Goal: Information Seeking & Learning: Understand process/instructions

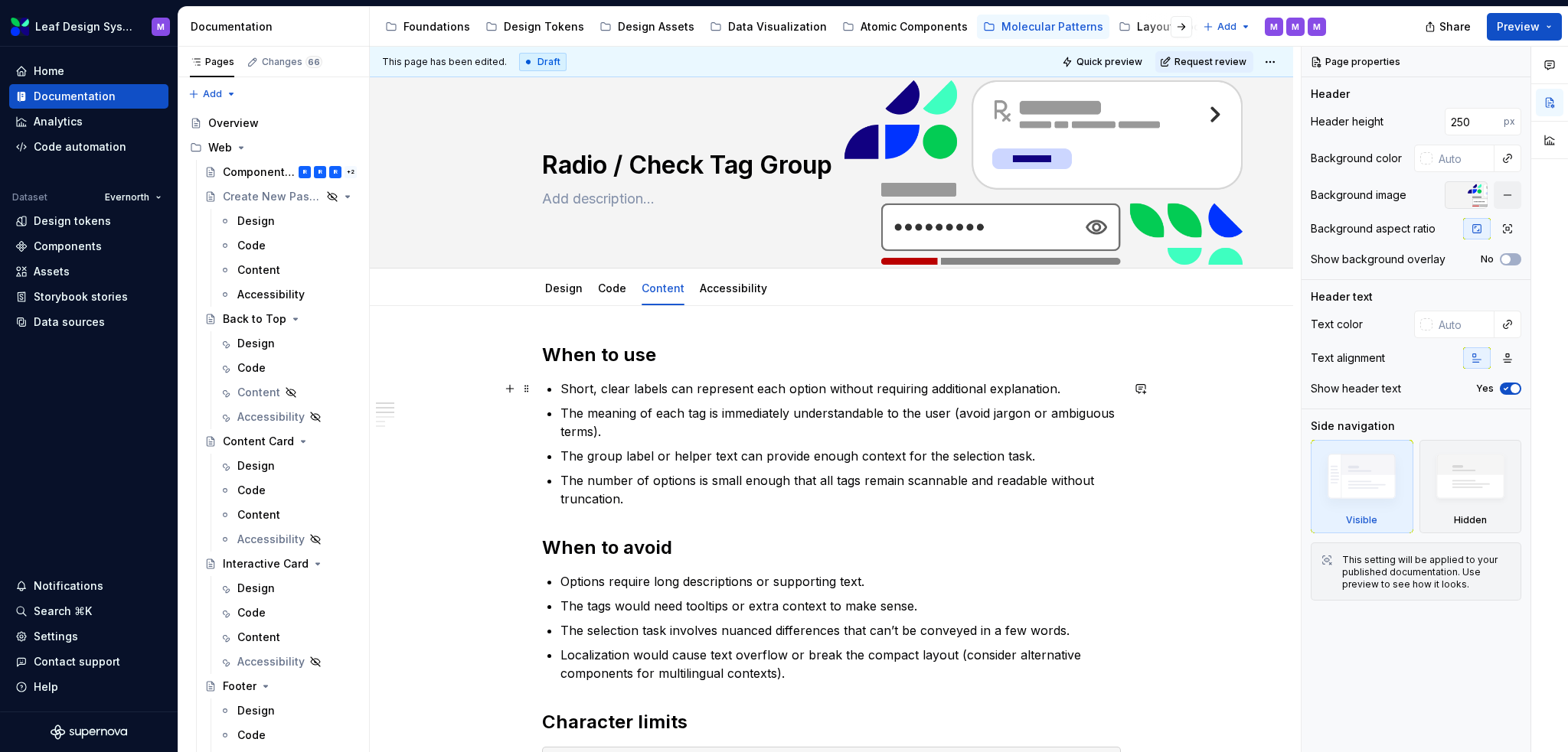
type textarea "*"
click at [701, 414] on p "The meaning of each tag is immediately understandable to the user (avoid jargon…" at bounding box center [840, 422] width 560 height 37
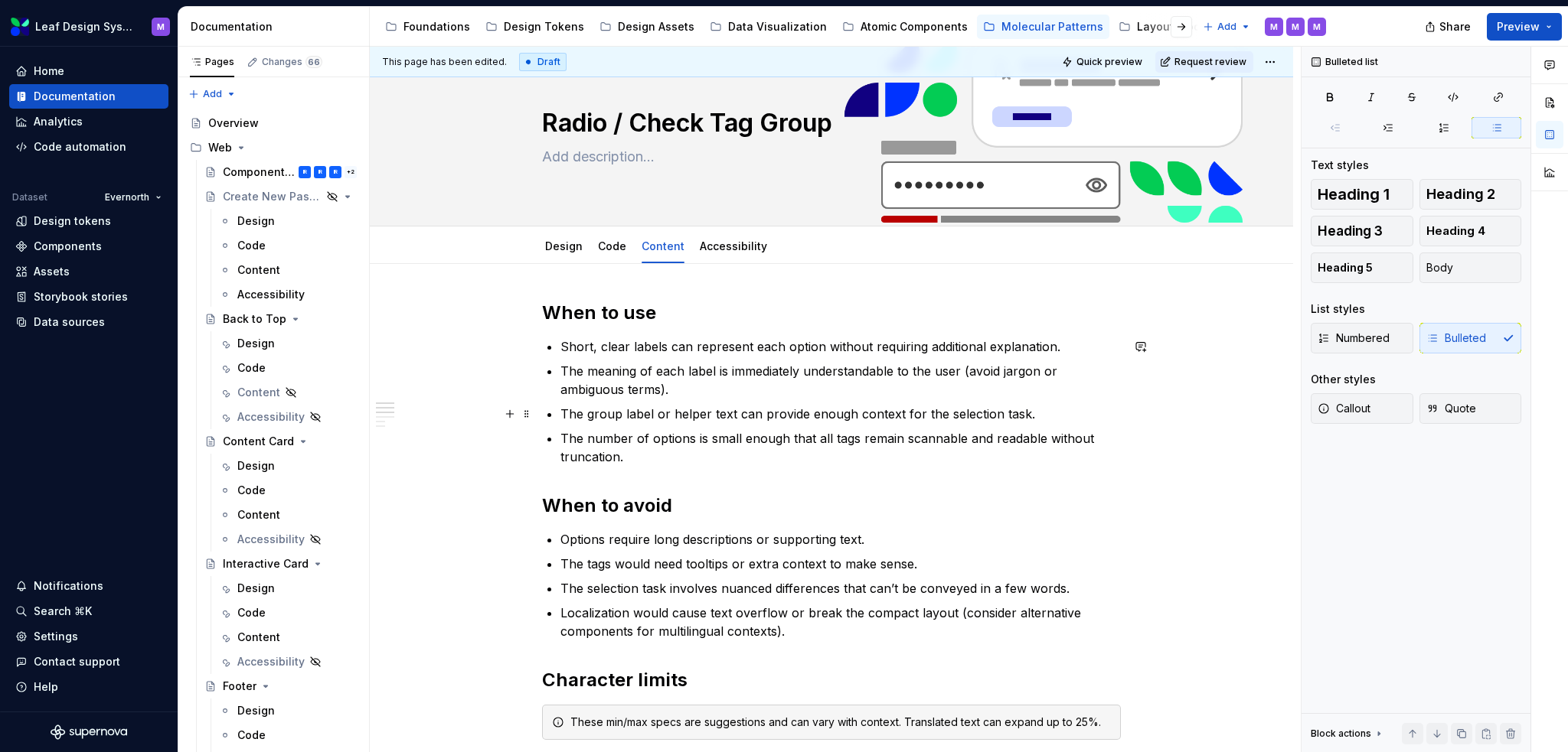
scroll to position [76, 0]
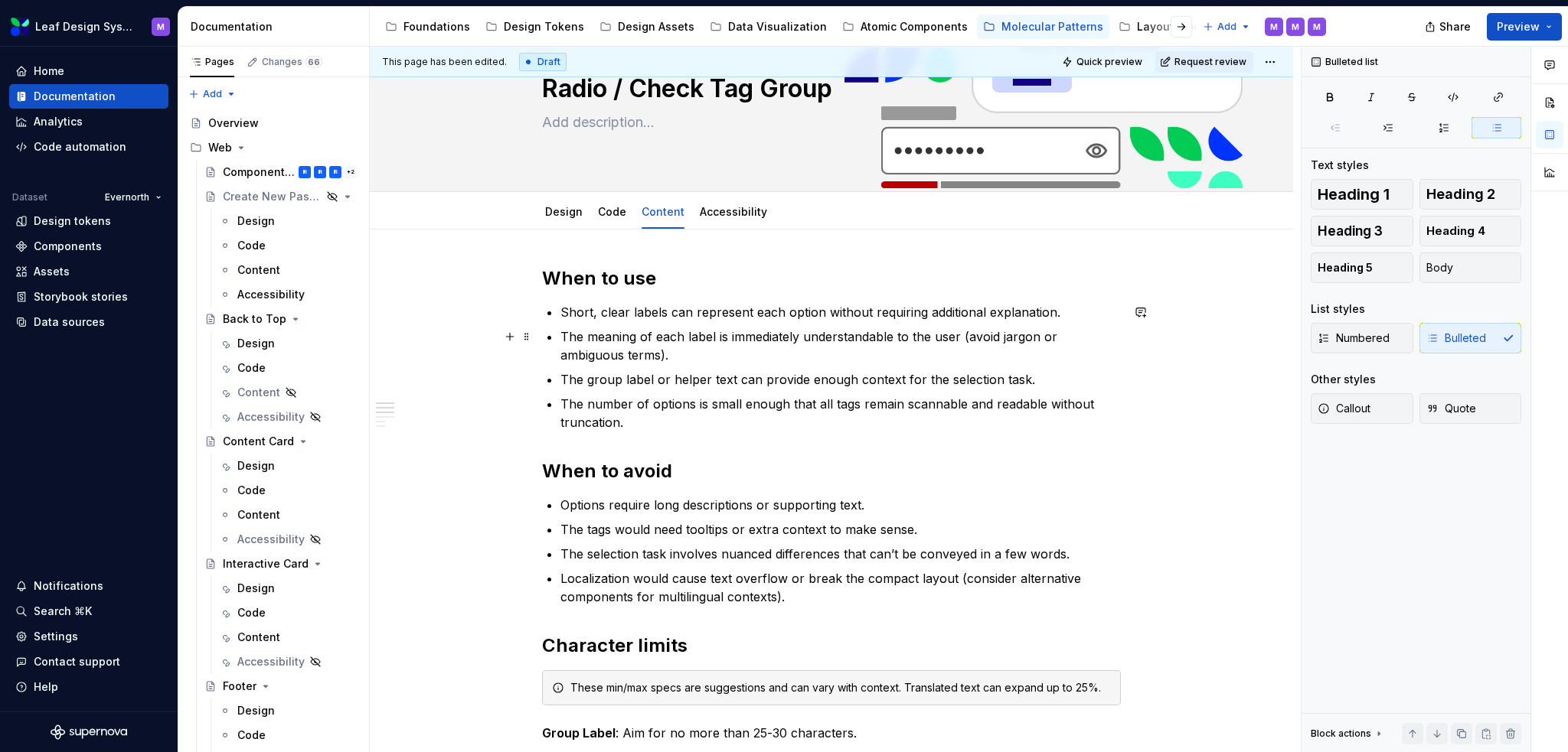
click at [723, 362] on p "The meaning of each label is immediately understandable to the user (avoid jarg…" at bounding box center [840, 345] width 560 height 37
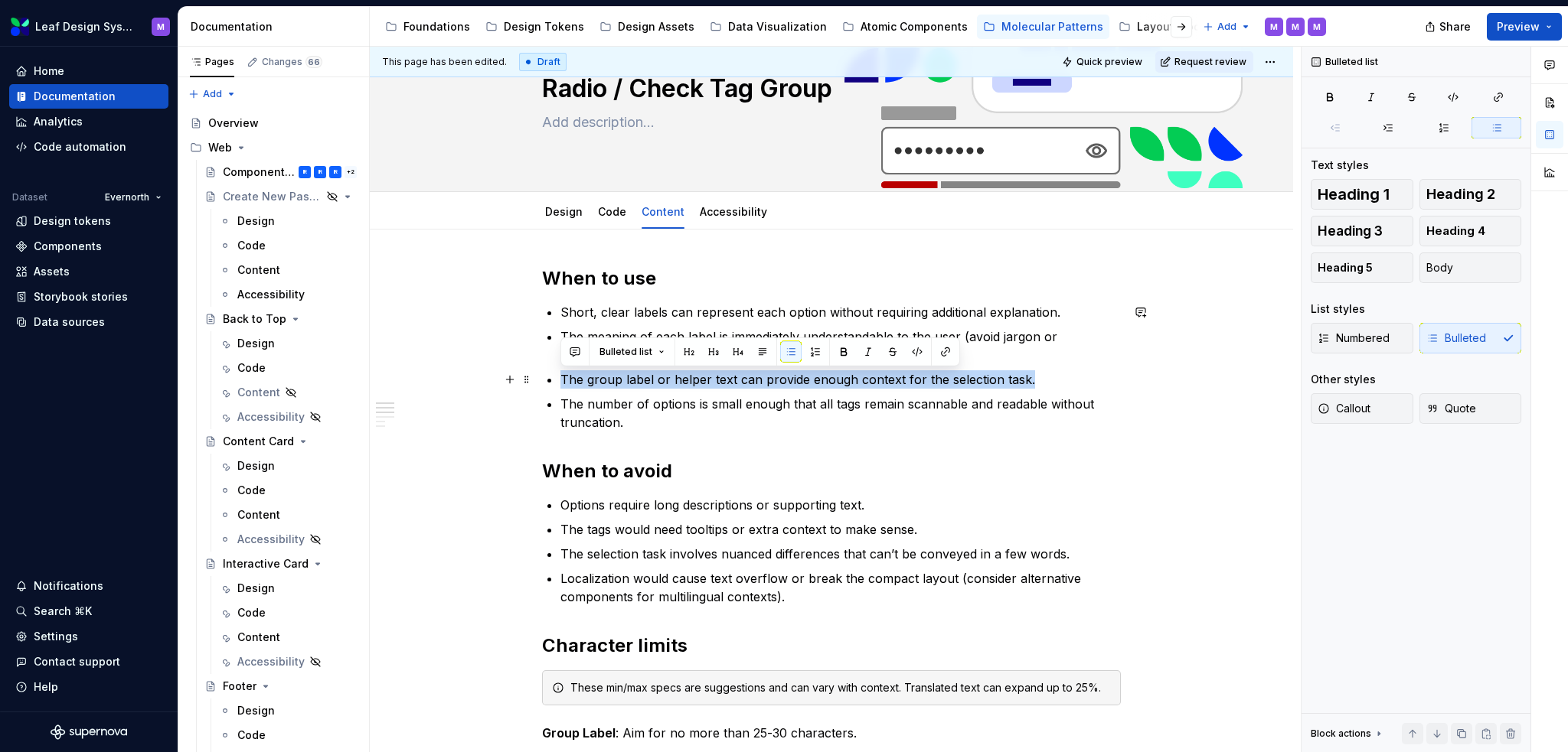
drag, startPoint x: 1036, startPoint y: 378, endPoint x: 534, endPoint y: 382, distance: 502.0
copy p "The group label or helper text can provide enough context for the selection tas…"
click at [682, 409] on p "The number of options is small enough that all tags remain scannable and readab…" at bounding box center [840, 413] width 560 height 37
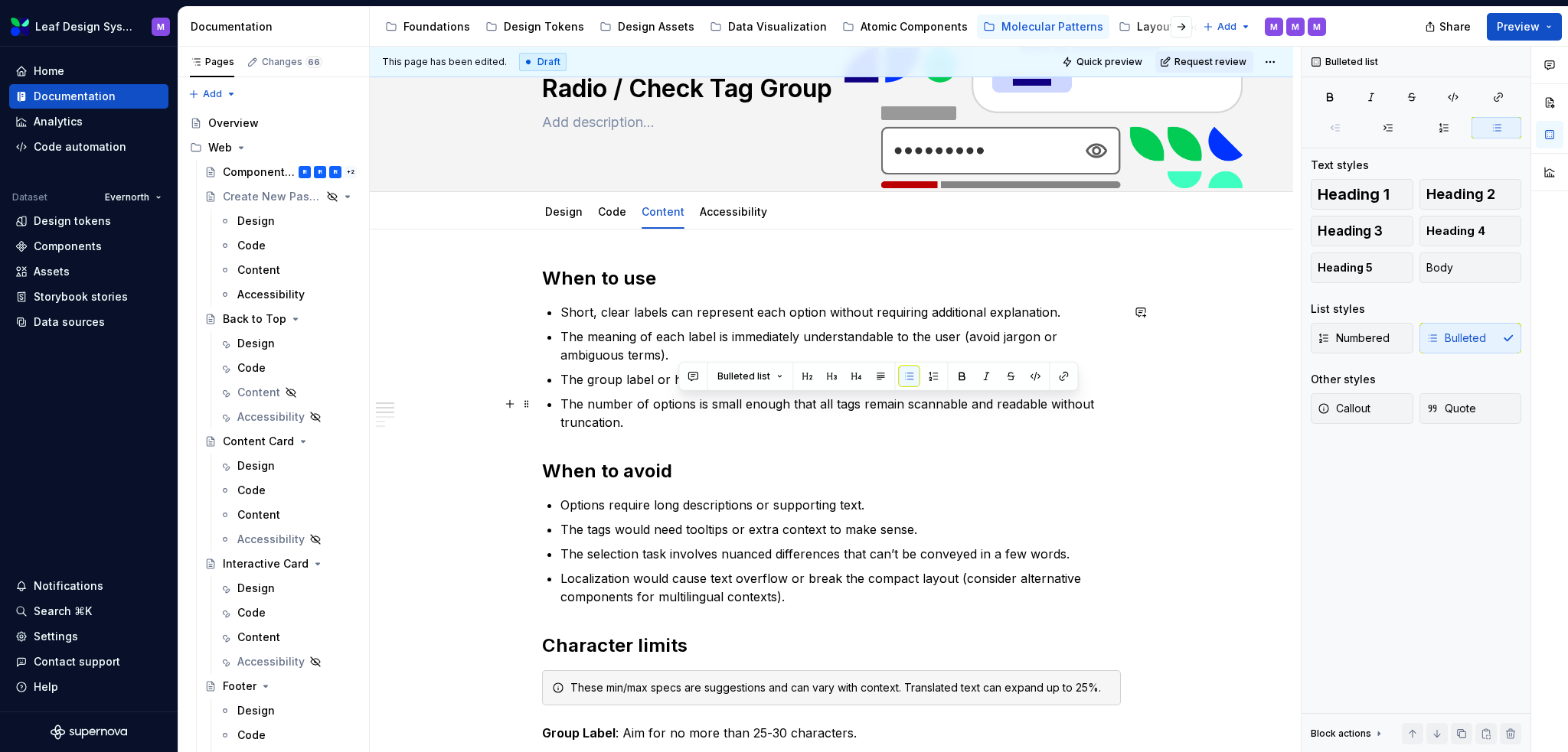
click at [668, 415] on p "The number of options is small enough that all tags remain scannable and readab…" at bounding box center [840, 413] width 560 height 37
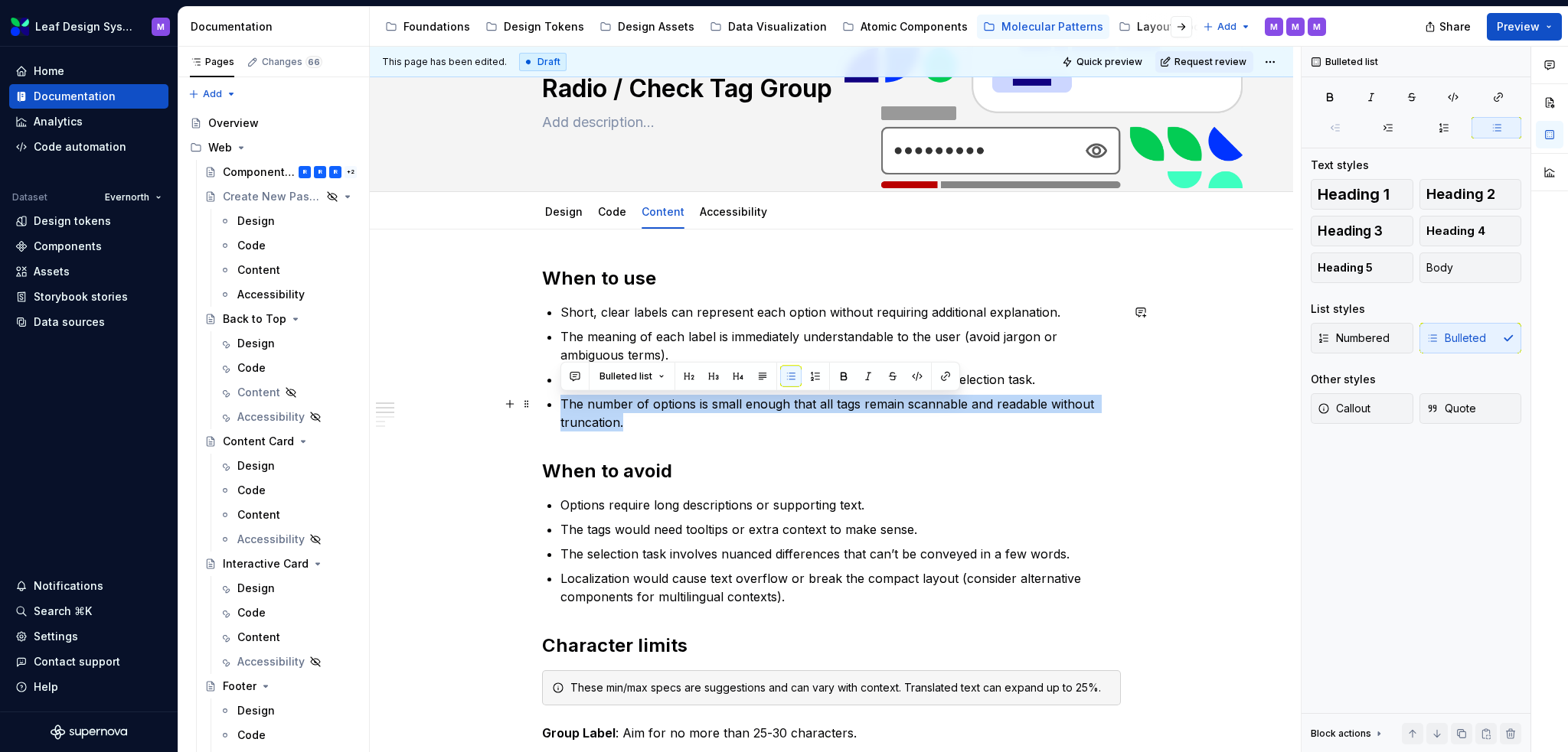
drag, startPoint x: 647, startPoint y: 422, endPoint x: 547, endPoint y: 408, distance: 101.0
copy p "The number of options is small enough that all tags remain scannable and readab…"
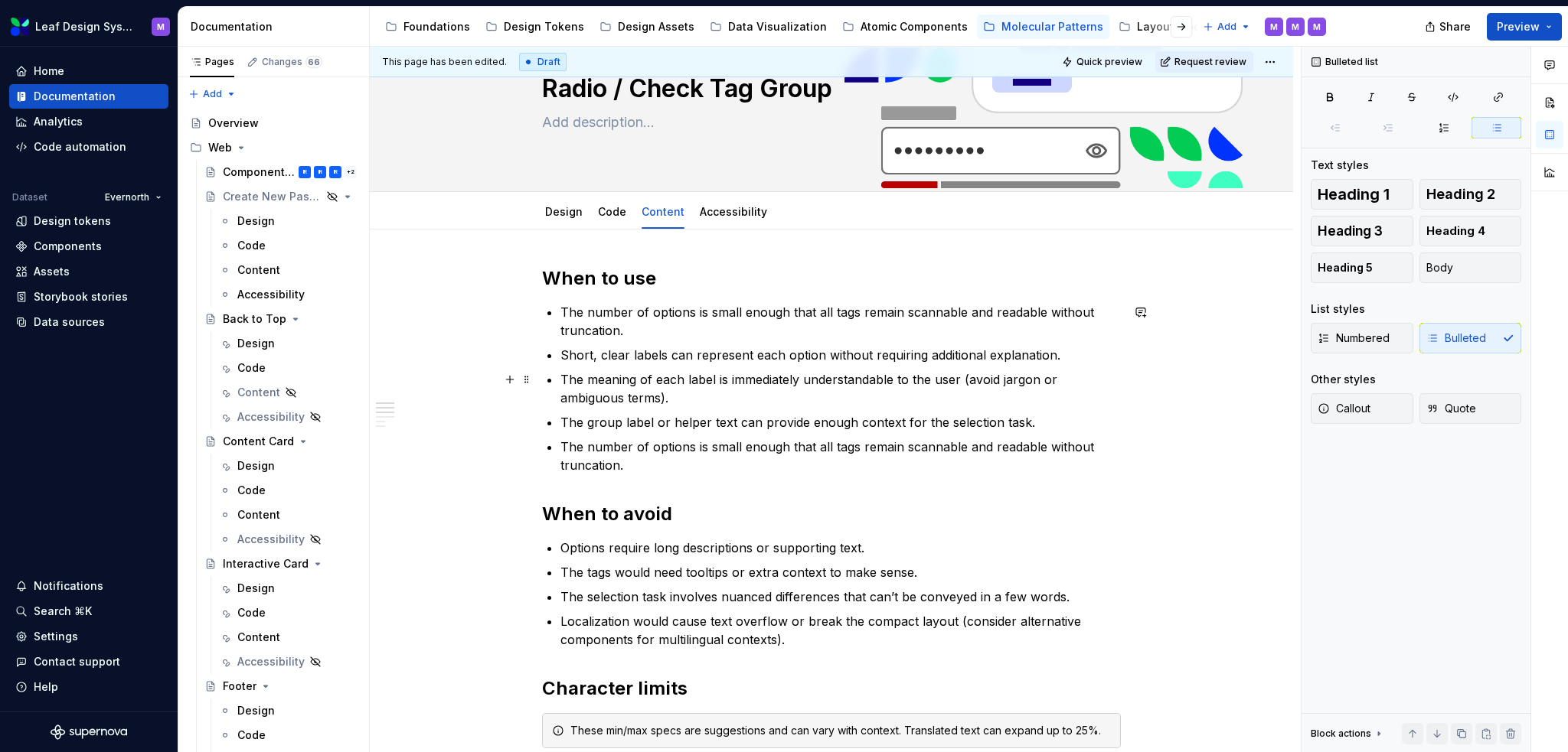
click at [631, 411] on ul "The number of options is small enough that all tags remain scannable and readab…" at bounding box center [840, 389] width 560 height 171
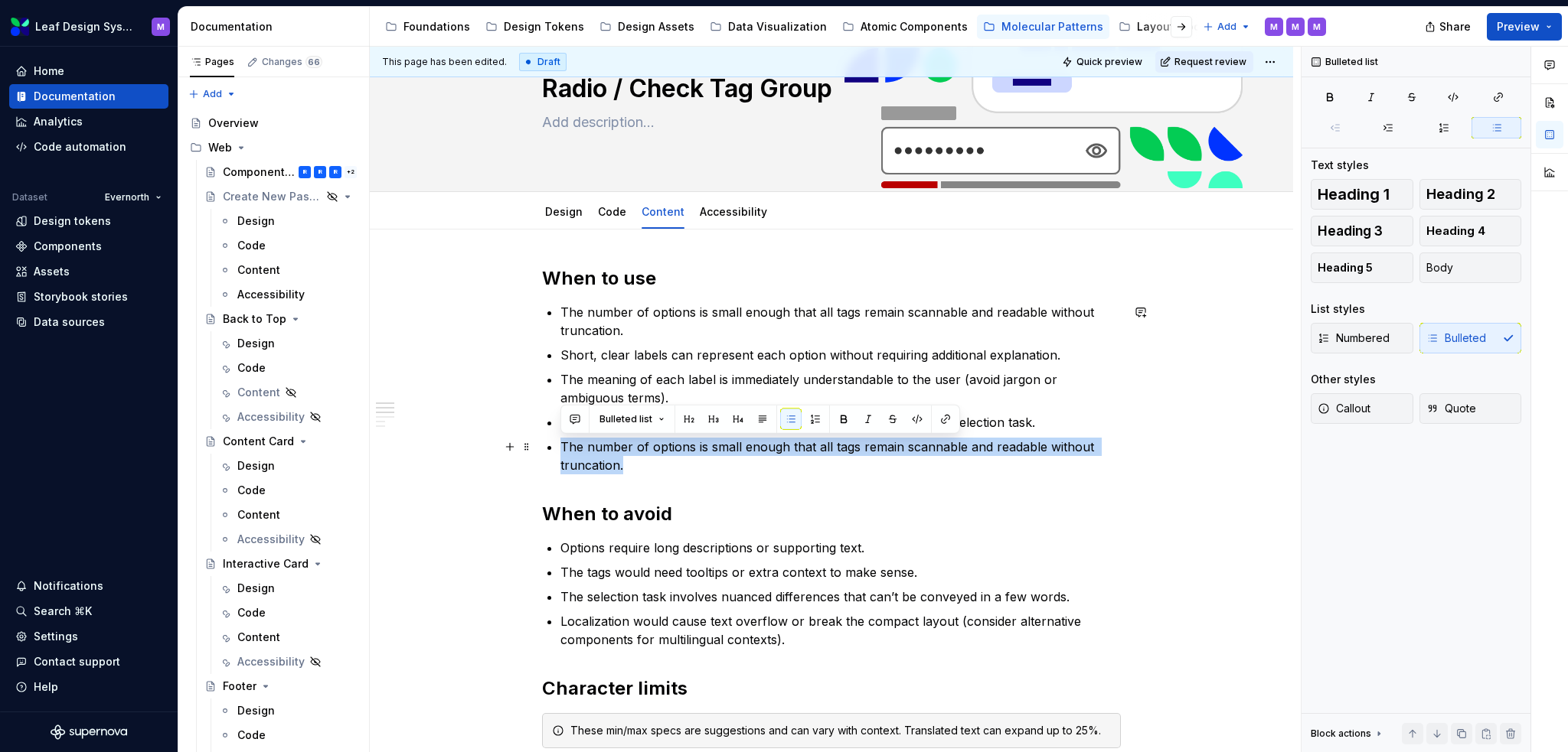
drag, startPoint x: 651, startPoint y: 464, endPoint x: 558, endPoint y: 447, distance: 94.5
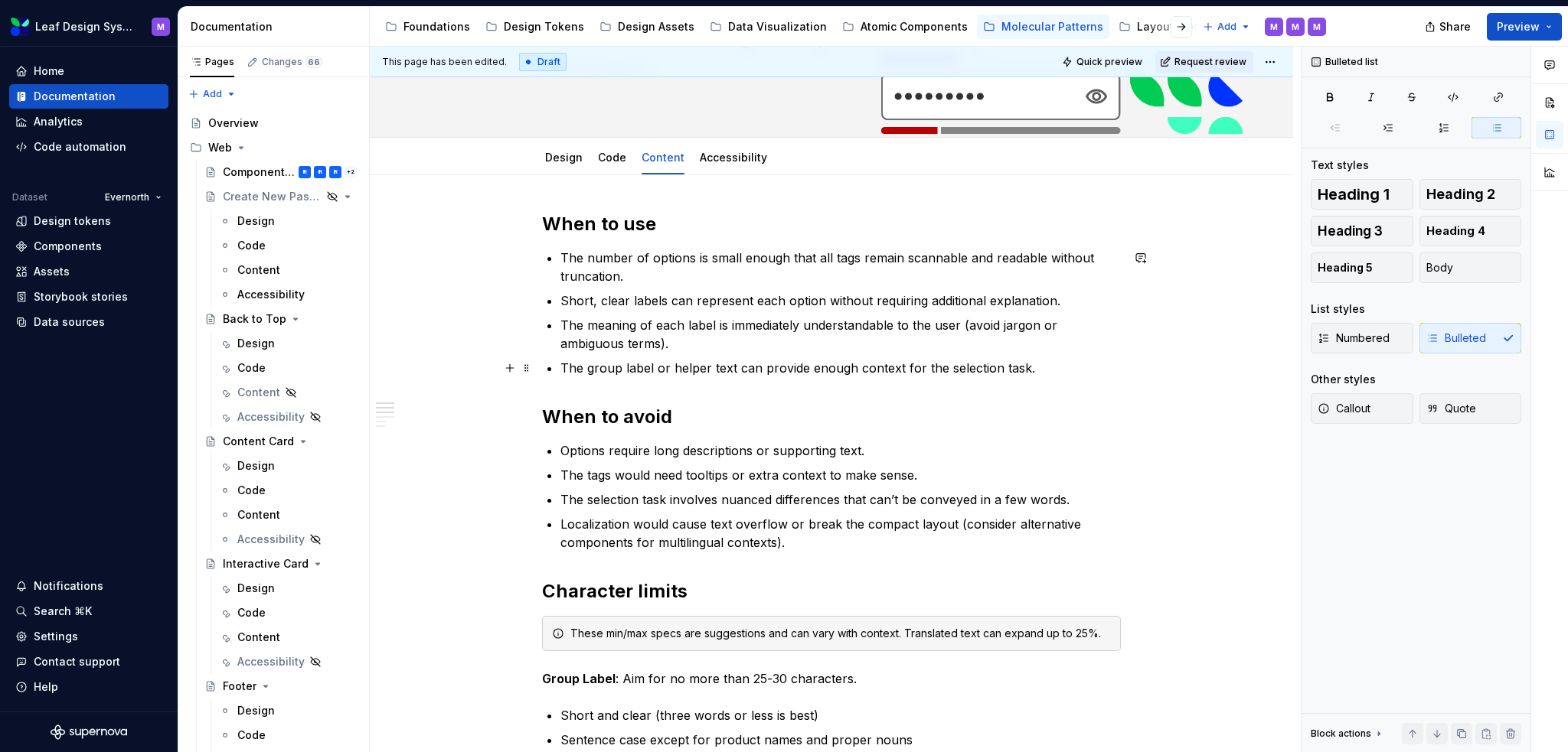
scroll to position [153, 0]
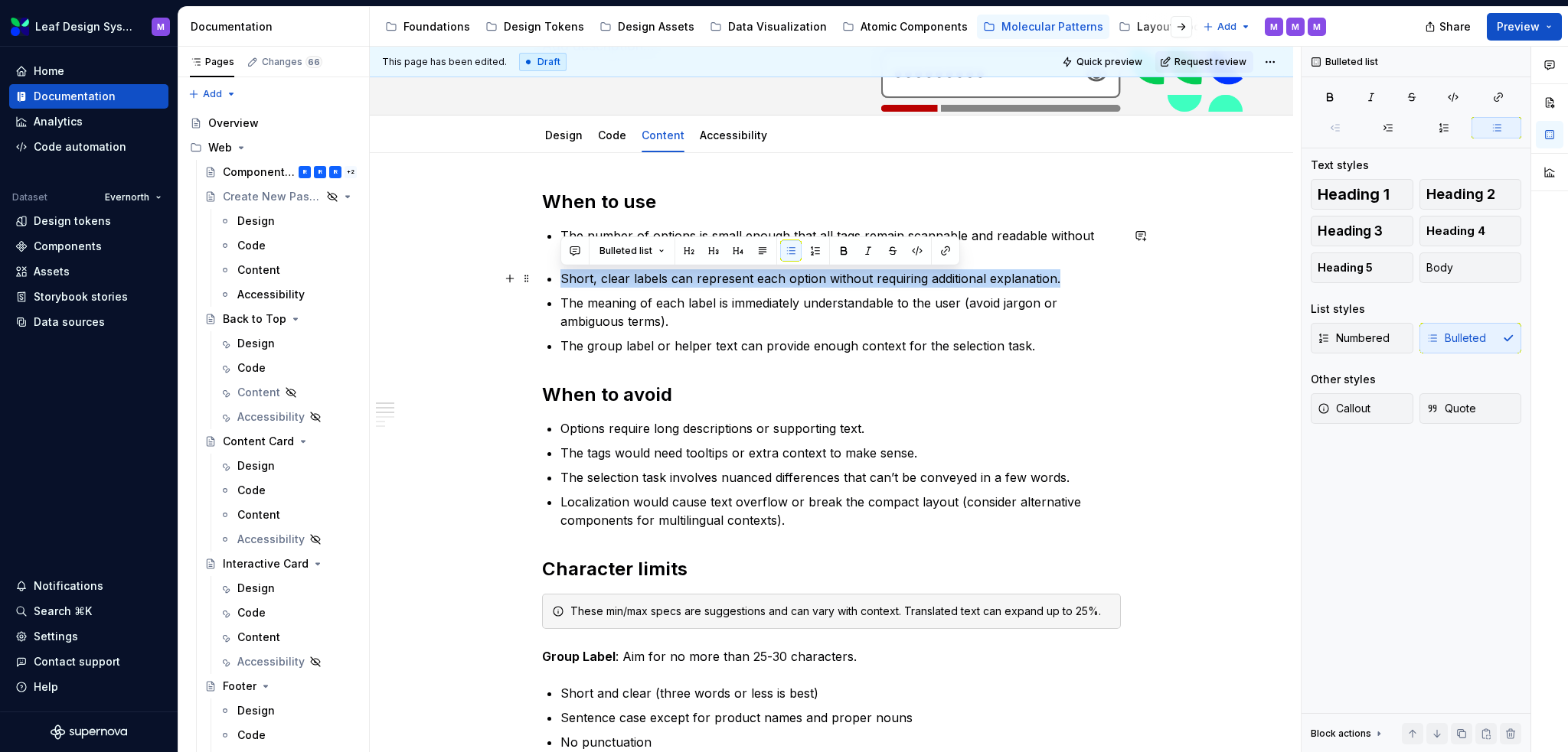
drag, startPoint x: 1059, startPoint y: 275, endPoint x: 548, endPoint y: 278, distance: 511.0
click at [560, 278] on li "Short, clear labels can represent each option without requiring additional expl…" at bounding box center [840, 278] width 560 height 19
copy p "Short, clear labels can represent each option without requiring additional expl…"
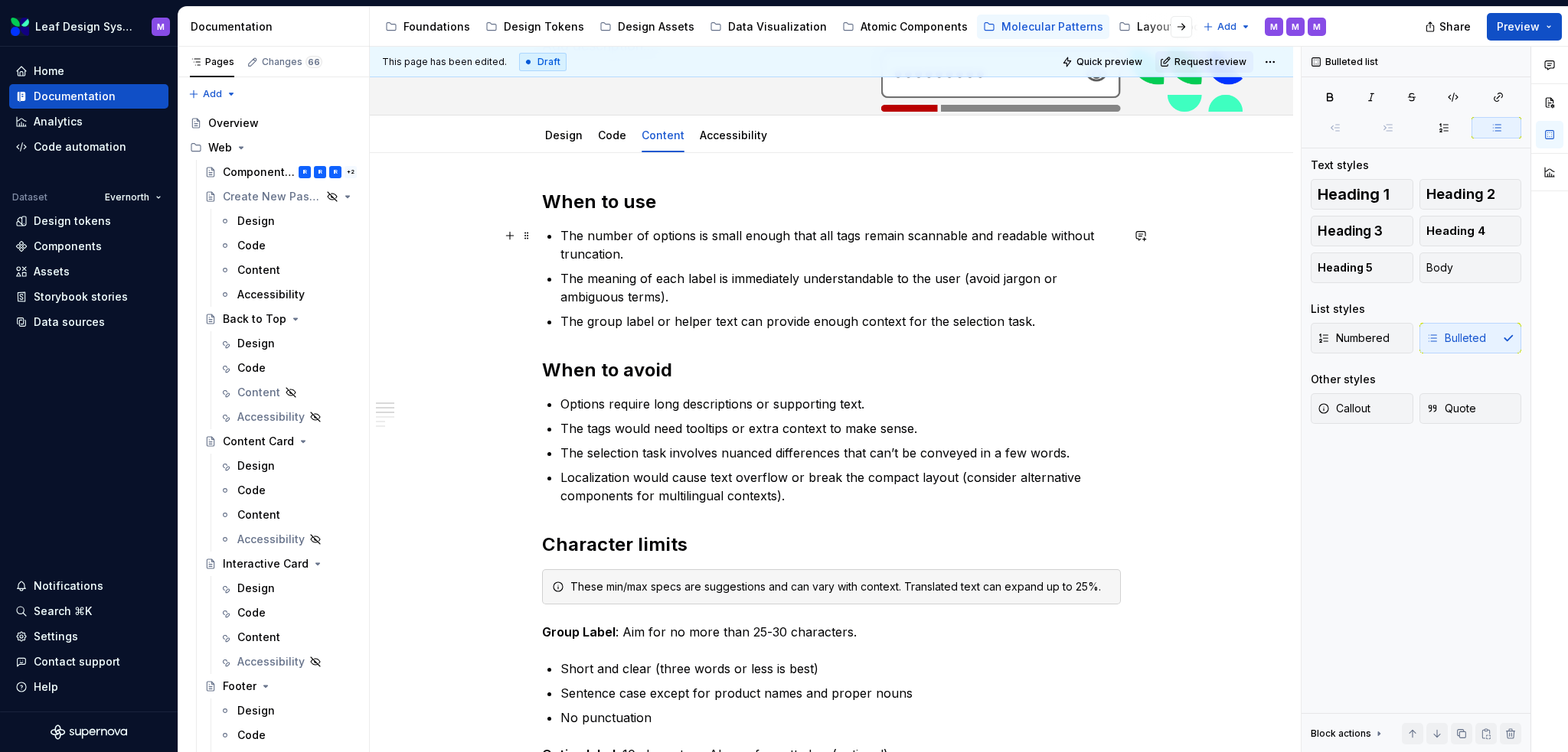
click at [560, 236] on p "The number of options is small enough that all tags remain scannable and readab…" at bounding box center [840, 244] width 560 height 37
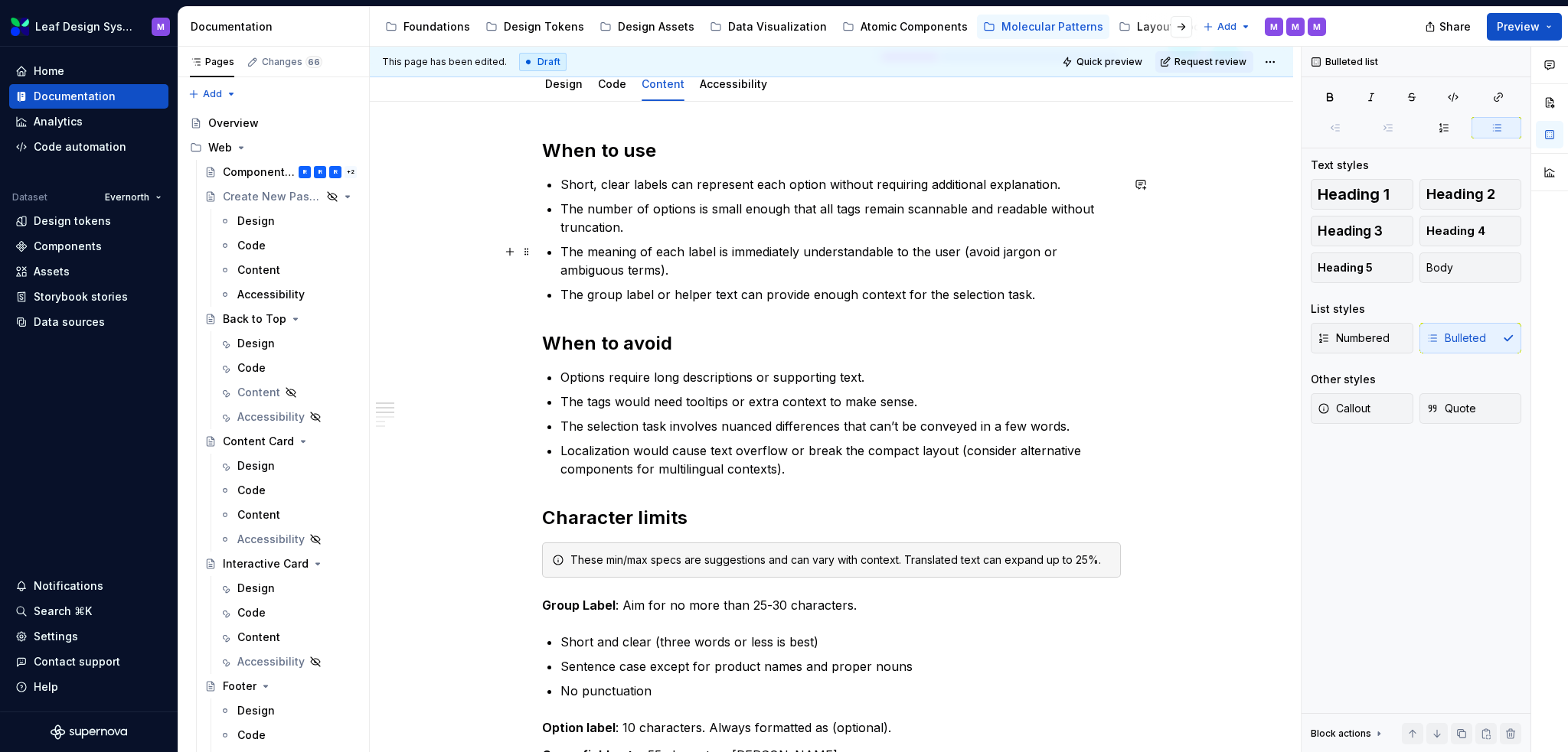
scroll to position [229, 0]
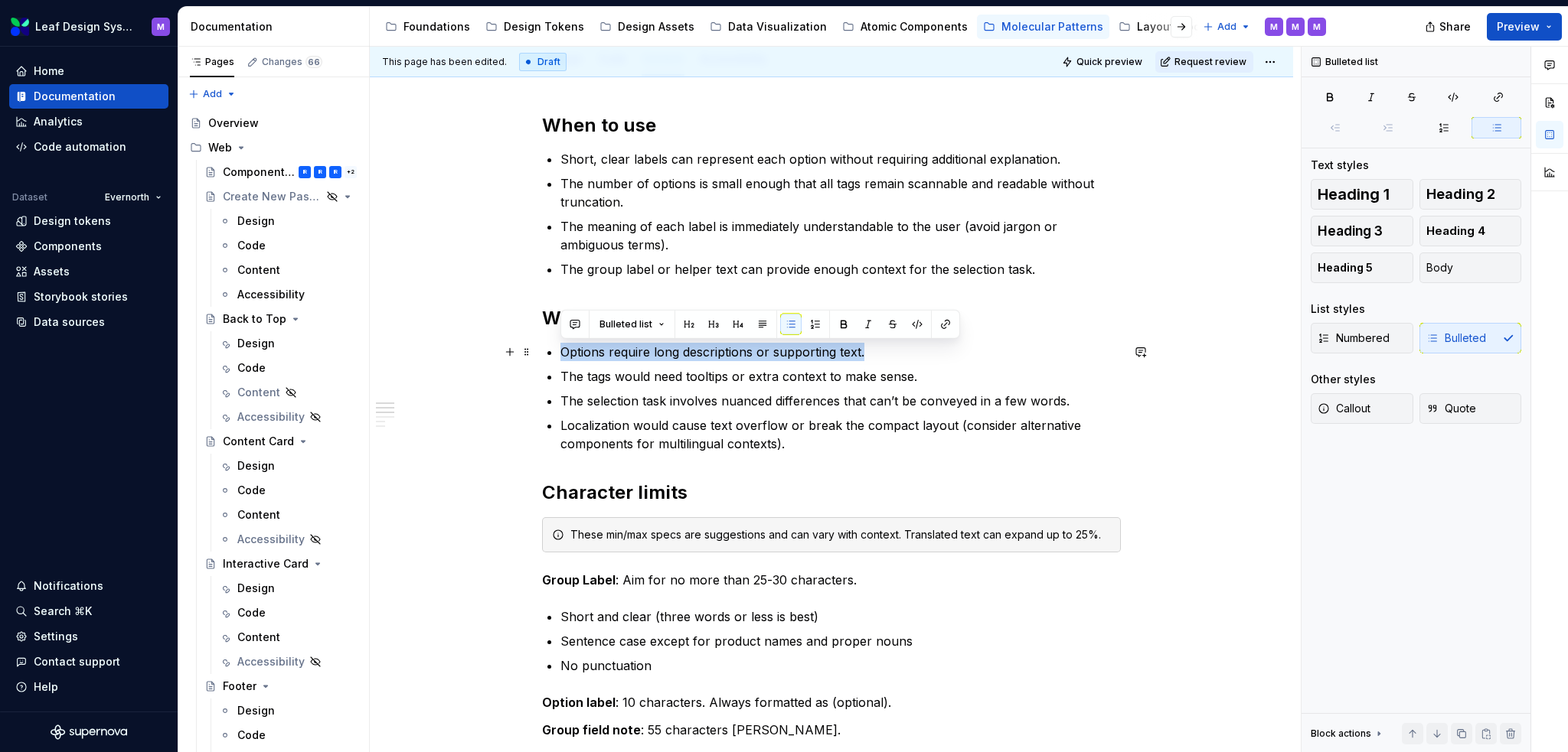
drag, startPoint x: 893, startPoint y: 353, endPoint x: 563, endPoint y: 348, distance: 330.0
click at [563, 348] on p "Options require long descriptions or supporting text." at bounding box center [840, 352] width 560 height 19
copy p "Options require long descriptions or supporting text."
click at [1076, 397] on p "The selection task involves nuanced differences that can’t be conveyed in a few…" at bounding box center [840, 401] width 560 height 19
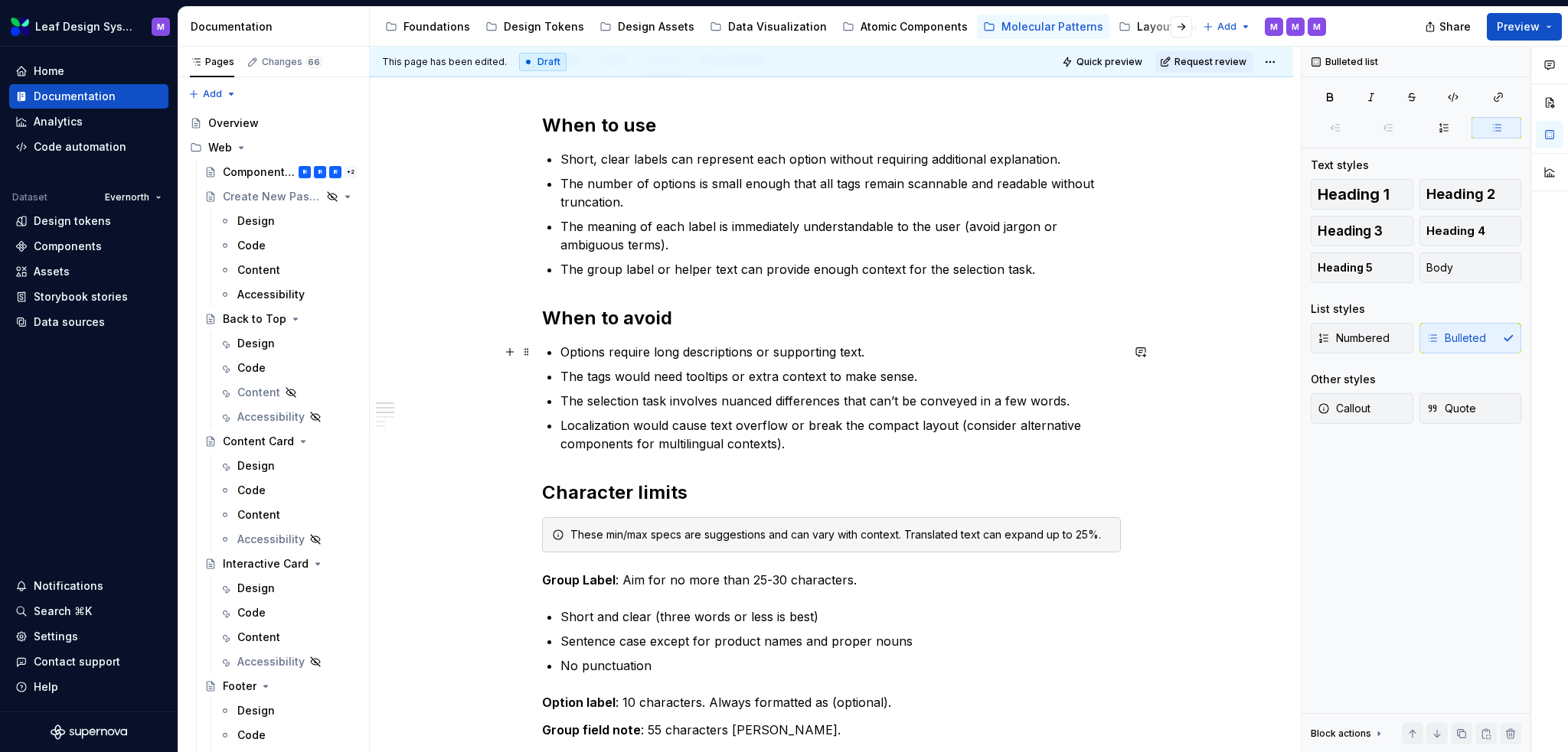
click at [940, 343] on p "Options require long descriptions or supporting text." at bounding box center [840, 352] width 560 height 19
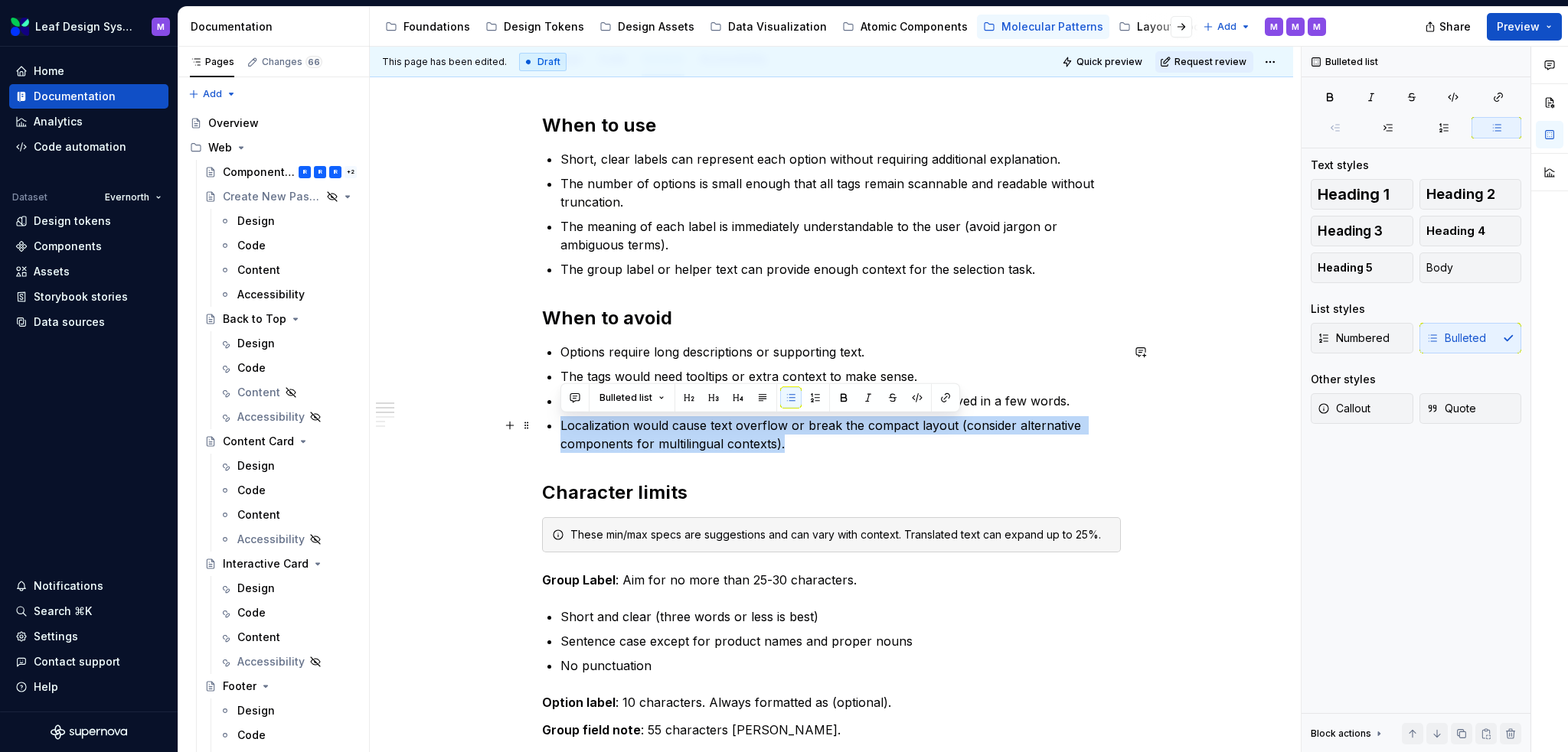
drag, startPoint x: 795, startPoint y: 442, endPoint x: 551, endPoint y: 434, distance: 244.1
copy p "Localization would cause text overflow or break the compact layout (consider al…"
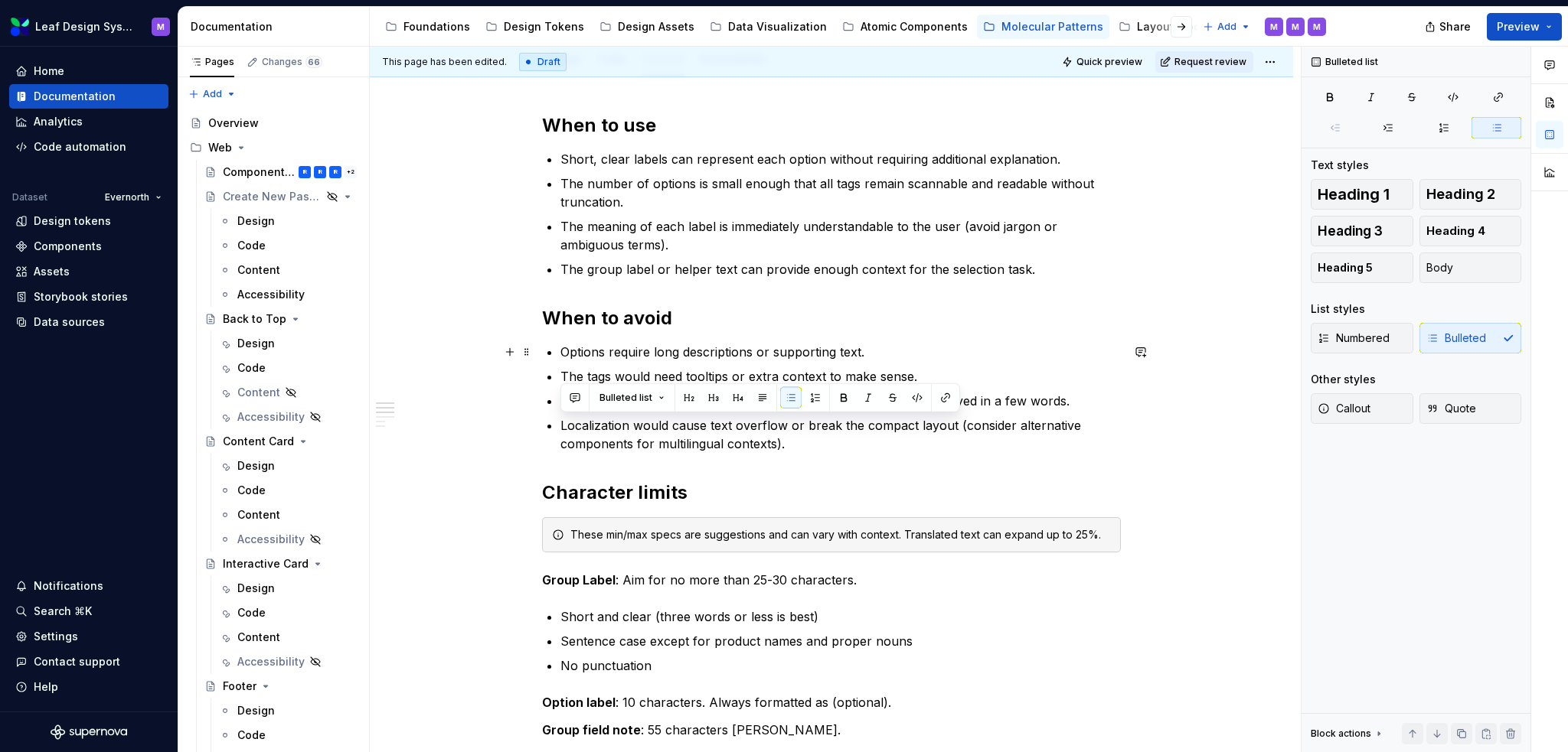
click at [562, 347] on p "Options require long descriptions or supporting text." at bounding box center [840, 352] width 560 height 19
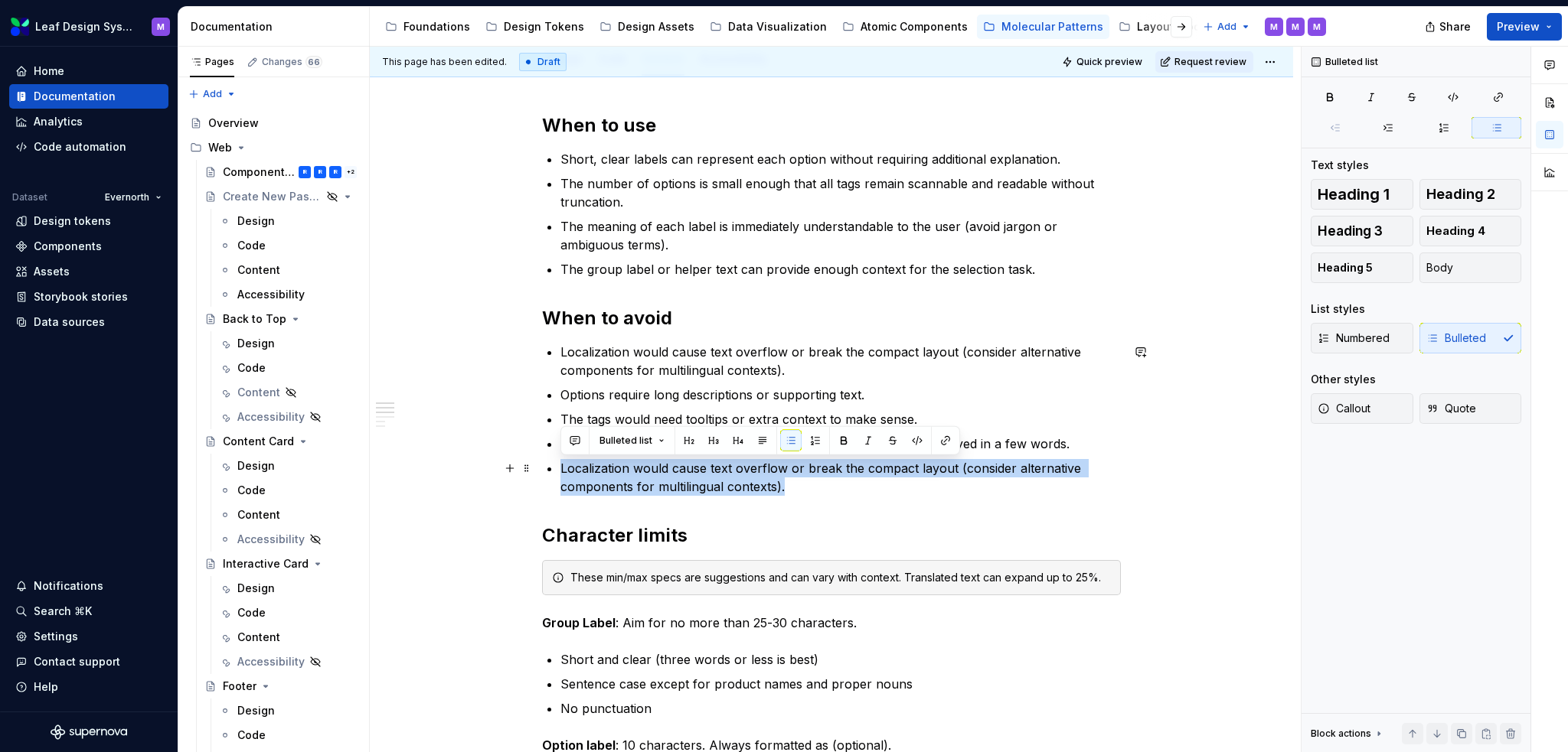
drag, startPoint x: 792, startPoint y: 483, endPoint x: 552, endPoint y: 474, distance: 240.2
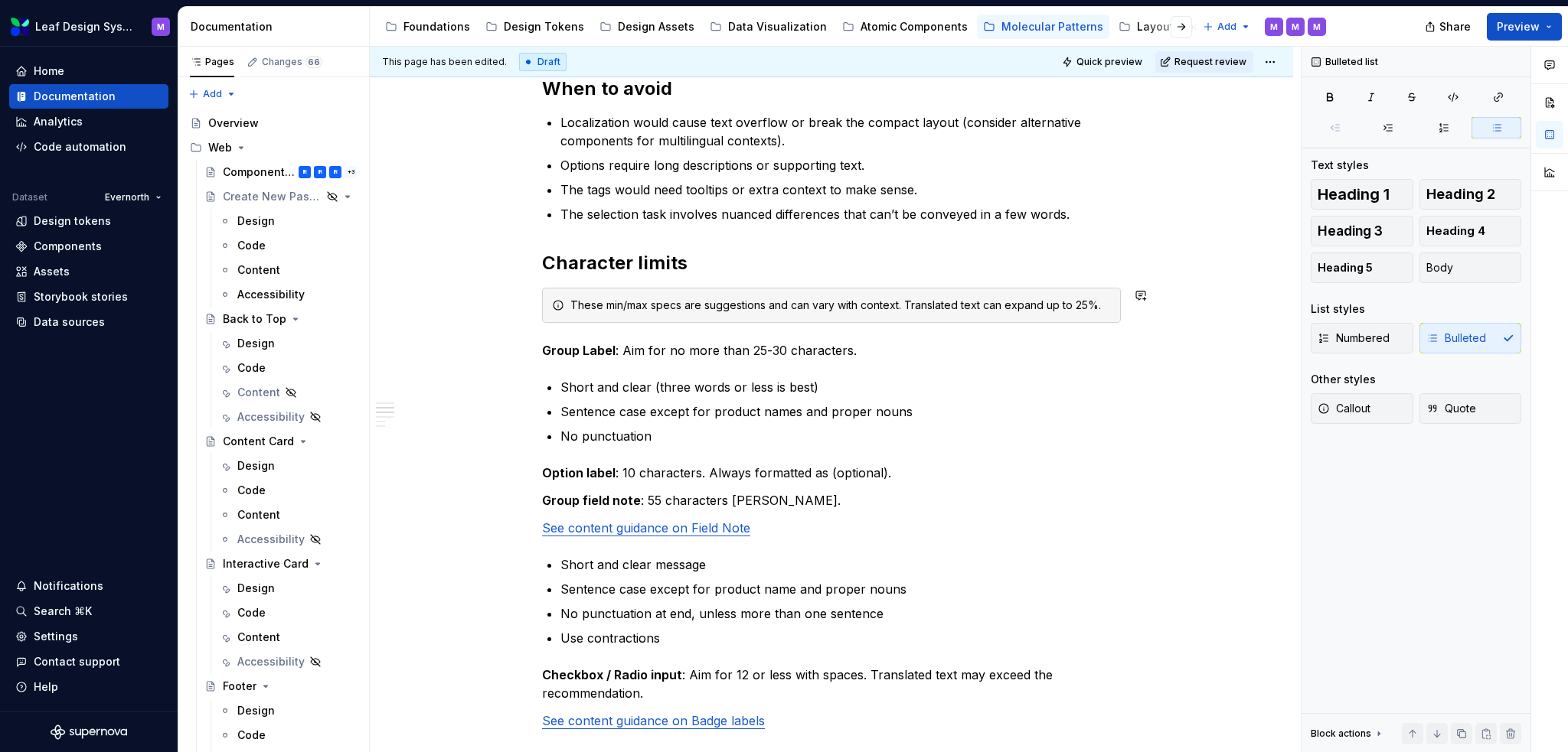
scroll to position [383, 0]
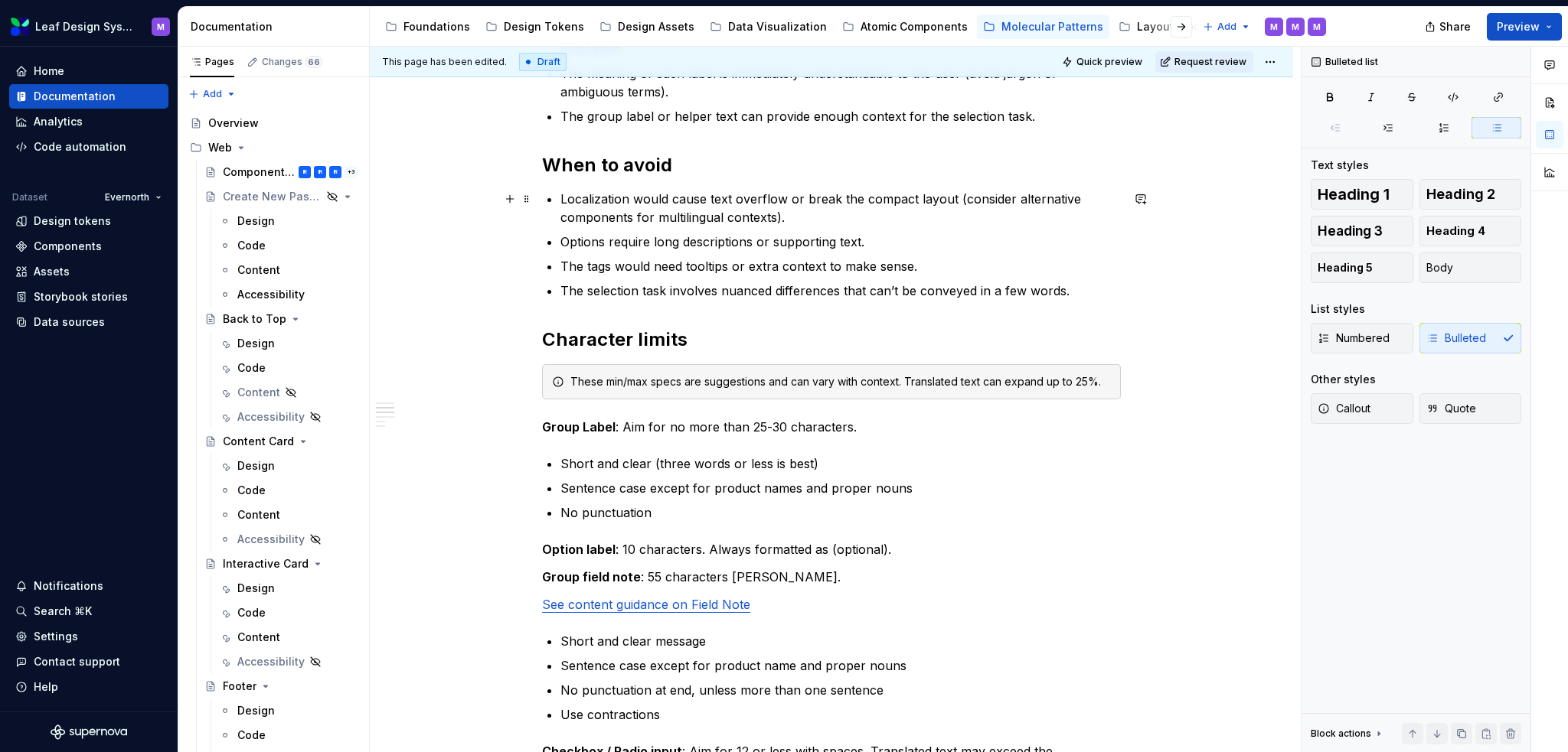
click at [833, 217] on p "Localization would cause text overflow or break the compact layout (consider al…" at bounding box center [840, 208] width 560 height 37
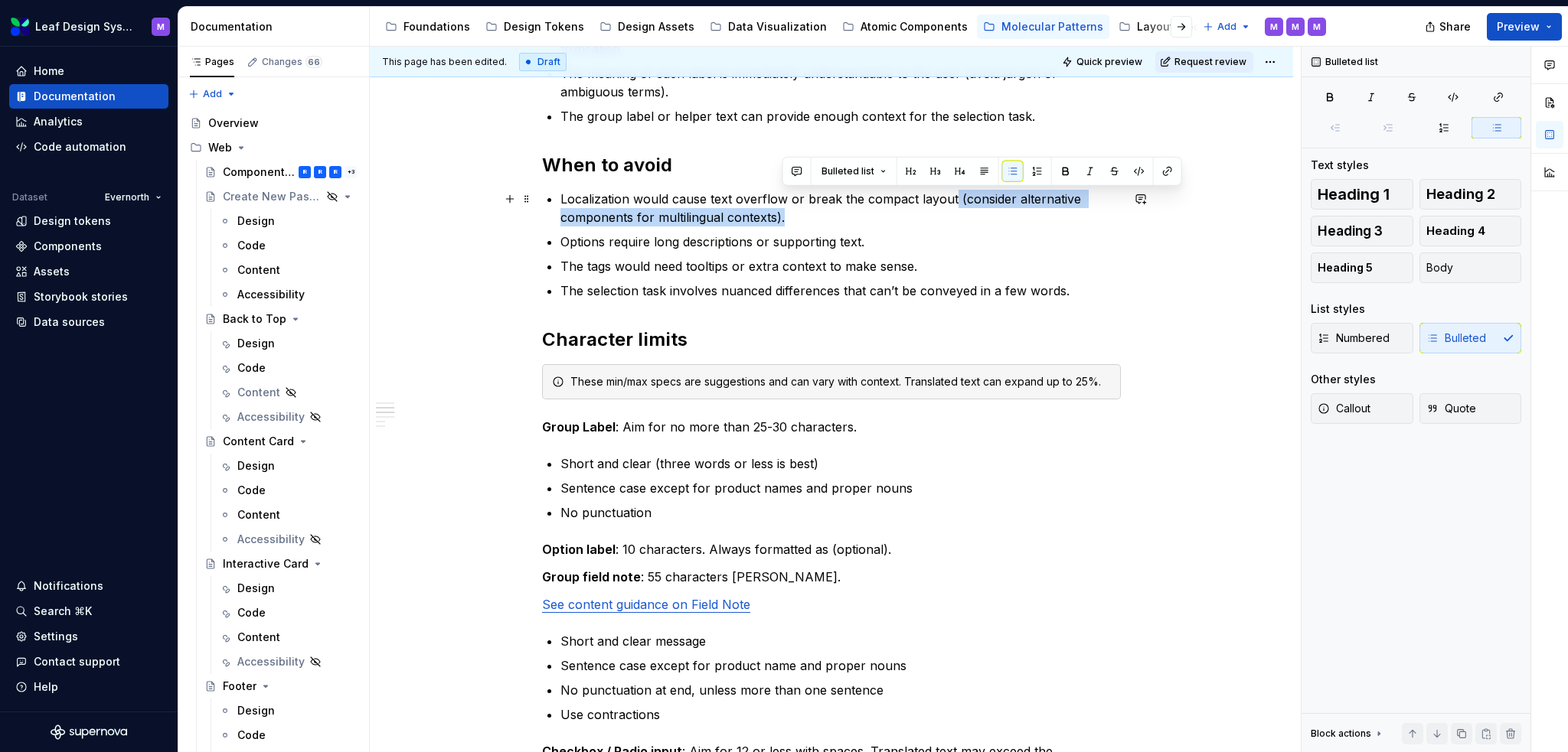
drag, startPoint x: 833, startPoint y: 217, endPoint x: 950, endPoint y: 205, distance: 117.6
click at [950, 205] on p "Localization would cause text overflow or break the compact layout (consider al…" at bounding box center [840, 208] width 560 height 37
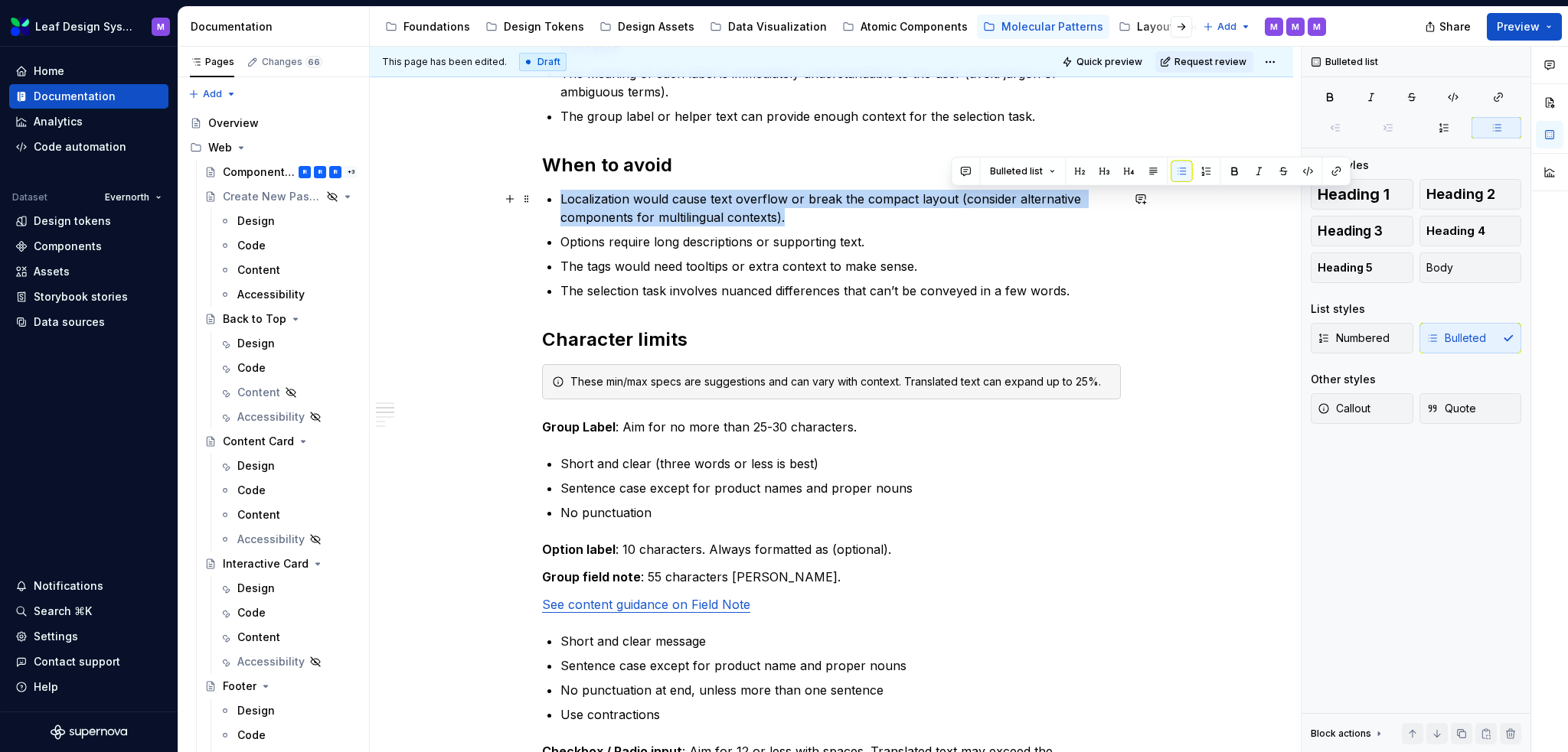
click at [950, 205] on p "Localization would cause text overflow or break the compact layout (consider al…" at bounding box center [840, 208] width 560 height 37
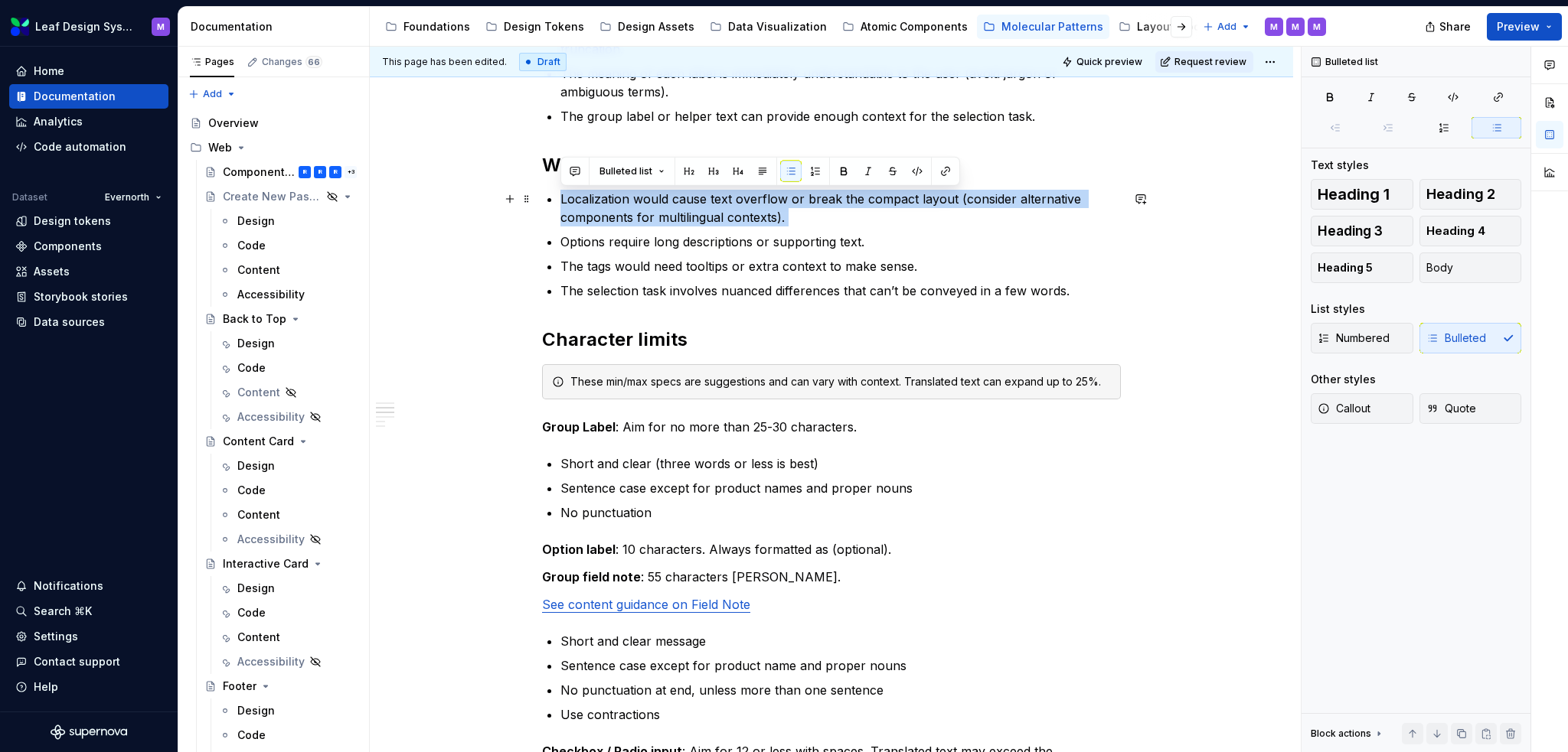
click at [945, 215] on p "Localization would cause text overflow or break the compact layout (consider al…" at bounding box center [840, 208] width 560 height 37
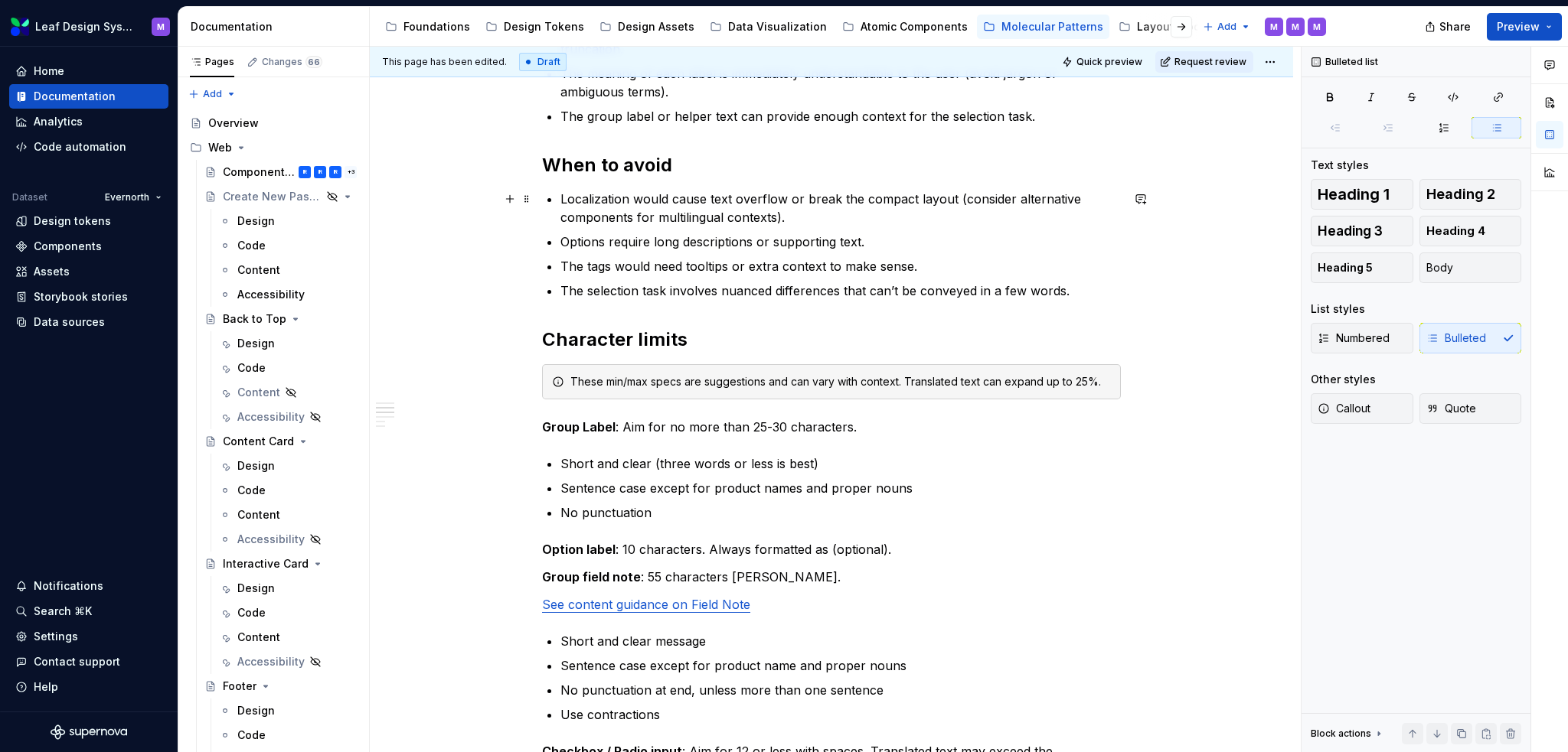
click at [952, 213] on p "Localization would cause text overflow or break the compact layout (consider al…" at bounding box center [840, 208] width 560 height 37
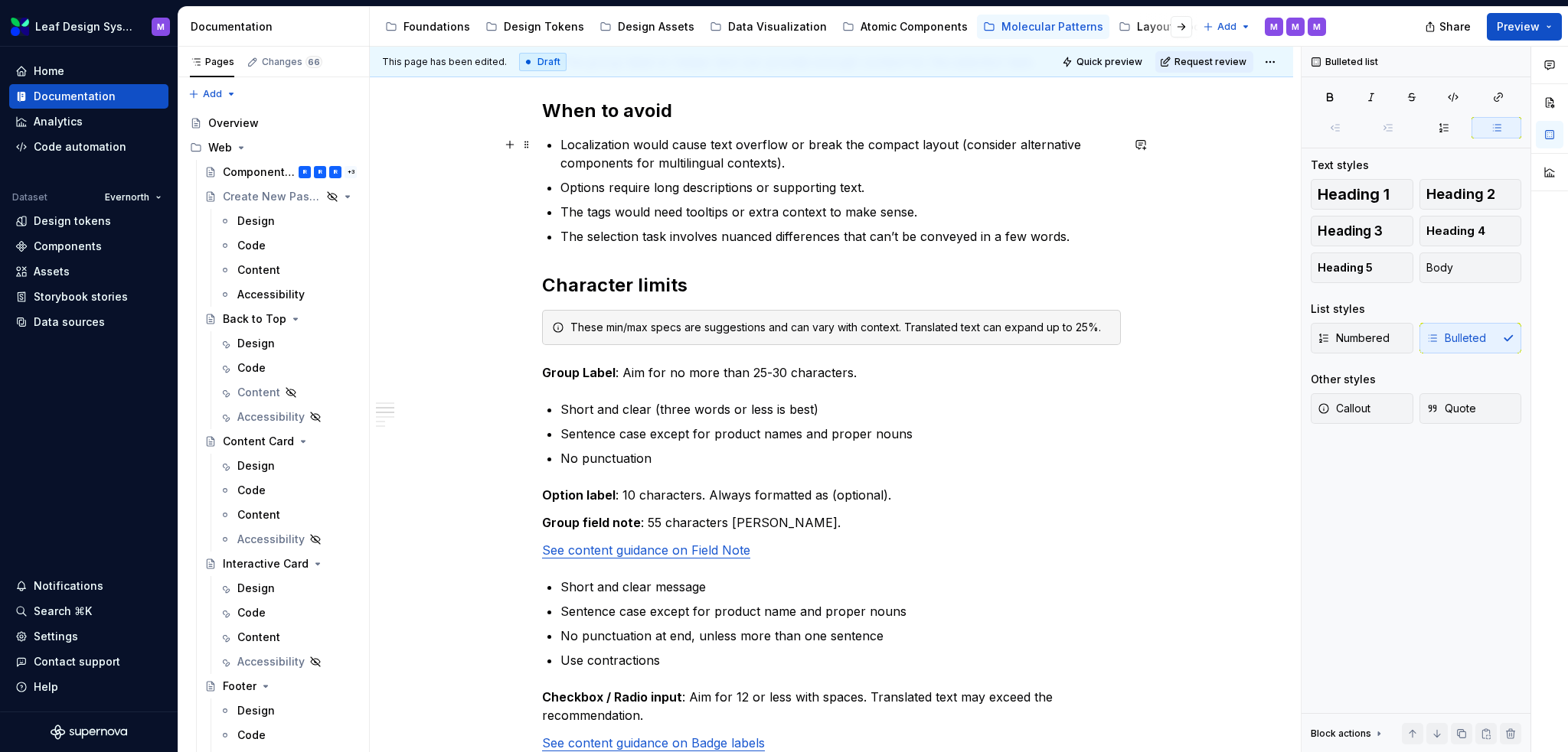
scroll to position [459, 0]
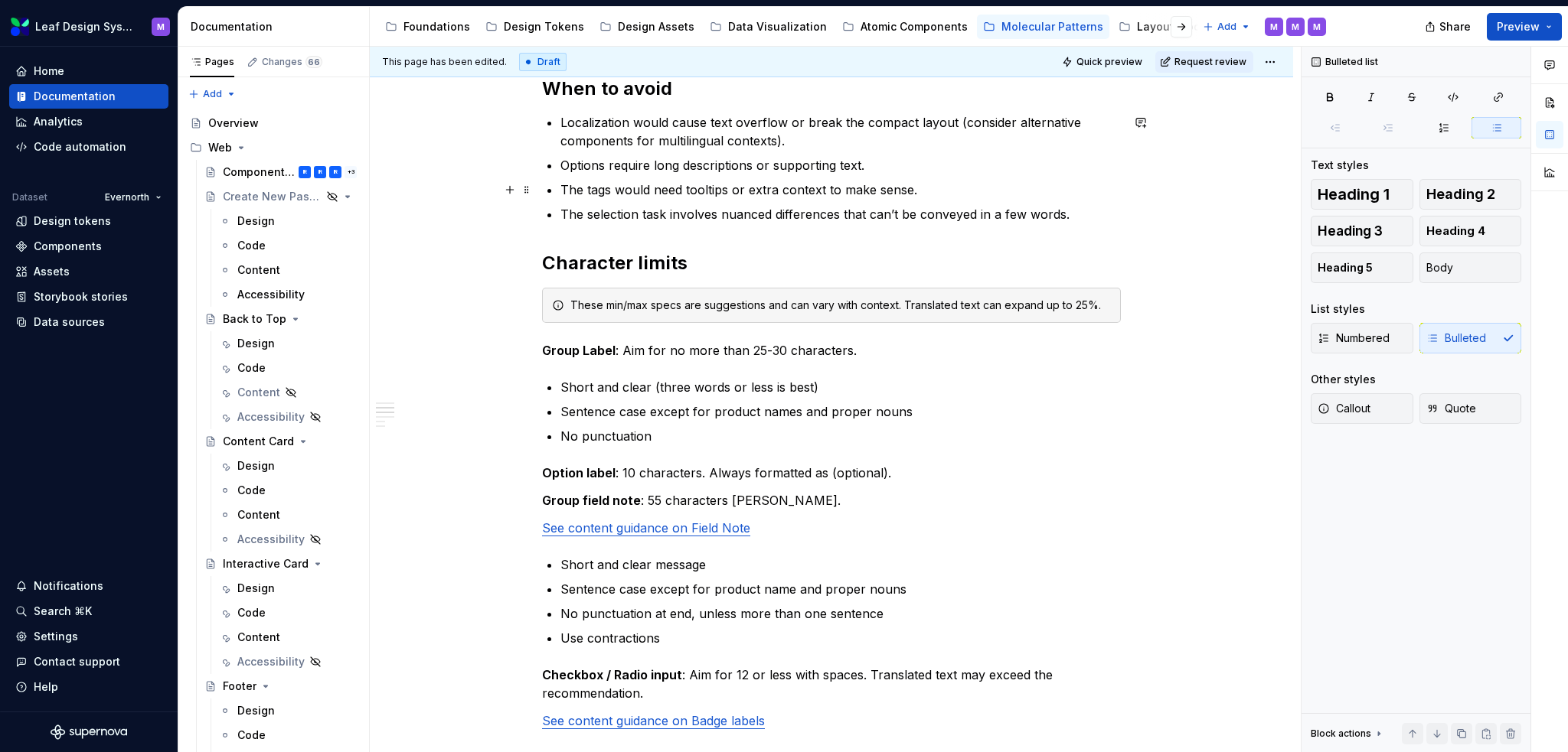
click at [608, 188] on p "The tags would need tooltips or extra context to make sense." at bounding box center [840, 190] width 560 height 19
click at [629, 180] on p "The labels would need tooltips or extra context to make sense." at bounding box center [840, 190] width 560 height 19
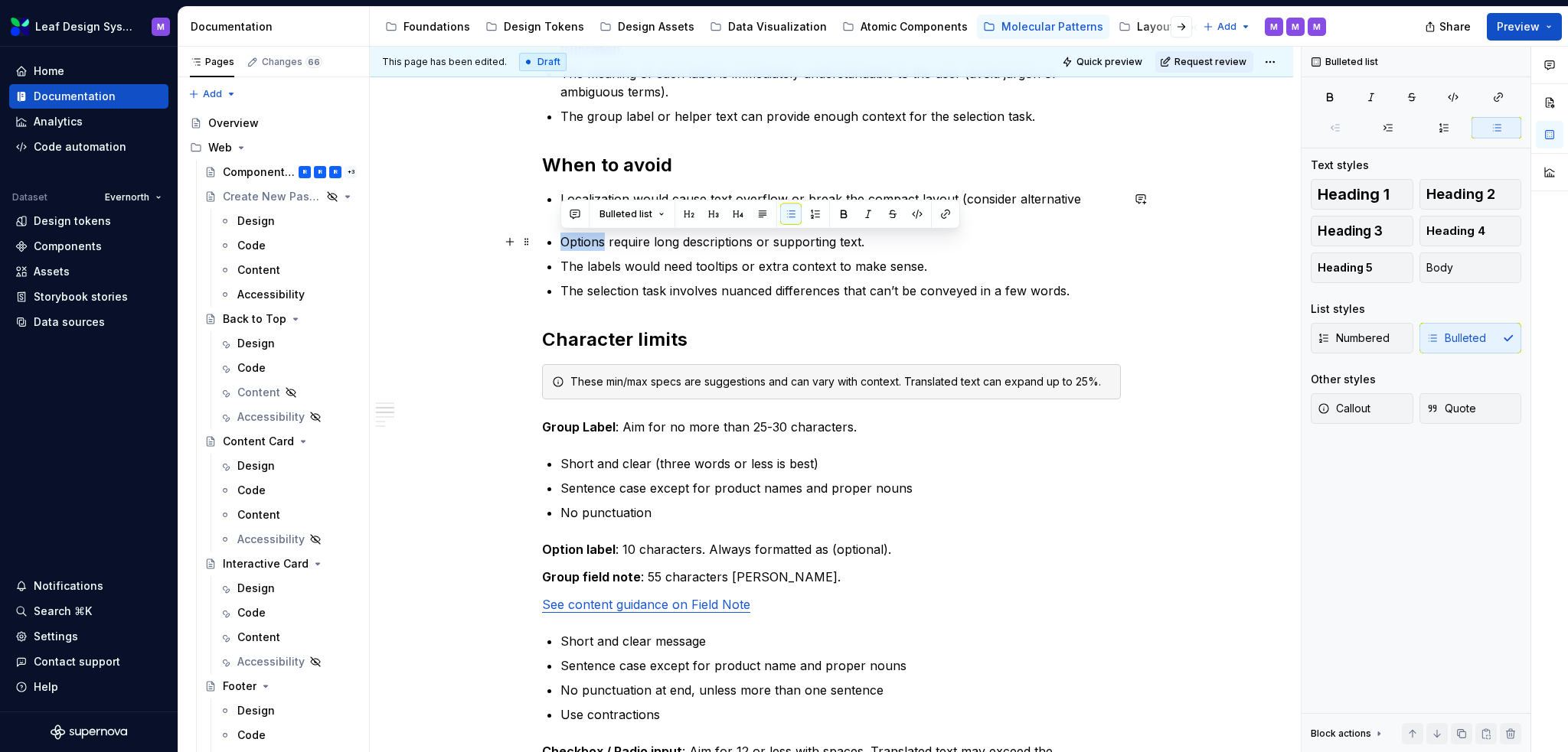
drag, startPoint x: 605, startPoint y: 240, endPoint x: 561, endPoint y: 240, distance: 44.0
click at [561, 240] on p "Options require long descriptions or supporting text." at bounding box center [840, 242] width 560 height 19
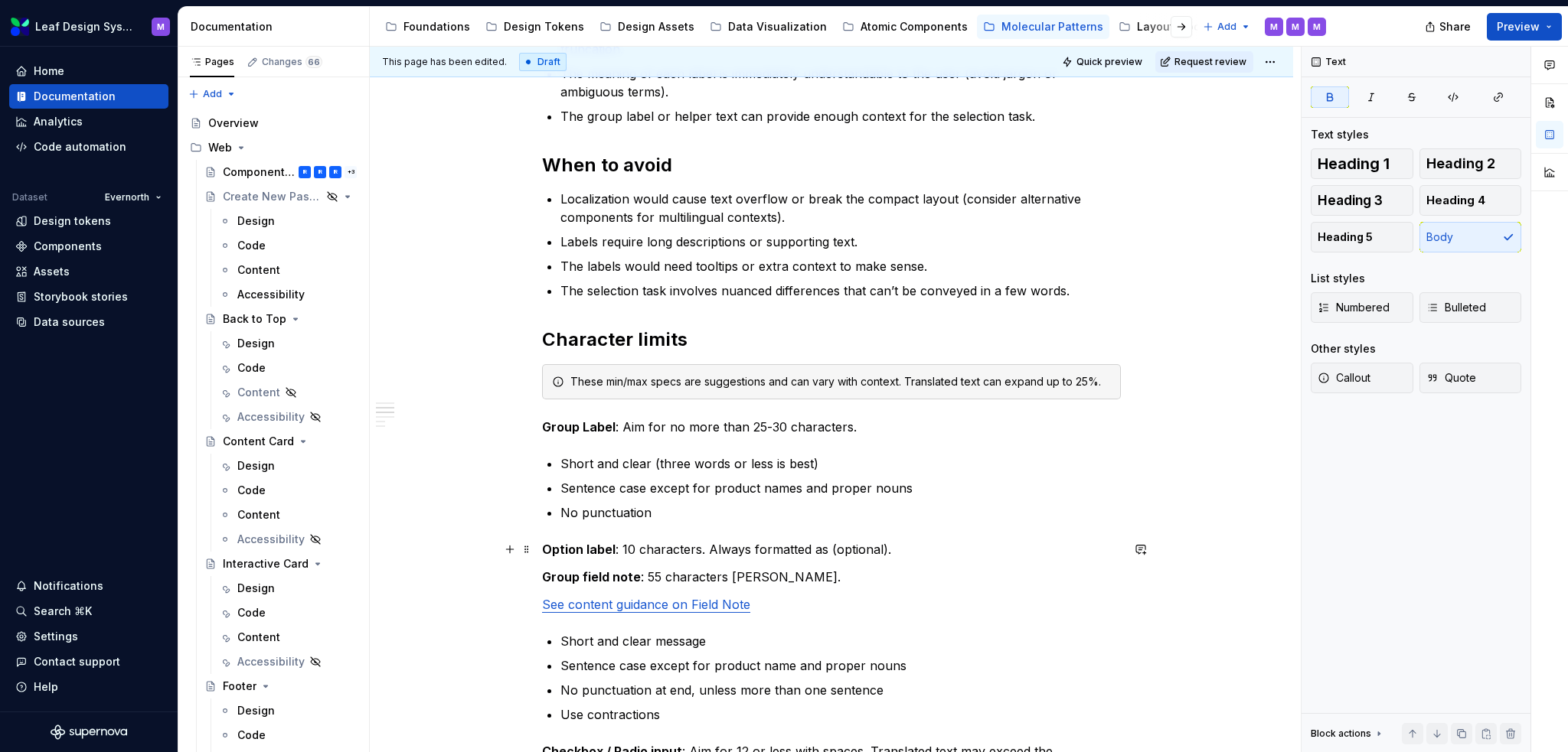
click at [577, 516] on strong "Option label" at bounding box center [579, 550] width 73 height 16
click at [580, 516] on strong "Option label" at bounding box center [579, 550] width 73 height 16
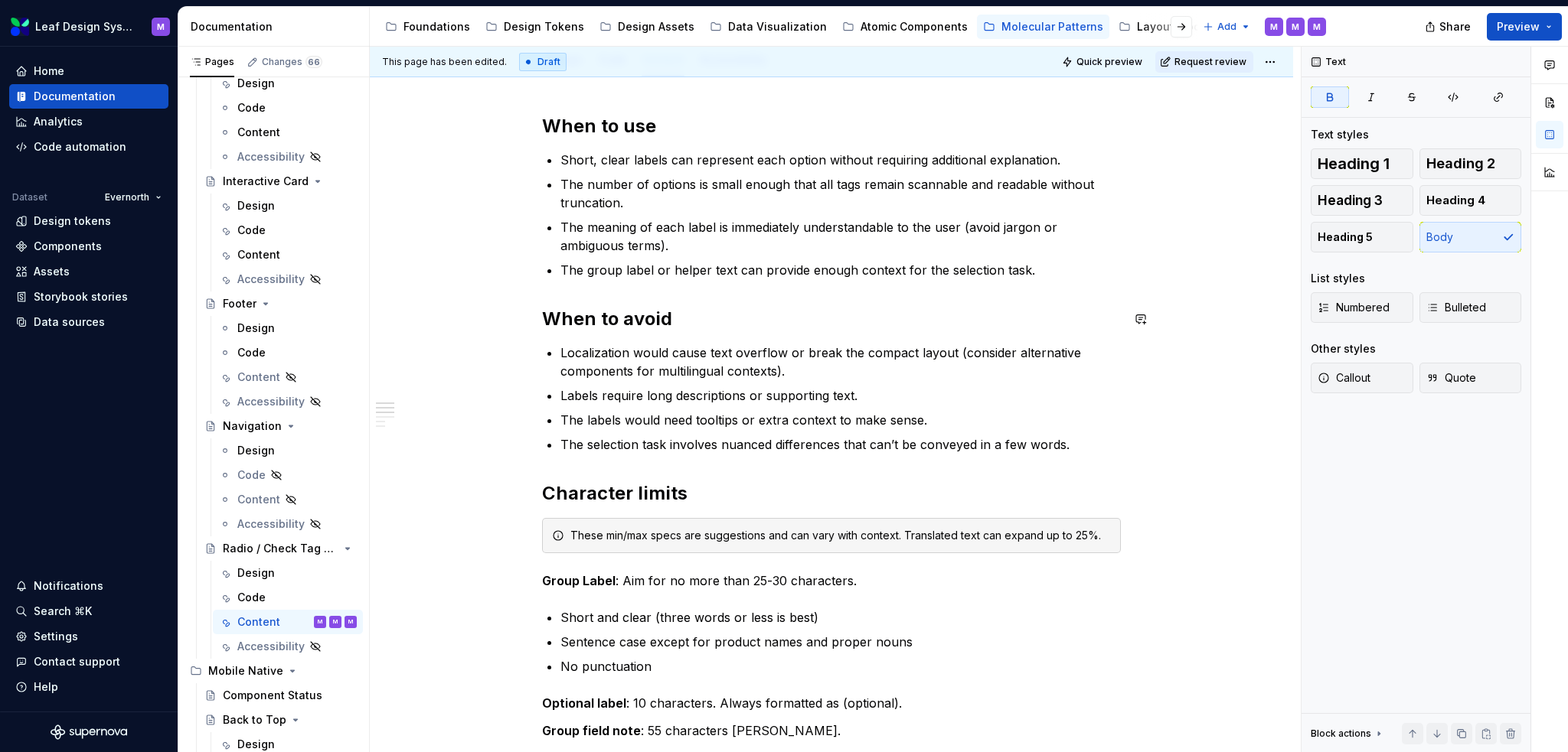
scroll to position [229, 0]
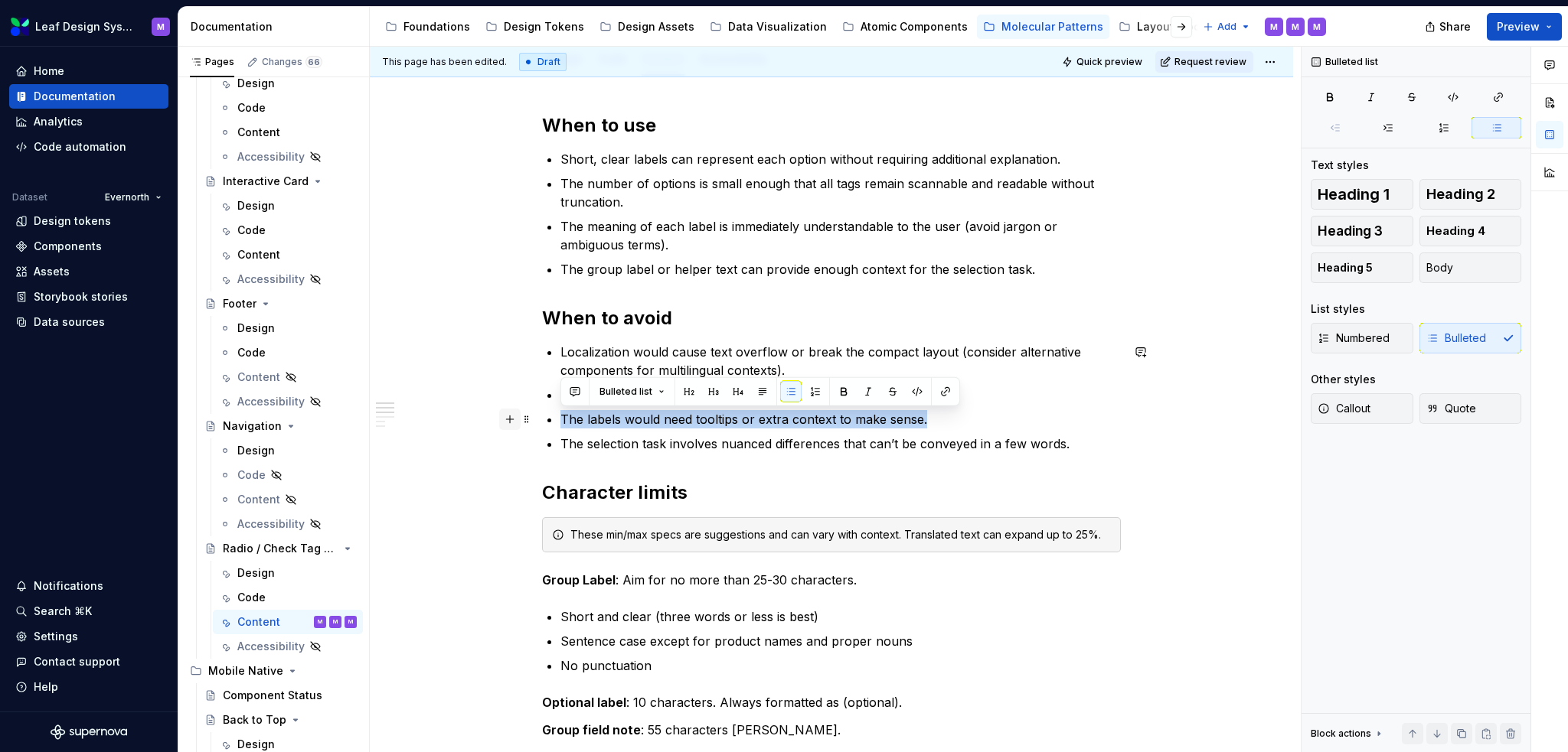
drag, startPoint x: 940, startPoint y: 420, endPoint x: 519, endPoint y: 413, distance: 421.1
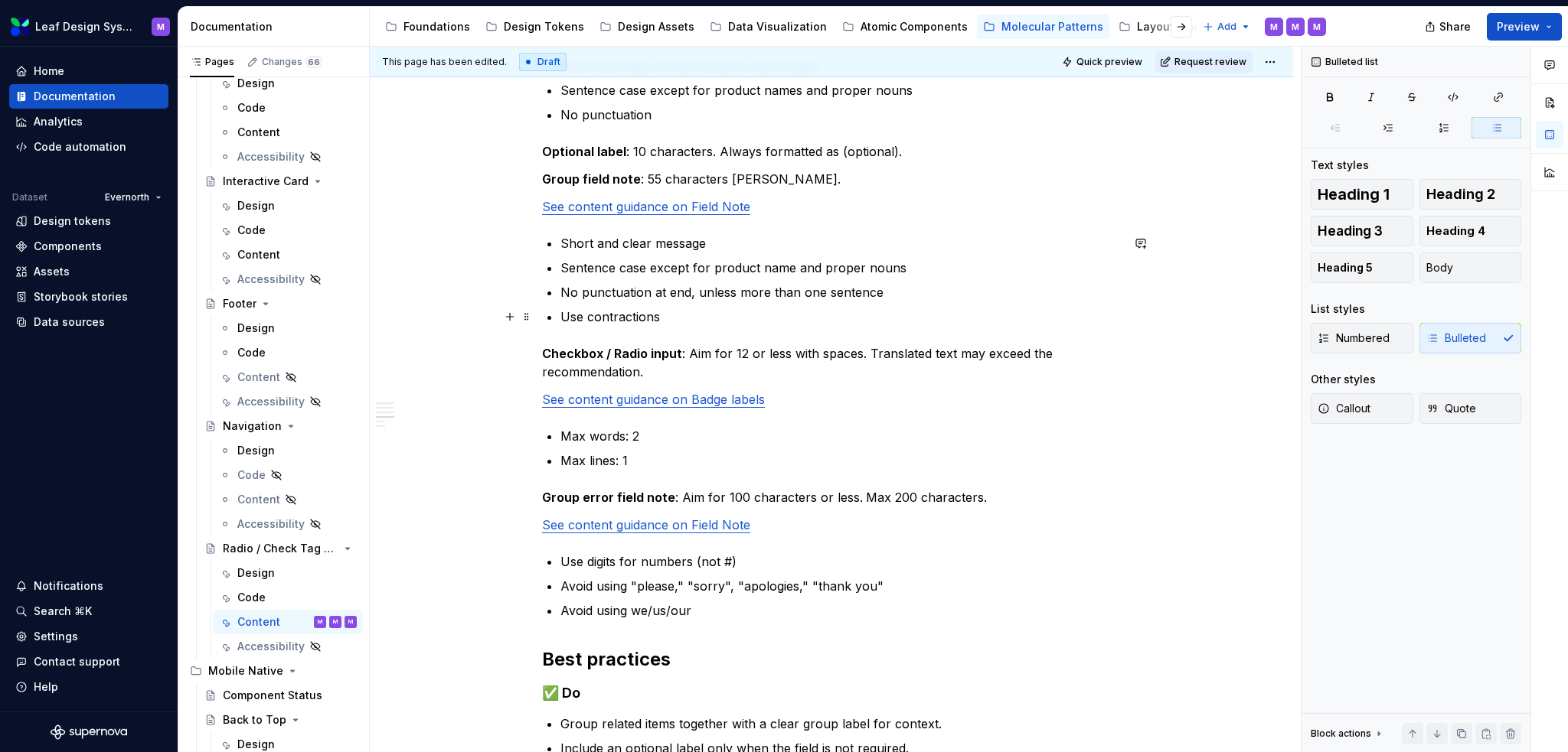
scroll to position [765, 0]
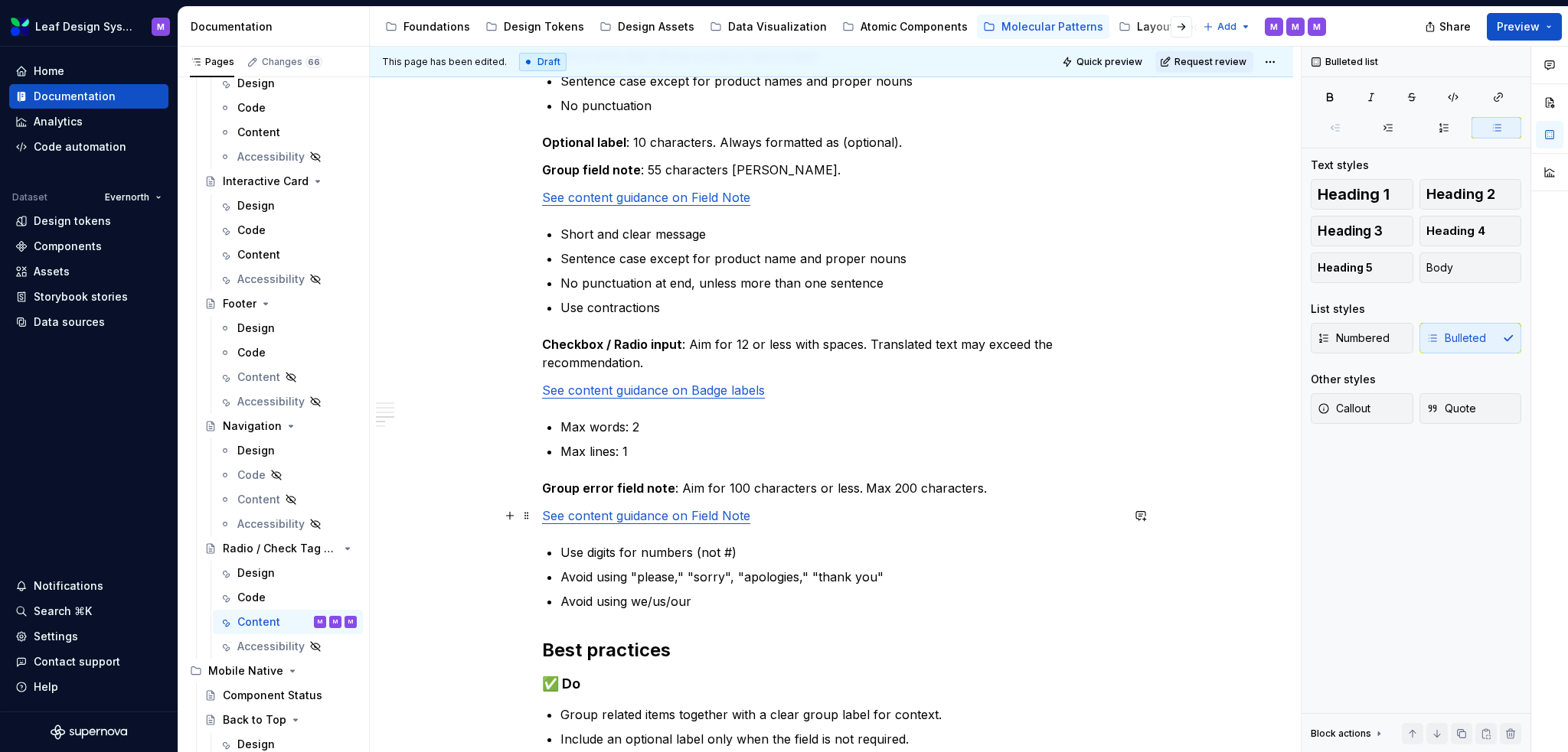
click at [745, 513] on link "See content guidance on Field Note" at bounding box center [647, 516] width 209 height 16
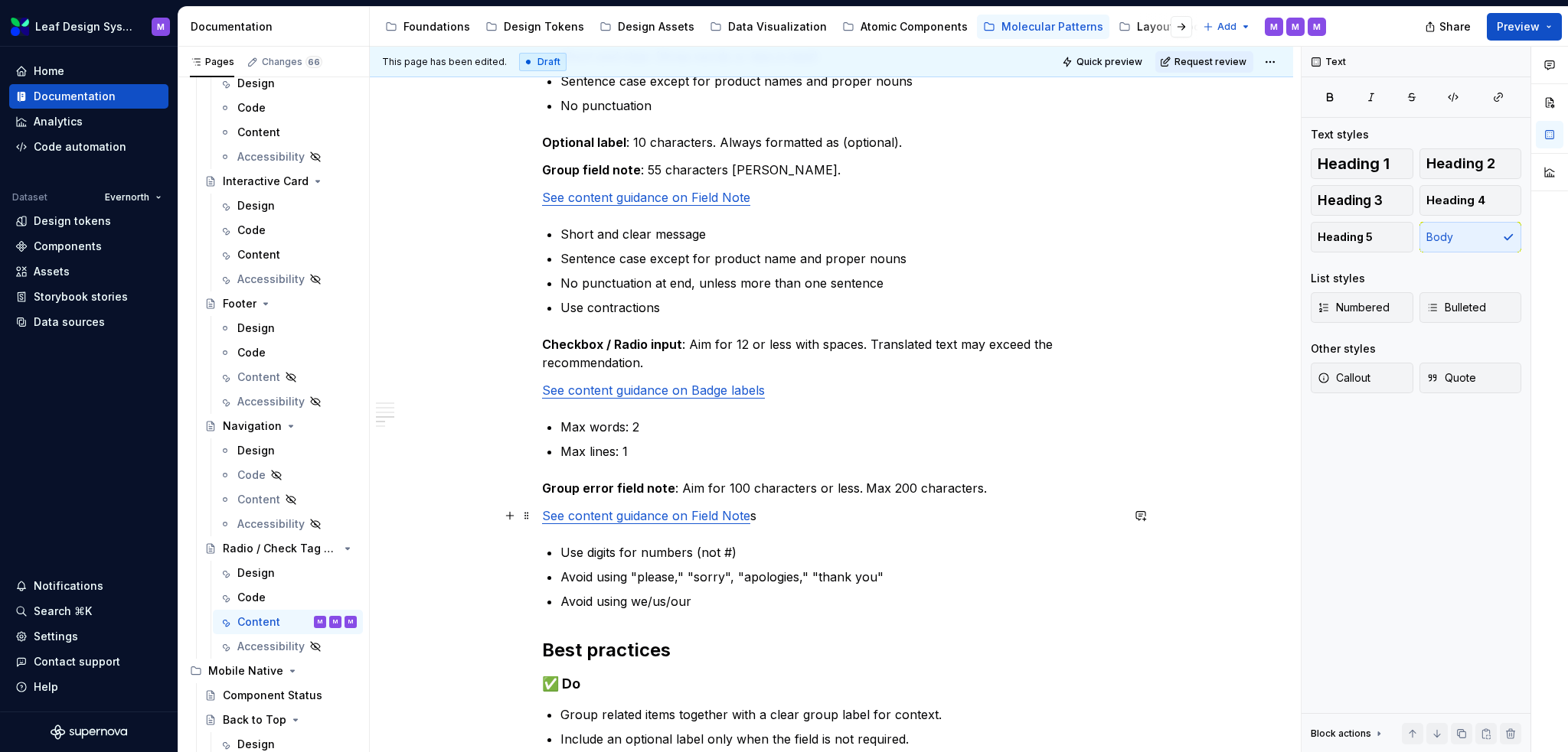
click at [741, 511] on link "See content guidance on Field Note" at bounding box center [647, 516] width 209 height 16
drag, startPoint x: 770, startPoint y: 512, endPoint x: 757, endPoint y: 512, distance: 13.0
click at [757, 512] on p "See content guidance on Field Notese s" at bounding box center [832, 516] width 579 height 19
click at [742, 198] on link "See content guidance on Field Note" at bounding box center [647, 198] width 209 height 16
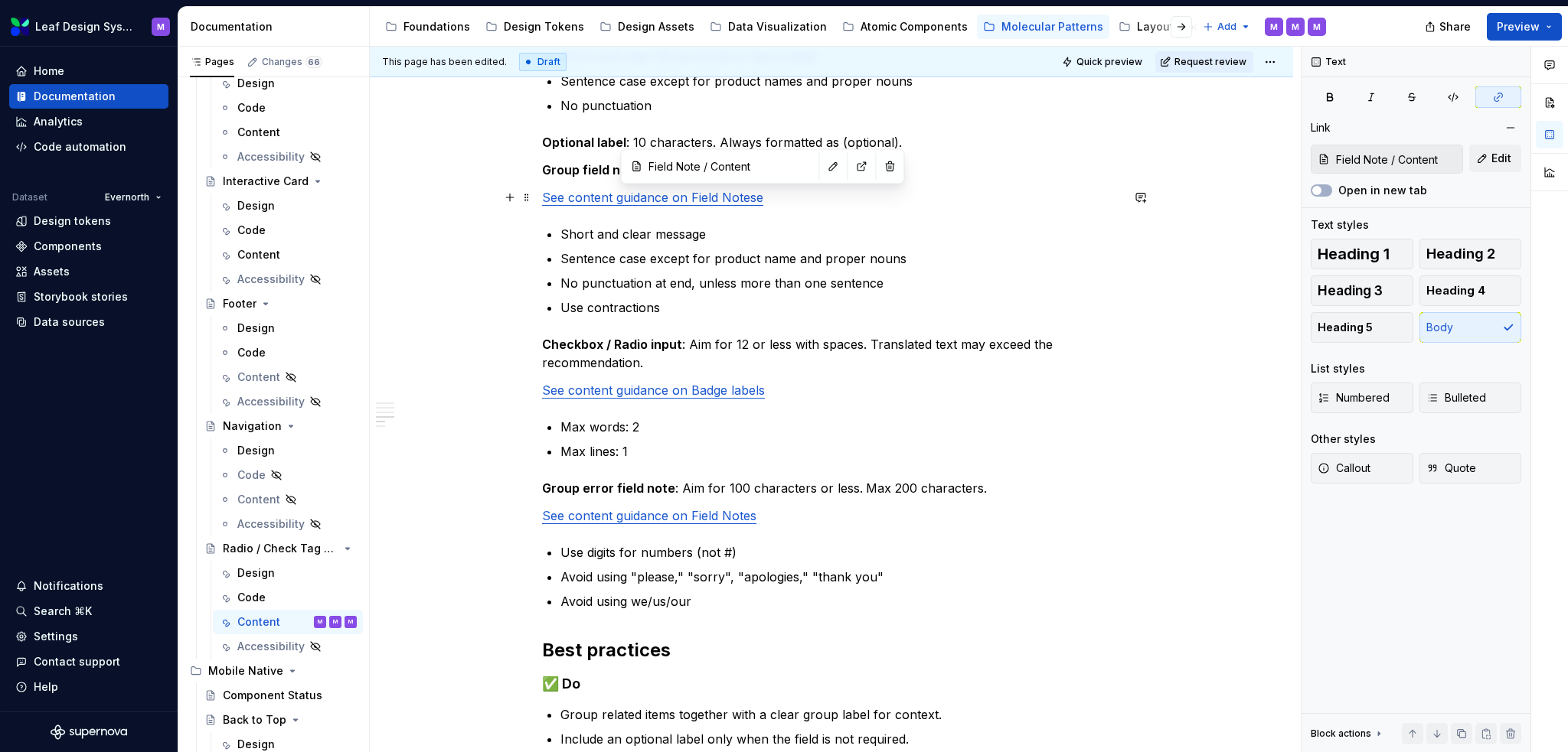
click at [771, 199] on p "See content guidance on Field Notese" at bounding box center [832, 198] width 579 height 19
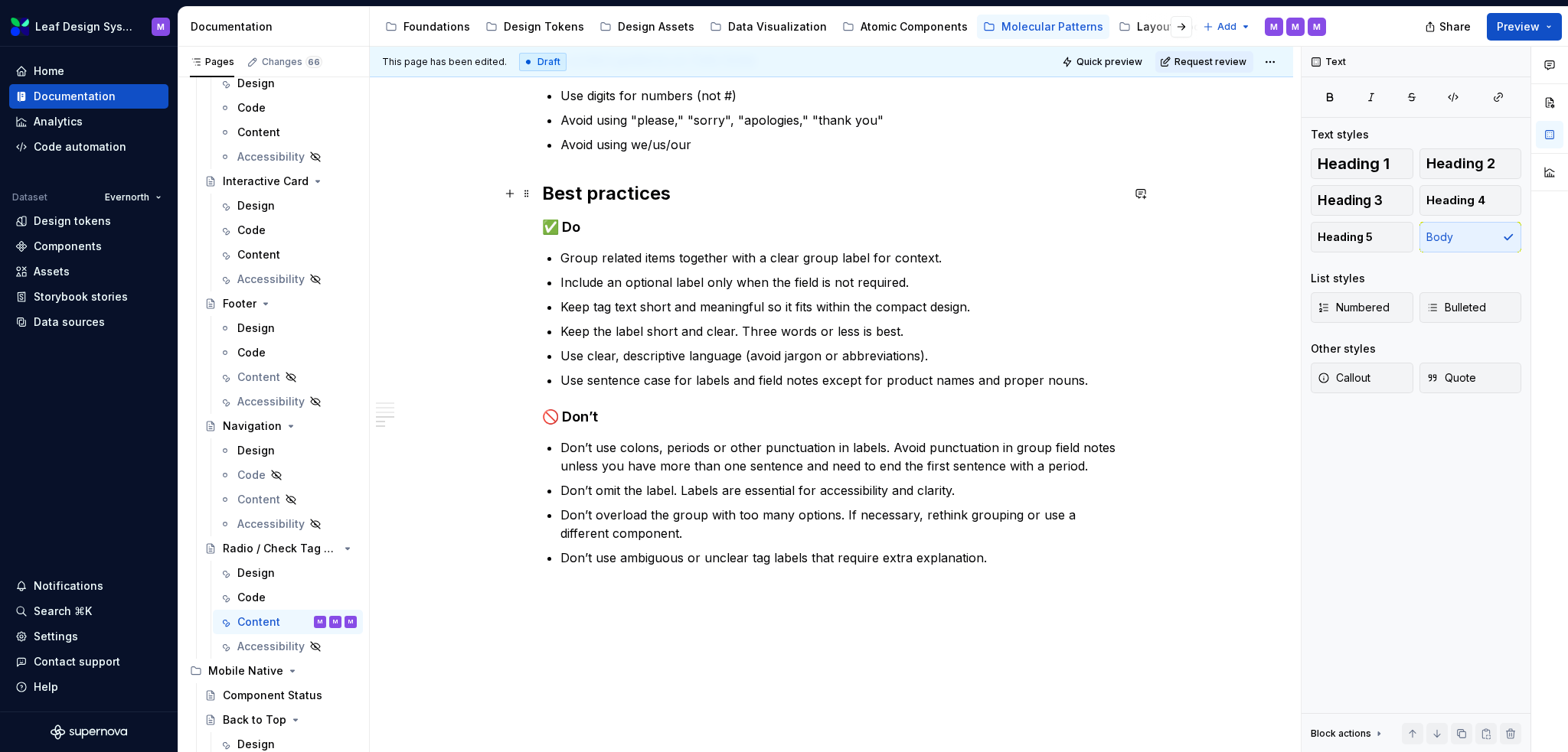
scroll to position [1225, 0]
click at [1076, 64] on span "Request review" at bounding box center [1211, 62] width 72 height 12
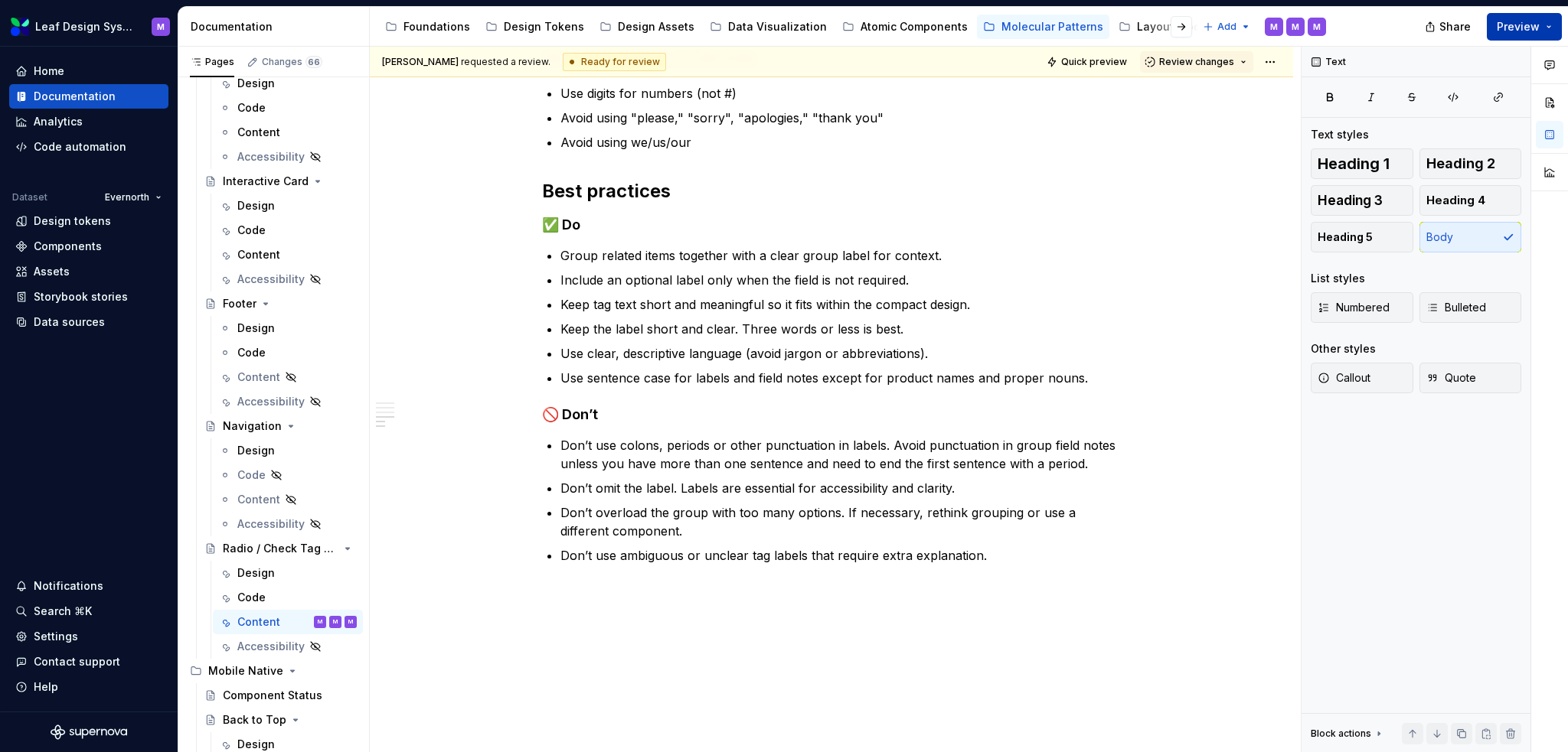
click at [1076, 26] on button "Preview" at bounding box center [1524, 26] width 75 height 27
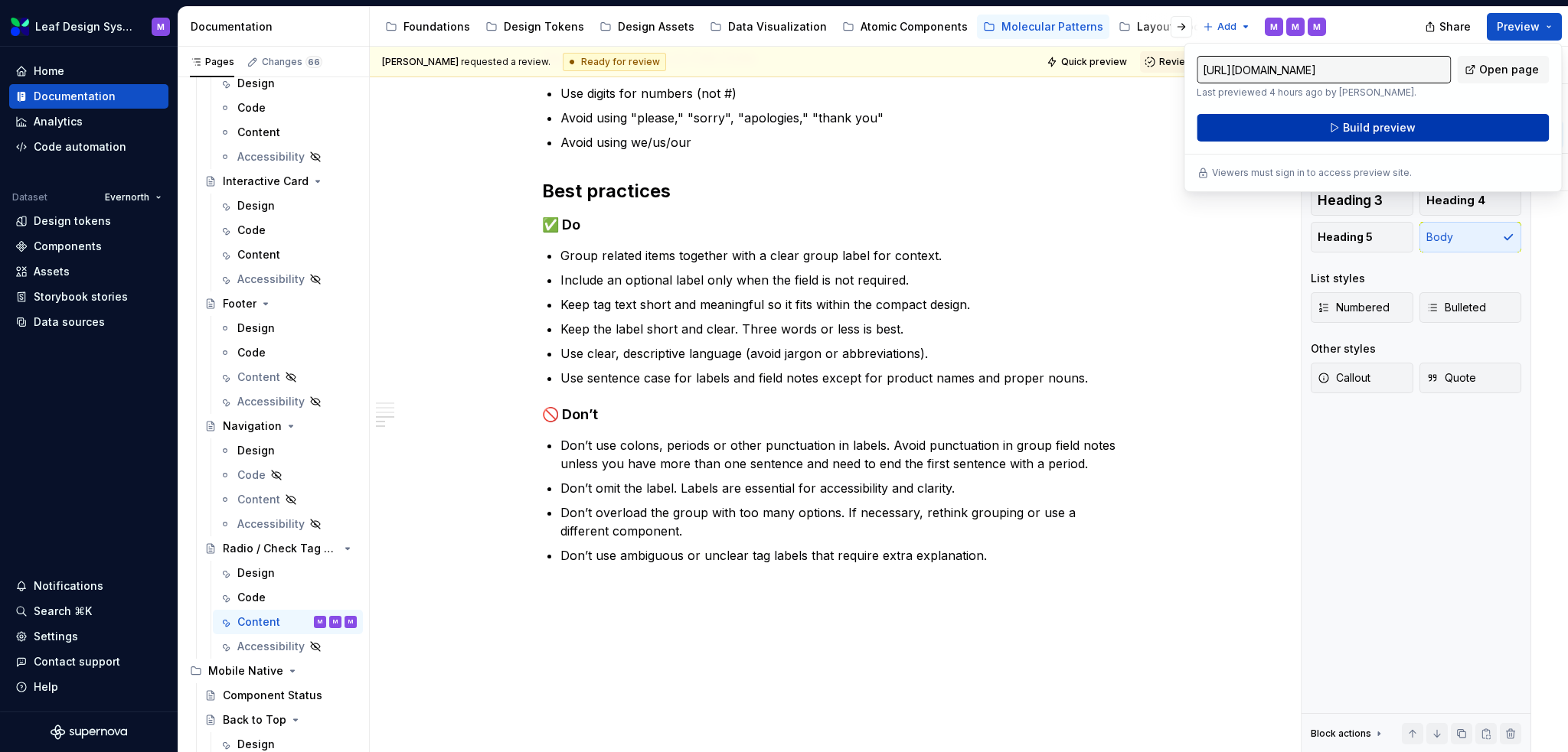
click at [1076, 121] on span "Build preview" at bounding box center [1379, 128] width 72 height 16
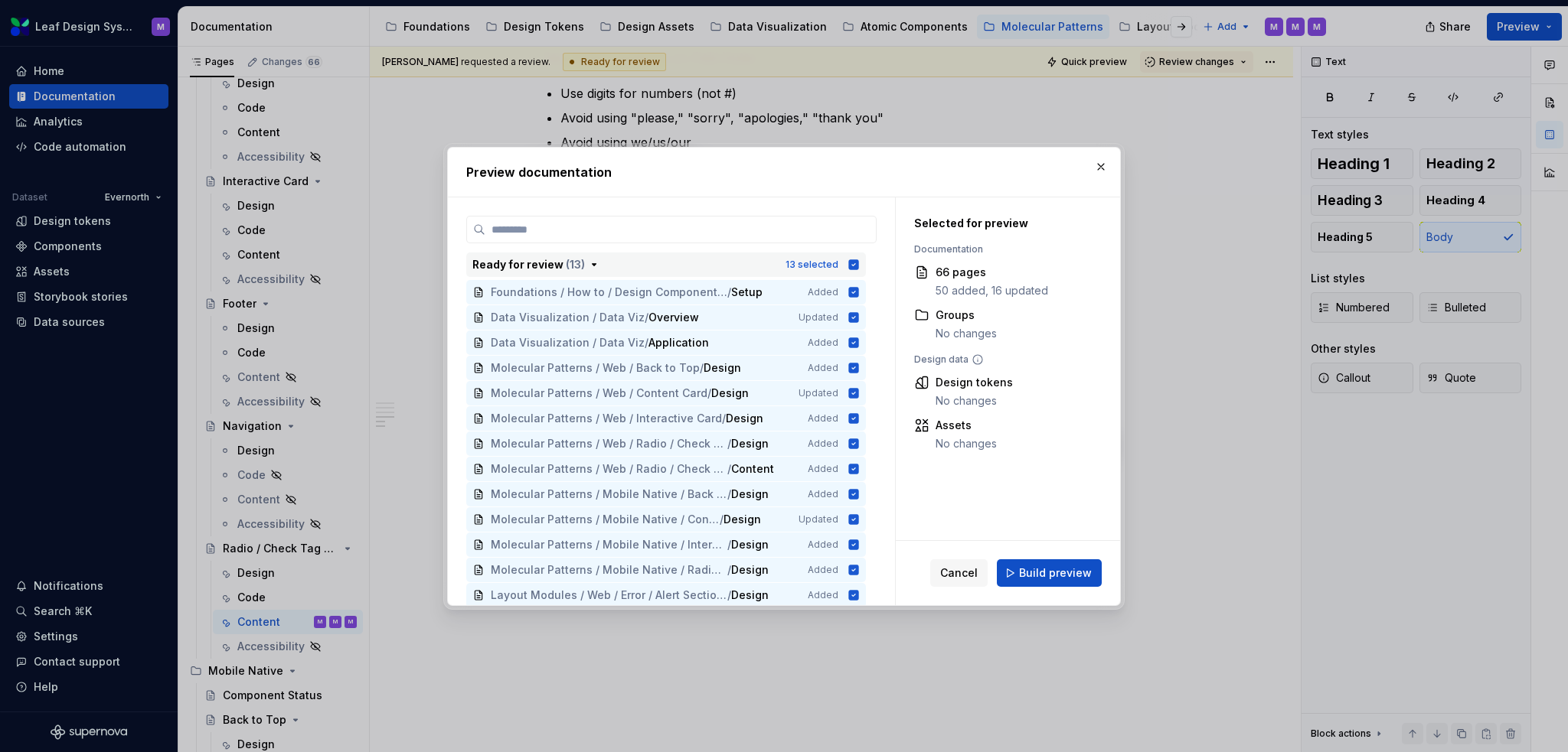
click at [856, 267] on icon "button" at bounding box center [854, 264] width 10 height 10
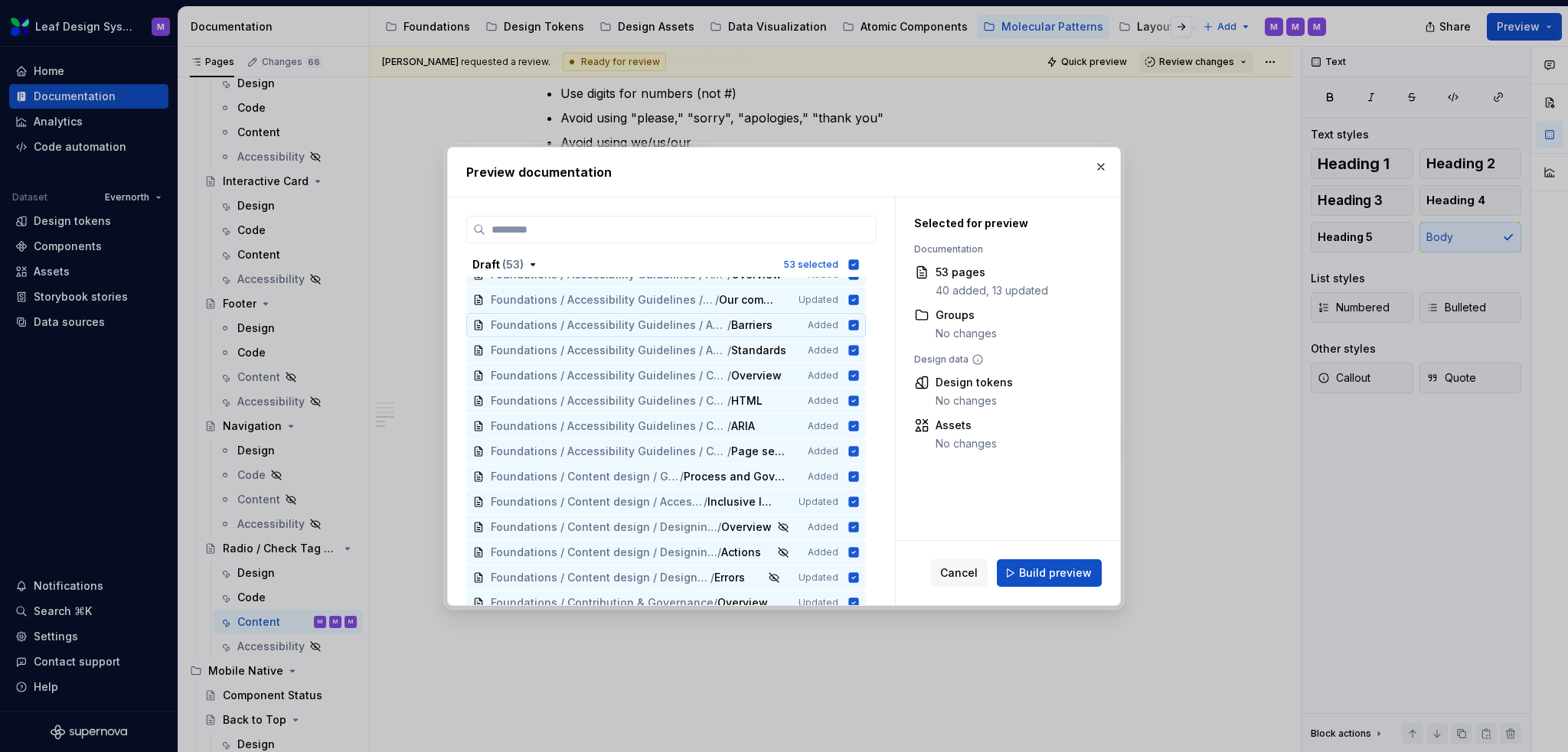
scroll to position [153, 0]
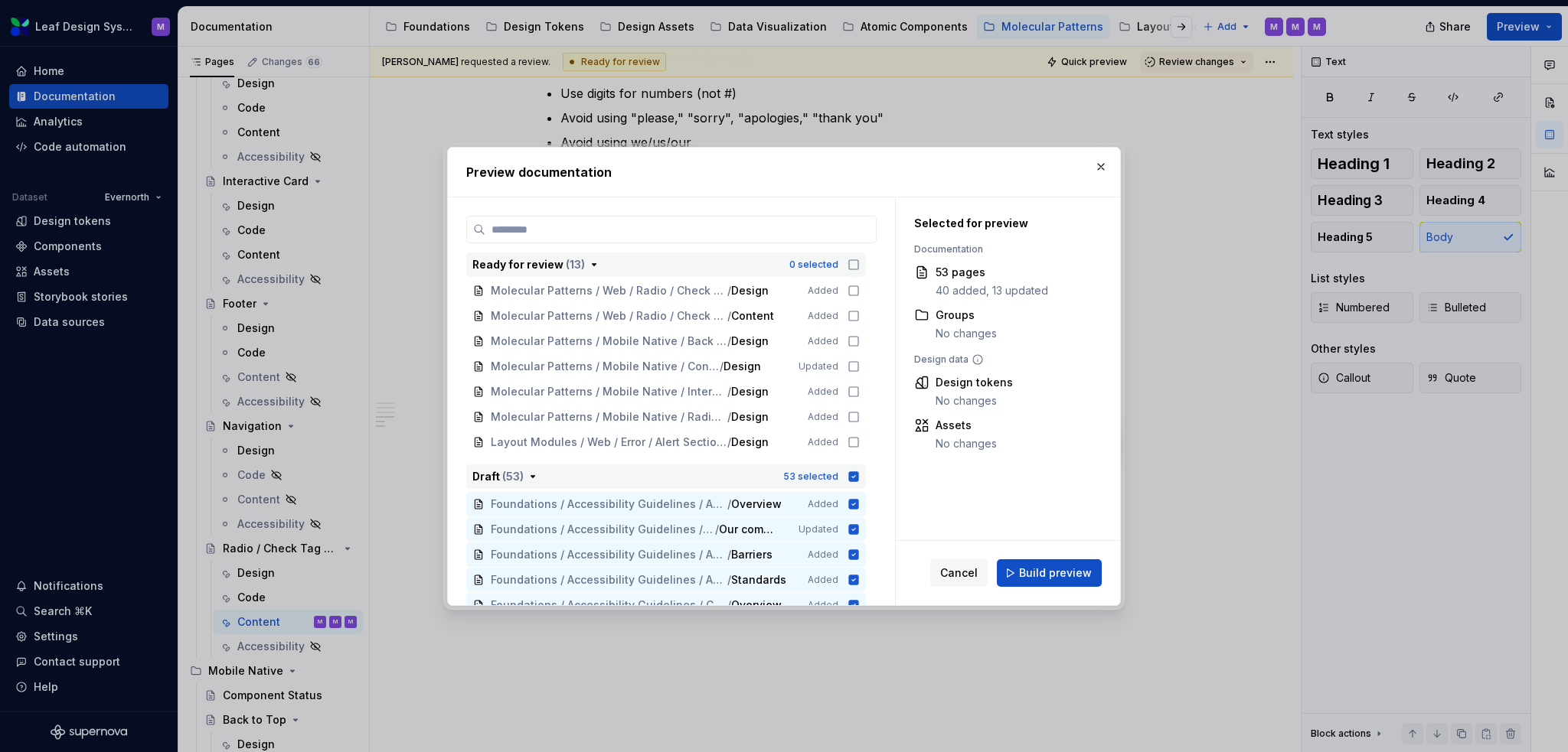
click at [851, 472] on icon "button" at bounding box center [854, 476] width 10 height 10
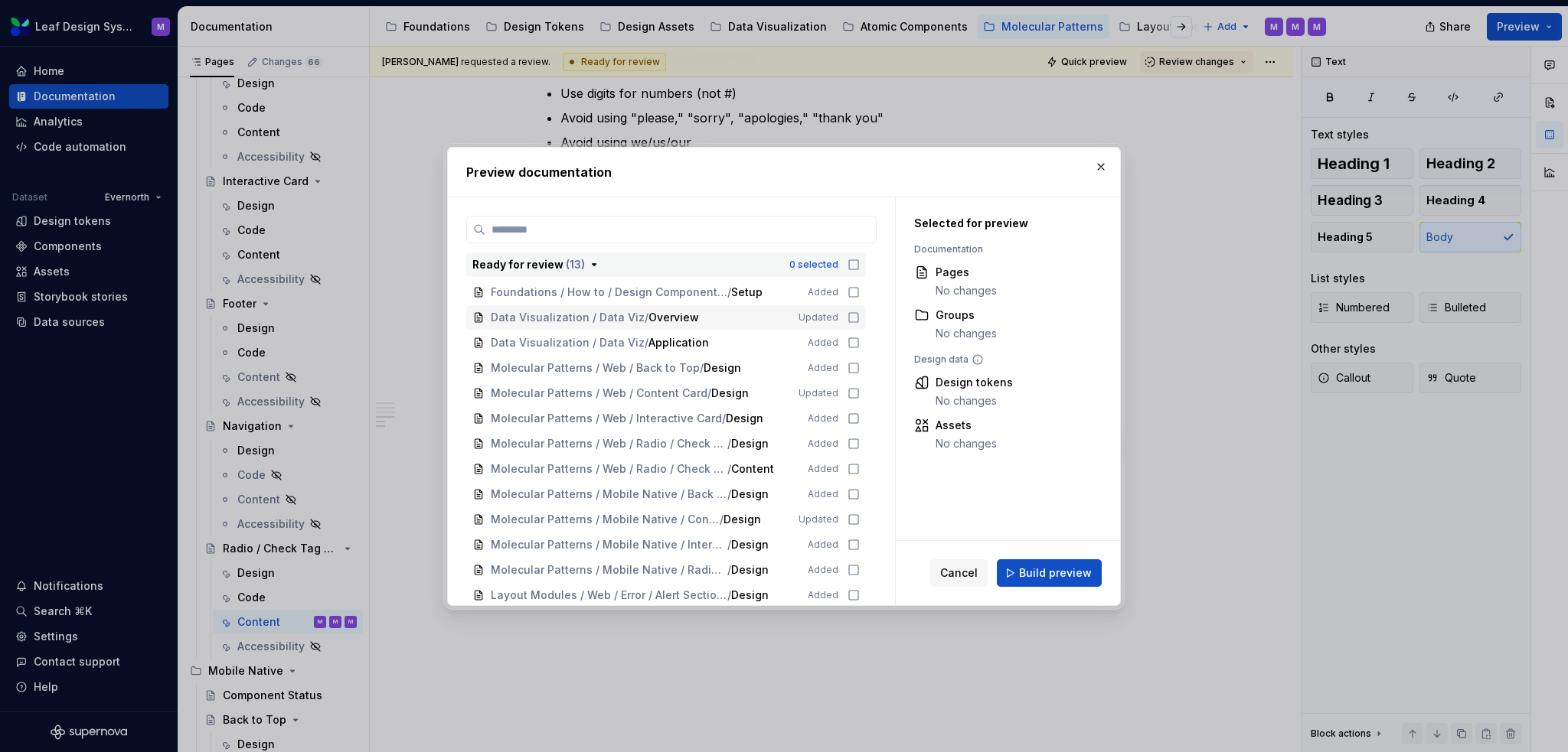
scroll to position [76, 0]
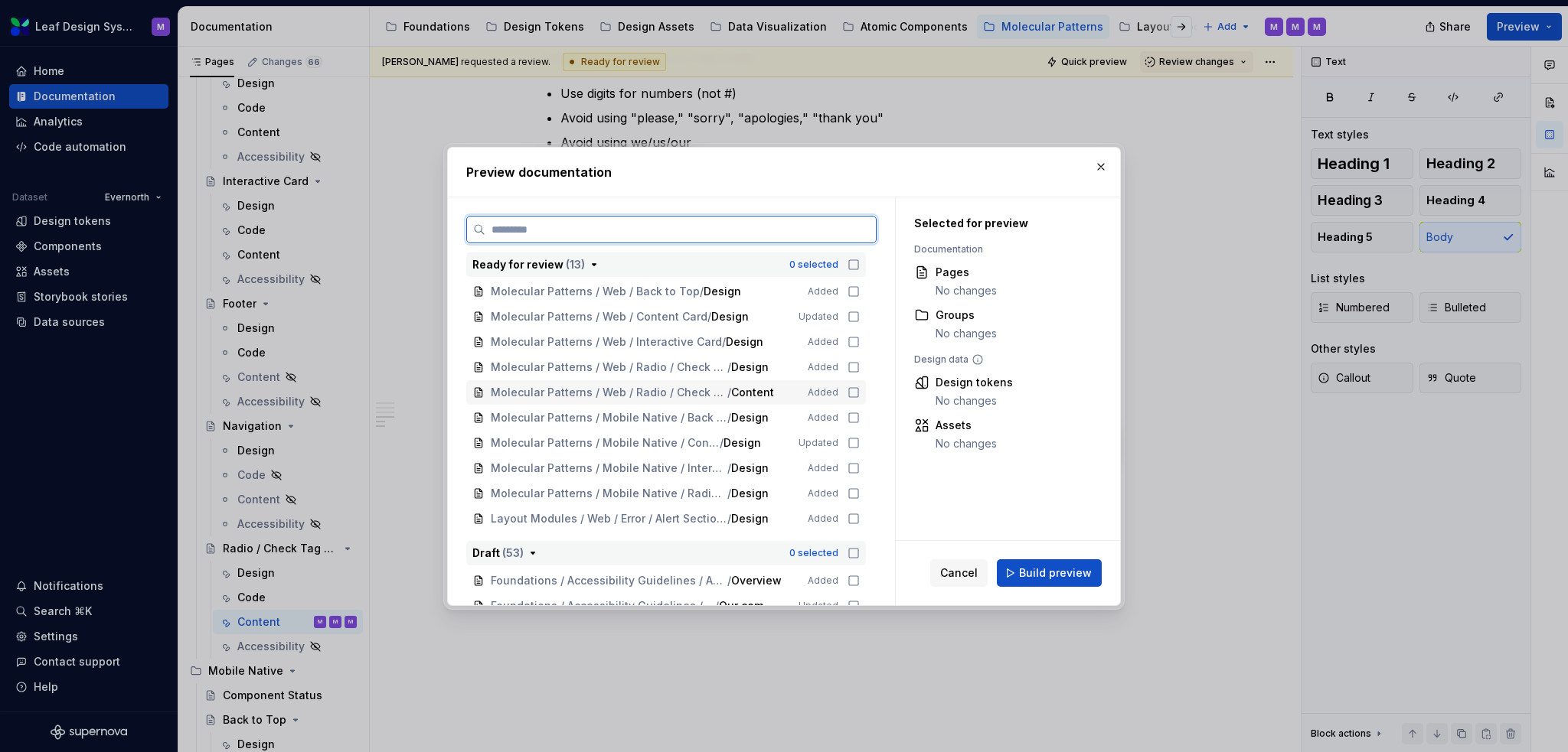
click at [851, 390] on icon at bounding box center [854, 393] width 12 height 12
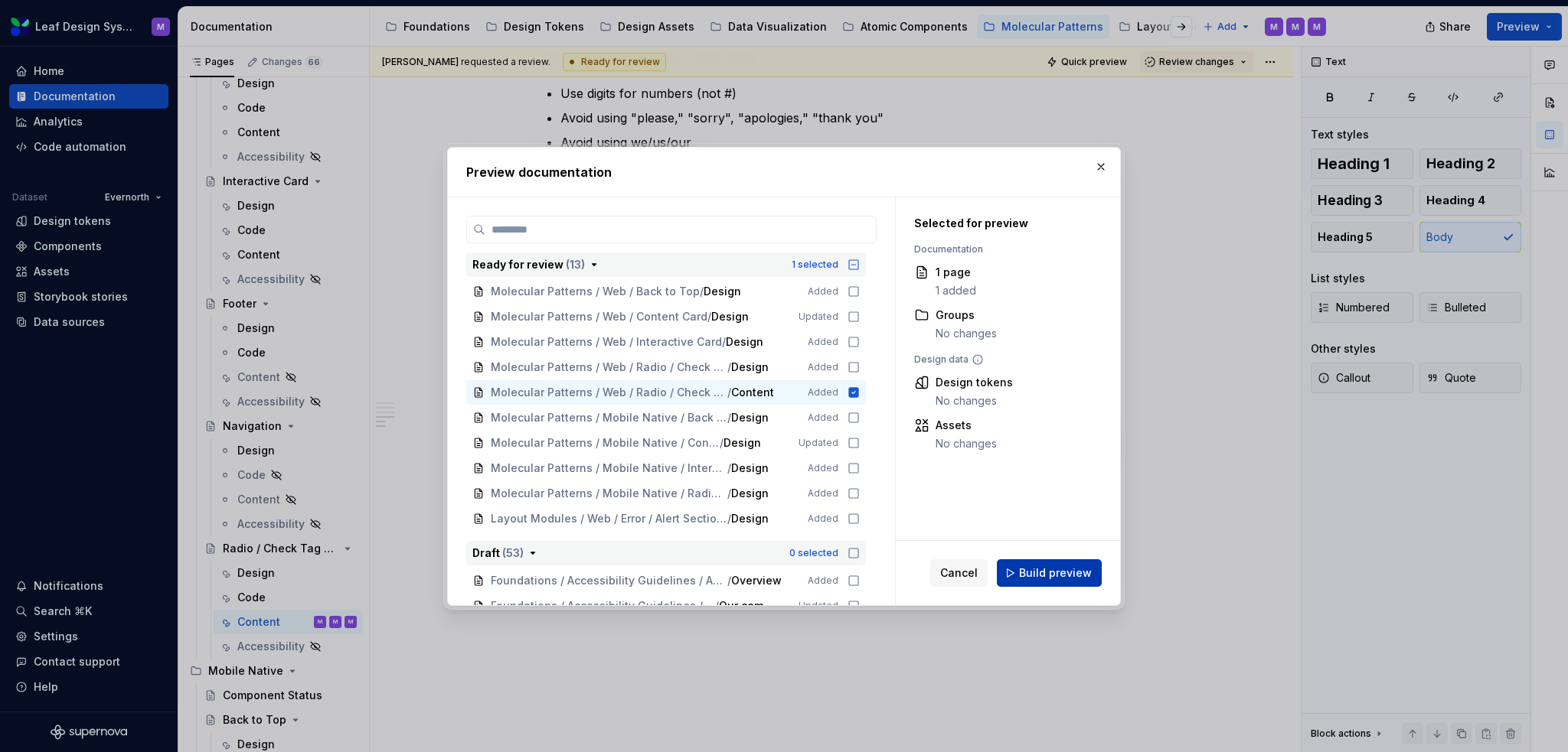
click at [1060, 516] on span "Build preview" at bounding box center [1055, 573] width 72 height 16
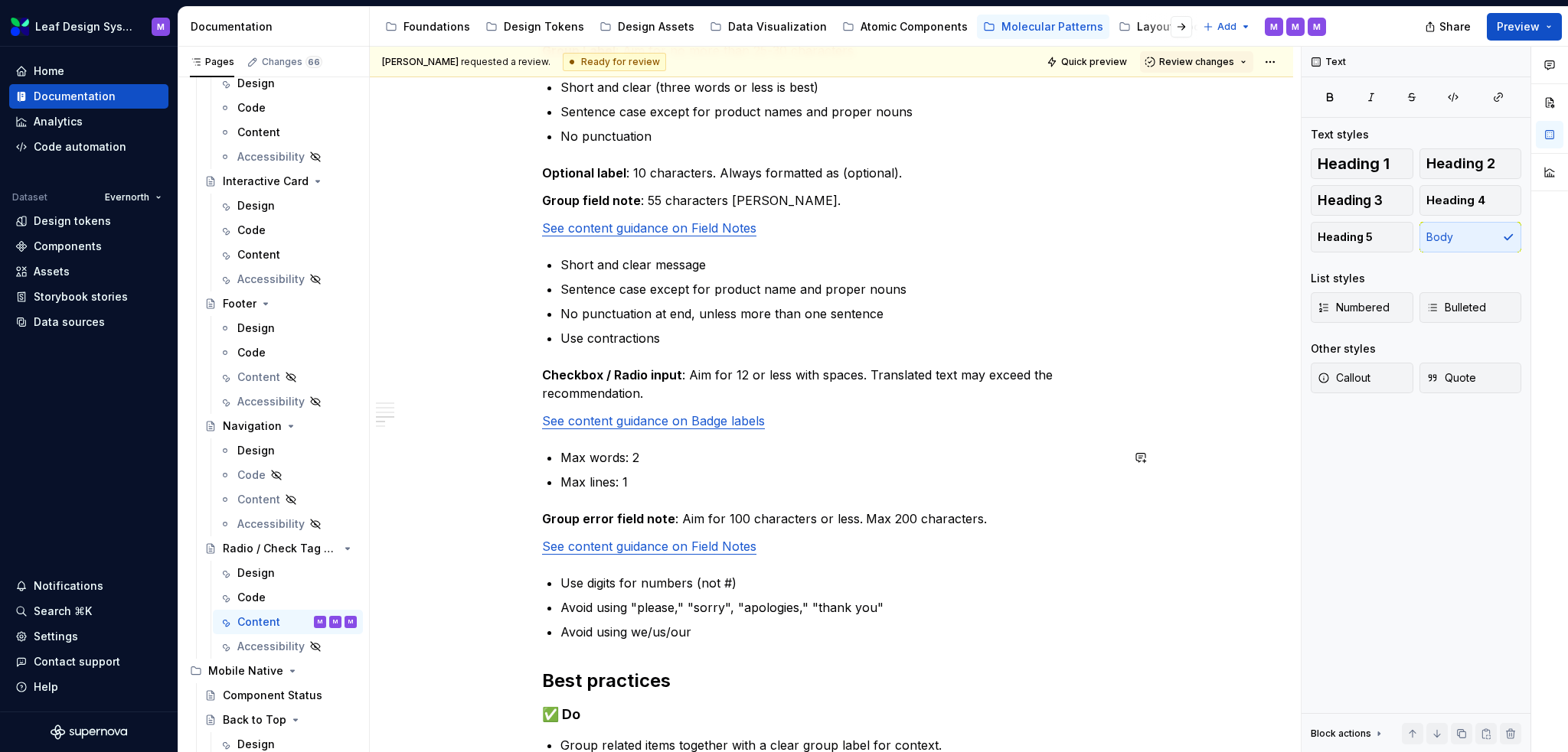
scroll to position [689, 0]
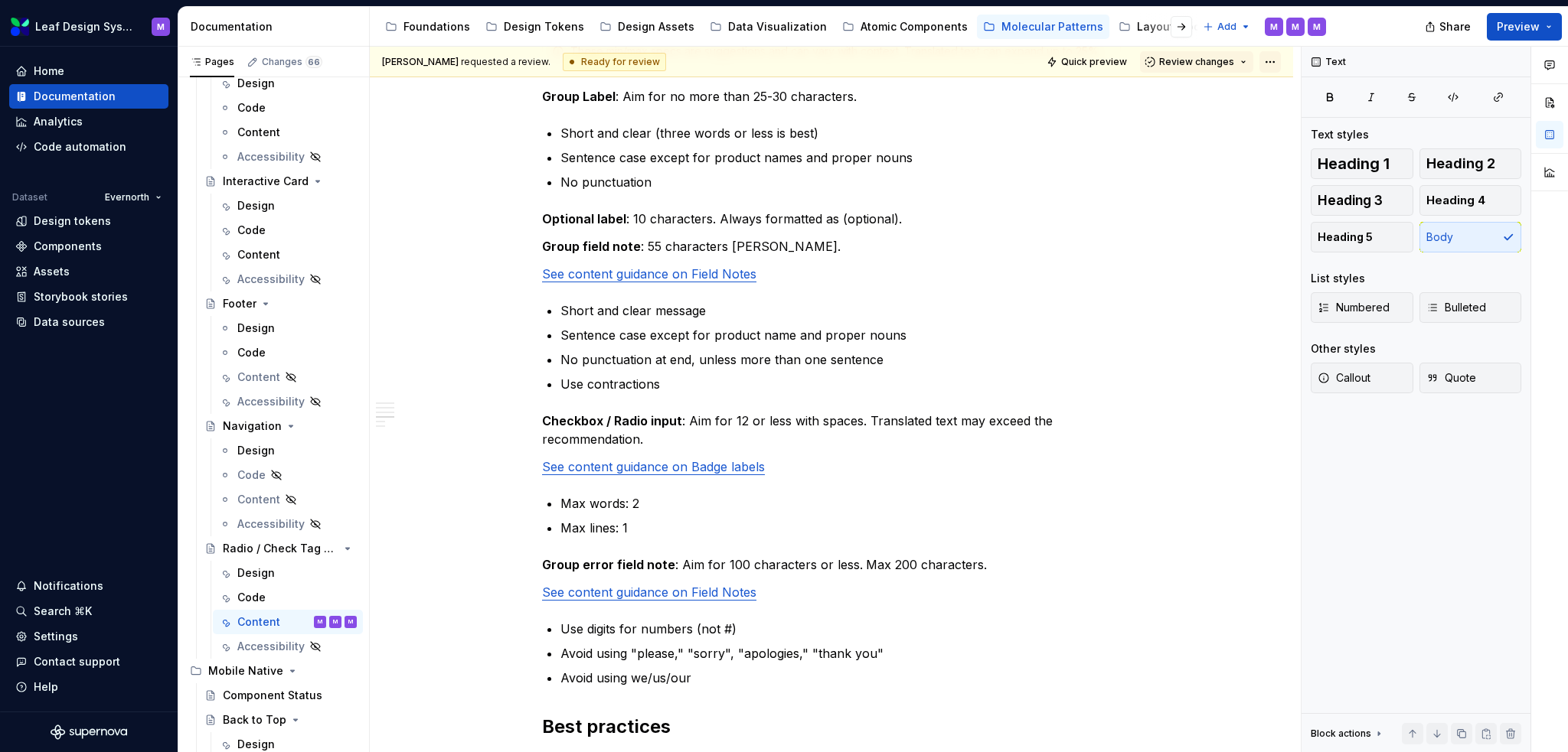
click at [1076, 63] on html "Leaf Design System M Home Documentation Analytics Code automation Dataset Evern…" at bounding box center [784, 376] width 1568 height 752
click at [1076, 113] on div "Open preview" at bounding box center [1338, 116] width 100 height 16
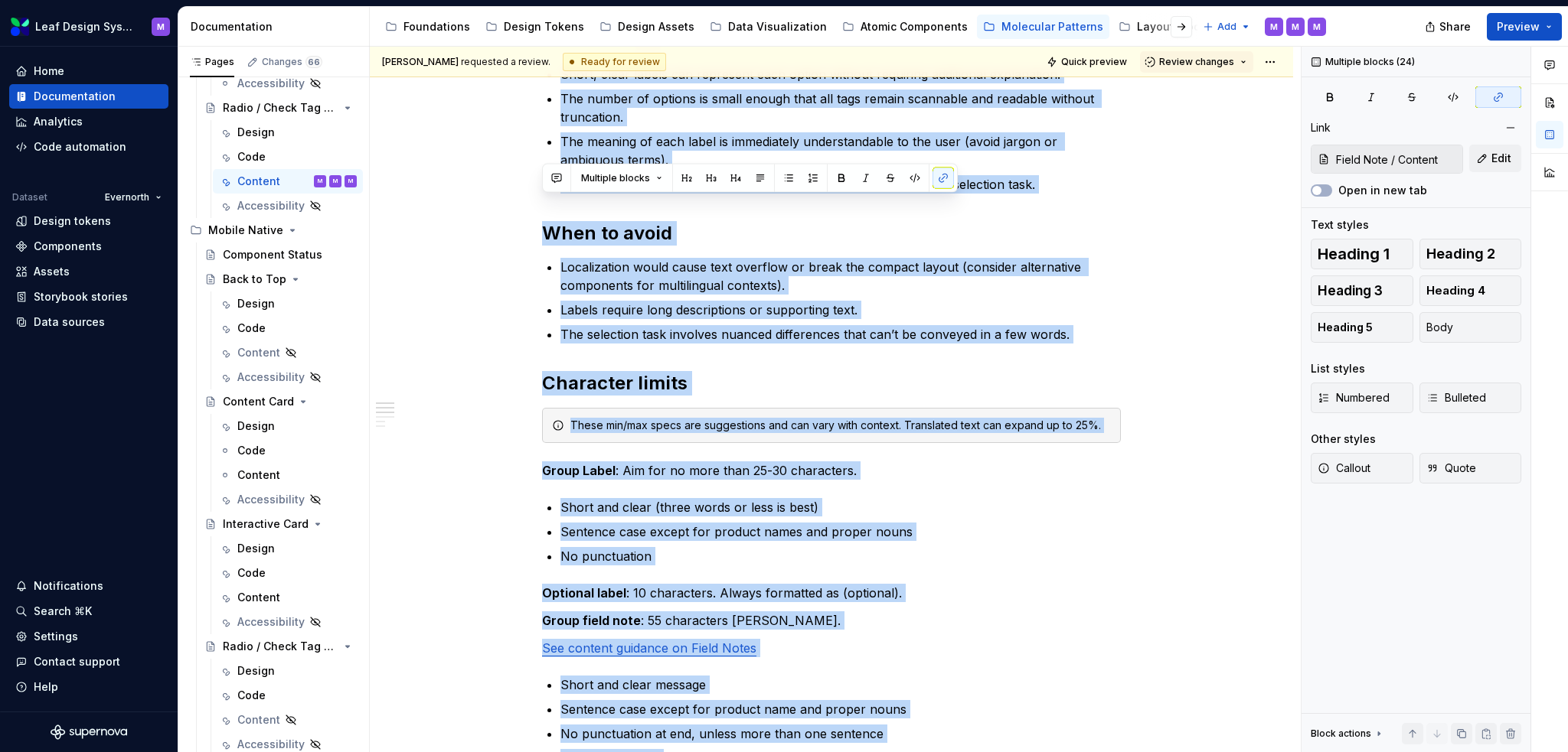
scroll to position [0, 0]
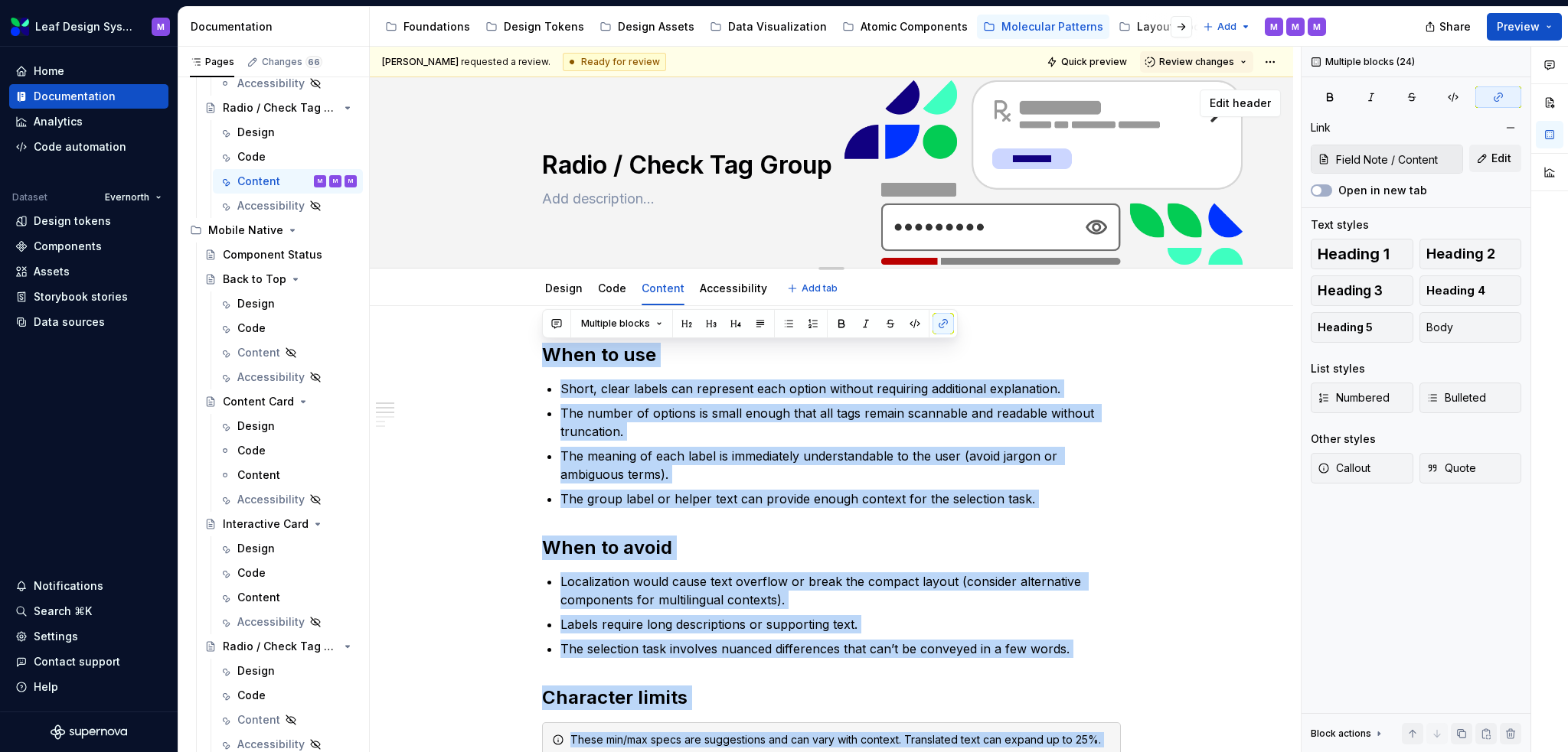
drag, startPoint x: 990, startPoint y: 474, endPoint x: 496, endPoint y: 100, distance: 619.6
copy div "When to use Short, clear labels can represent each option without requiring add…"
click at [261, 516] on div "Content" at bounding box center [258, 720] width 43 height 16
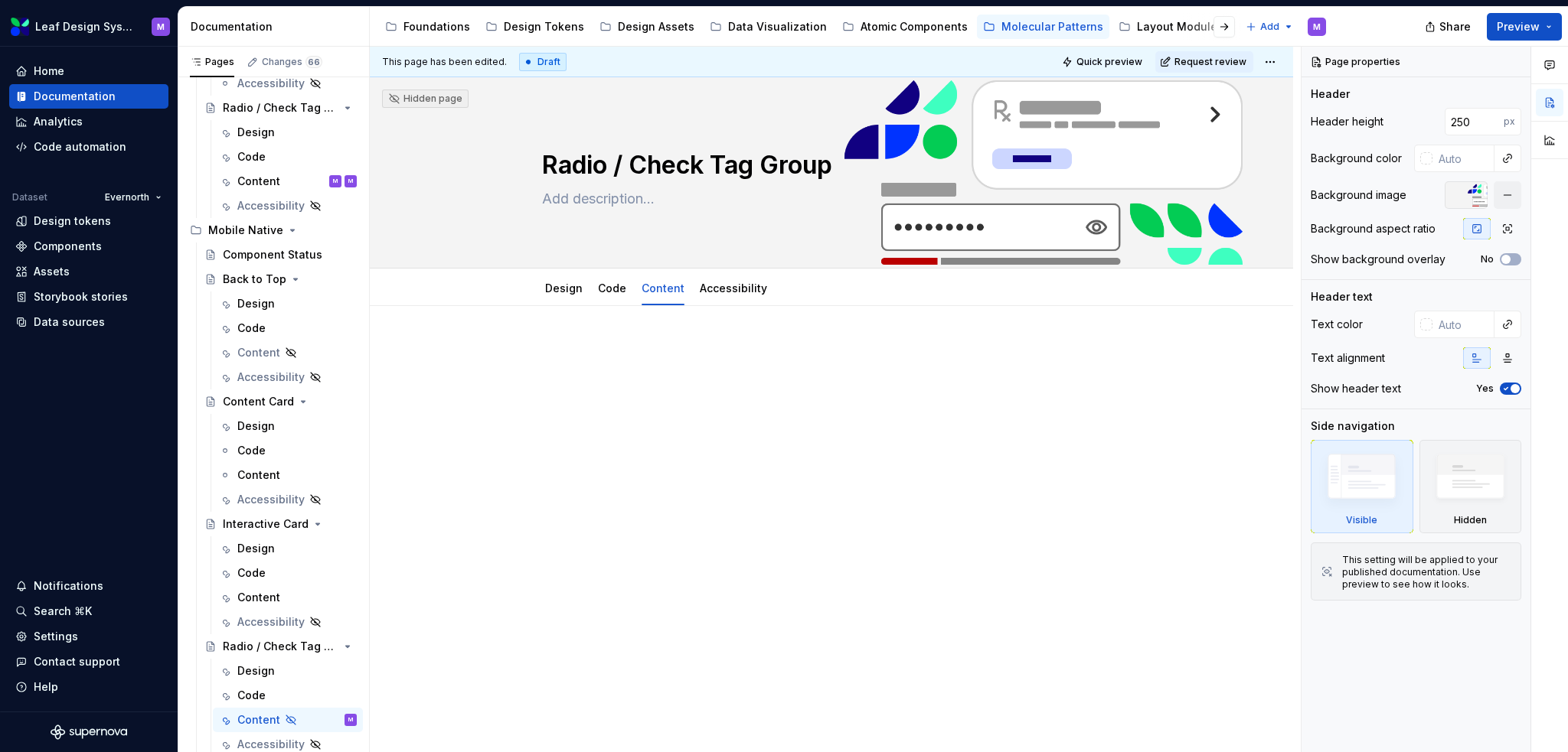
click at [555, 345] on p at bounding box center [832, 352] width 579 height 19
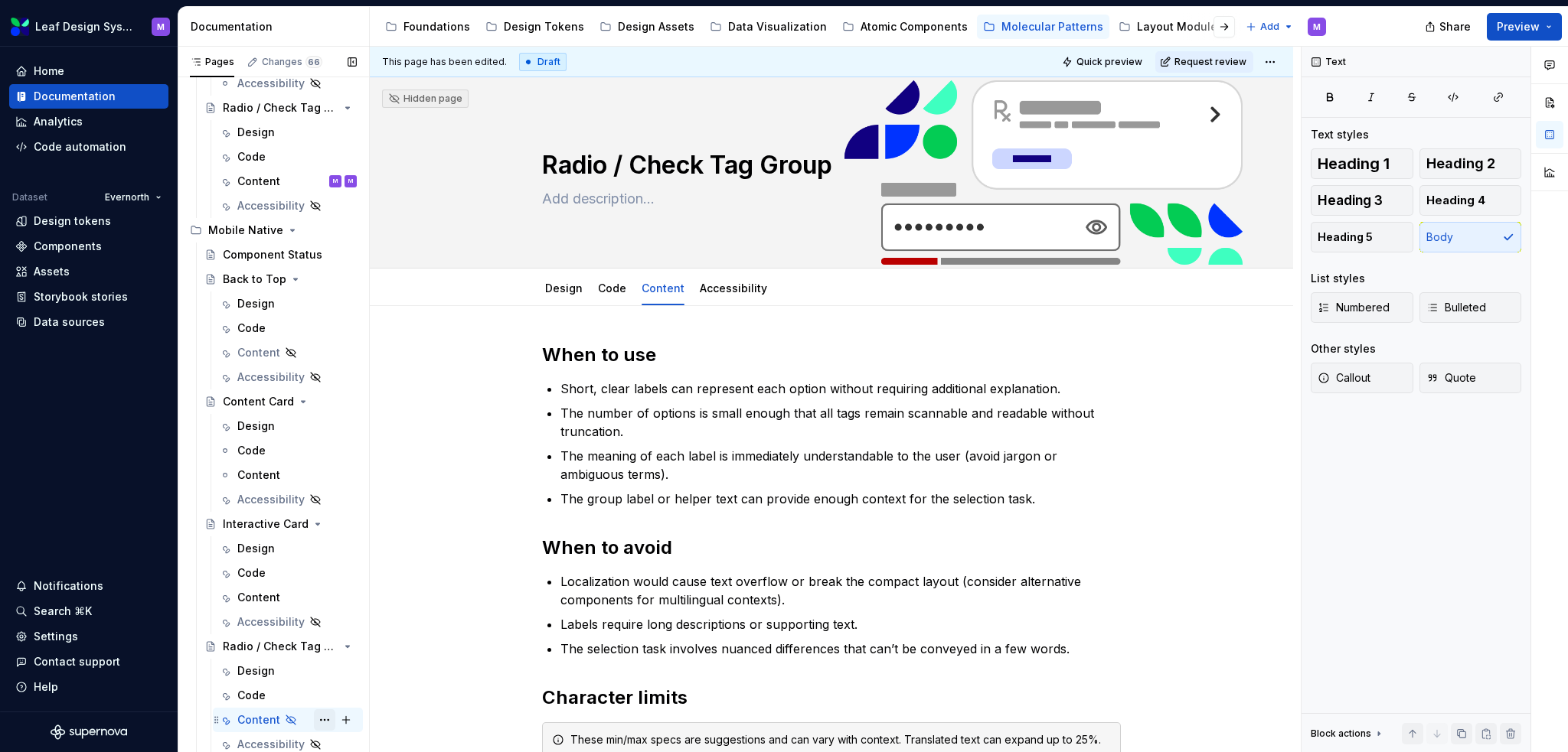
click at [314, 516] on button "Page tree" at bounding box center [324, 720] width 22 height 22
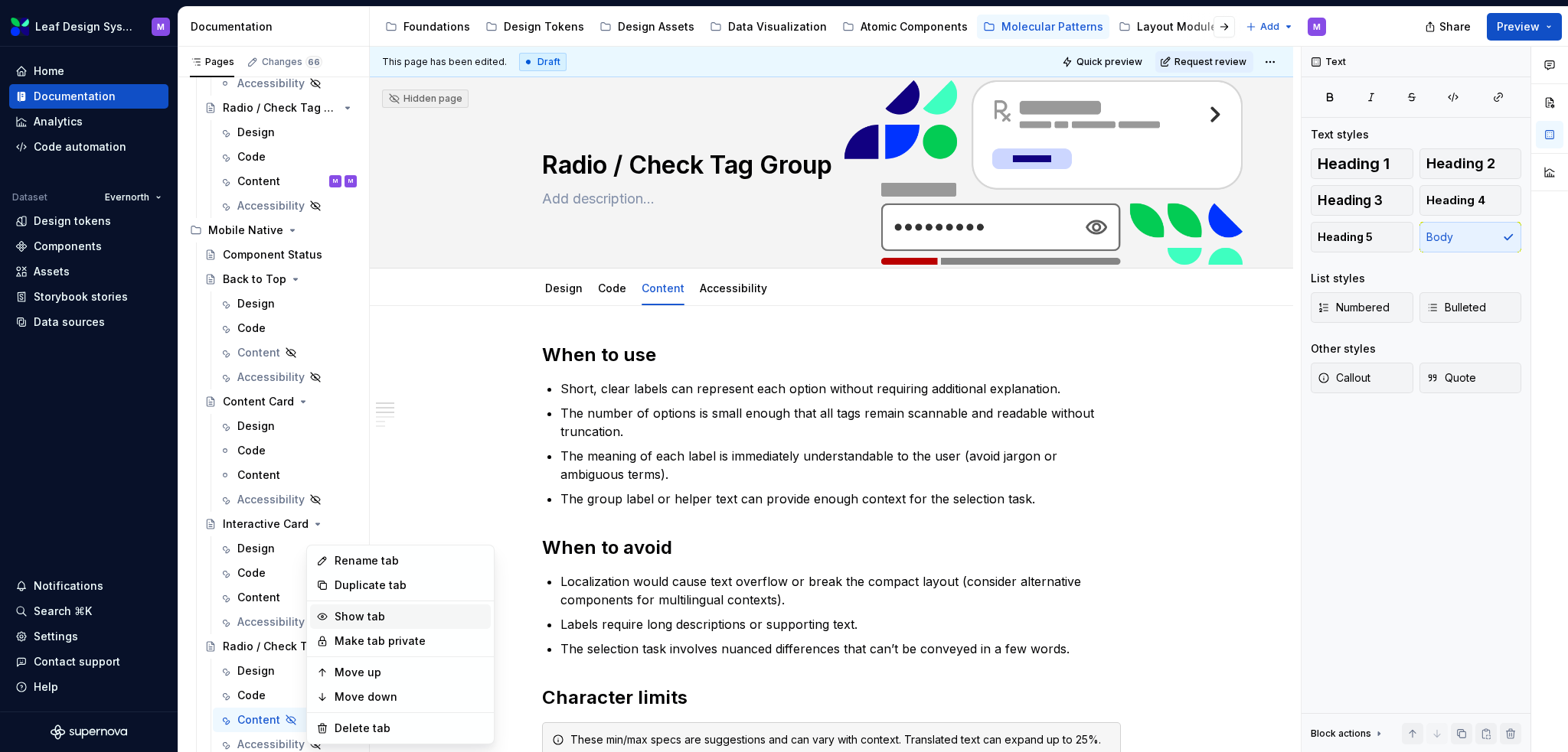
click at [362, 516] on div "Show tab" at bounding box center [409, 617] width 150 height 16
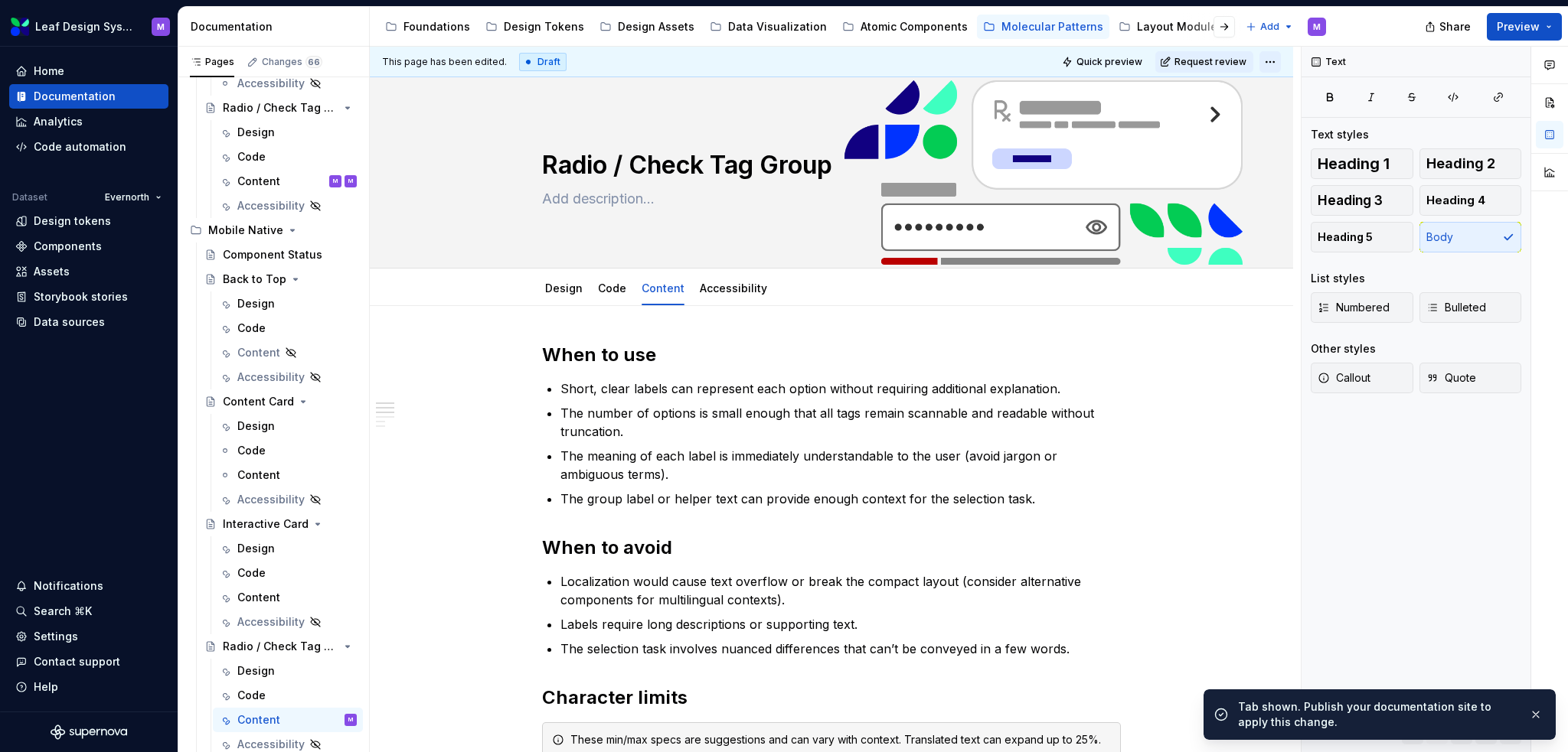
click at [1076, 61] on html "Leaf Design System M Home Documentation Analytics Code automation Dataset Evern…" at bounding box center [784, 376] width 1568 height 752
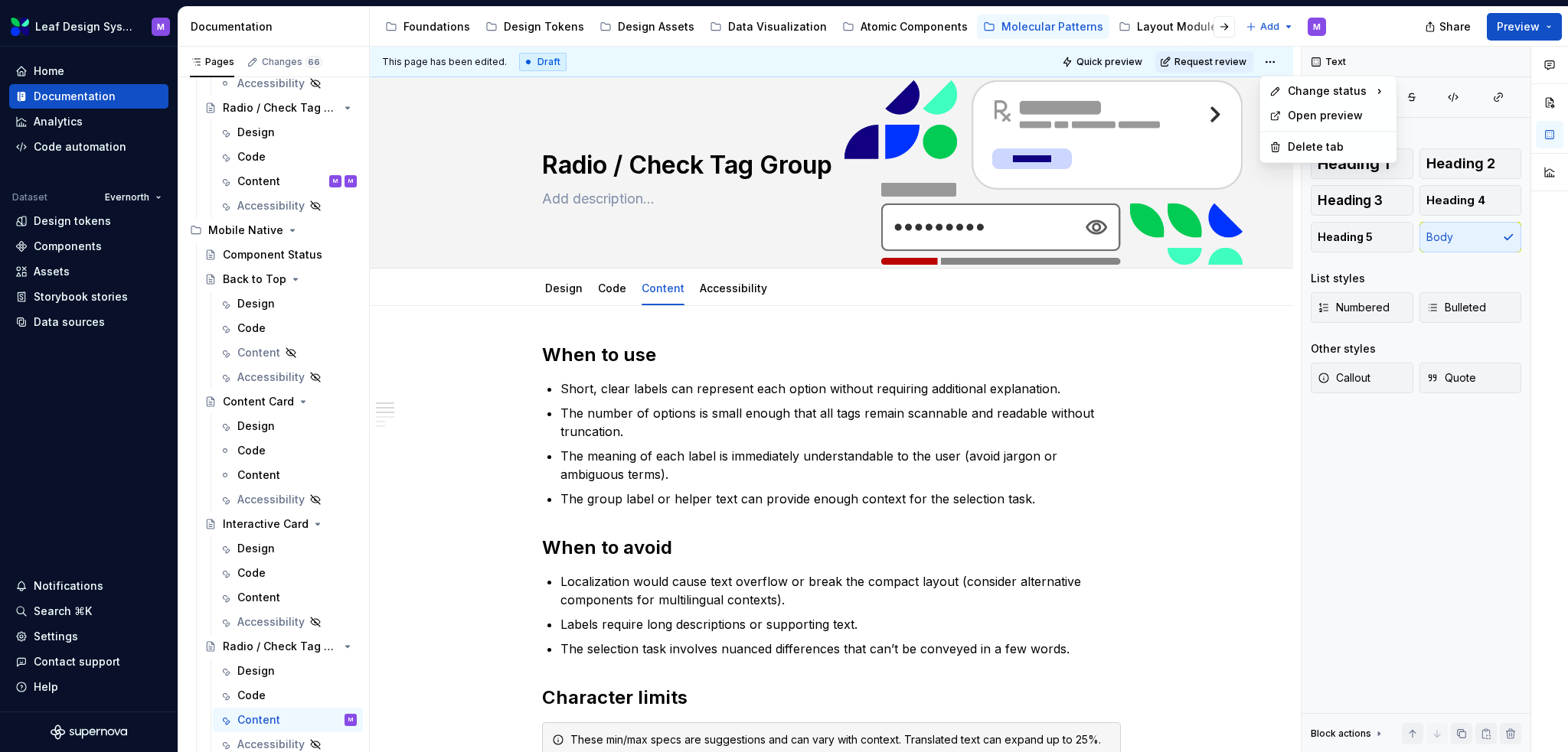
click at [1076, 29] on html "Leaf Design System M Home Documentation Analytics Code automation Dataset Evern…" at bounding box center [784, 376] width 1568 height 752
click at [1076, 30] on button "Preview" at bounding box center [1524, 26] width 75 height 27
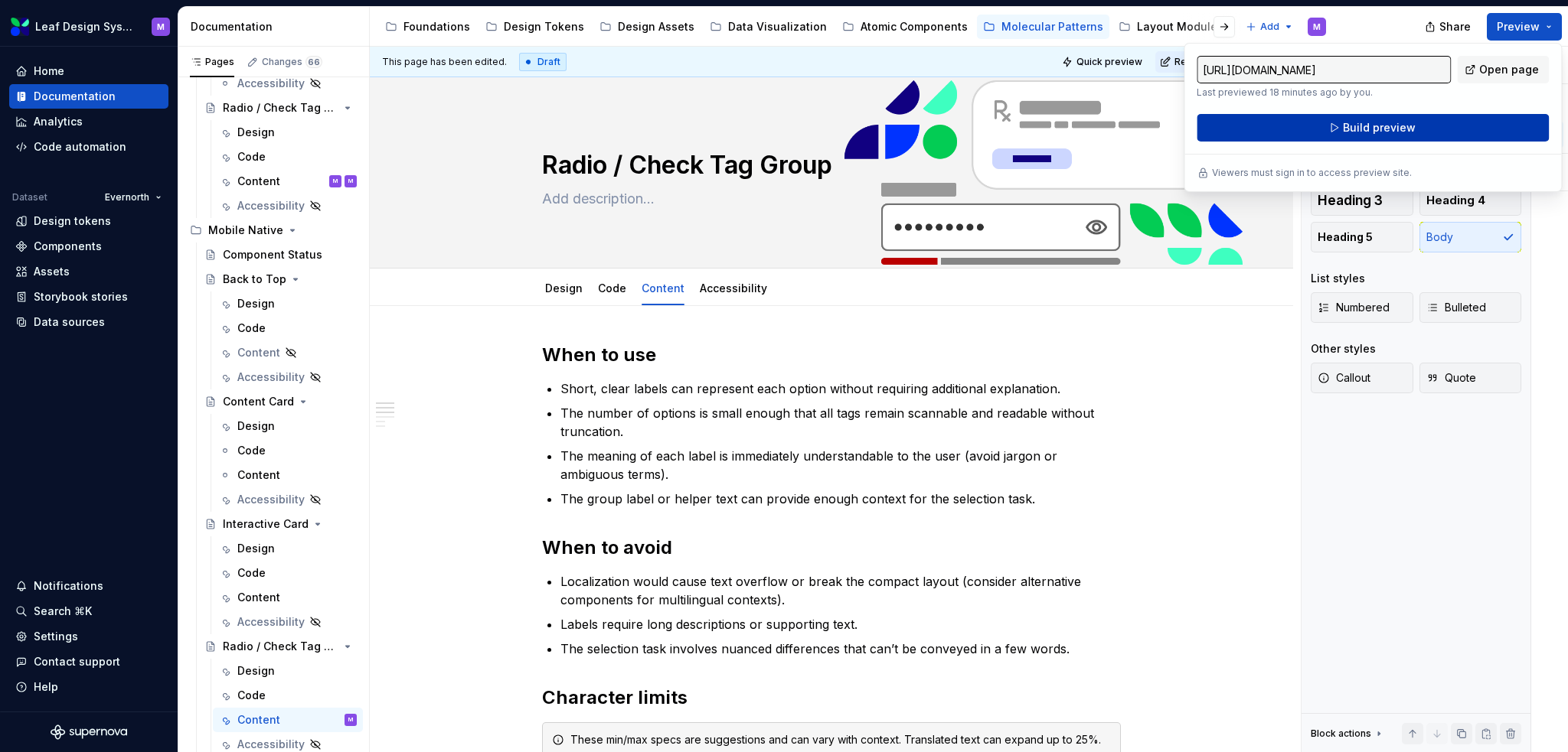
click at [1076, 129] on span "Build preview" at bounding box center [1379, 128] width 72 height 16
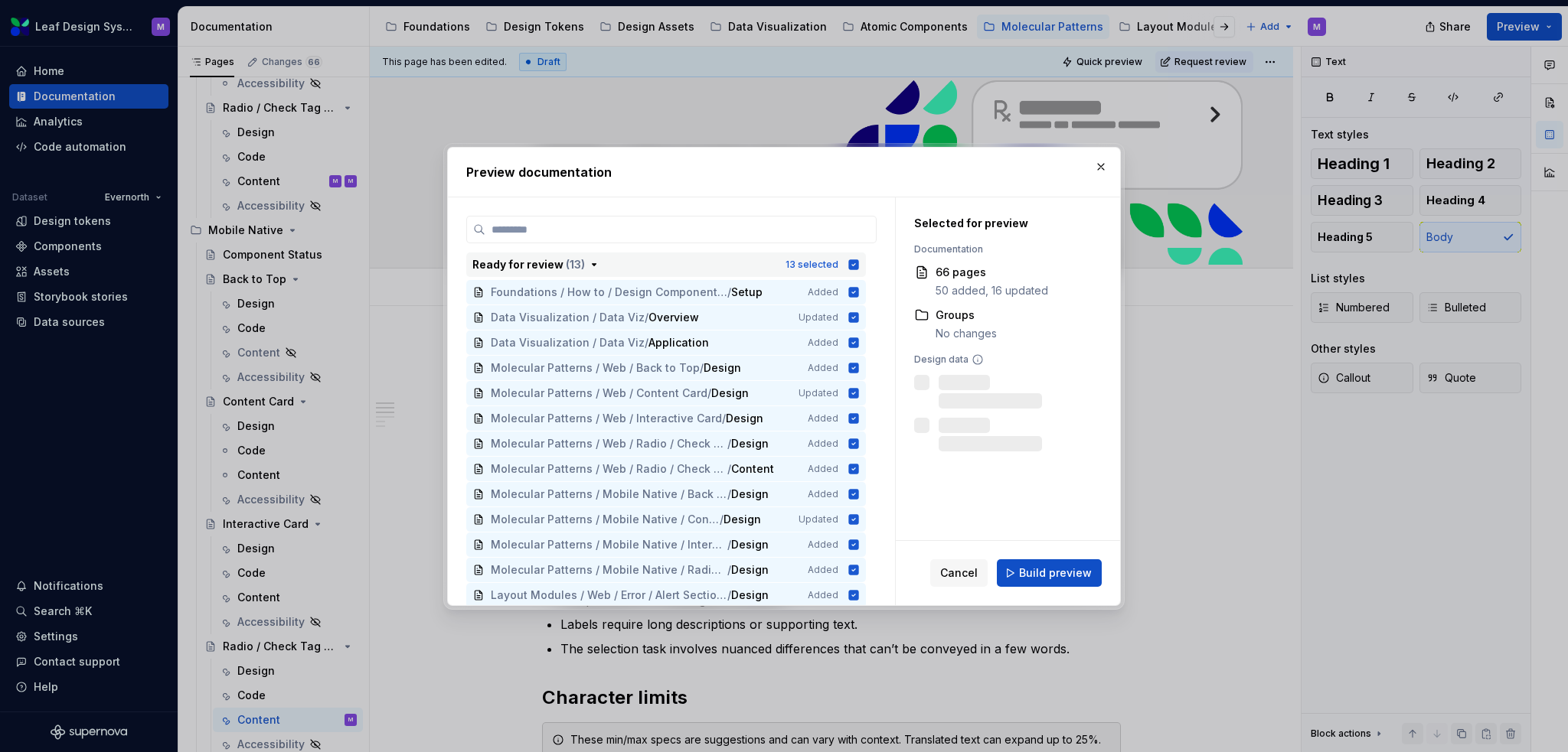
click at [854, 264] on icon "button" at bounding box center [854, 264] width 10 height 10
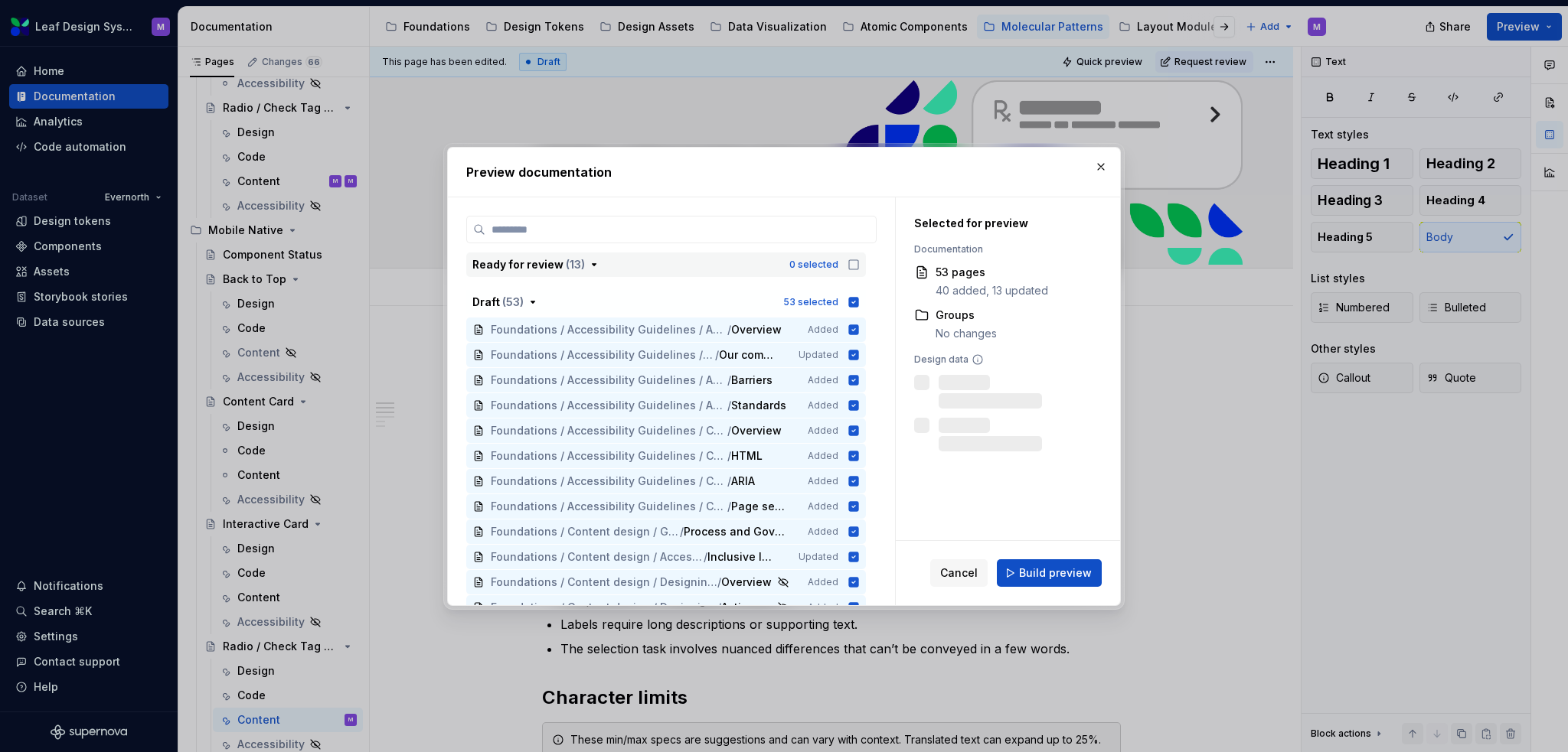
scroll to position [306, 0]
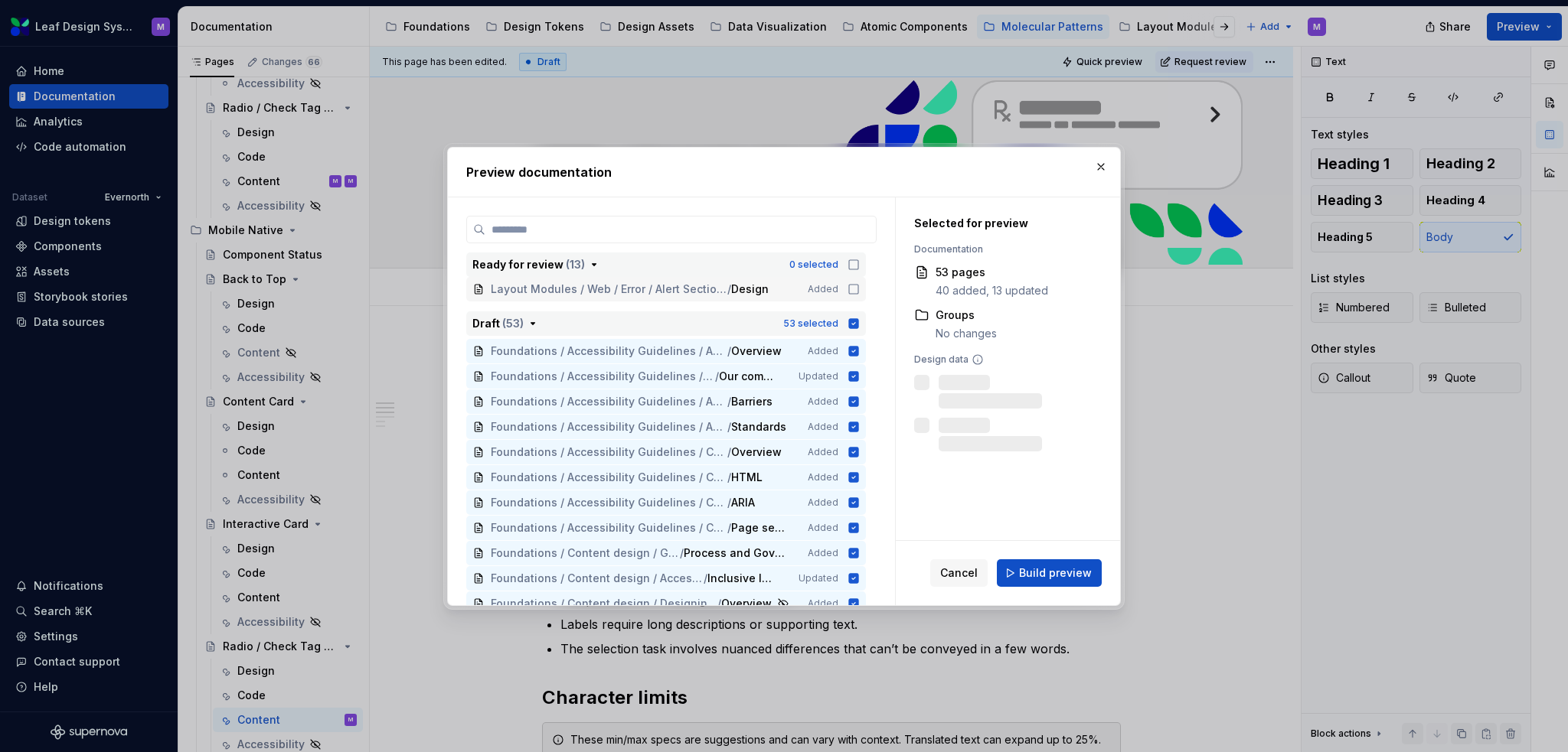
click at [848, 320] on icon "button" at bounding box center [854, 324] width 12 height 12
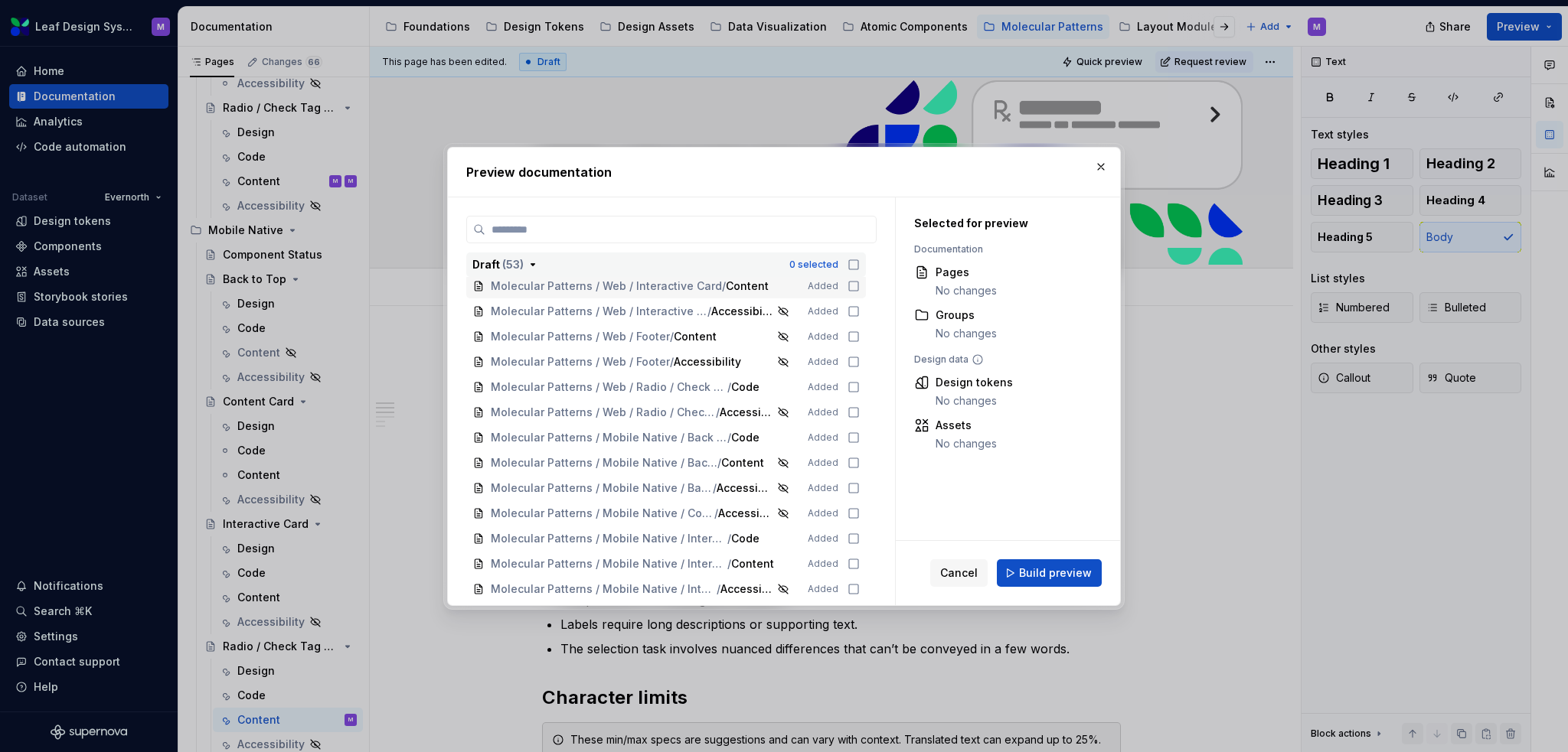
scroll to position [1377, 0]
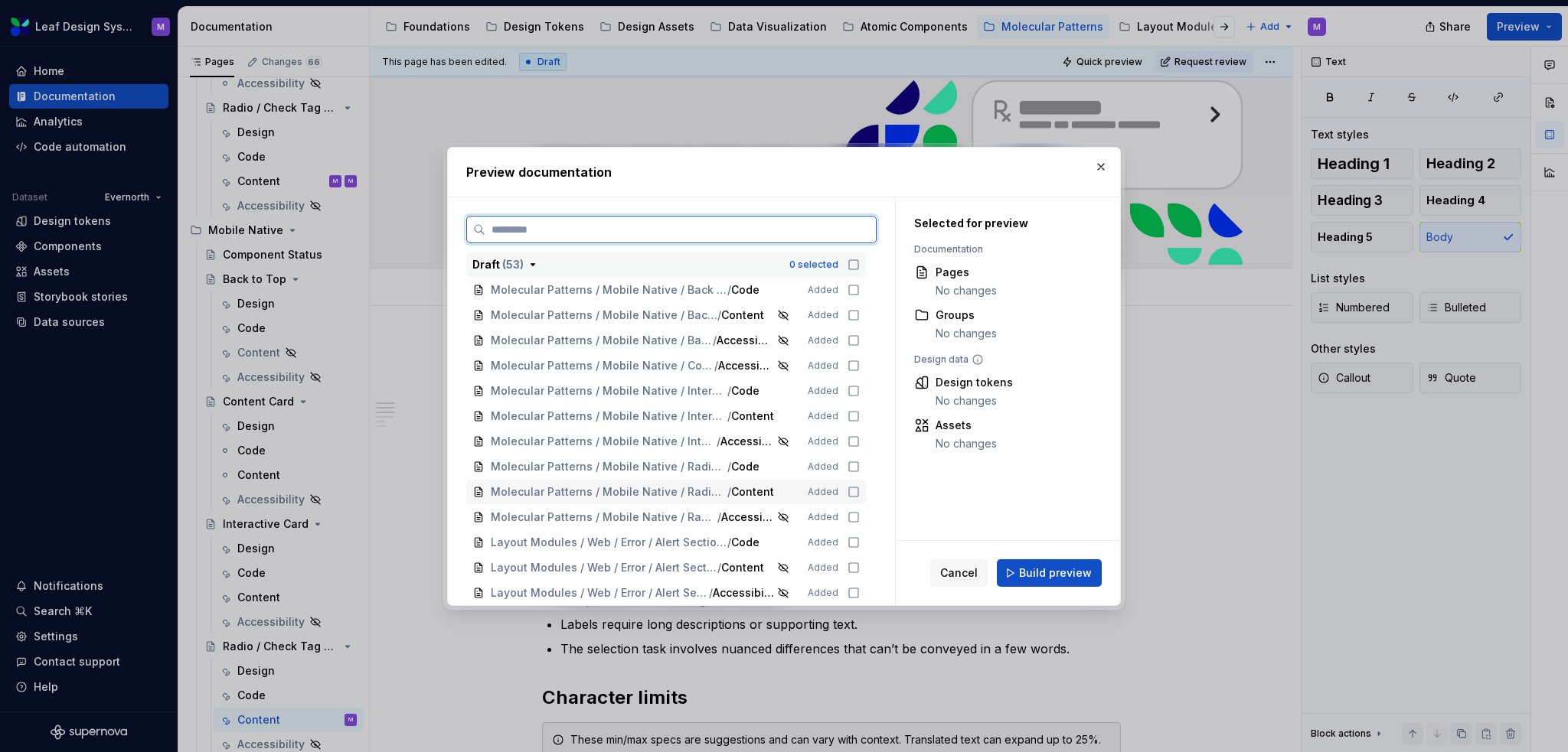
click at [851, 495] on icon at bounding box center [854, 492] width 12 height 12
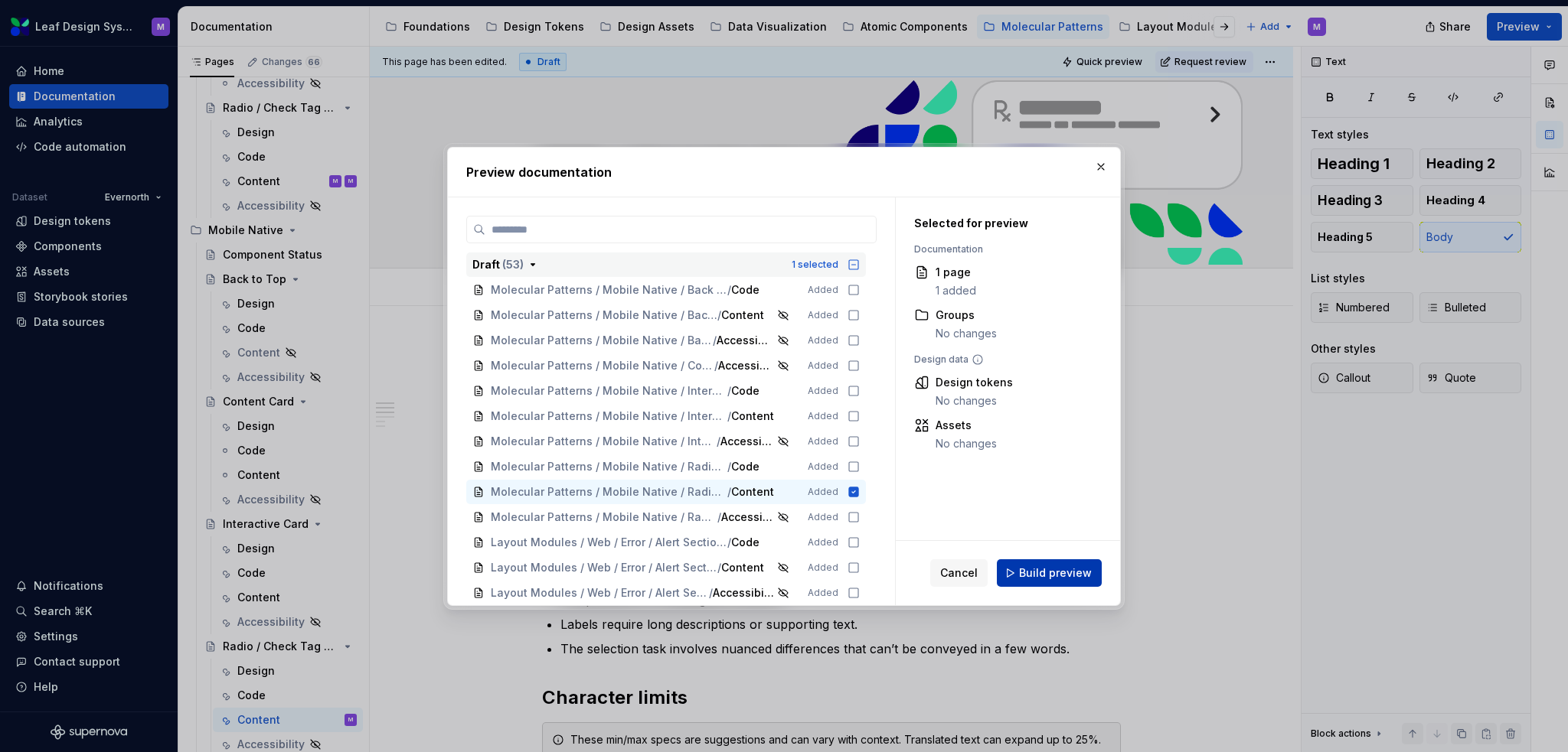
click at [1030, 516] on span "Build preview" at bounding box center [1055, 573] width 72 height 16
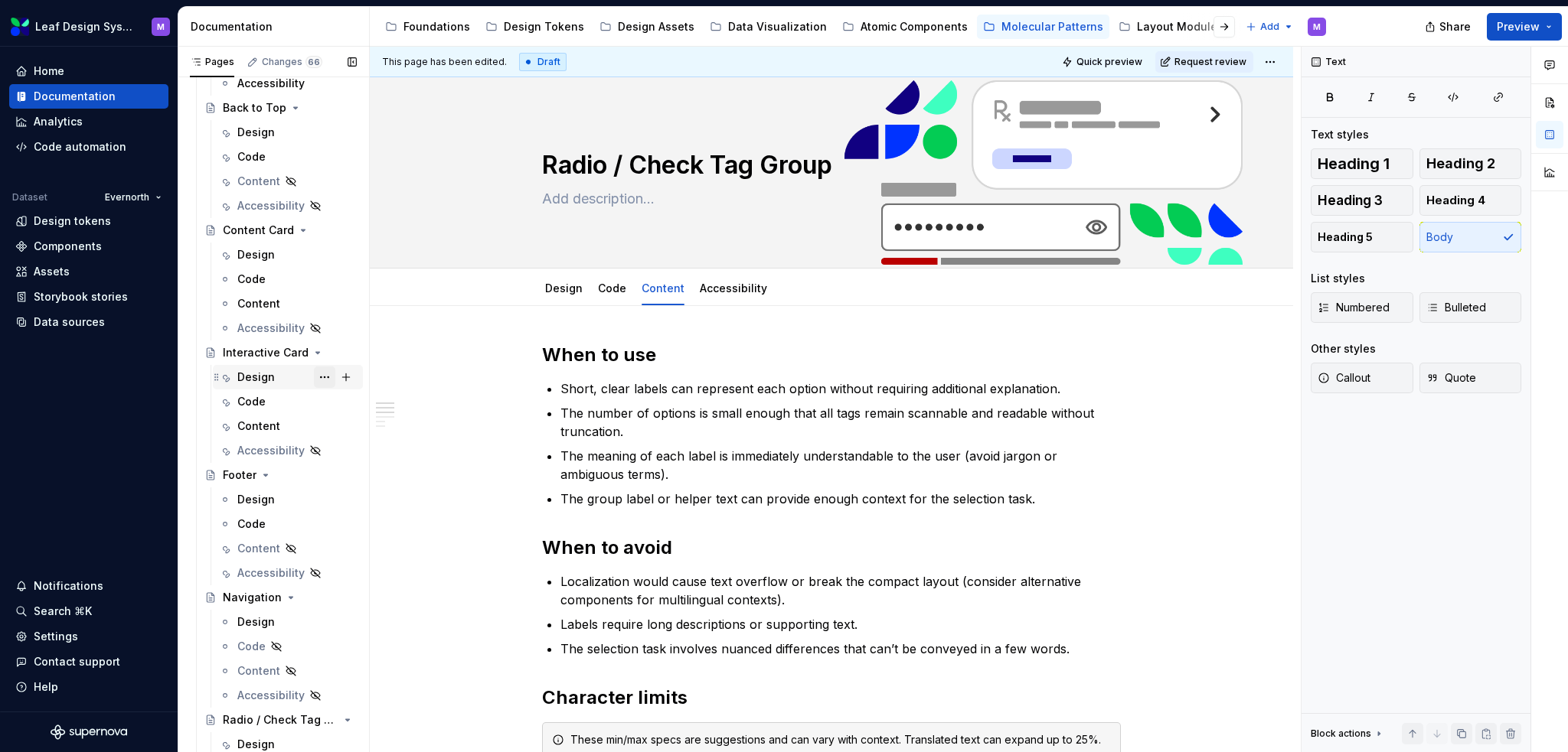
scroll to position [0, 0]
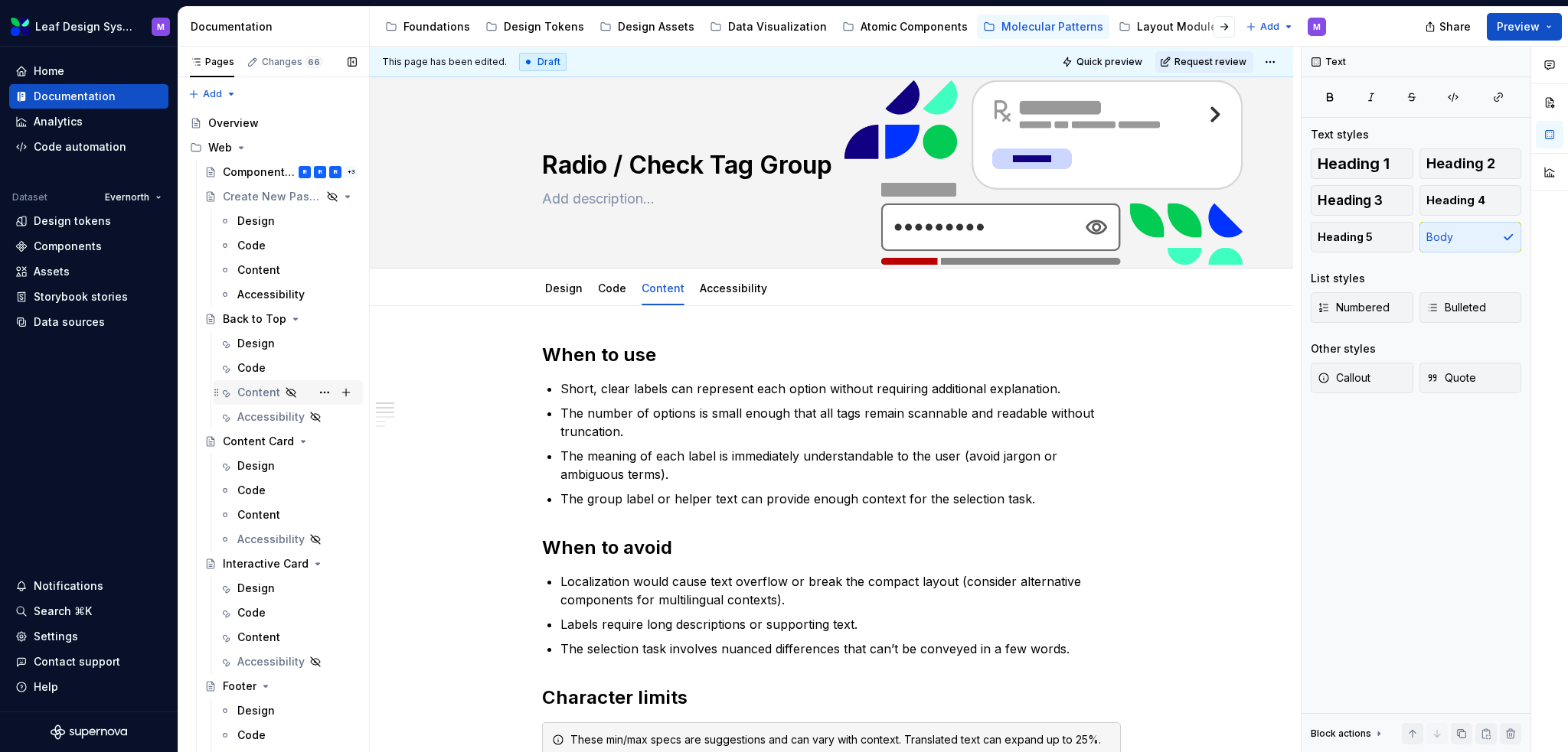
click at [263, 392] on div "Content" at bounding box center [258, 393] width 43 height 16
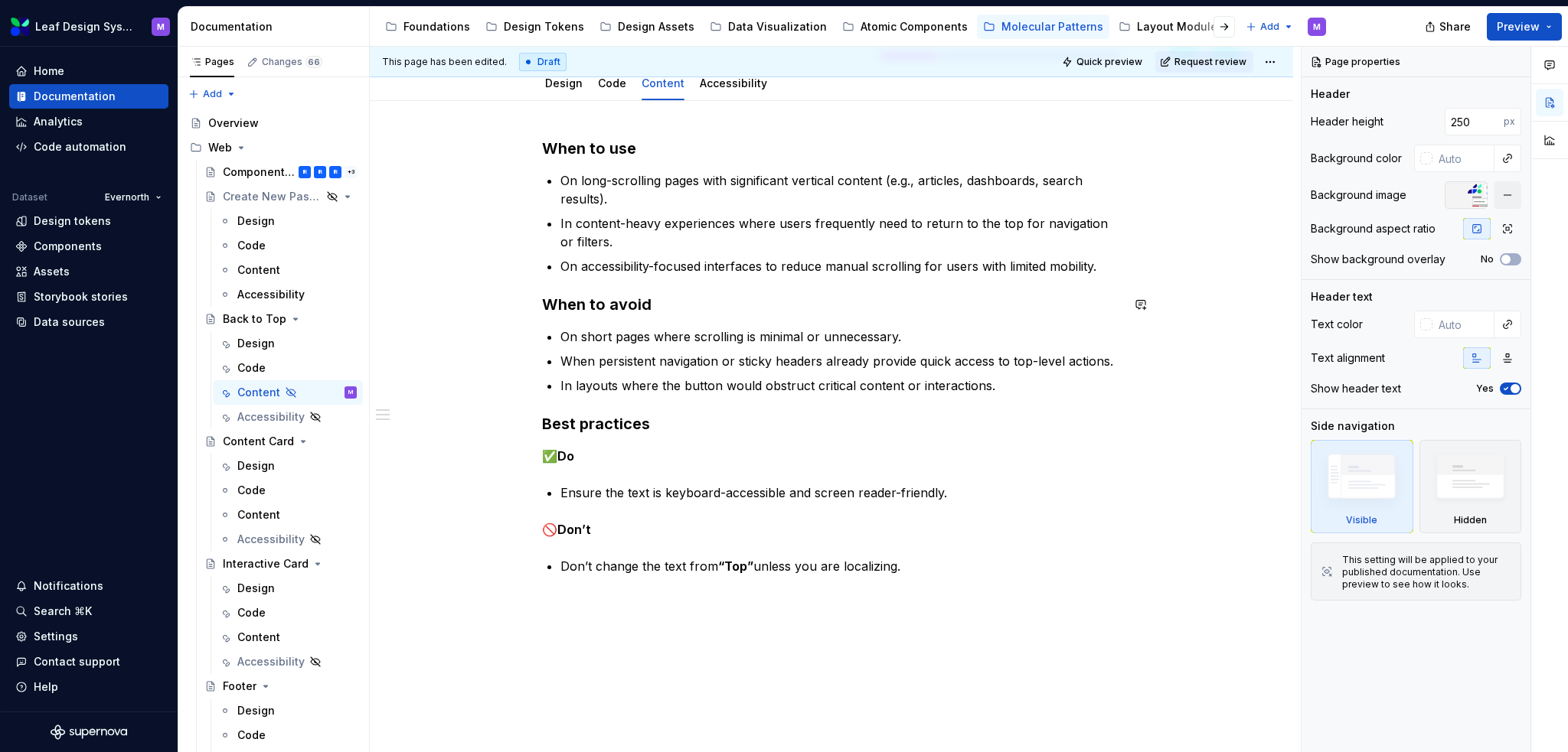
scroll to position [229, 0]
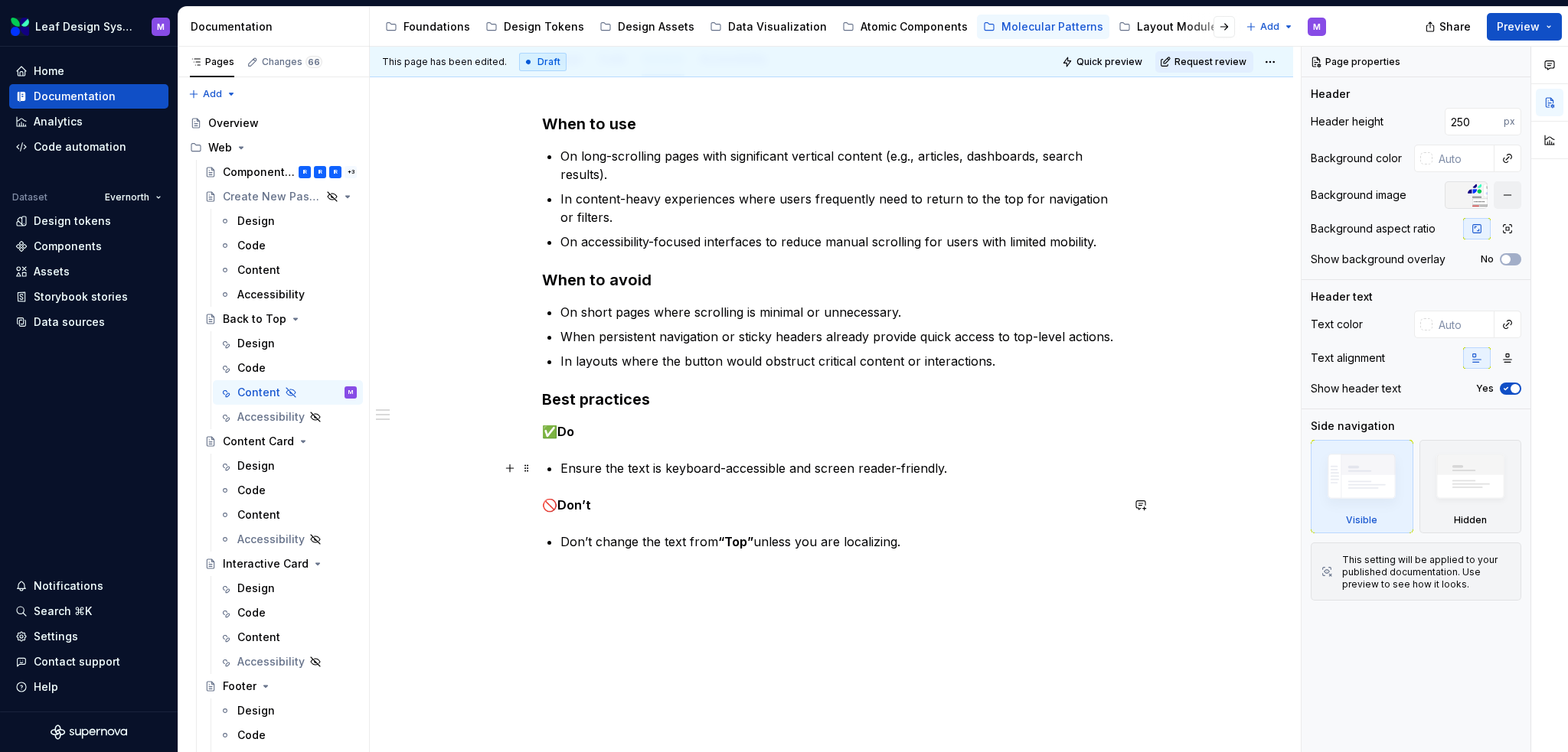
type textarea "*"
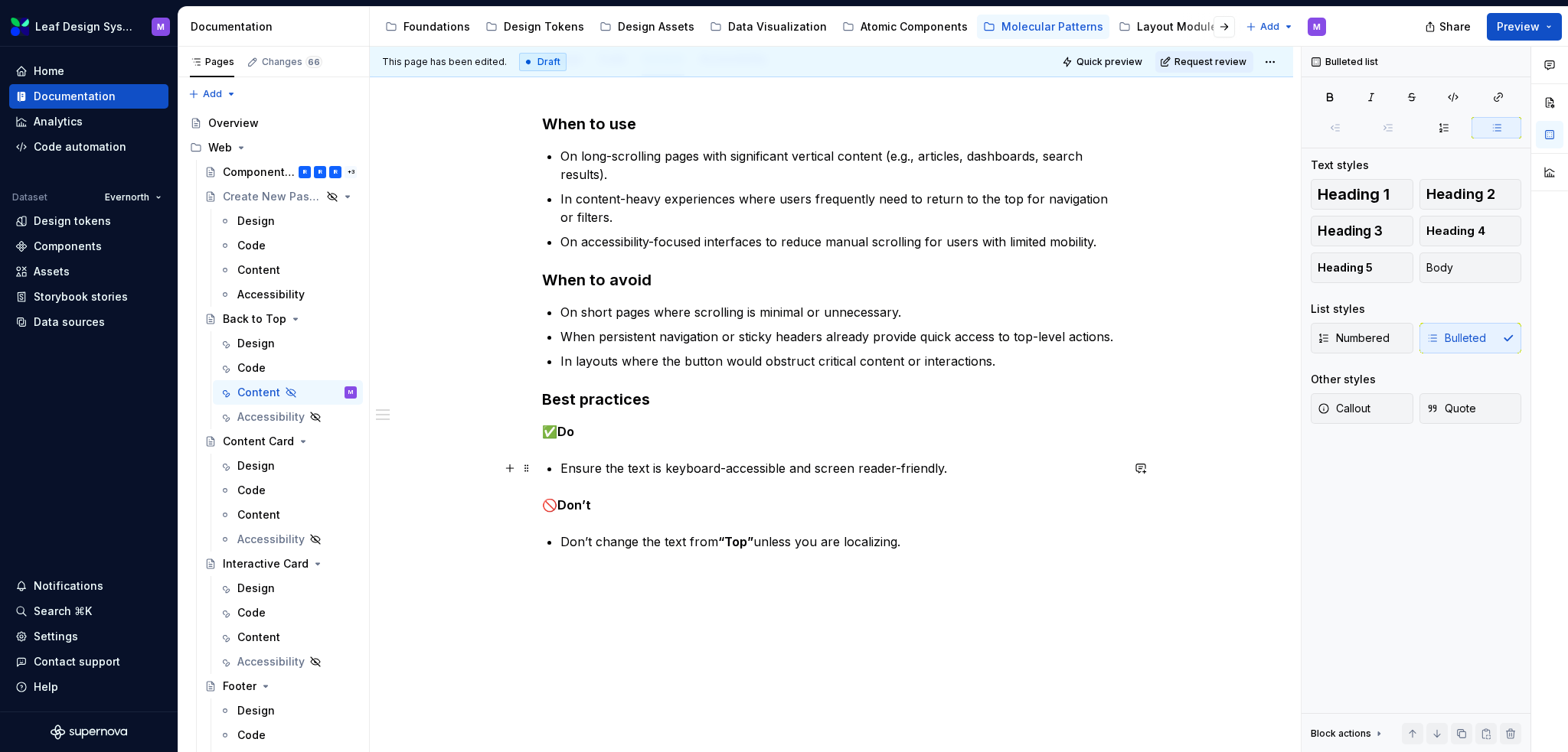
click at [958, 467] on p "Ensure the text is keyboard-accessible and screen reader-friendly." at bounding box center [840, 468] width 560 height 19
click at [917, 516] on p "Don’t change the text from “Top” unless you are localizing." at bounding box center [840, 542] width 560 height 19
click at [971, 467] on p "Ensure the text is keyboard-accessible and screen reader-friendly." at bounding box center [840, 468] width 560 height 19
click at [563, 464] on p "Ensure the text is keyboard-accessible and screen reader-friendly." at bounding box center [840, 468] width 560 height 19
click at [563, 464] on p "Ensure the text is keyboard-accessible and screen reader-friendly." at bounding box center [840, 468] width 560 height 19
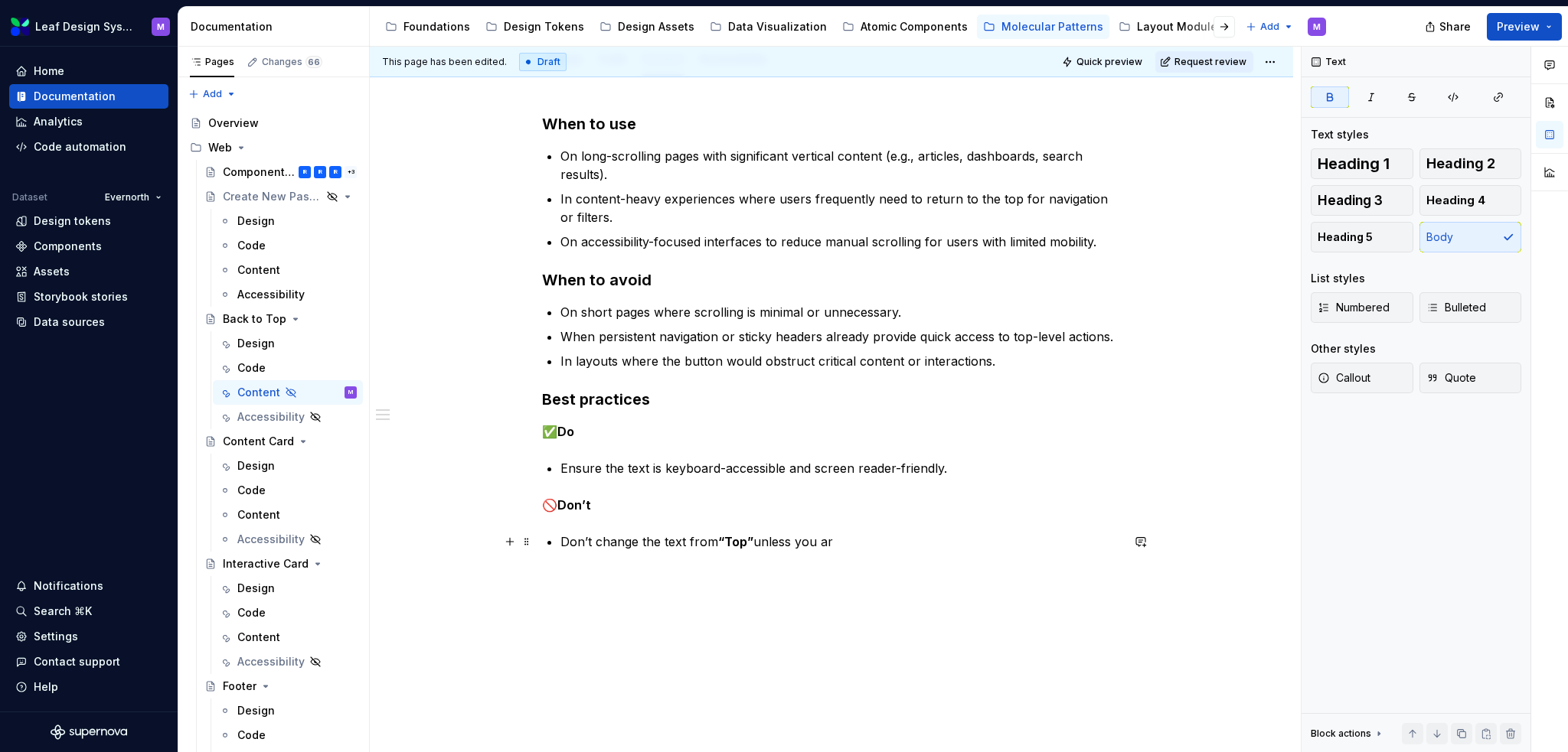
click at [866, 516] on p "Don’t change the text from “Top” unless you ar" at bounding box center [840, 542] width 560 height 19
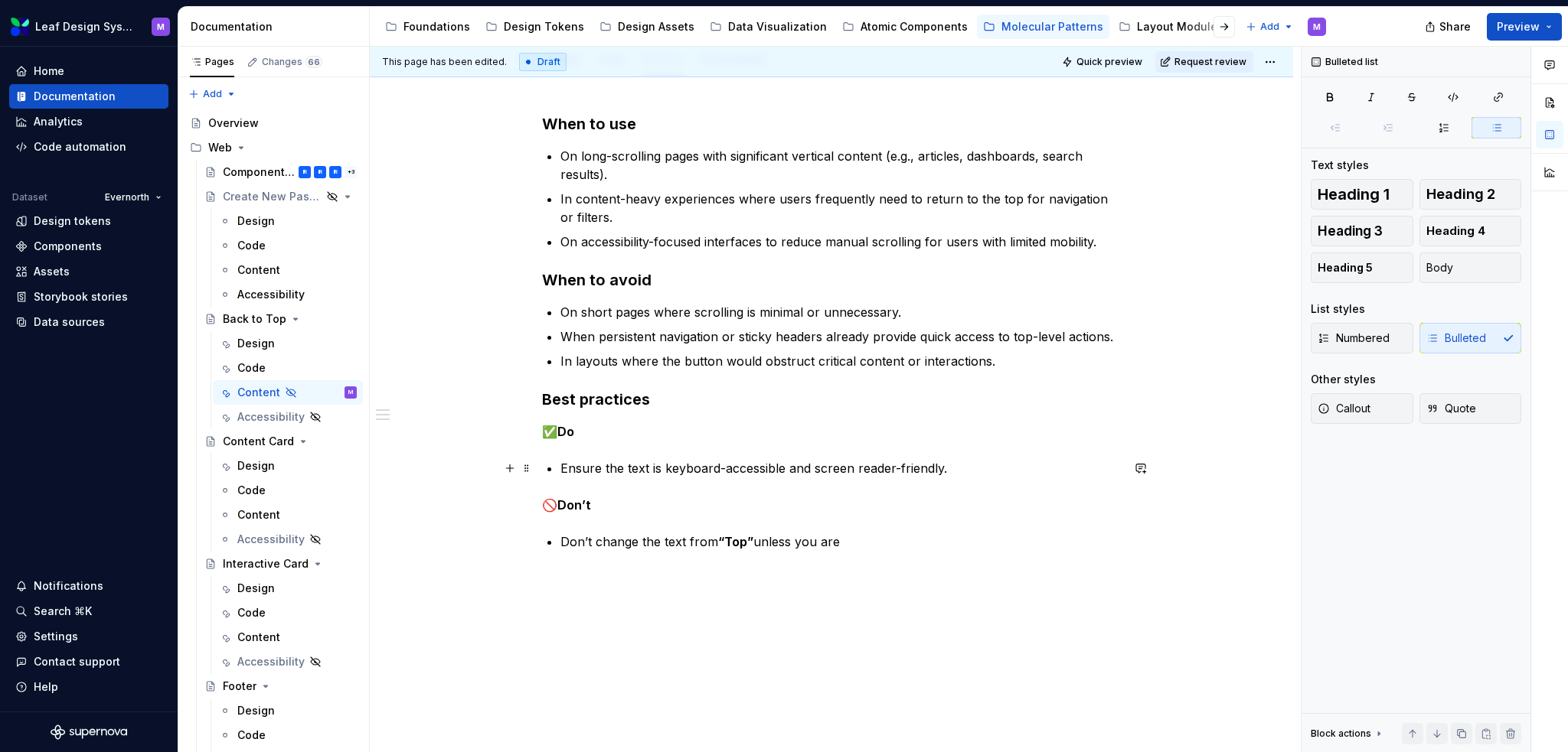
click at [560, 468] on p "Ensure the text is keyboard-accessible and screen reader-friendly." at bounding box center [840, 468] width 560 height 19
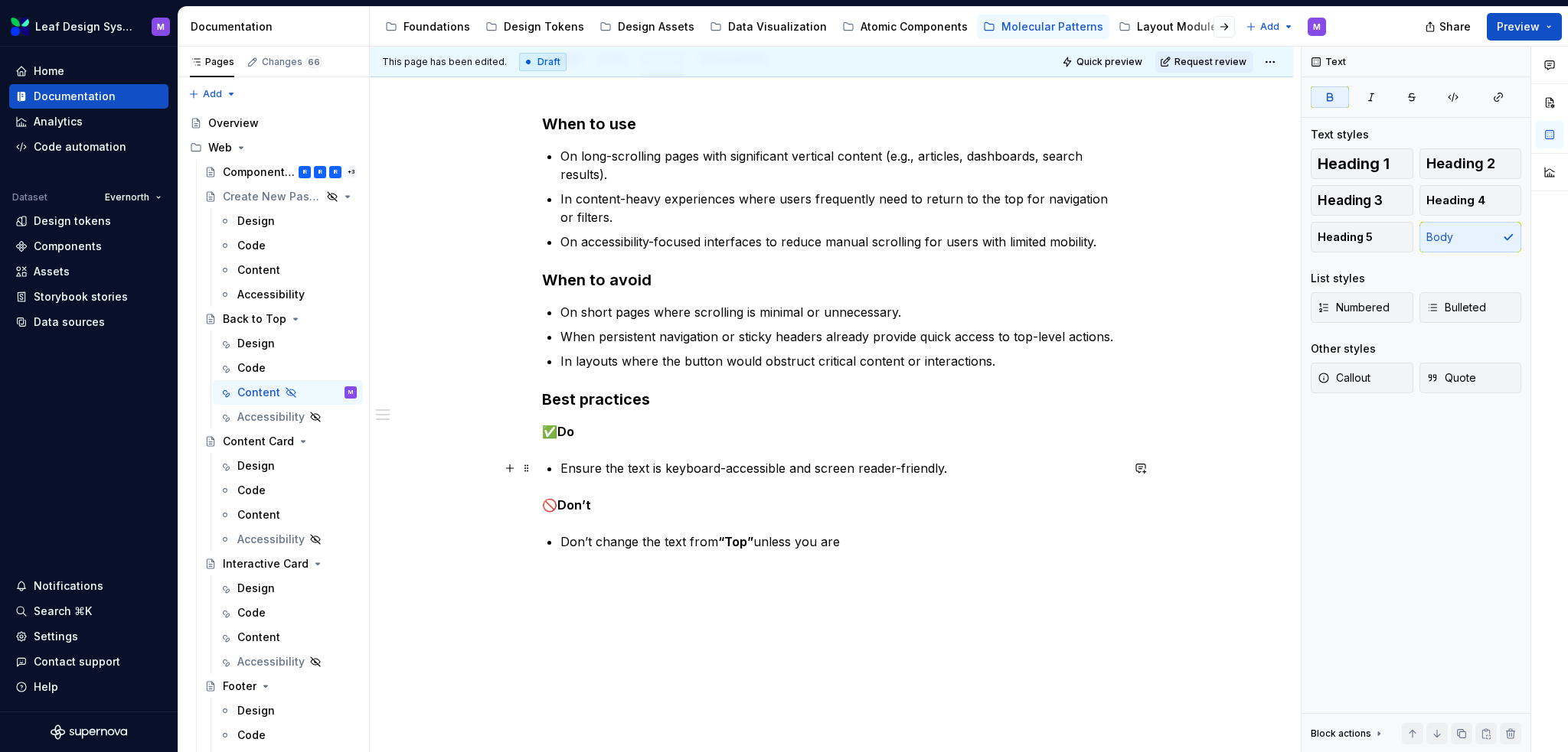
click at [945, 477] on p "Ensure the text is keyboard-accessible and screen reader-friendly." at bounding box center [840, 468] width 560 height 19
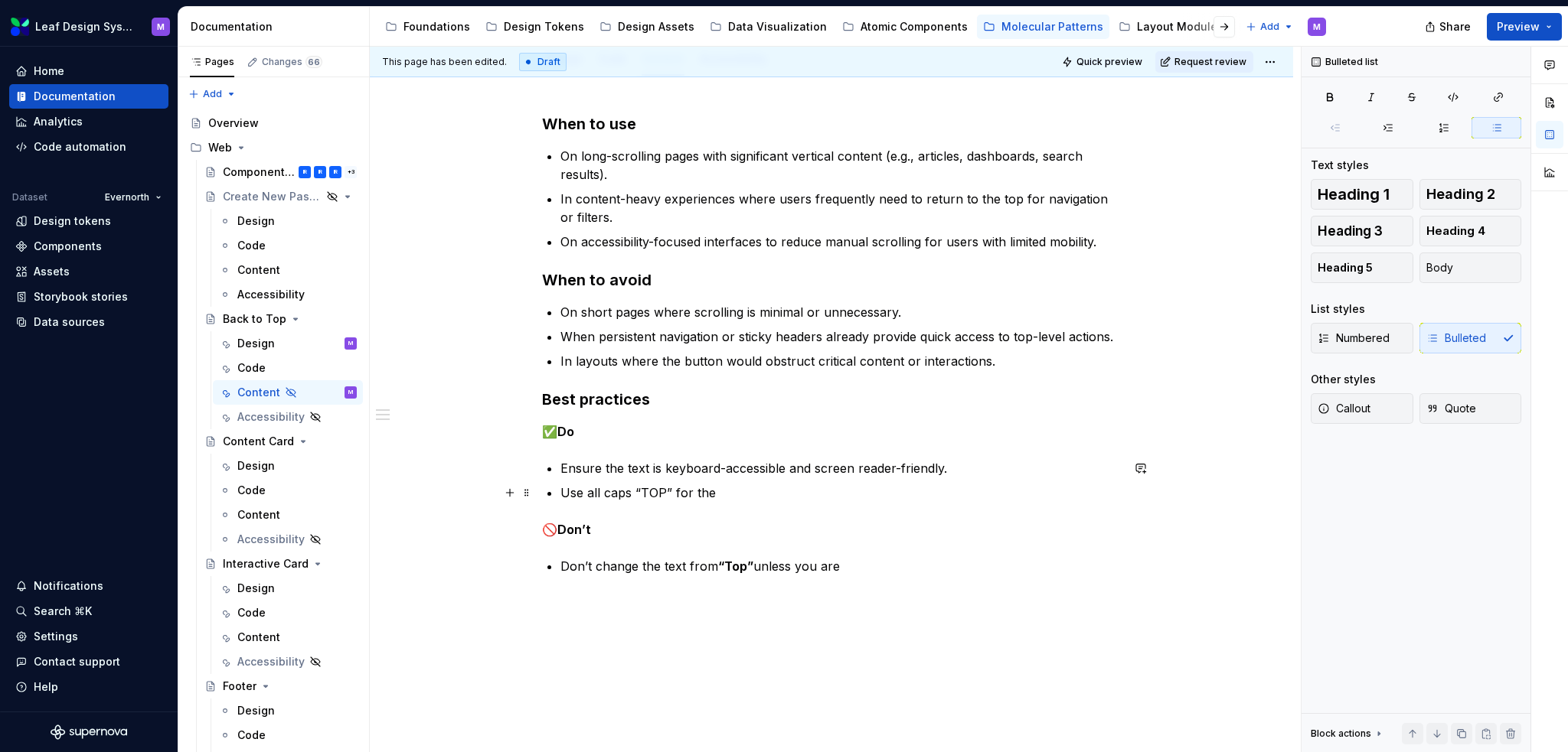
click at [725, 488] on p "Use all caps “TOP” for the" at bounding box center [840, 493] width 560 height 19
click at [714, 492] on p "Use all caps “TOP” for the" at bounding box center [840, 493] width 560 height 19
click at [849, 516] on p "Don’t change the text from “Top” unless you are" at bounding box center [840, 566] width 560 height 19
click at [802, 485] on p "Use all caps “TOP” for the" at bounding box center [840, 493] width 560 height 19
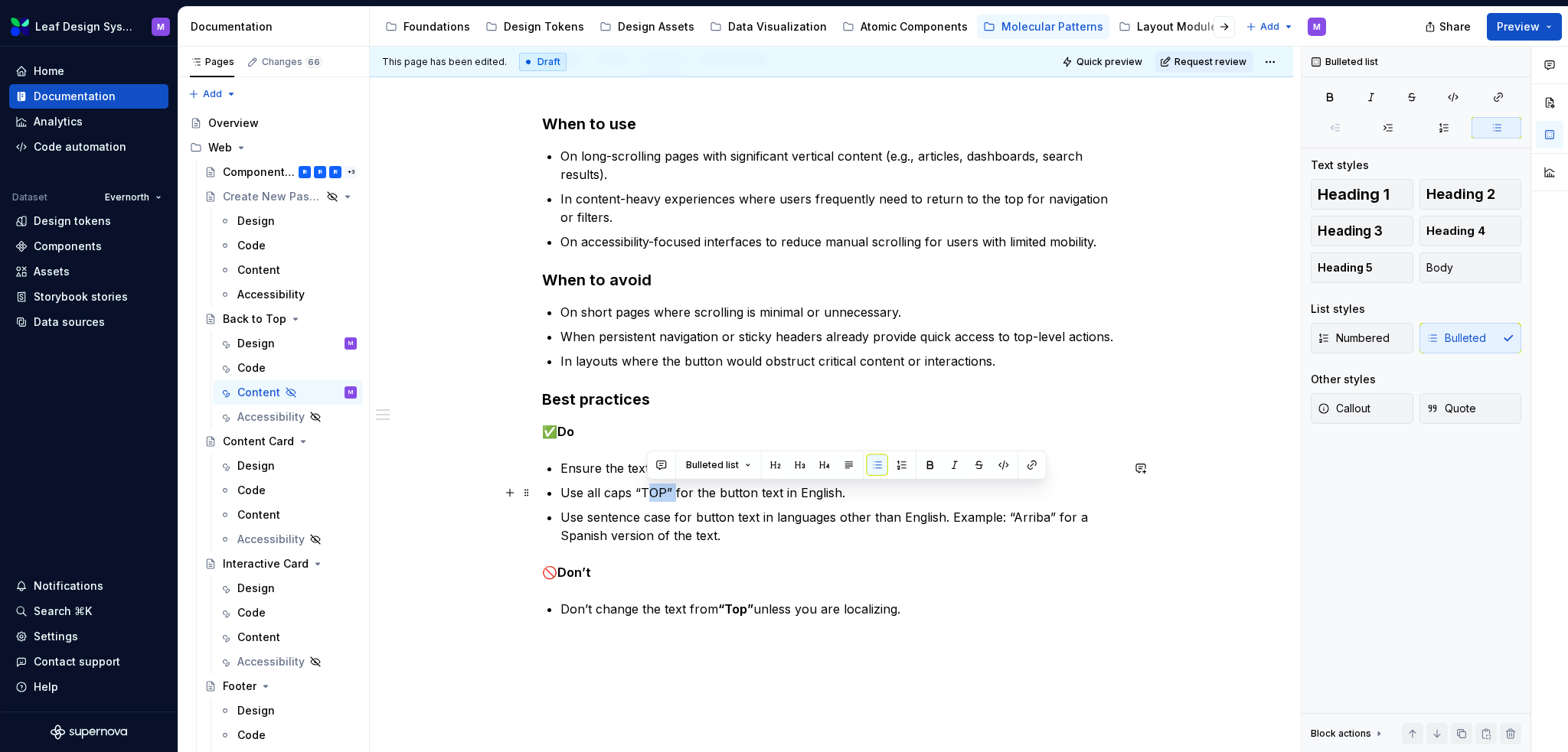
drag, startPoint x: 672, startPoint y: 489, endPoint x: 647, endPoint y: 491, distance: 25.1
click at [647, 491] on p "Use all caps “TOP” for the button text in English." at bounding box center [840, 493] width 560 height 19
click at [841, 492] on p "Use all caps for the button text in English." at bounding box center [840, 493] width 560 height 19
drag, startPoint x: 829, startPoint y: 482, endPoint x: 817, endPoint y: 488, distance: 13.4
click at [817, 488] on ul "Ensure the text is keyboard-accessible and screen reader-friendly. Use all caps…" at bounding box center [840, 502] width 560 height 86
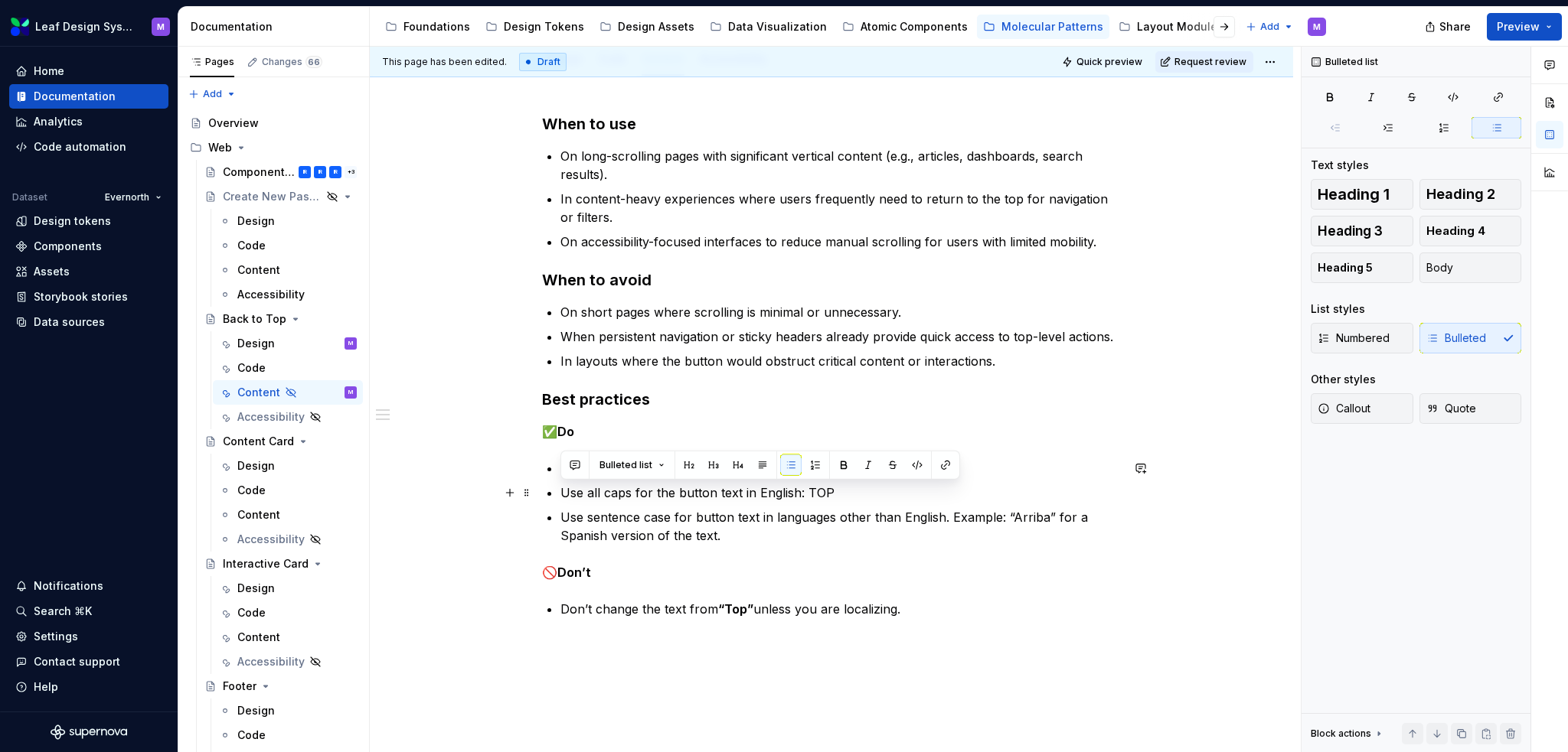
click at [832, 492] on p "Use all caps for the button text in English: TOP" at bounding box center [840, 493] width 560 height 19
drag, startPoint x: 832, startPoint y: 492, endPoint x: 806, endPoint y: 495, distance: 26.2
click at [806, 495] on p "Use all caps for the button text in English: TOP" at bounding box center [840, 493] width 560 height 19
click at [835, 470] on button "button" at bounding box center [844, 466] width 22 height 22
click at [840, 498] on p "Use all caps for the button text in English: TOP" at bounding box center [840, 493] width 560 height 19
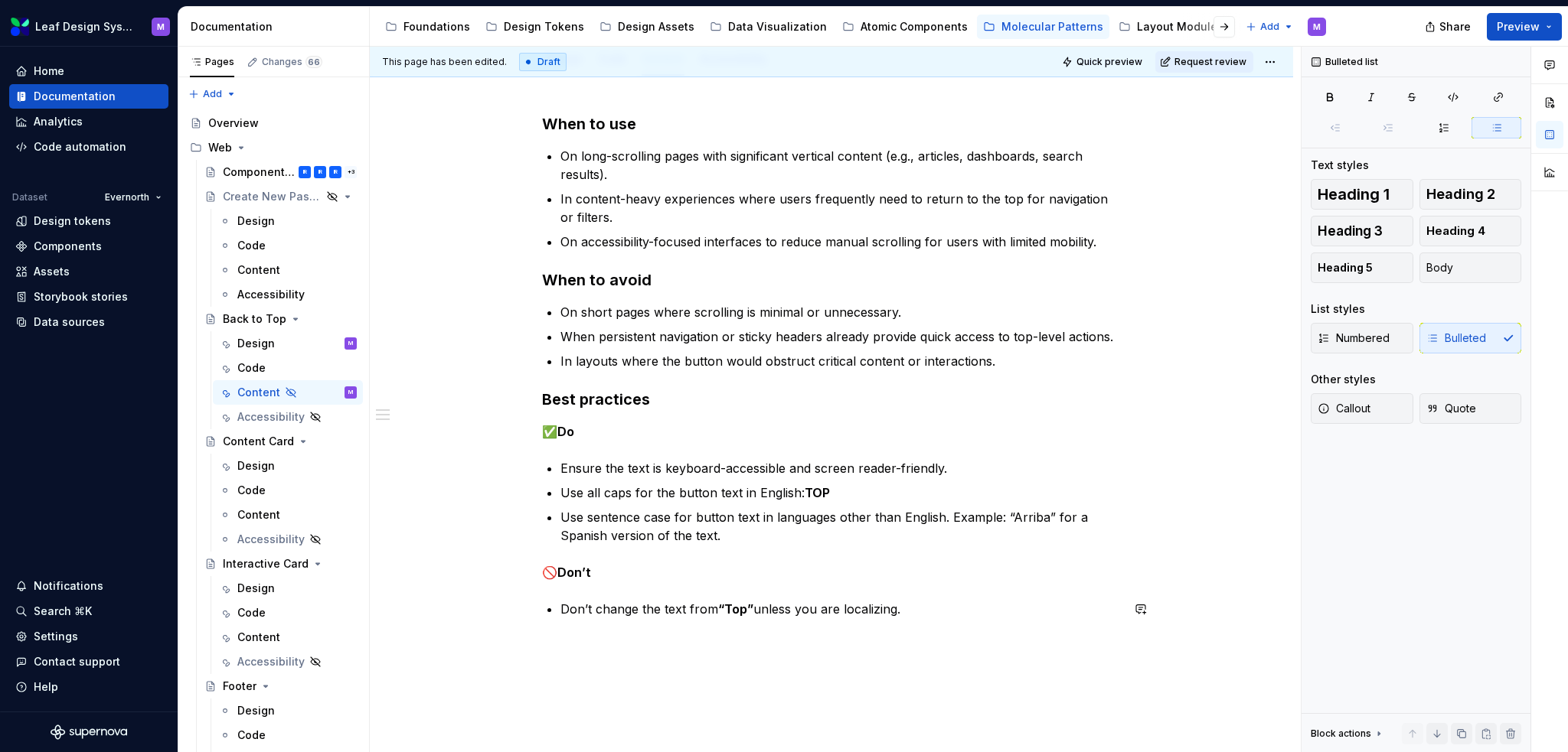
click at [826, 516] on div "When to use On long-scrolling pages with significant vertical content (e.g., ar…" at bounding box center [832, 375] width 579 height 523
drag, startPoint x: 894, startPoint y: 616, endPoint x: 907, endPoint y: 610, distance: 14.3
click at [894, 516] on p "Don’t change the text from “Top” unless you are localizing." at bounding box center [840, 610] width 560 height 19
click at [908, 516] on p "Don’t change the text from “Top” unless you are localizing." at bounding box center [840, 610] width 560 height 19
click at [782, 516] on p "Use sentence case for button text in languages other than English. Example: “Ar…" at bounding box center [840, 526] width 560 height 37
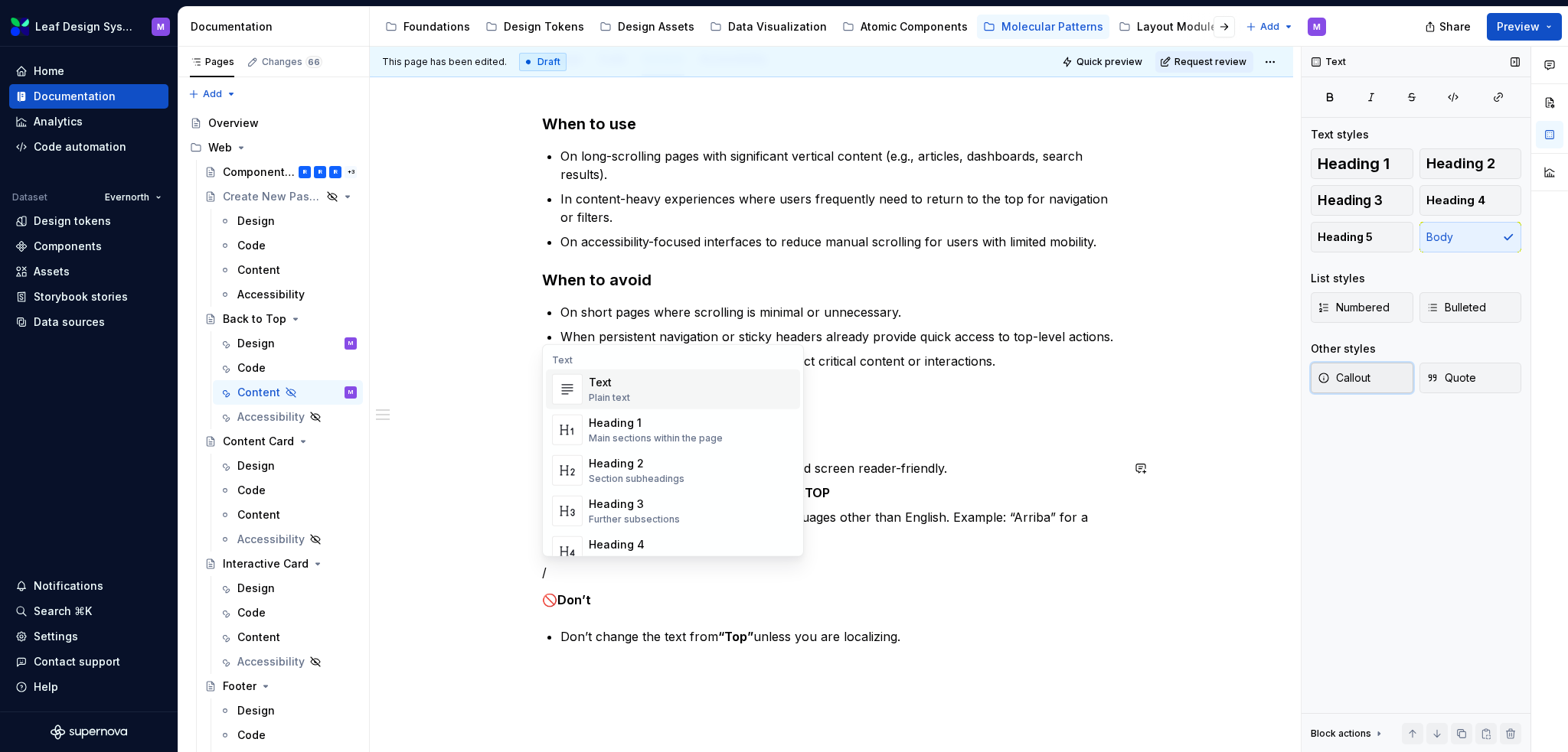
click at [1076, 382] on span "Callout" at bounding box center [1345, 378] width 53 height 16
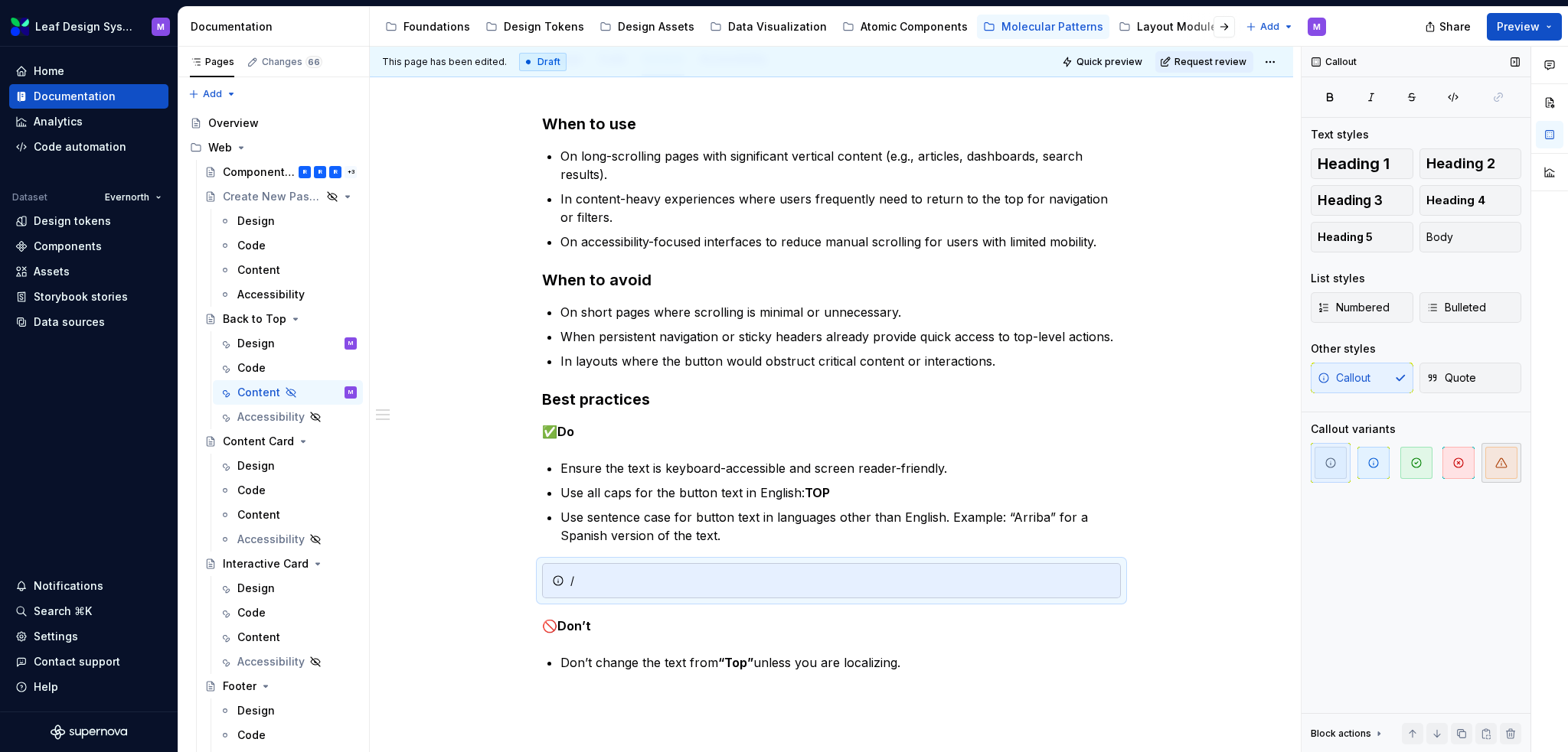
click at [1076, 463] on icon "button" at bounding box center [1502, 463] width 12 height 12
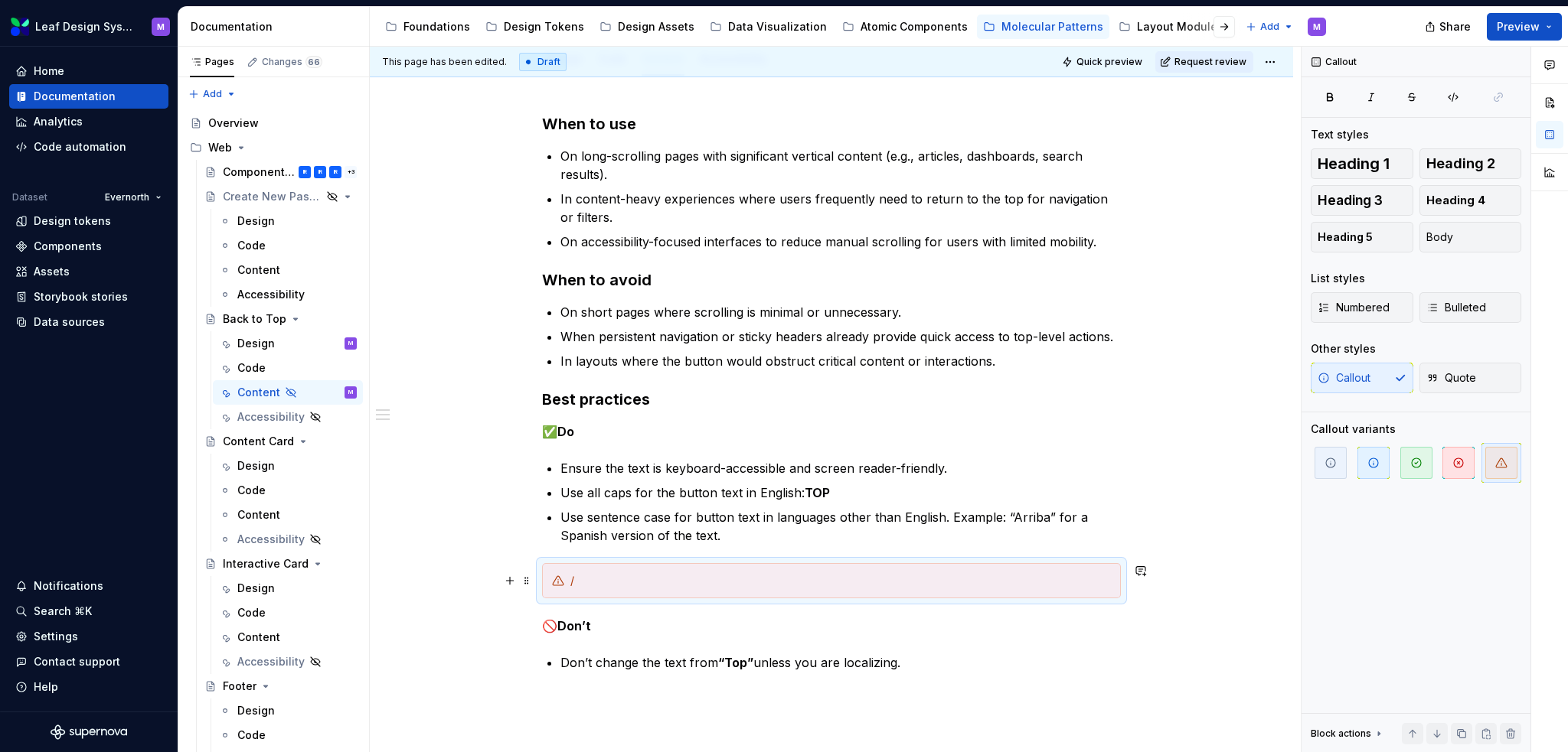
click at [707, 516] on div "/" at bounding box center [840, 581] width 541 height 16
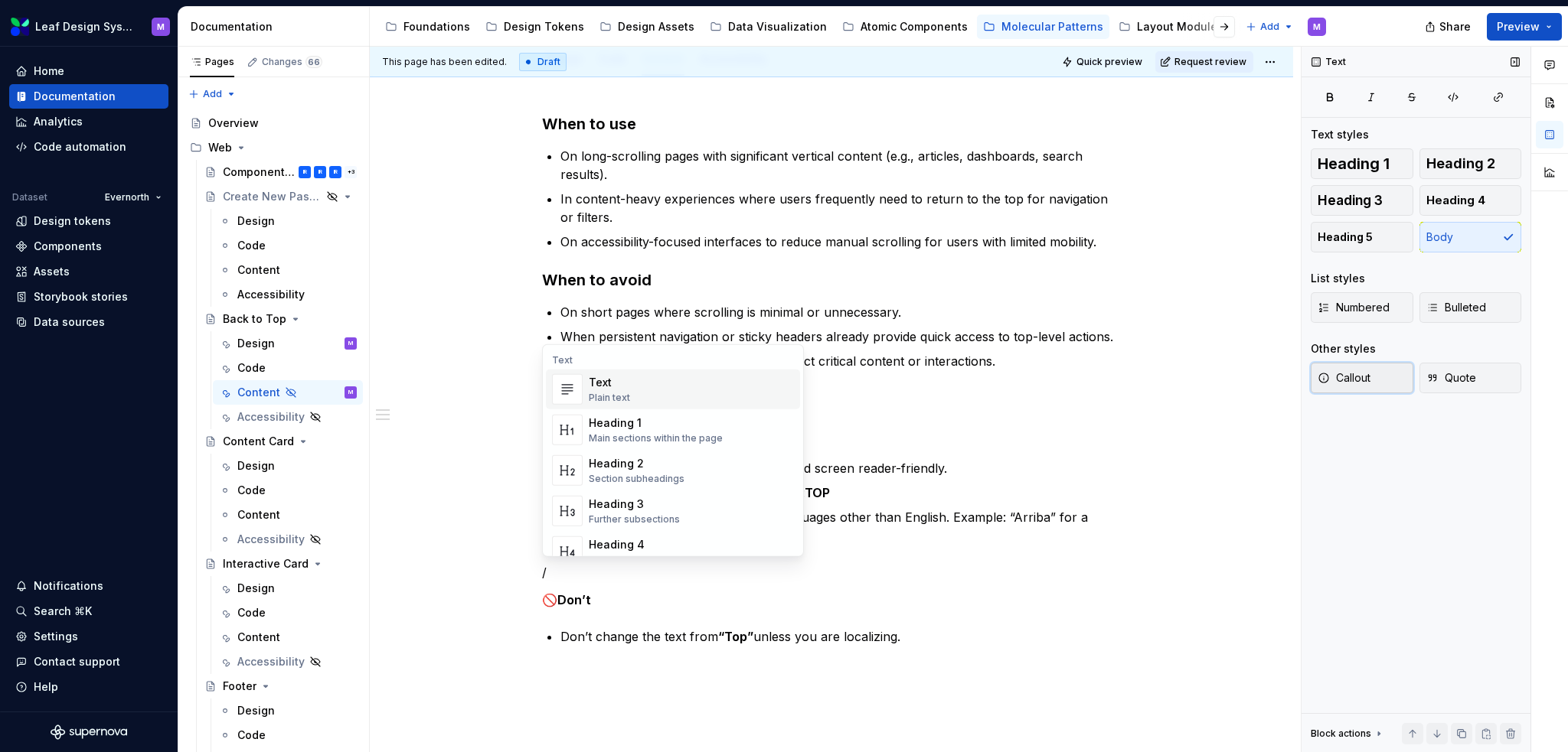
click at [1076, 382] on span "Callout" at bounding box center [1345, 378] width 53 height 16
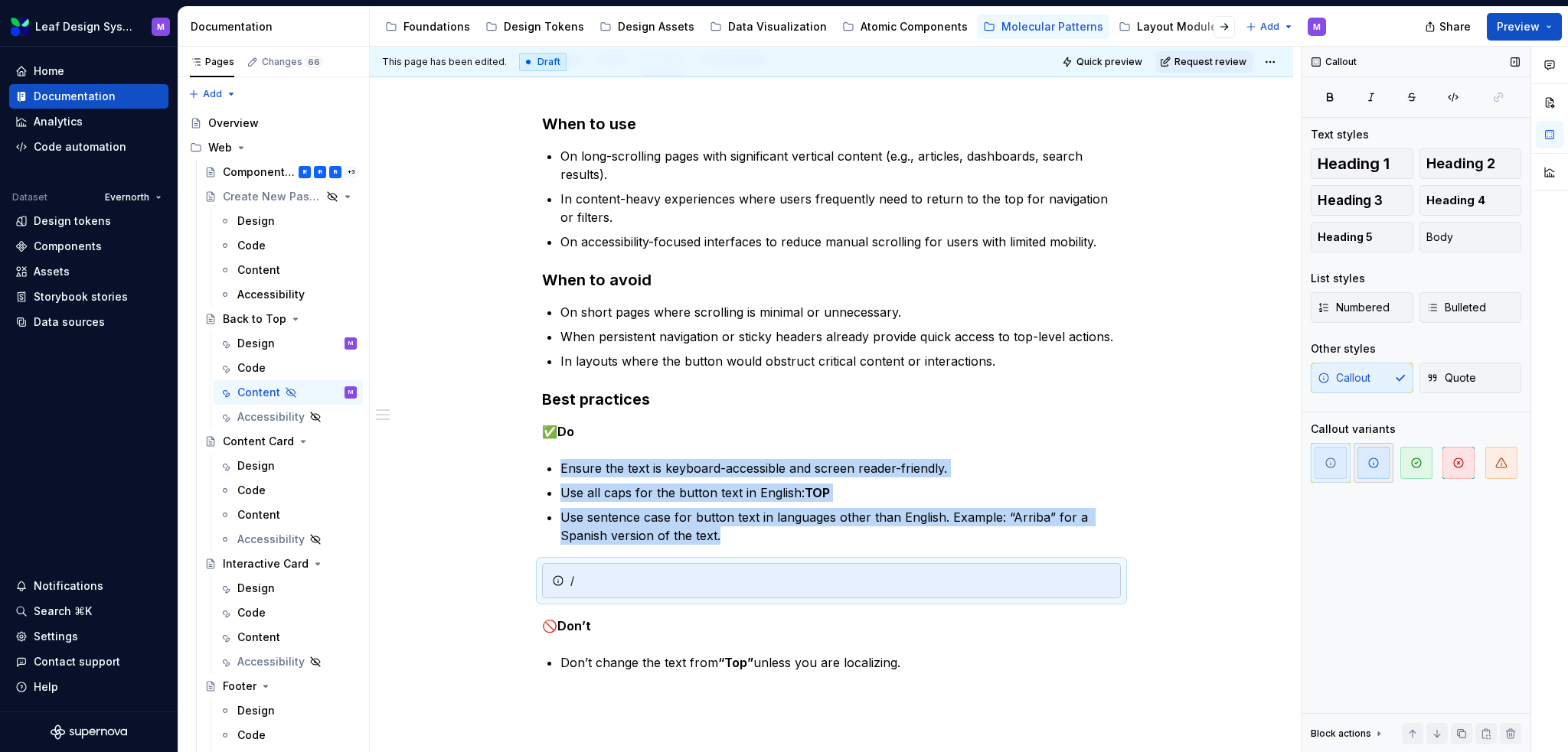
click at [1076, 463] on icon "button" at bounding box center [1374, 463] width 12 height 12
click at [644, 516] on div "/" at bounding box center [840, 581] width 541 height 16
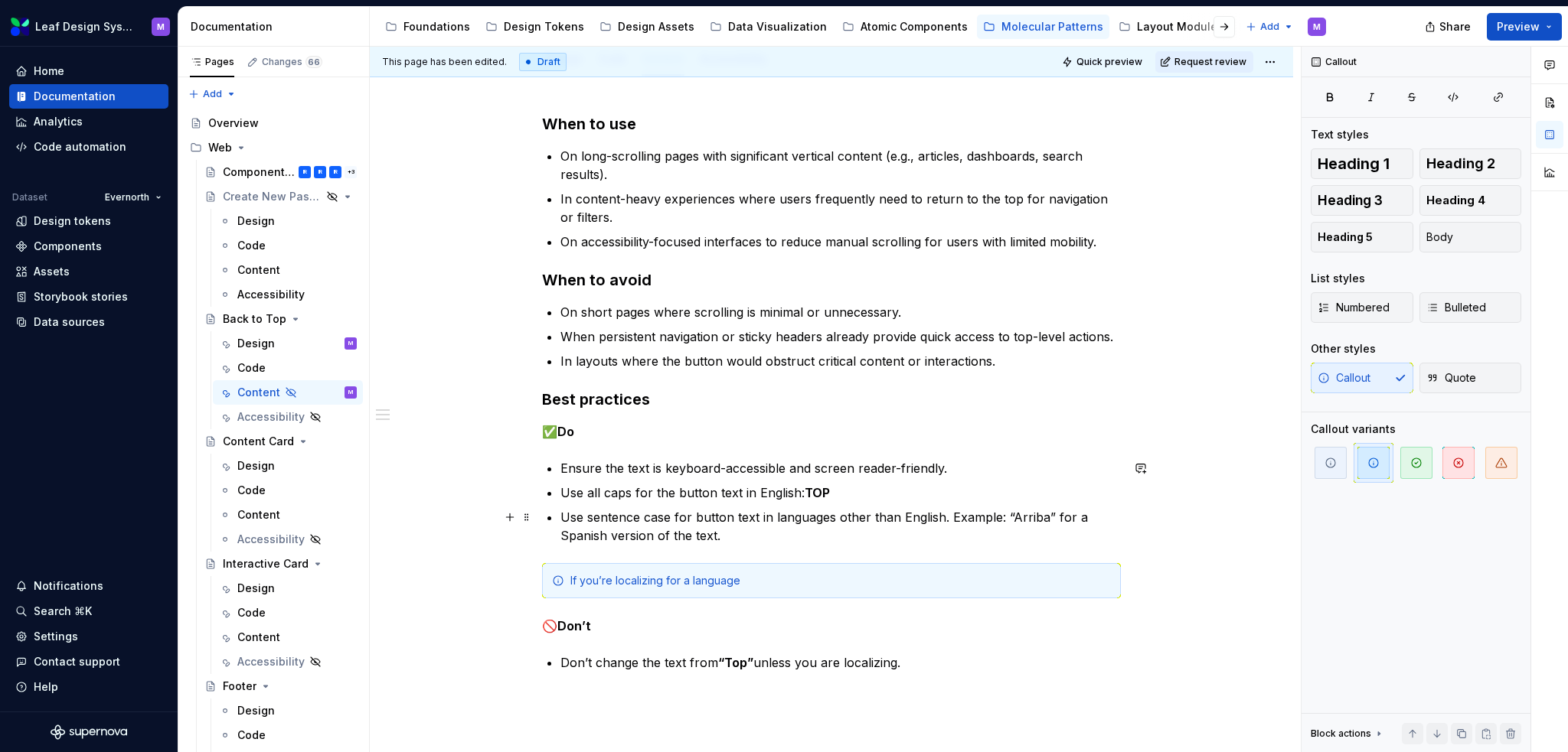
click at [1007, 516] on p "Use sentence case for button text in languages other than English. Example: “Ar…" at bounding box center [840, 526] width 560 height 37
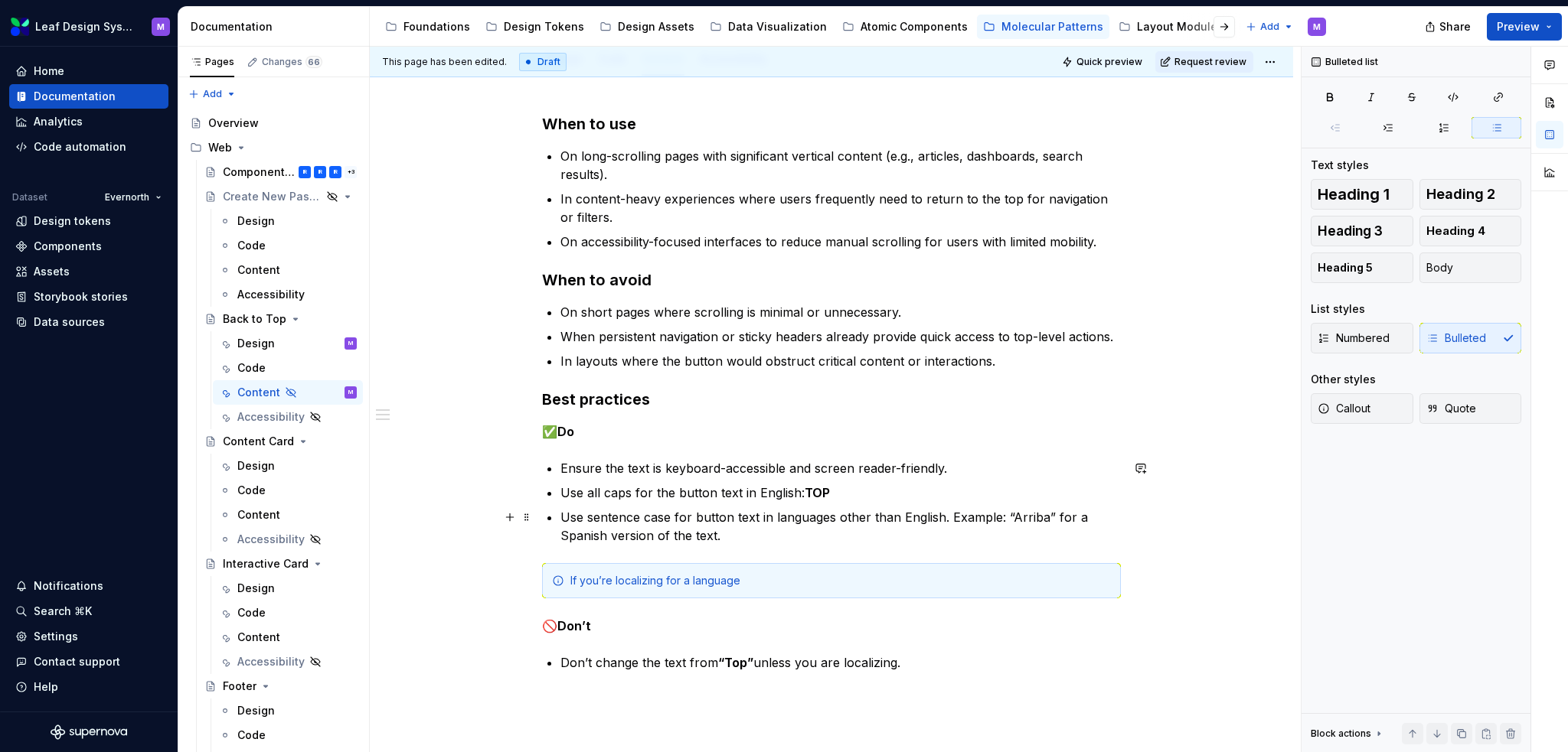
click at [1005, 516] on p "Use sentence case for button text in languages other than English. Example: “Ar…" at bounding box center [840, 526] width 560 height 37
click at [950, 516] on p "Use sentence case for button text in languages other than English. Example: “Ar…" at bounding box center [840, 526] width 560 height 37
click at [886, 492] on p "Use all caps for the button text in English: TOP" at bounding box center [840, 493] width 560 height 19
click at [879, 495] on p "Use all caps for the button text in English: TOP" at bounding box center [840, 493] width 560 height 19
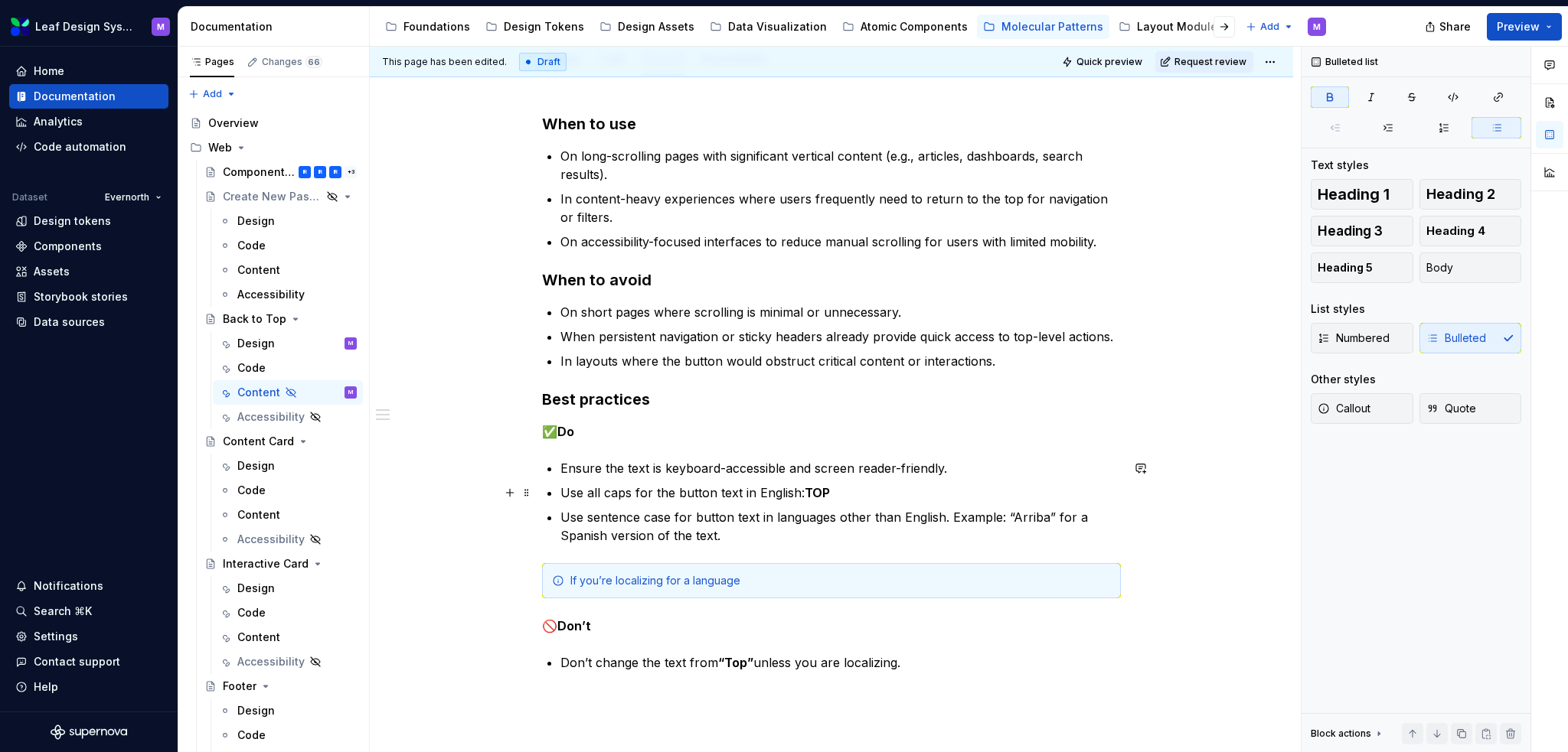
click at [587, 495] on p "Use all caps for the button text in English: TOP" at bounding box center [840, 493] width 560 height 19
click at [850, 490] on p "Use all caps for the button text in English: TOP" at bounding box center [840, 493] width 560 height 19
click at [910, 516] on p "Don’t change the text from “Top” unless you are localizing." at bounding box center [840, 663] width 560 height 19
click at [747, 516] on strong "“Top”" at bounding box center [735, 663] width 35 height 16
click at [663, 516] on p "Don’t change the text from “TOP” unless you are localizing." at bounding box center [840, 663] width 560 height 19
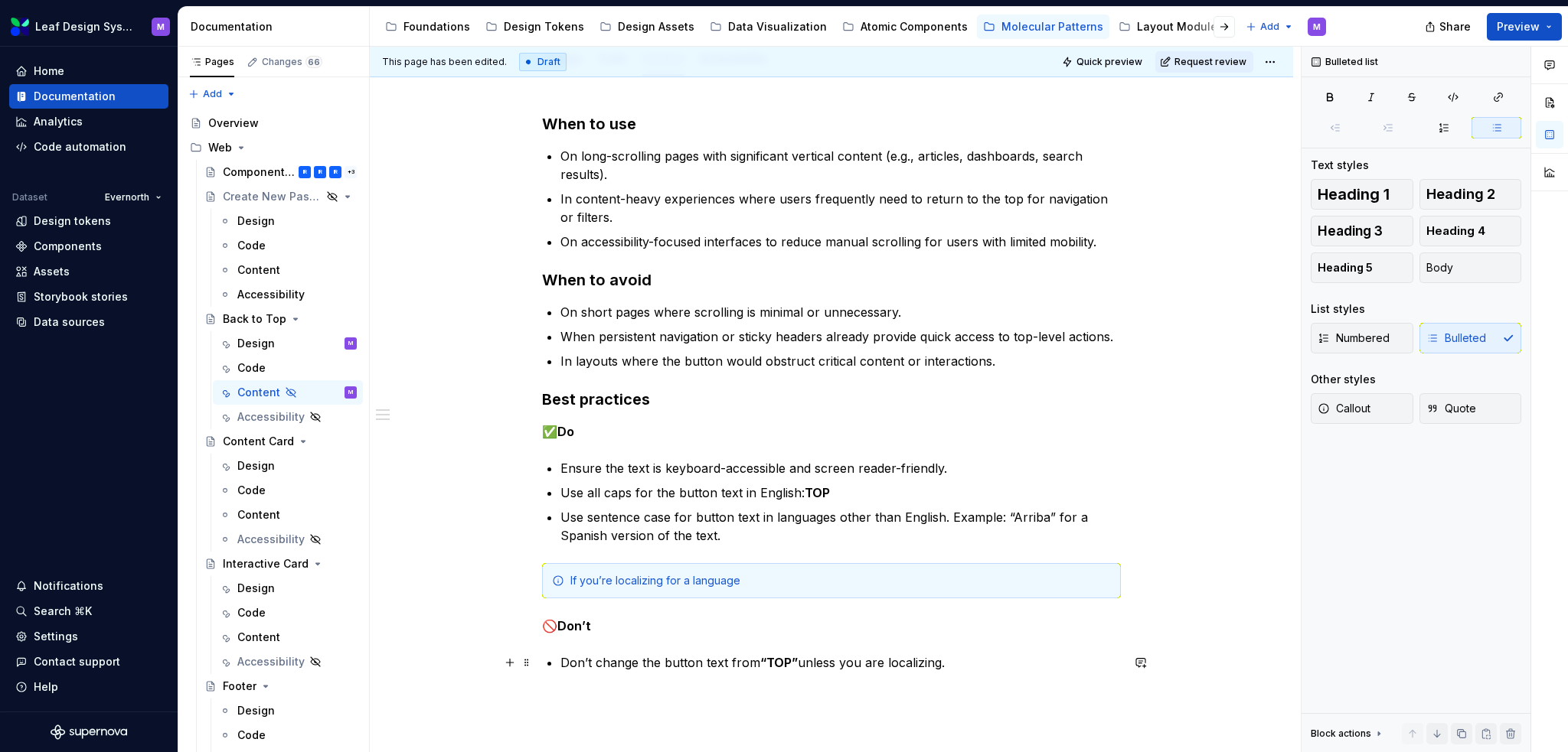
click at [970, 516] on p "Don’t change the button text from “TOP” unless you are localizing." at bounding box center [840, 663] width 560 height 19
click at [812, 516] on div "If you’re localizing for a language" at bounding box center [840, 581] width 541 height 16
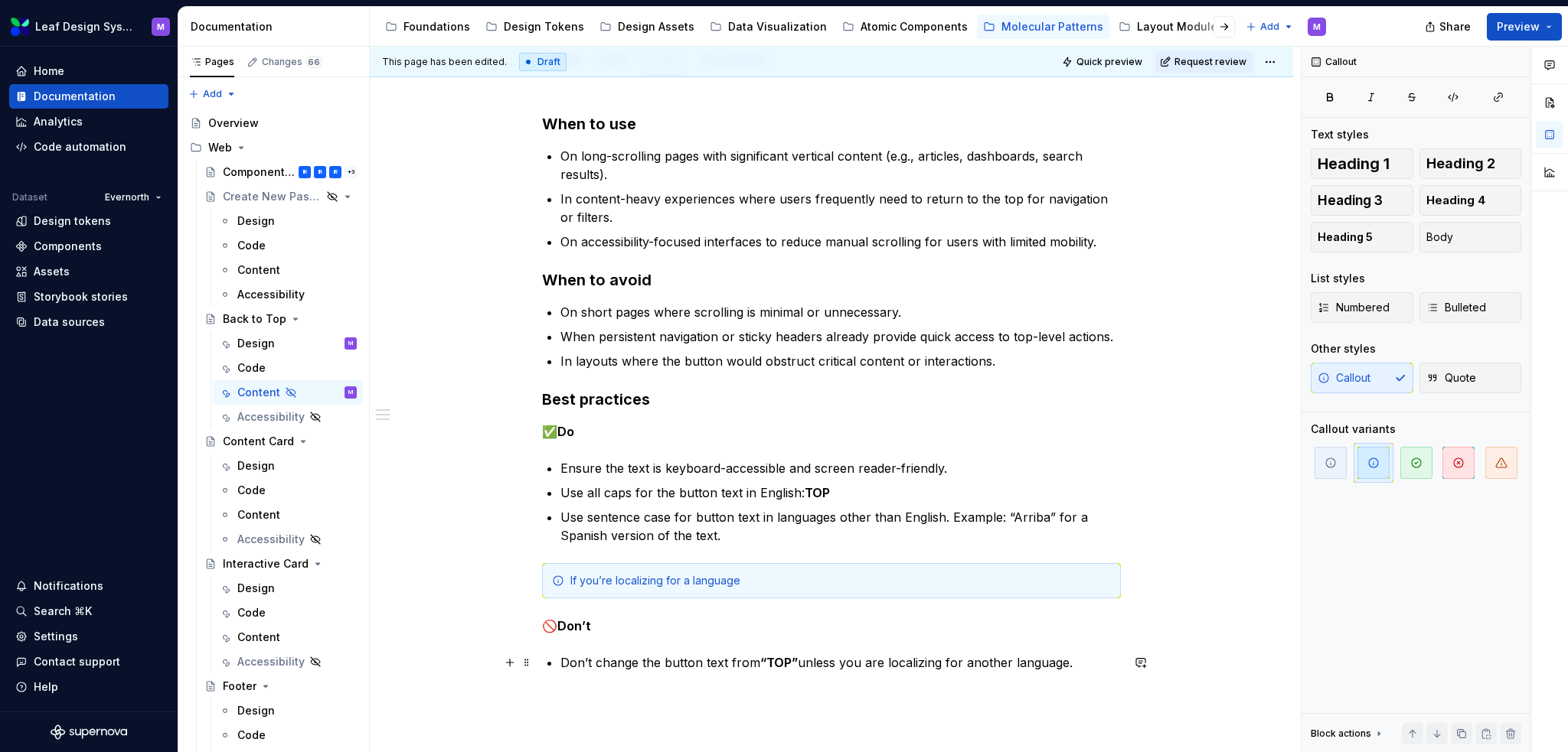
click at [1012, 516] on p "Don’t change the button text from “TOP” unless you are localizing for another l…" at bounding box center [840, 663] width 560 height 19
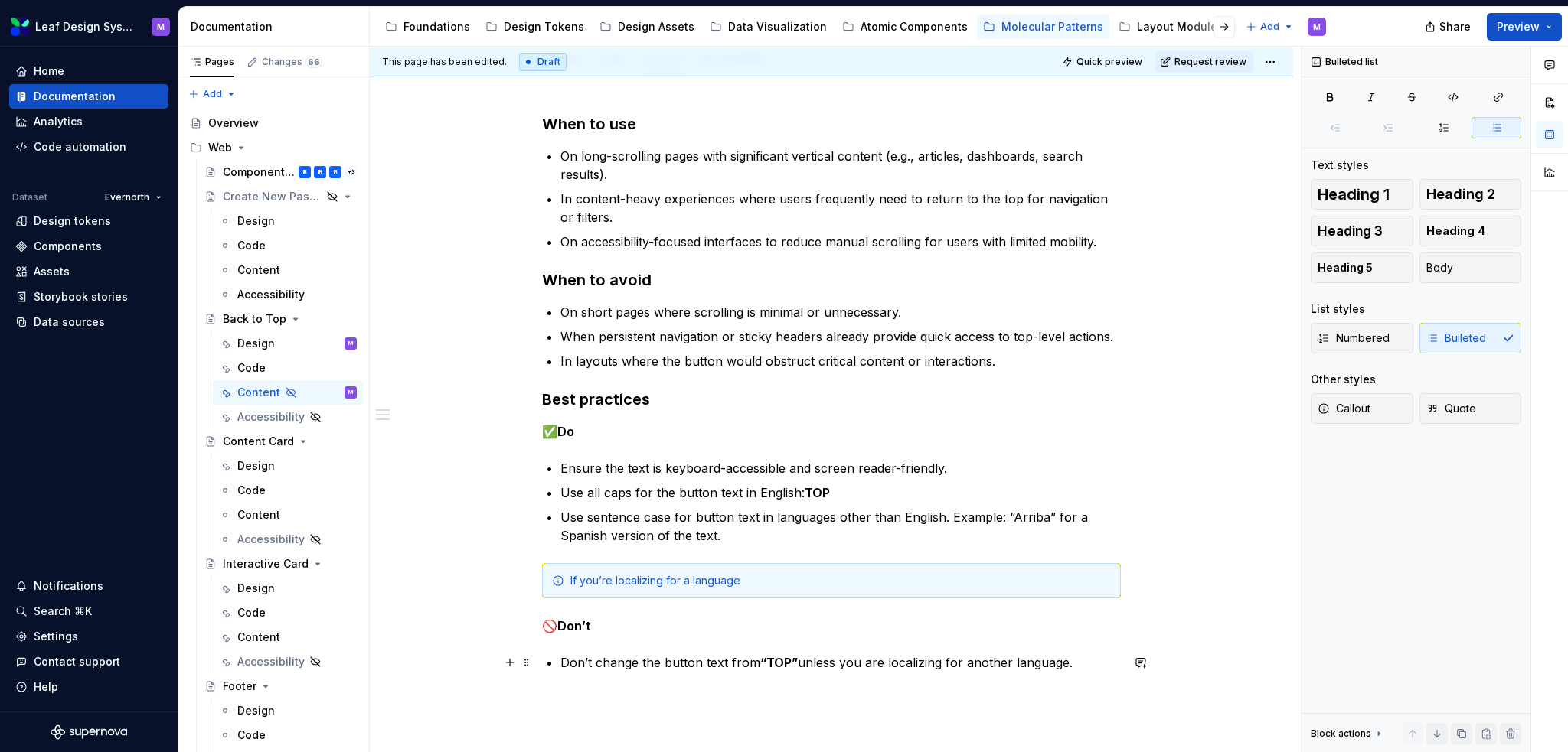
click at [946, 516] on p "Don’t change the button text from “TOP” unless you are localizing for another l…" at bounding box center [840, 663] width 560 height 19
click at [943, 516] on p "Don’t change the button text from “TOP” unless you are localizing for another l…" at bounding box center [840, 663] width 560 height 19
click at [742, 516] on div "If you’re localizing for a language" at bounding box center [840, 581] width 541 height 16
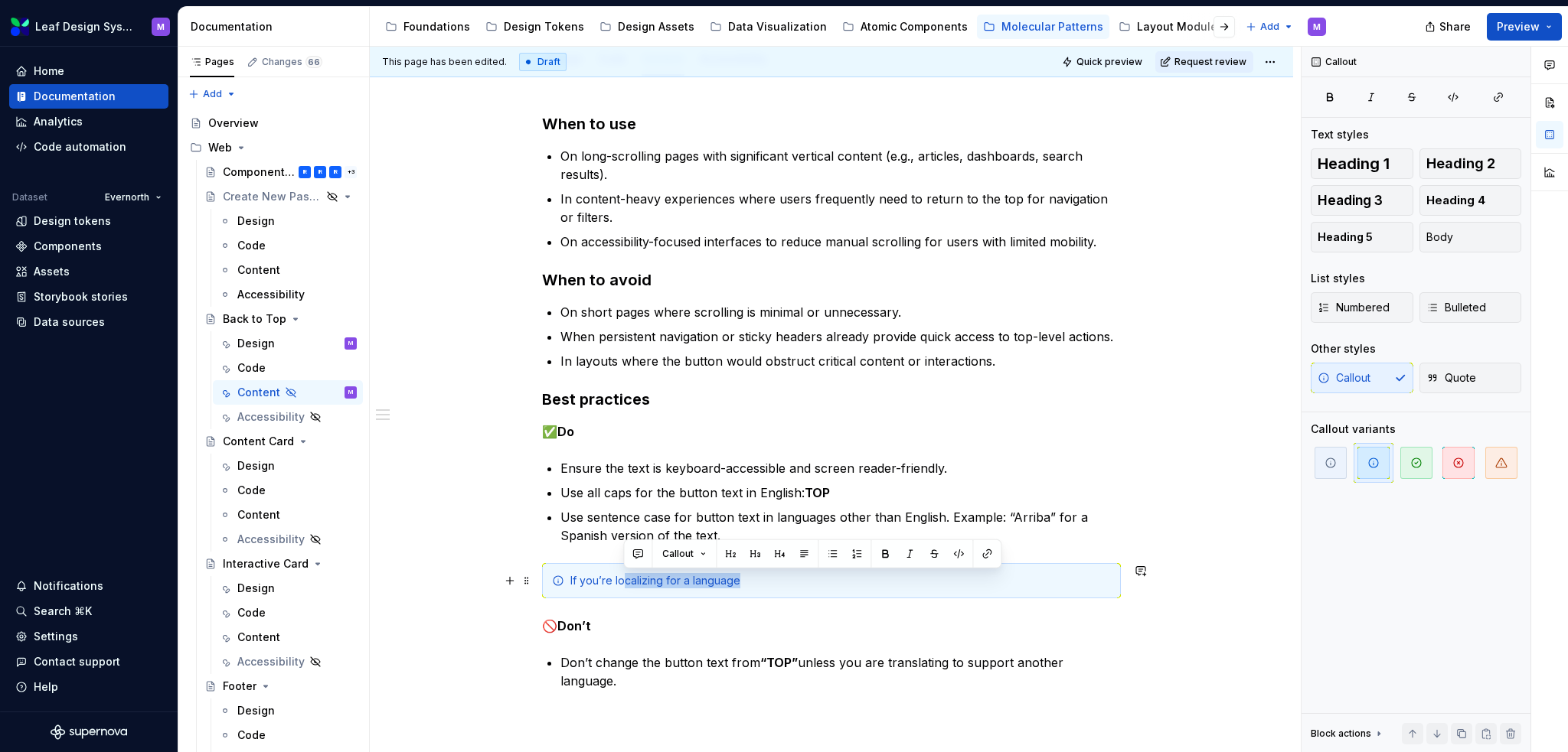
drag, startPoint x: 742, startPoint y: 582, endPoint x: 624, endPoint y: 581, distance: 118.0
click at [624, 516] on div "If you’re localizing for a language" at bounding box center [840, 581] width 541 height 16
drag, startPoint x: 677, startPoint y: 576, endPoint x: 567, endPoint y: 570, distance: 110.2
click at [567, 516] on div "If you’re supporting" at bounding box center [832, 580] width 579 height 35
click at [848, 516] on p "Use sentence case for button text in languages other than English. Example: “Ar…" at bounding box center [840, 526] width 560 height 37
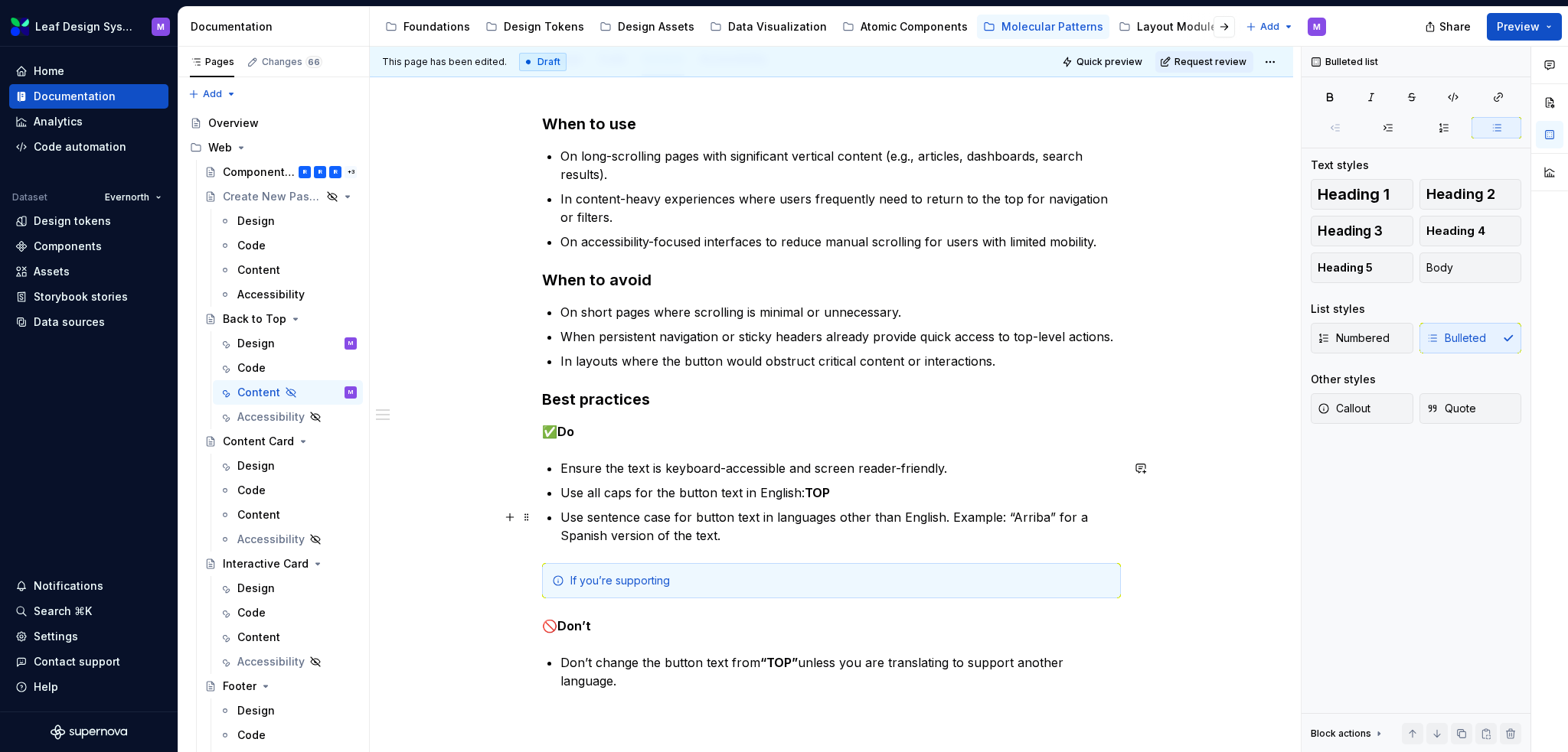
click at [588, 510] on p "Use sentence case for button text in languages other than English. Example: “Ar…" at bounding box center [840, 526] width 560 height 37
click at [586, 495] on p "Use all caps for the button text in English: TOP" at bounding box center [840, 493] width 560 height 19
click at [876, 488] on p "Use TOP in all caps for the button text in English: TOP" at bounding box center [840, 493] width 560 height 19
click at [715, 496] on p "Use TOP in all caps for the button text in English." at bounding box center [840, 493] width 560 height 19
click at [879, 486] on p "Use TOP in all caps for the English button text in English." at bounding box center [840, 493] width 560 height 19
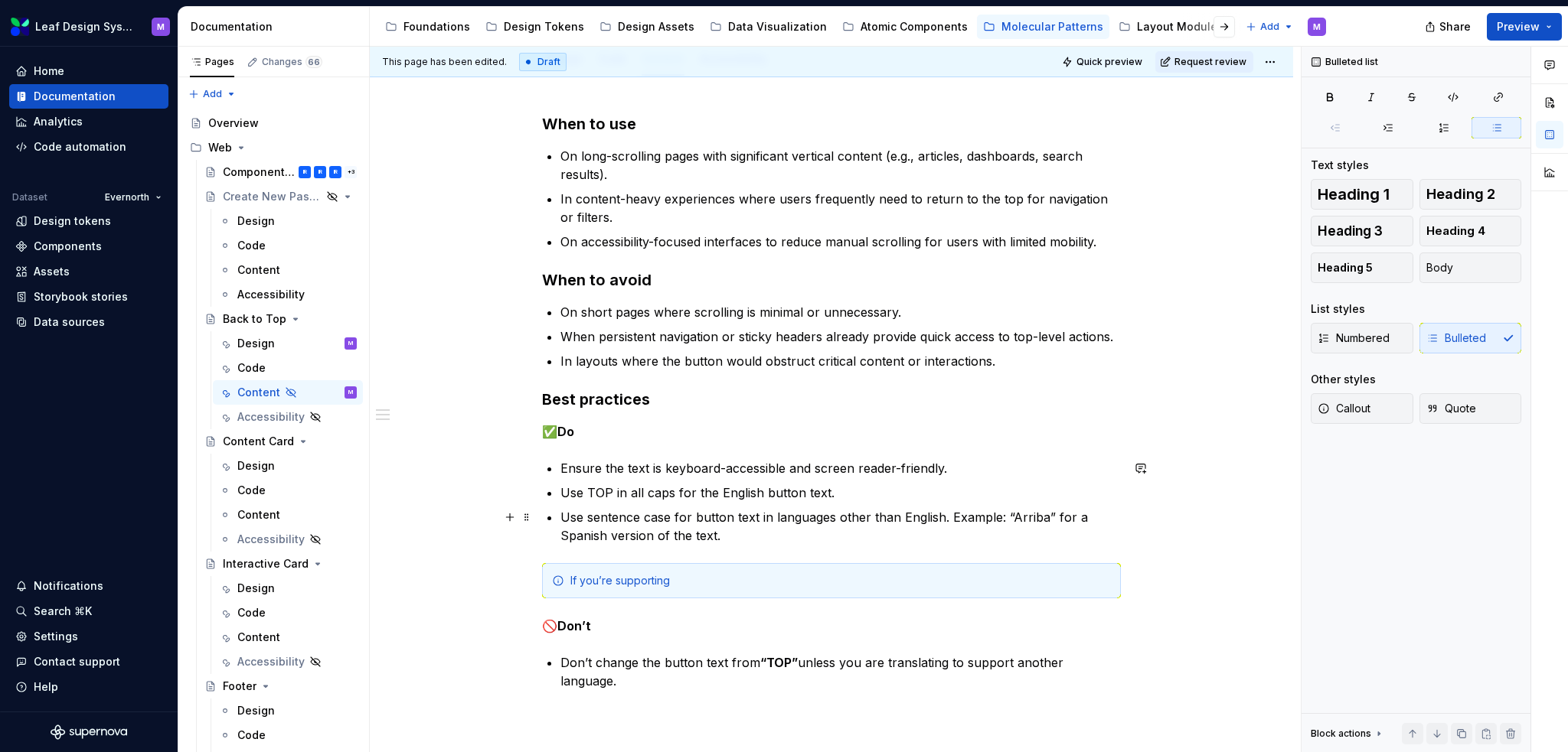
click at [586, 516] on p "Use sentence case for button text in languages other than English. Example: “Ar…" at bounding box center [840, 526] width 560 height 37
click at [588, 491] on p "Use TOP in all caps for the English button text." at bounding box center [840, 493] width 560 height 19
click at [615, 488] on p "Use “TOP in all caps for the English button text." at bounding box center [840, 493] width 560 height 19
click at [805, 516] on p "Use “Arriba” in sentence case for button text in languages other than English. …" at bounding box center [840, 526] width 560 height 37
click at [874, 516] on p "Use “Arriba” in sentence case for button text in languages other than English. …" at bounding box center [840, 526] width 560 height 37
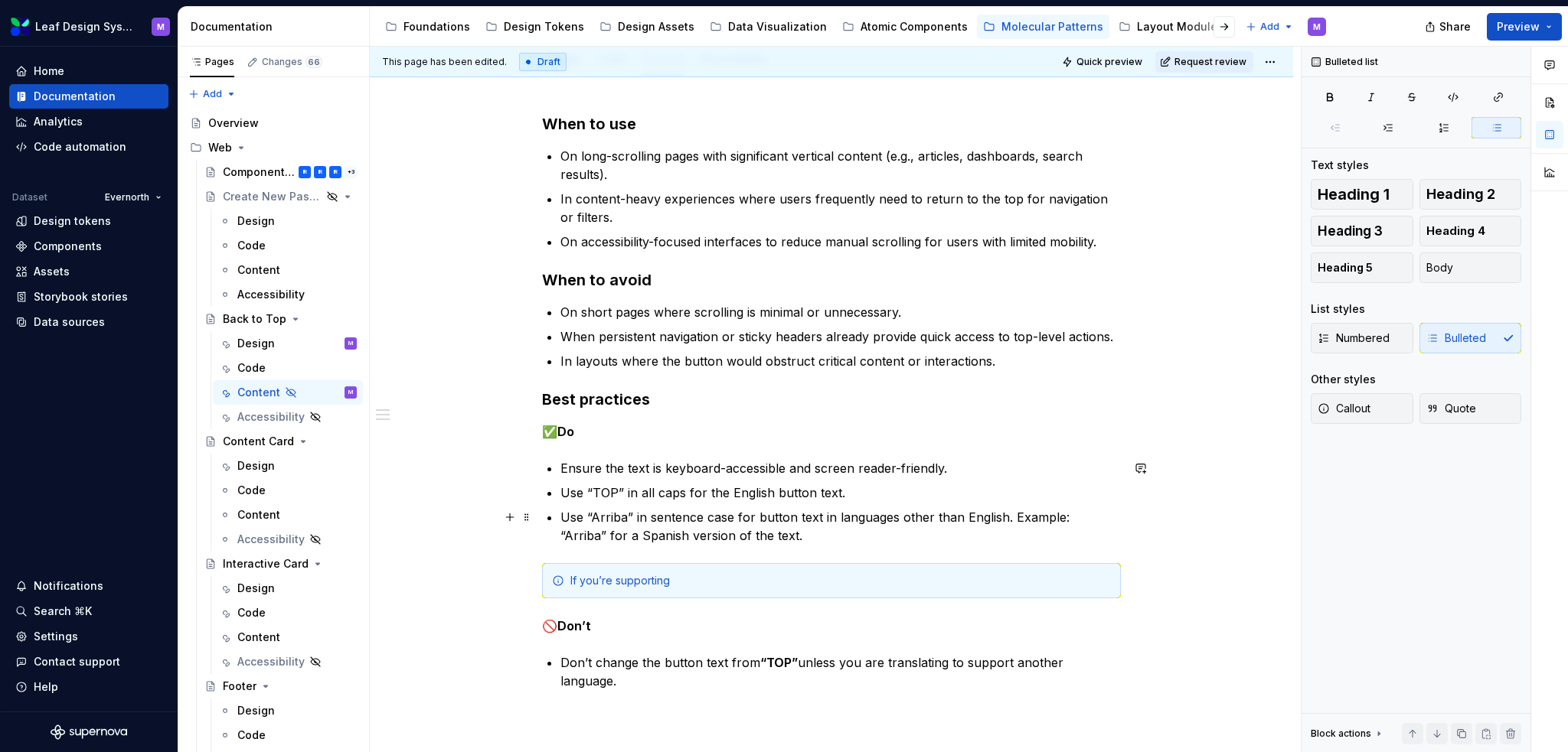
click at [938, 516] on p "Use “Arriba” in sentence case for button text in languages other than English. …" at bounding box center [840, 526] width 560 height 37
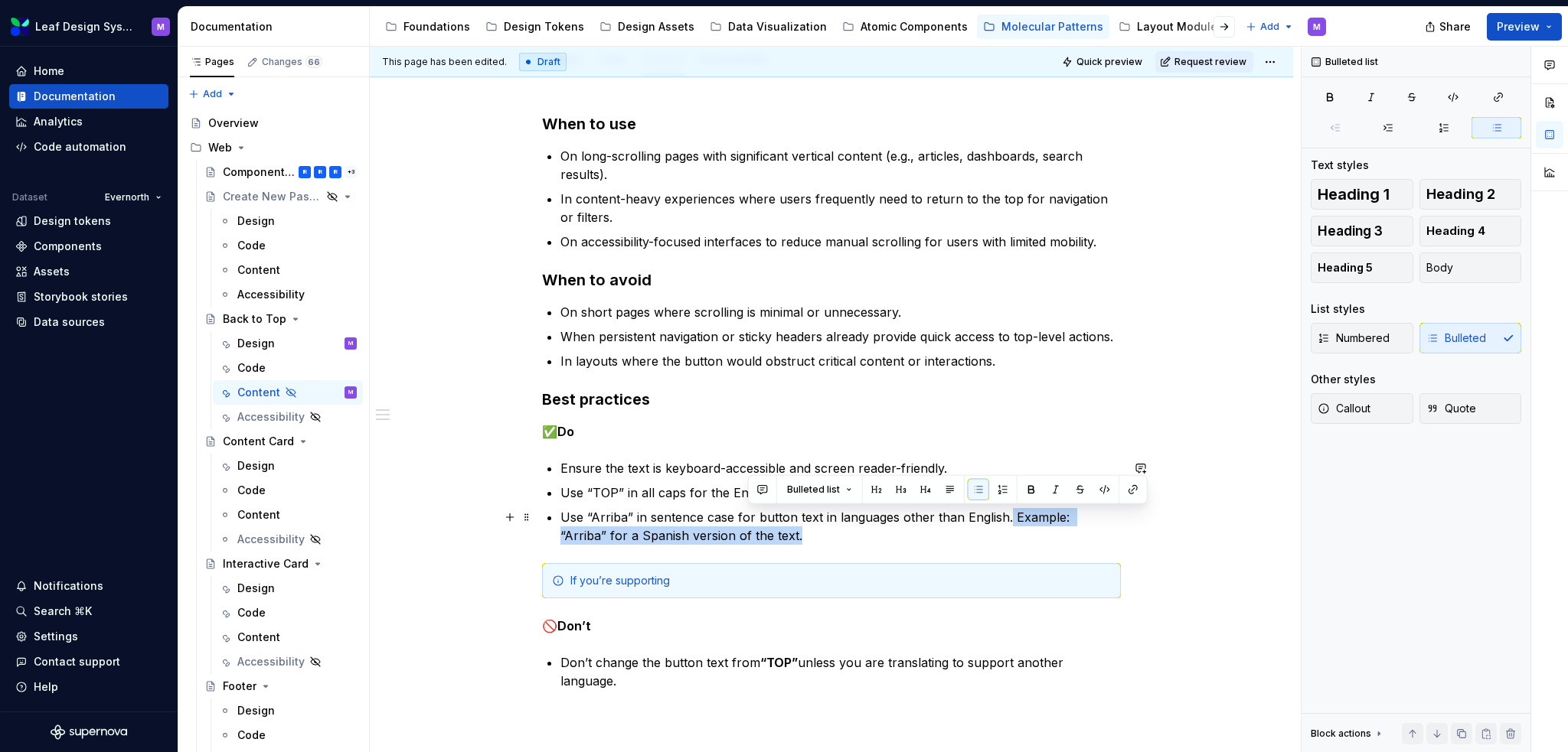
drag, startPoint x: 952, startPoint y: 536, endPoint x: 1002, endPoint y: 513, distance: 55.0
click at [1006, 515] on p "Use “Arriba” in sentence case for button text in languages other than English. …" at bounding box center [840, 526] width 560 height 37
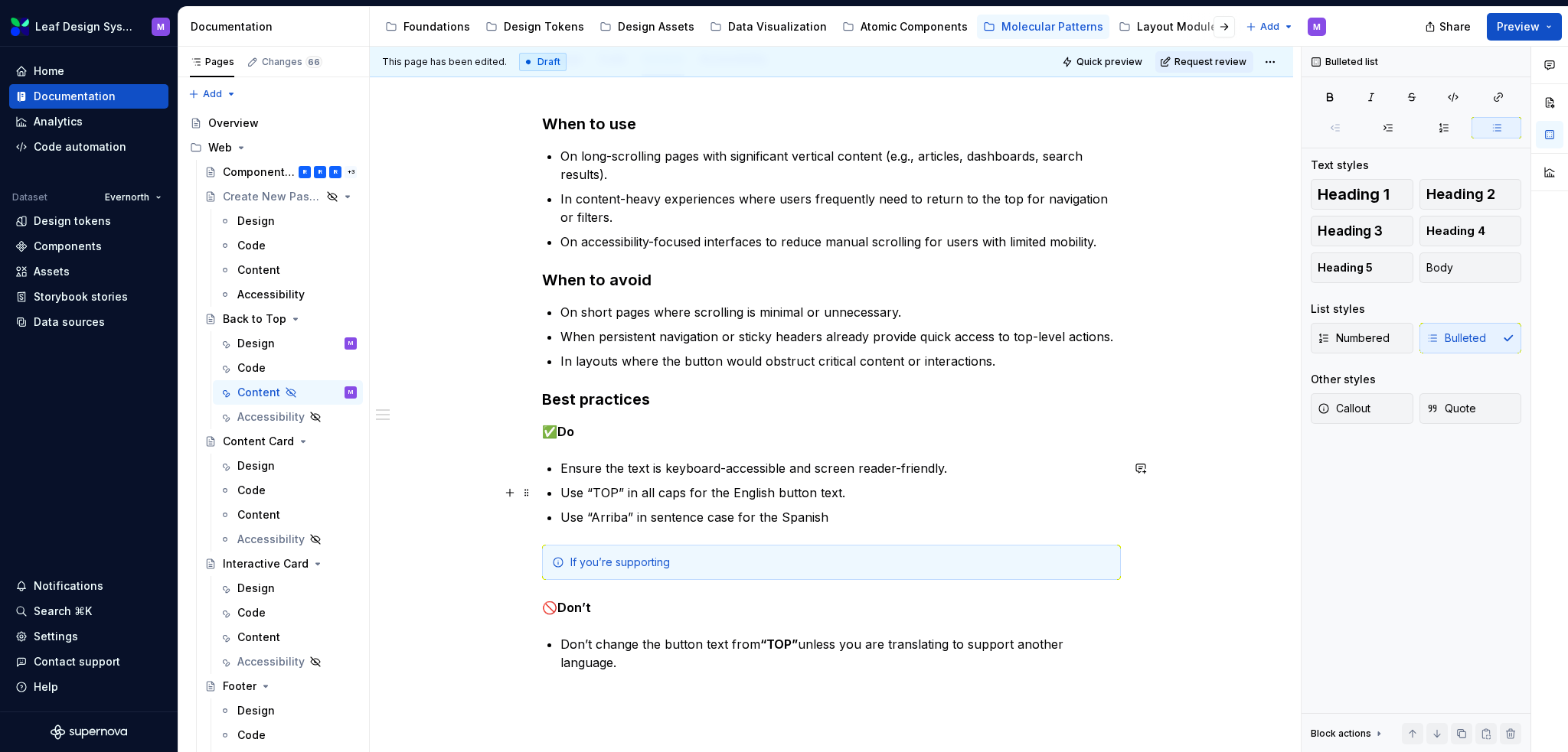
click at [729, 488] on p "Use “TOP” in all caps for the English button text." at bounding box center [840, 493] width 560 height 19
click at [833, 516] on p "Use “Arriba” in sentence case for the Spanish" at bounding box center [840, 517] width 560 height 19
click at [805, 516] on div "If you’re supporting" at bounding box center [840, 562] width 541 height 16
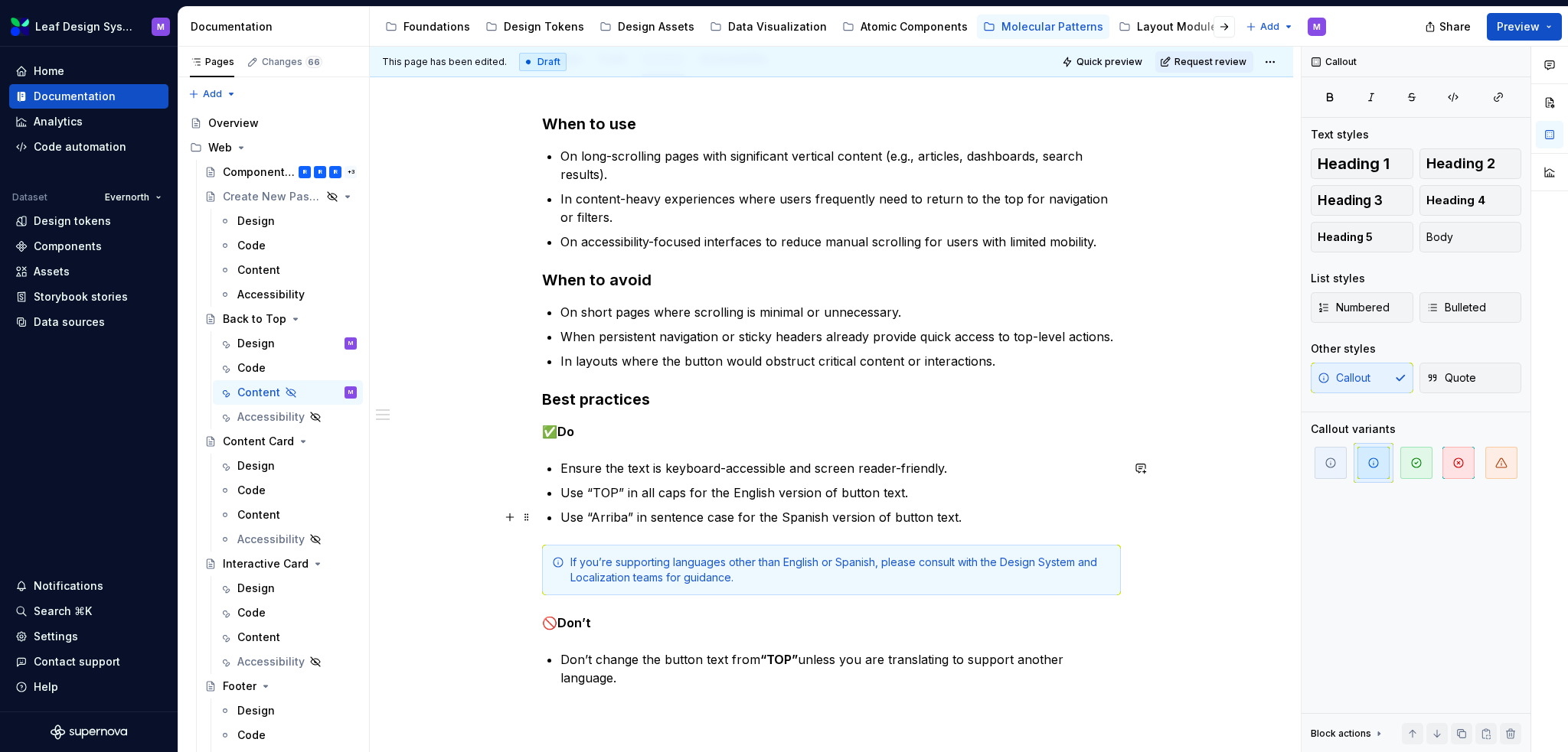
click at [976, 516] on p "Use “Arriba” in sentence case for the Spanish version of button text." at bounding box center [840, 517] width 560 height 19
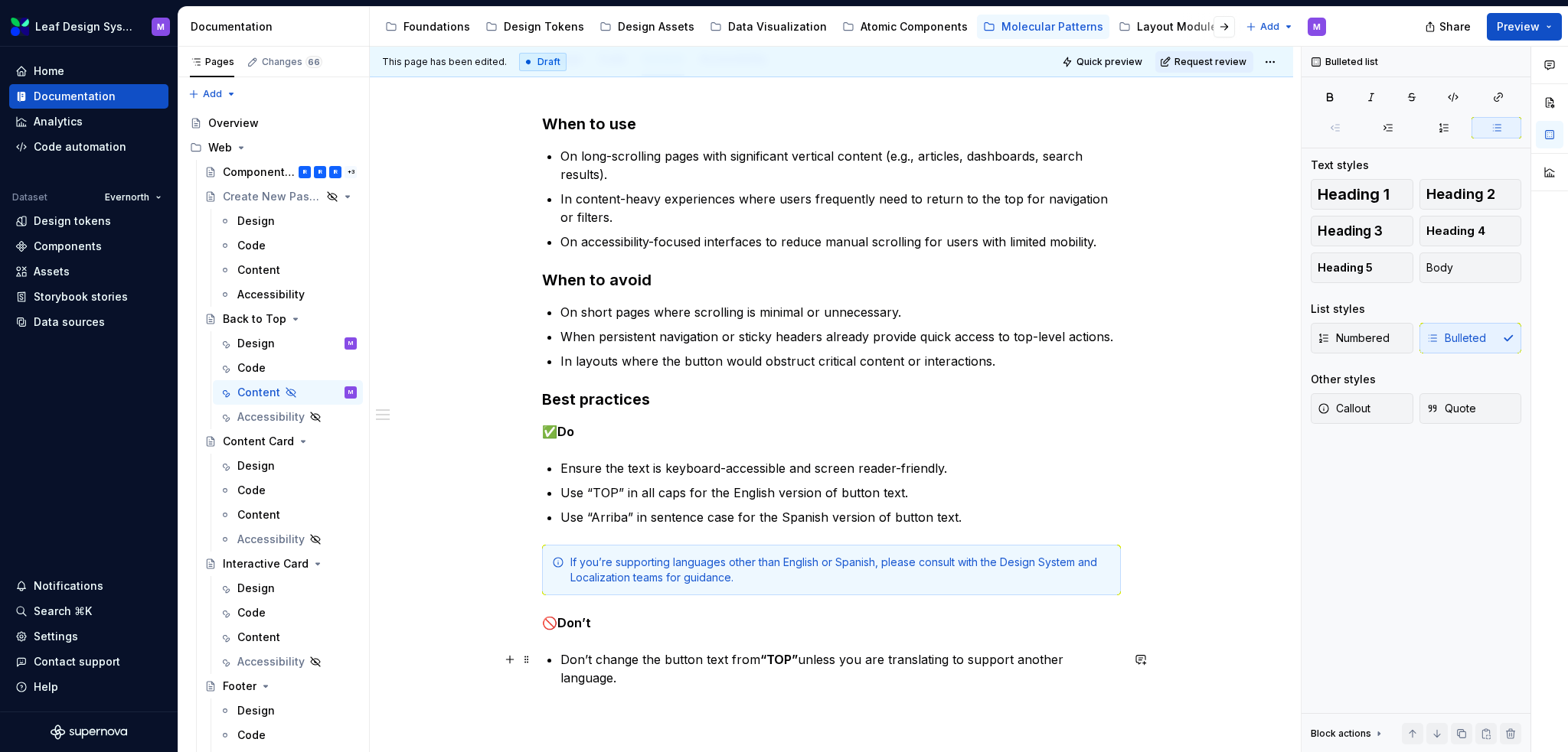
click at [663, 516] on p "Don’t change the button text from “TOP” unless you are translating to support a…" at bounding box center [840, 668] width 560 height 37
click at [922, 516] on p "Don’t change the English button text from “TOP” unless you are translating to s…" at bounding box center [840, 668] width 560 height 37
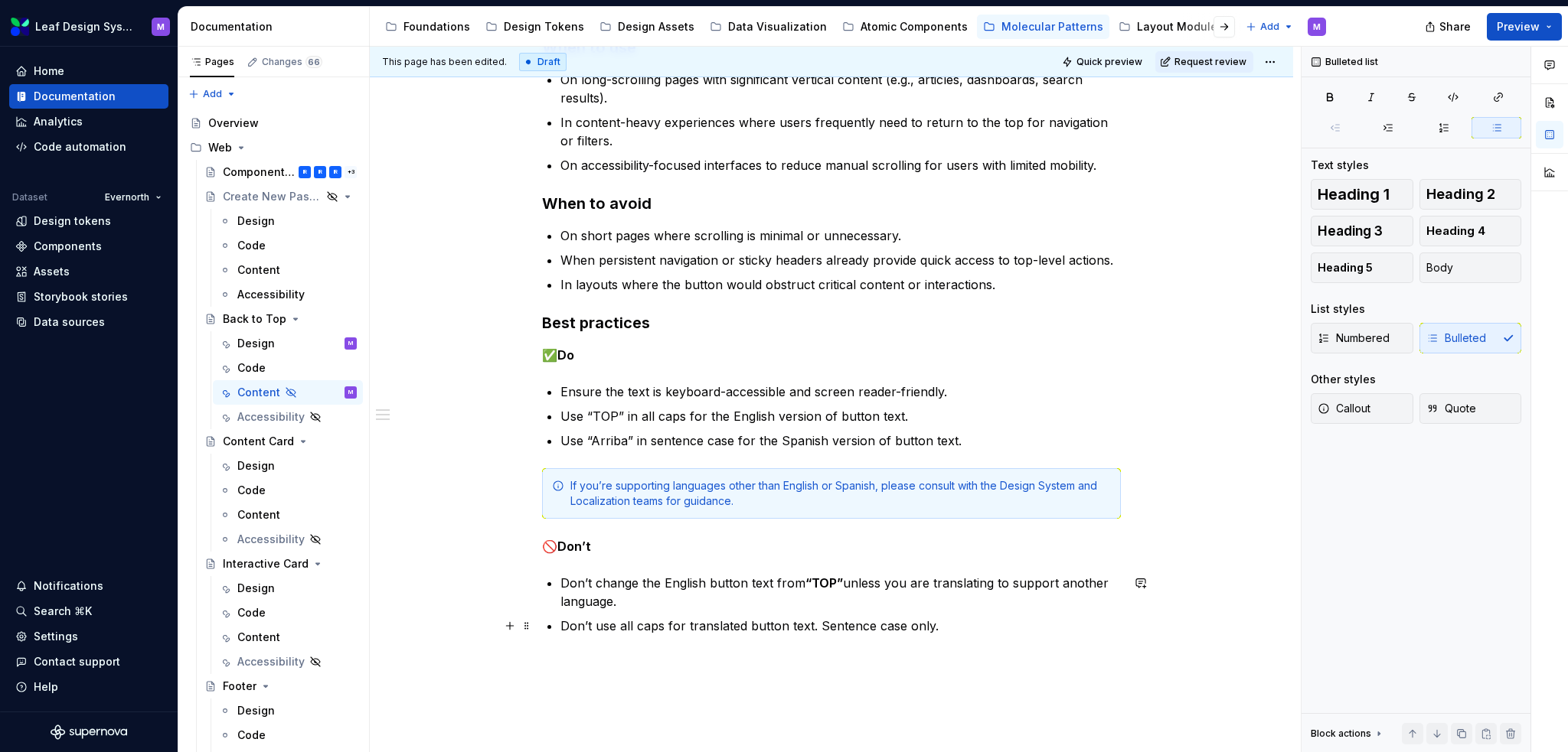
click at [861, 516] on p "Don’t use all caps for translated button text. Sentence case only." at bounding box center [840, 626] width 560 height 19
click at [956, 516] on p "Don’t use all caps for translated button text. Sentence case only." at bounding box center [840, 626] width 560 height 19
click at [959, 516] on p "Don’t use all caps for translated button text. Sentence case only." at bounding box center [840, 626] width 560 height 19
drag, startPoint x: 848, startPoint y: 638, endPoint x: 819, endPoint y: 630, distance: 30.1
click at [819, 516] on p "Don’t use all caps for translated button text. Sentence case only." at bounding box center [840, 626] width 560 height 19
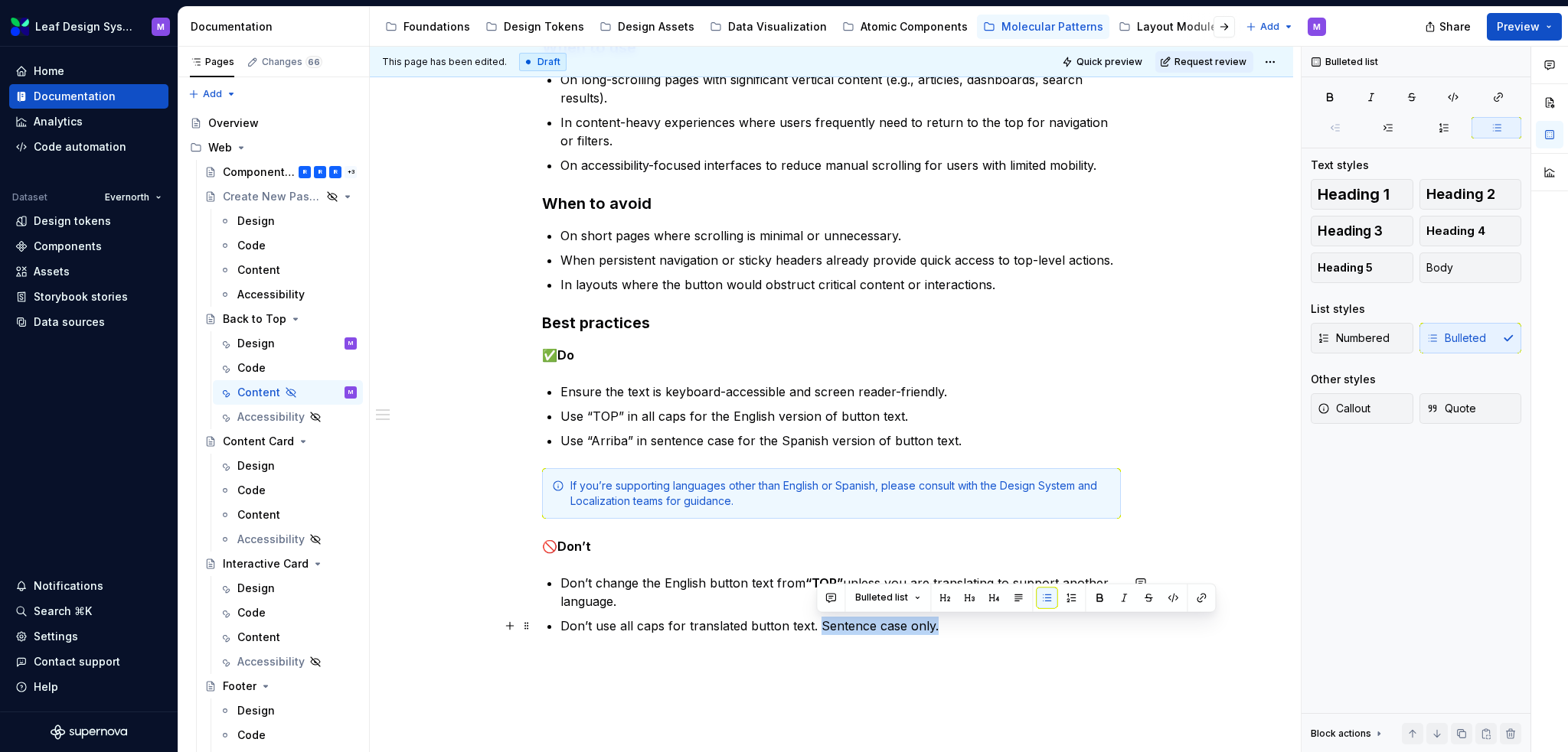
click at [819, 516] on p "Don’t use all caps for translated button text. Sentence case only." at bounding box center [840, 626] width 560 height 19
click at [928, 516] on p "Don’t use all caps for translated button text. Sentence case only." at bounding box center [840, 626] width 560 height 19
drag, startPoint x: 935, startPoint y: 624, endPoint x: 822, endPoint y: 631, distance: 113.2
click at [822, 516] on p "Don’t use all caps for translated button text. Sentence case only." at bounding box center [840, 626] width 560 height 19
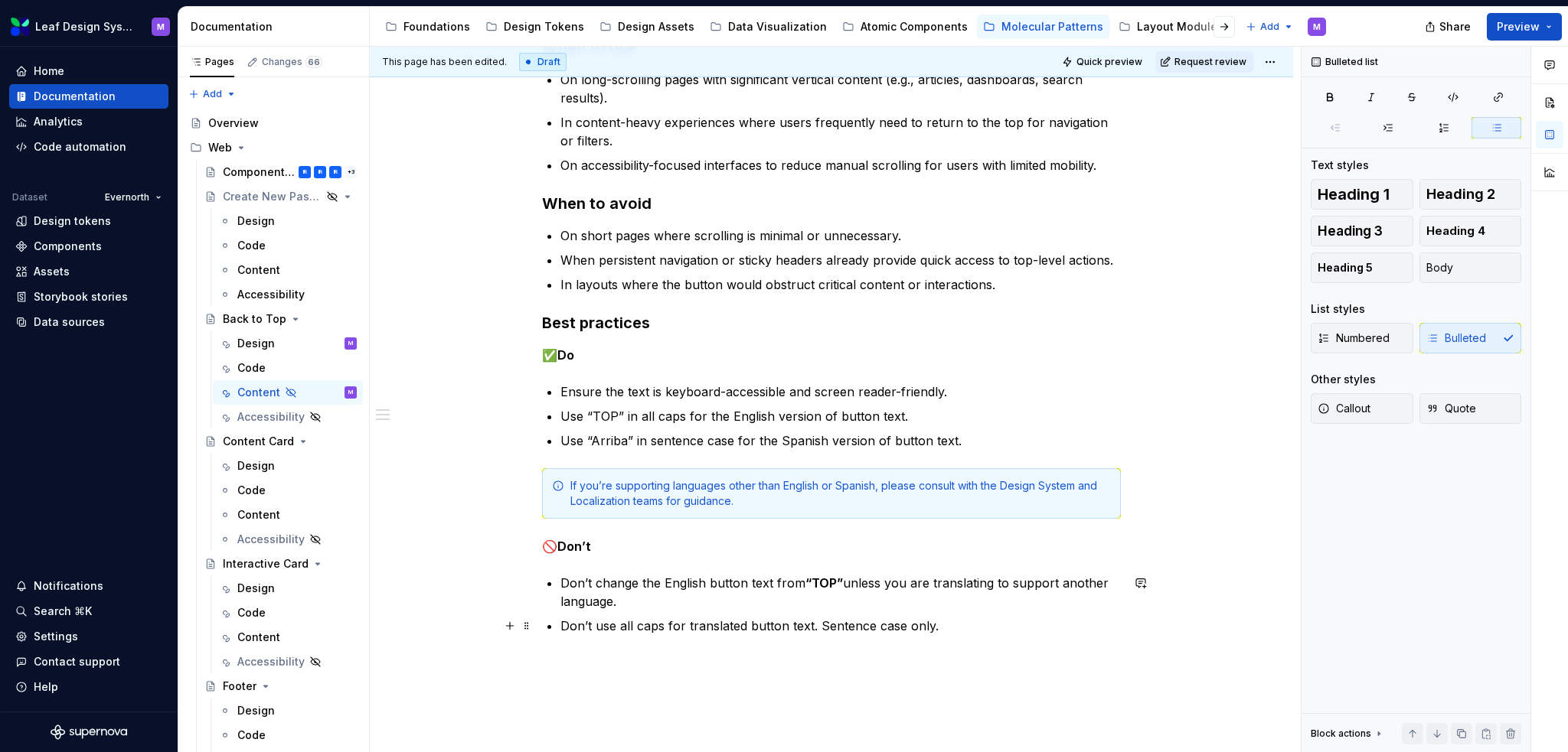
click at [823, 516] on p "Don’t use all caps for translated button text. Sentence case only." at bounding box center [840, 626] width 560 height 19
click at [945, 516] on p "Don’t use all caps for translated button text. Sentence case only." at bounding box center [840, 626] width 560 height 19
drag, startPoint x: 960, startPoint y: 620, endPoint x: 824, endPoint y: 623, distance: 136.0
click at [824, 516] on p "Don’t use all caps for translated button text. Sentence case only." at bounding box center [840, 626] width 560 height 19
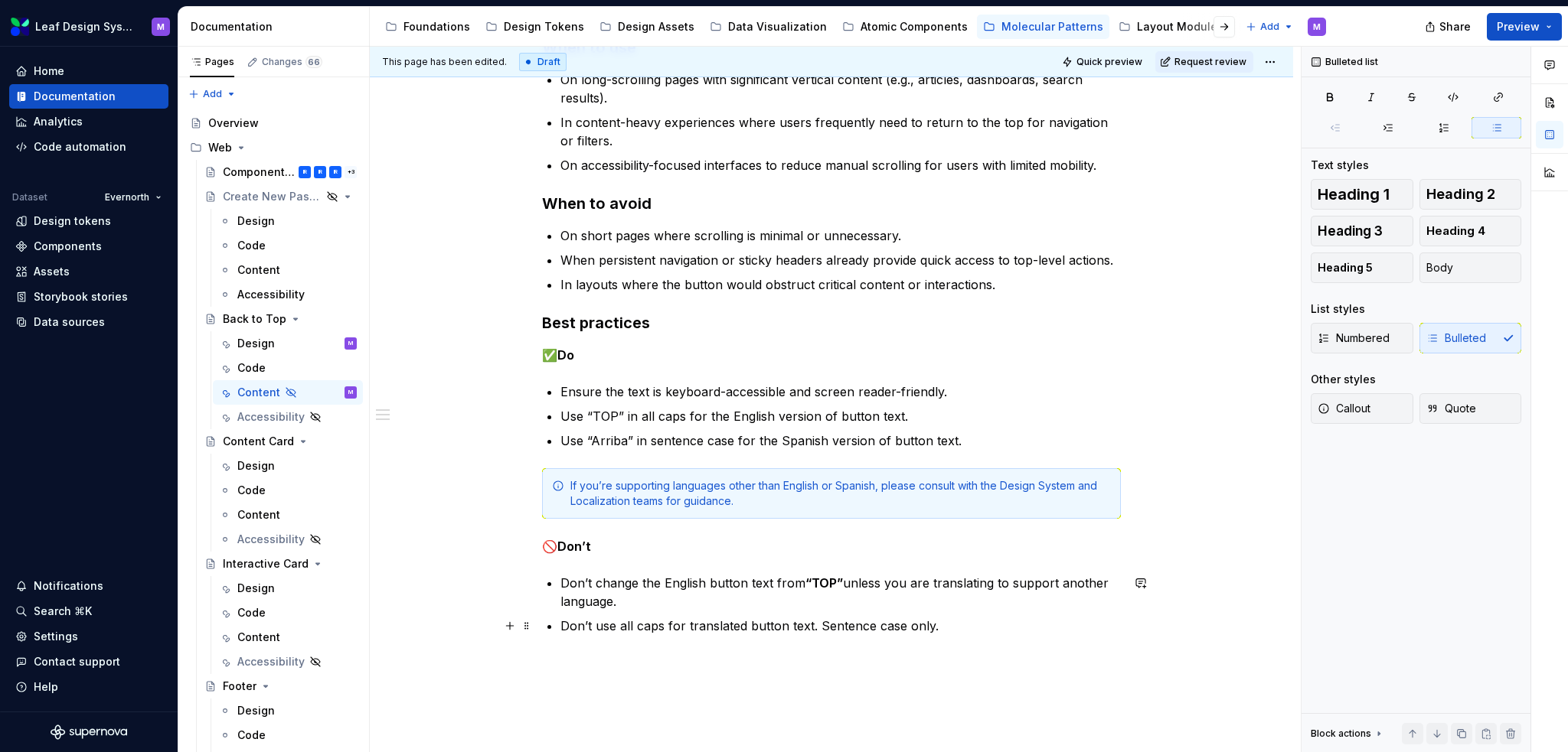
click at [935, 516] on p "Don’t use all caps for translated button text. Sentence case only." at bounding box center [840, 626] width 560 height 19
drag, startPoint x: 936, startPoint y: 621, endPoint x: 821, endPoint y: 625, distance: 115.1
click at [821, 516] on p "Don’t use all caps for translated button text. Sentence case only." at bounding box center [840, 626] width 560 height 19
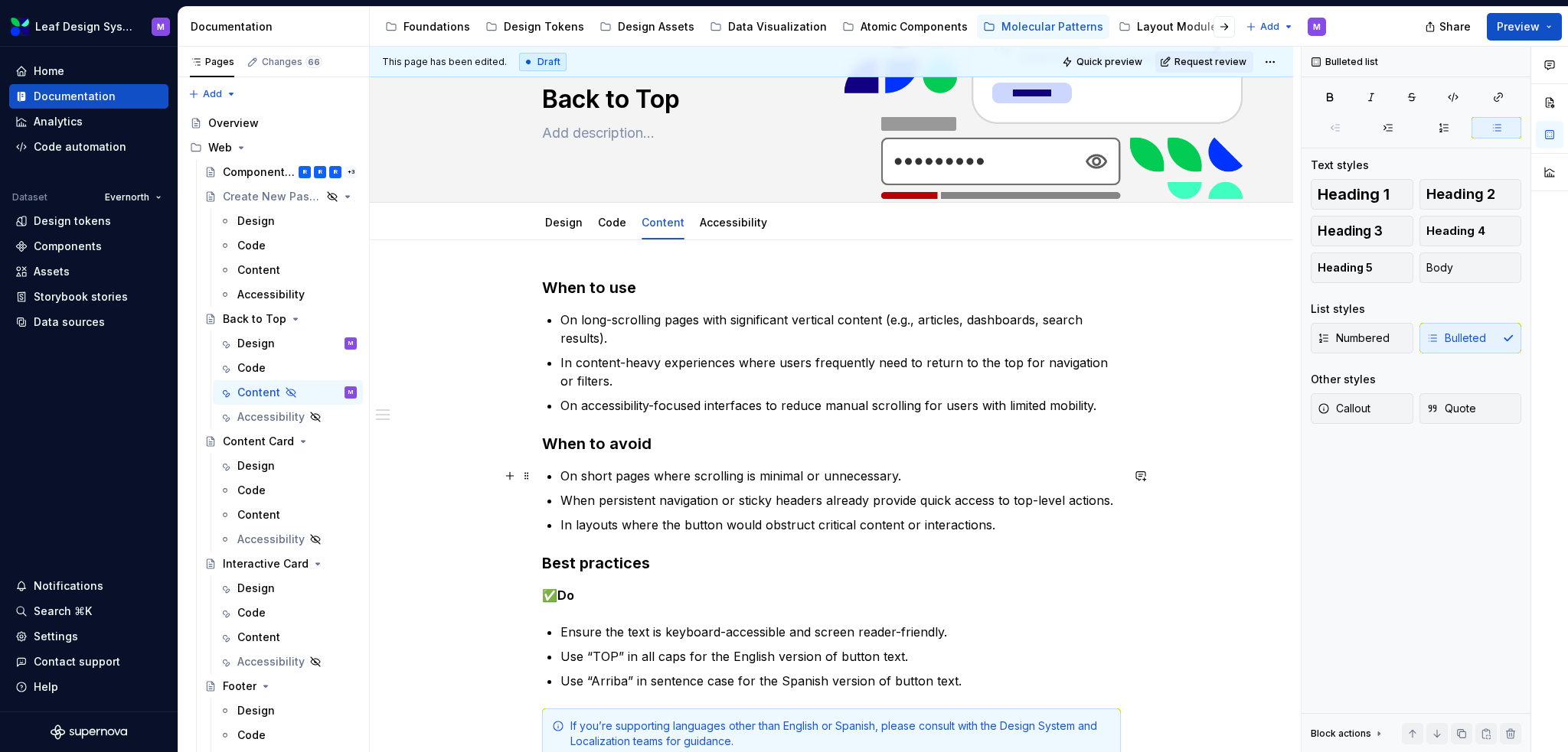
scroll to position [153, 0]
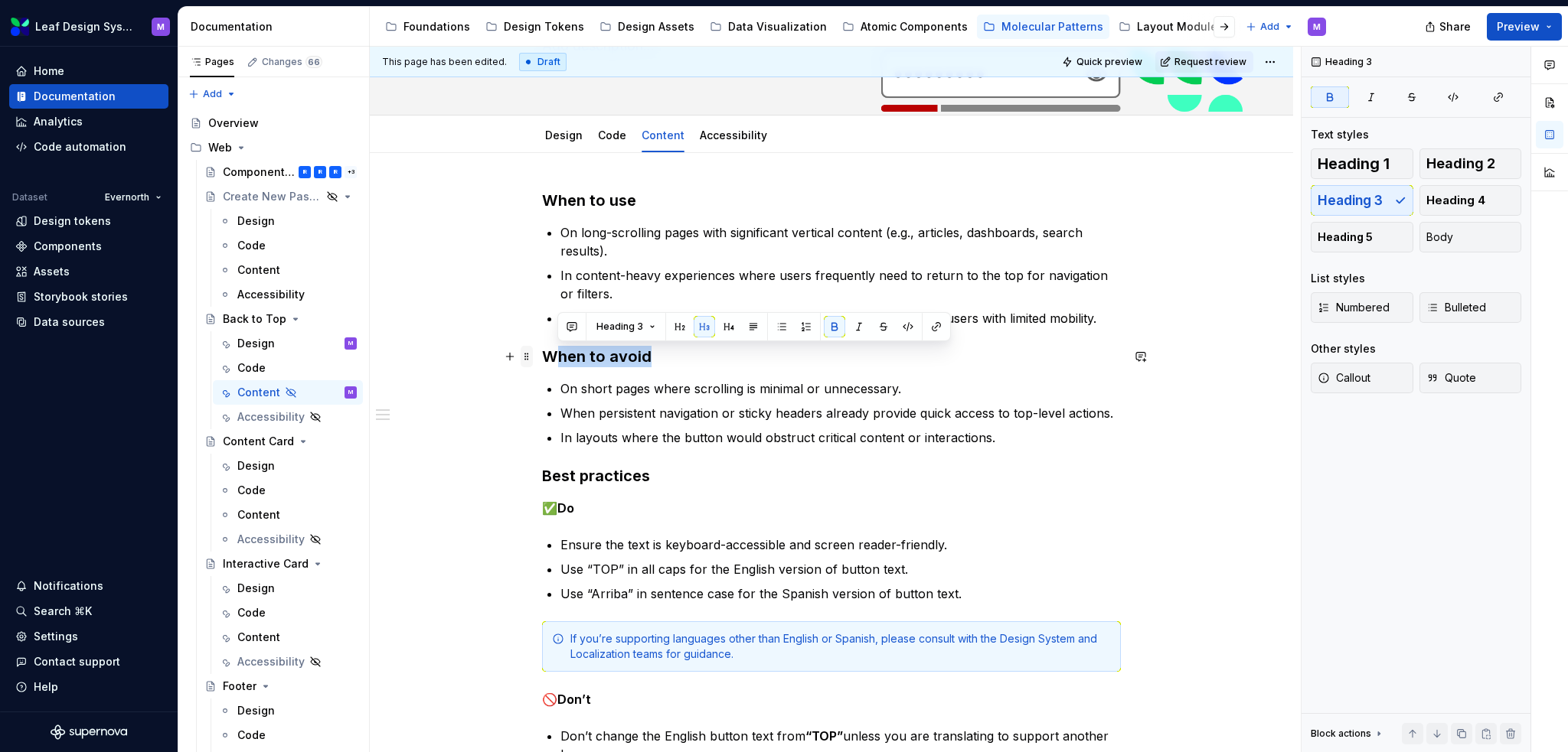
drag, startPoint x: 649, startPoint y: 355, endPoint x: 521, endPoint y: 358, distance: 128.0
click at [542, 358] on div "When to use On long-scrolling pages with significant vertical content (e.g., ar…" at bounding box center [832, 498] width 579 height 617
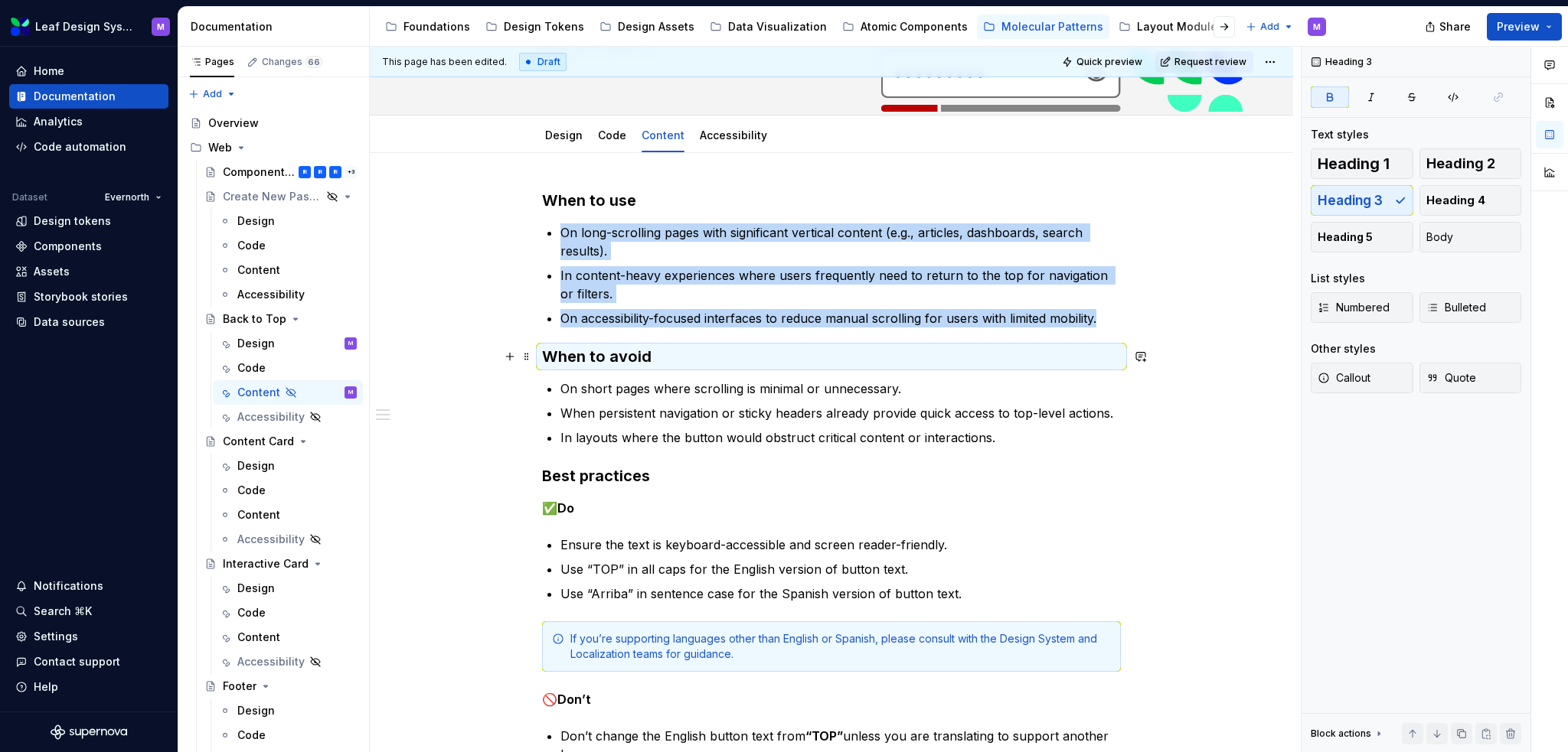
click at [626, 360] on strong "When to avoid" at bounding box center [597, 357] width 110 height 19
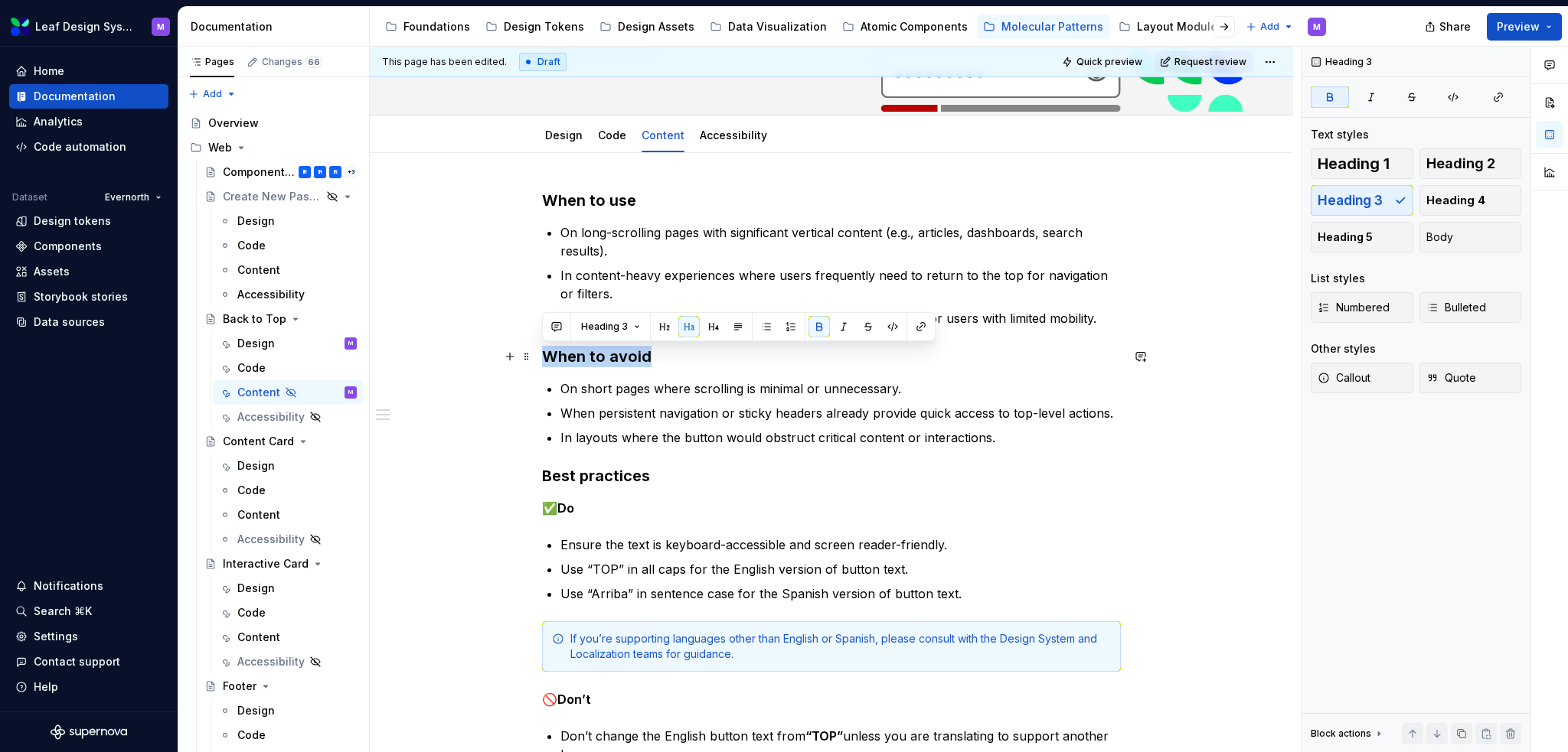
drag, startPoint x: 648, startPoint y: 355, endPoint x: 545, endPoint y: 352, distance: 103.0
click at [545, 352] on strong "When to avoid" at bounding box center [597, 357] width 110 height 19
copy strong "When to avoid"
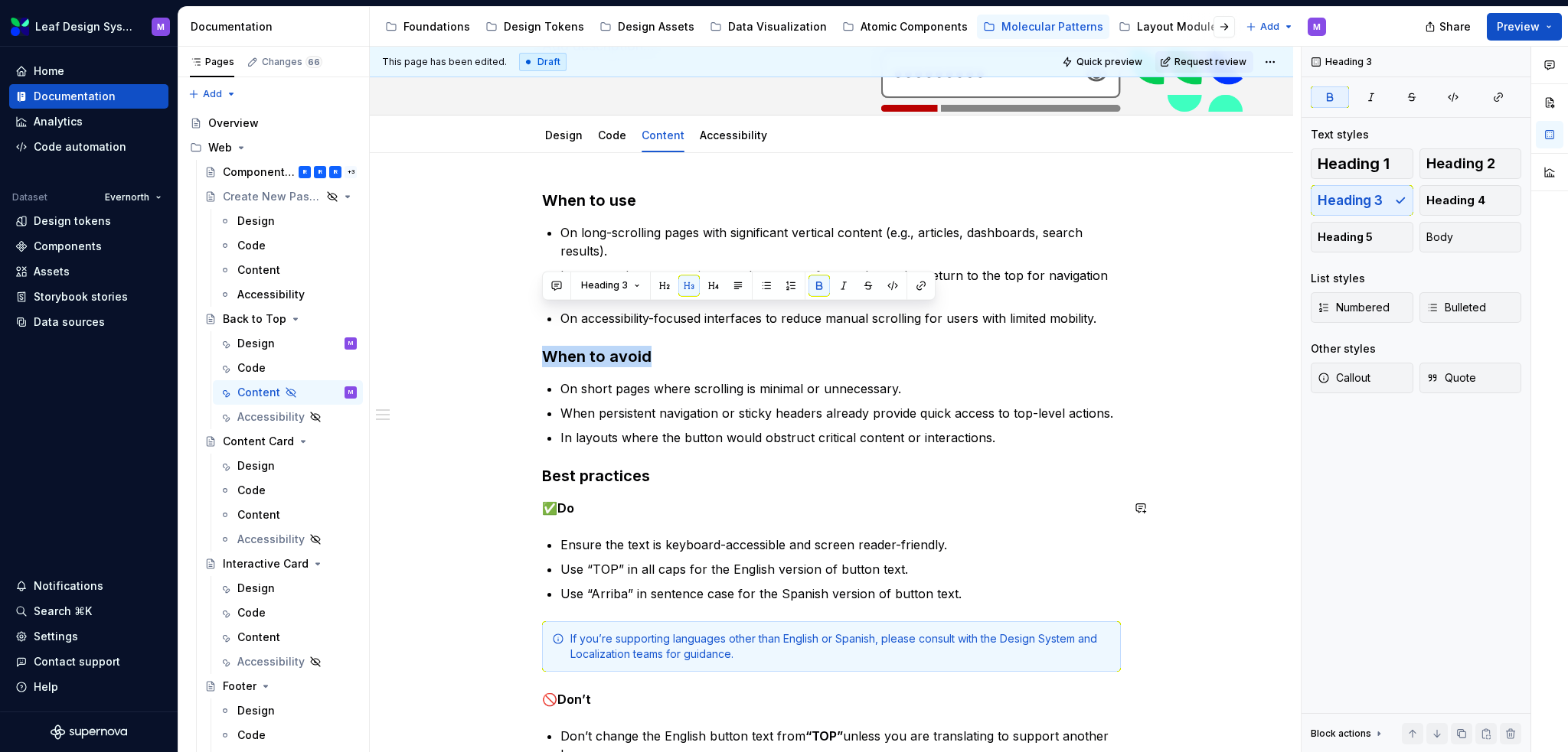
scroll to position [229, 0]
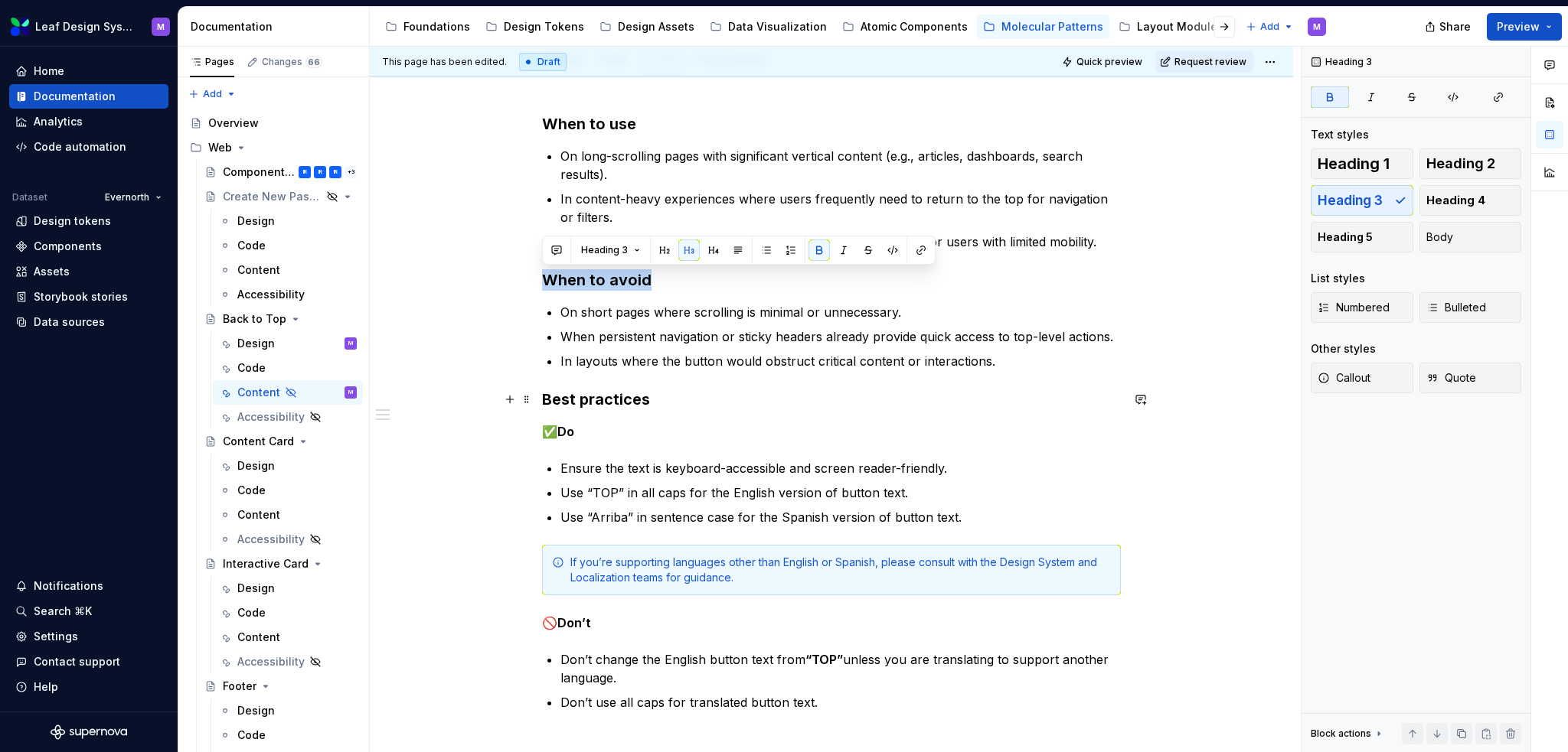
click at [541, 397] on div "When to use On long-scrolling pages with significant vertical content (e.g., ar…" at bounding box center [831, 516] width 924 height 880
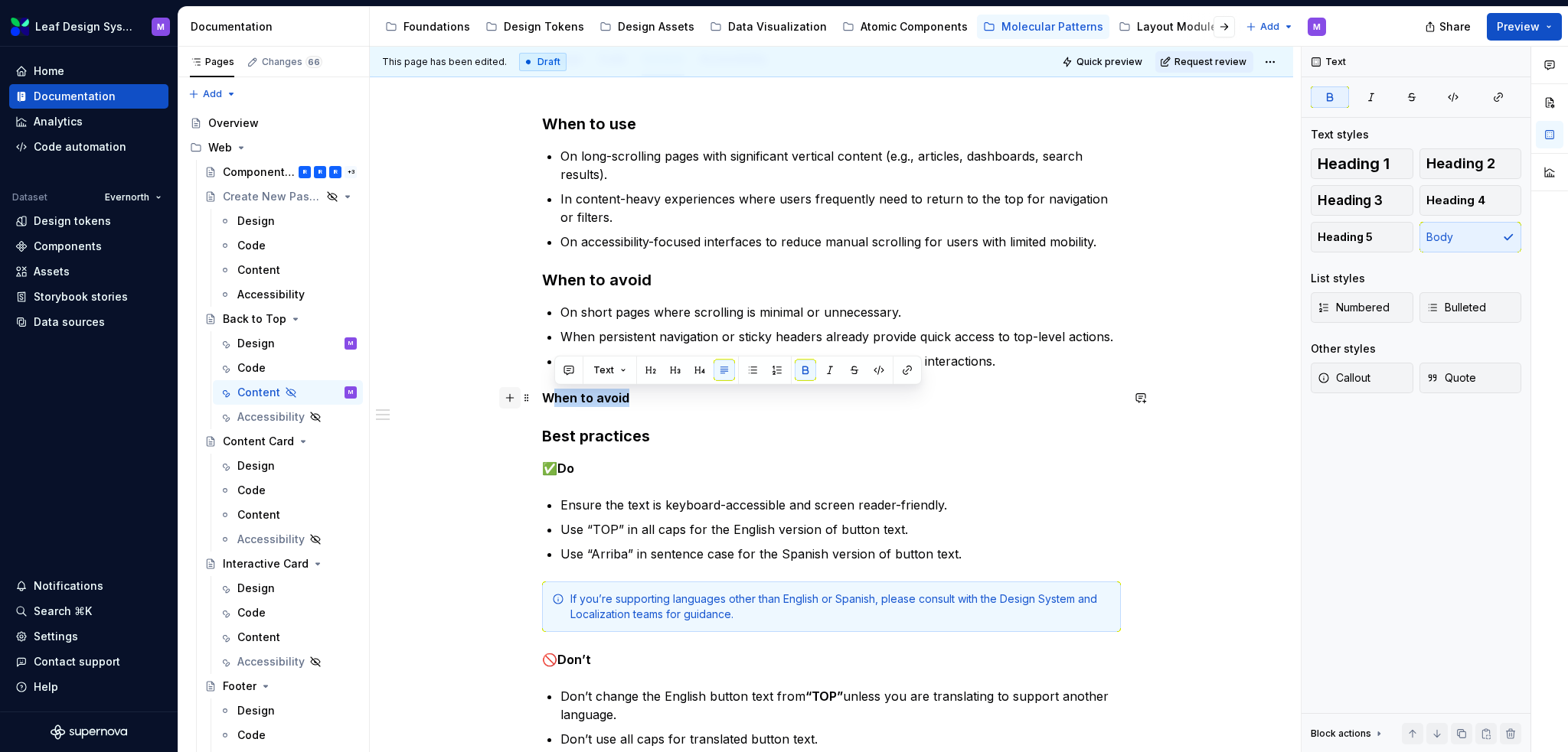
drag, startPoint x: 636, startPoint y: 394, endPoint x: 517, endPoint y: 397, distance: 119.0
click at [542, 397] on div "When to use On long-scrolling pages with significant vertical content (e.g., ar…" at bounding box center [832, 440] width 579 height 653
click at [614, 437] on strong "Best practices" at bounding box center [596, 436] width 108 height 19
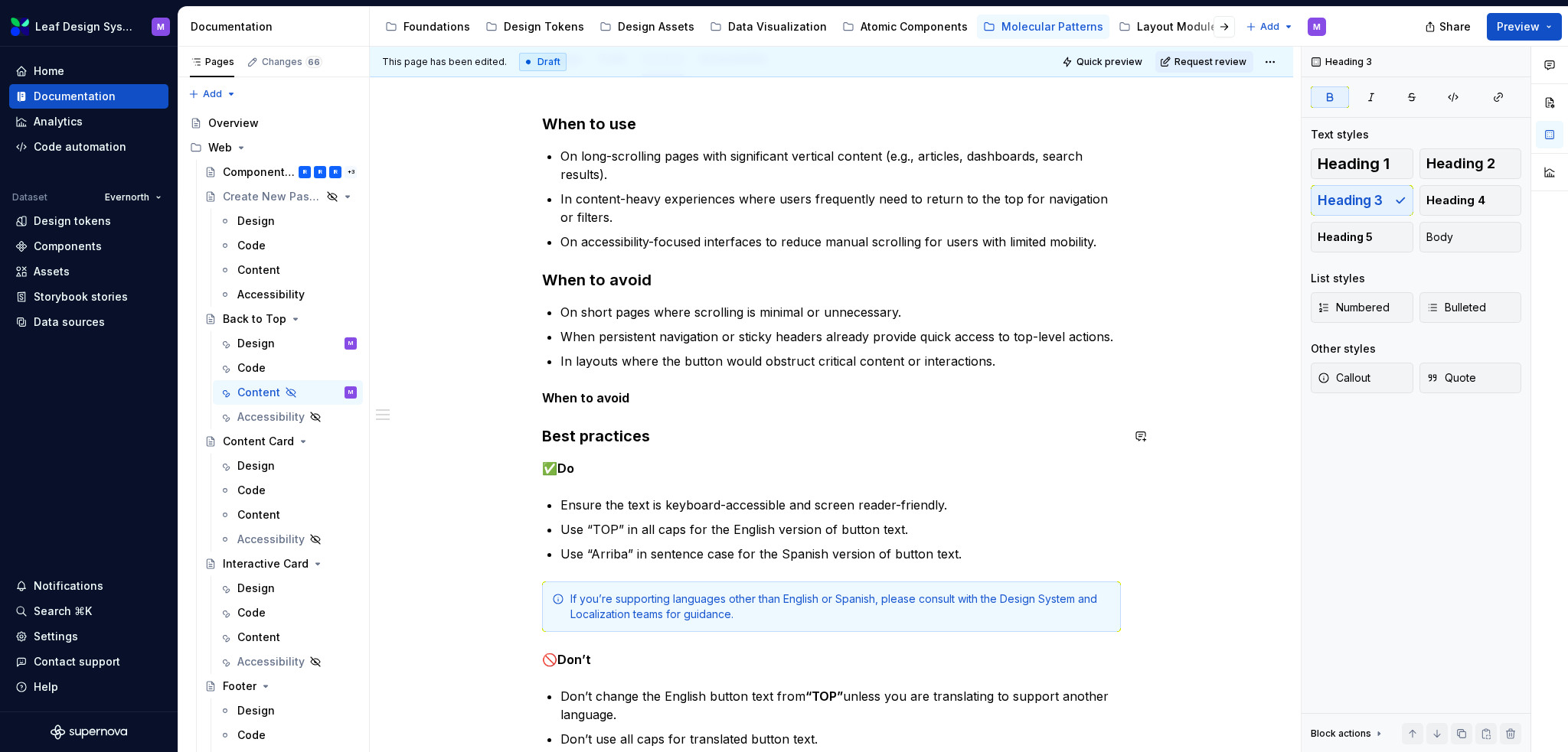
click at [619, 407] on div "When to use On long-scrolling pages with significant vertical content (e.g., ar…" at bounding box center [832, 431] width 579 height 635
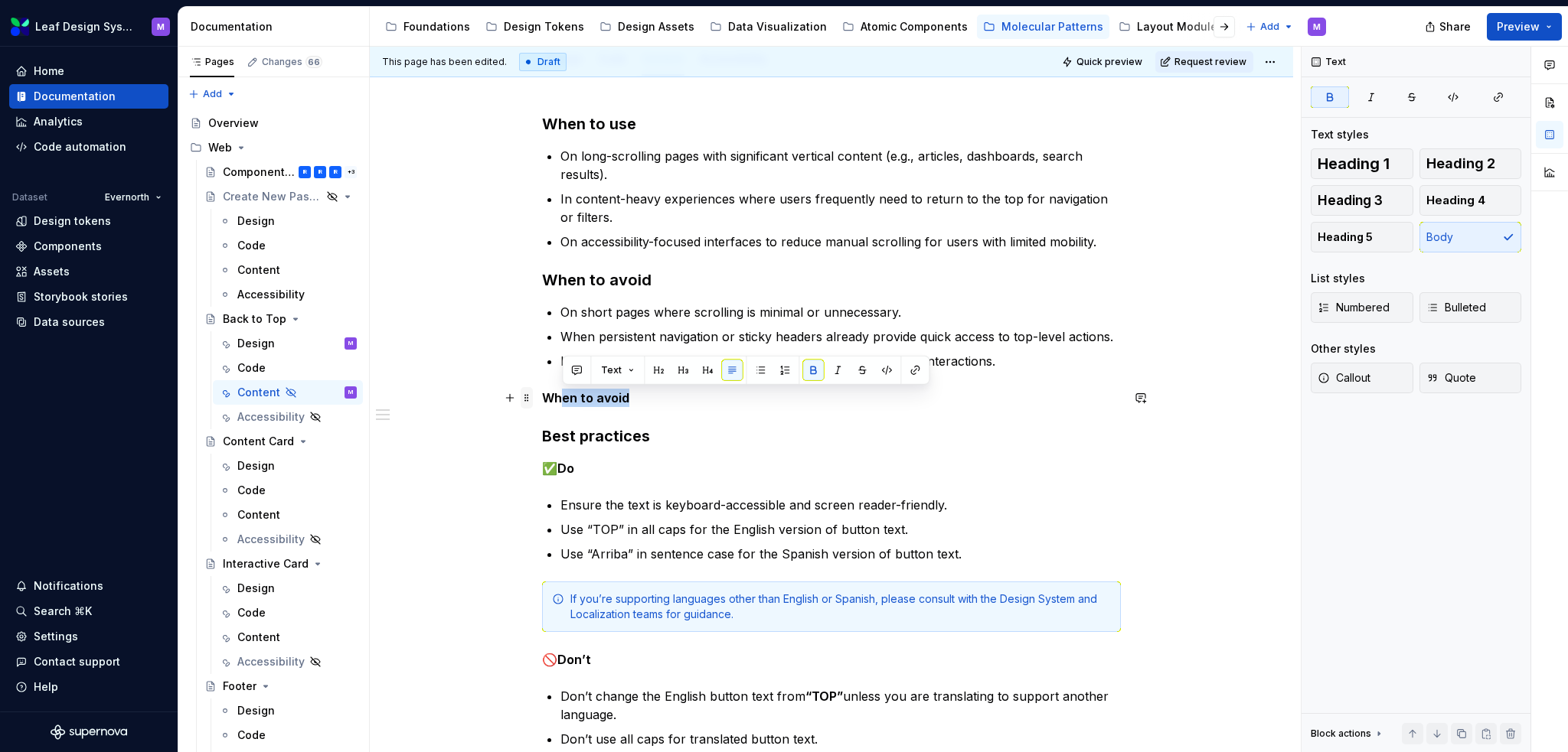
drag, startPoint x: 639, startPoint y: 399, endPoint x: 528, endPoint y: 400, distance: 111.0
click at [542, 400] on div "When to use On long-scrolling pages with significant vertical content (e.g., ar…" at bounding box center [832, 440] width 579 height 653
click at [528, 400] on span at bounding box center [527, 398] width 12 height 22
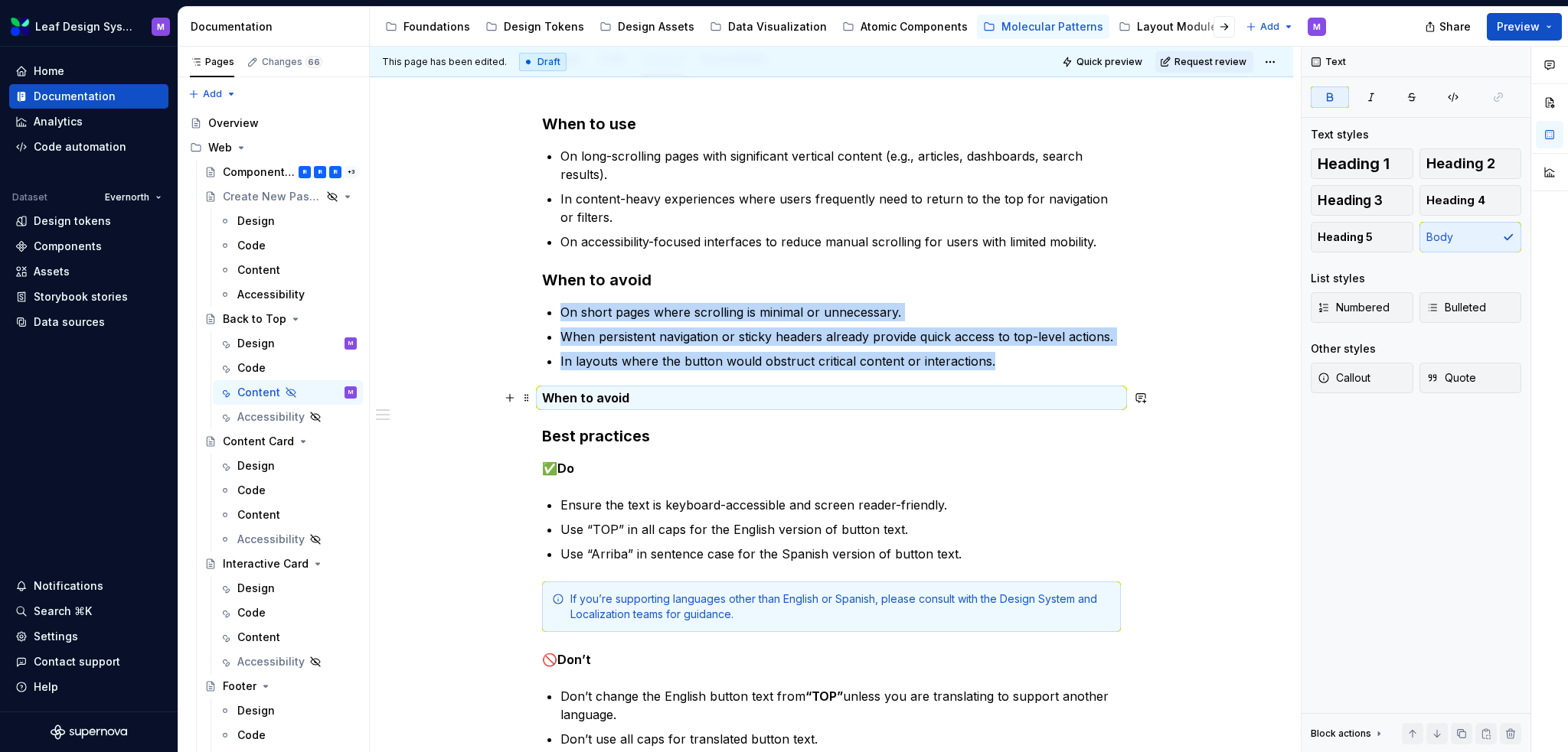
click at [584, 400] on strong "When to avoid" at bounding box center [586, 398] width 87 height 16
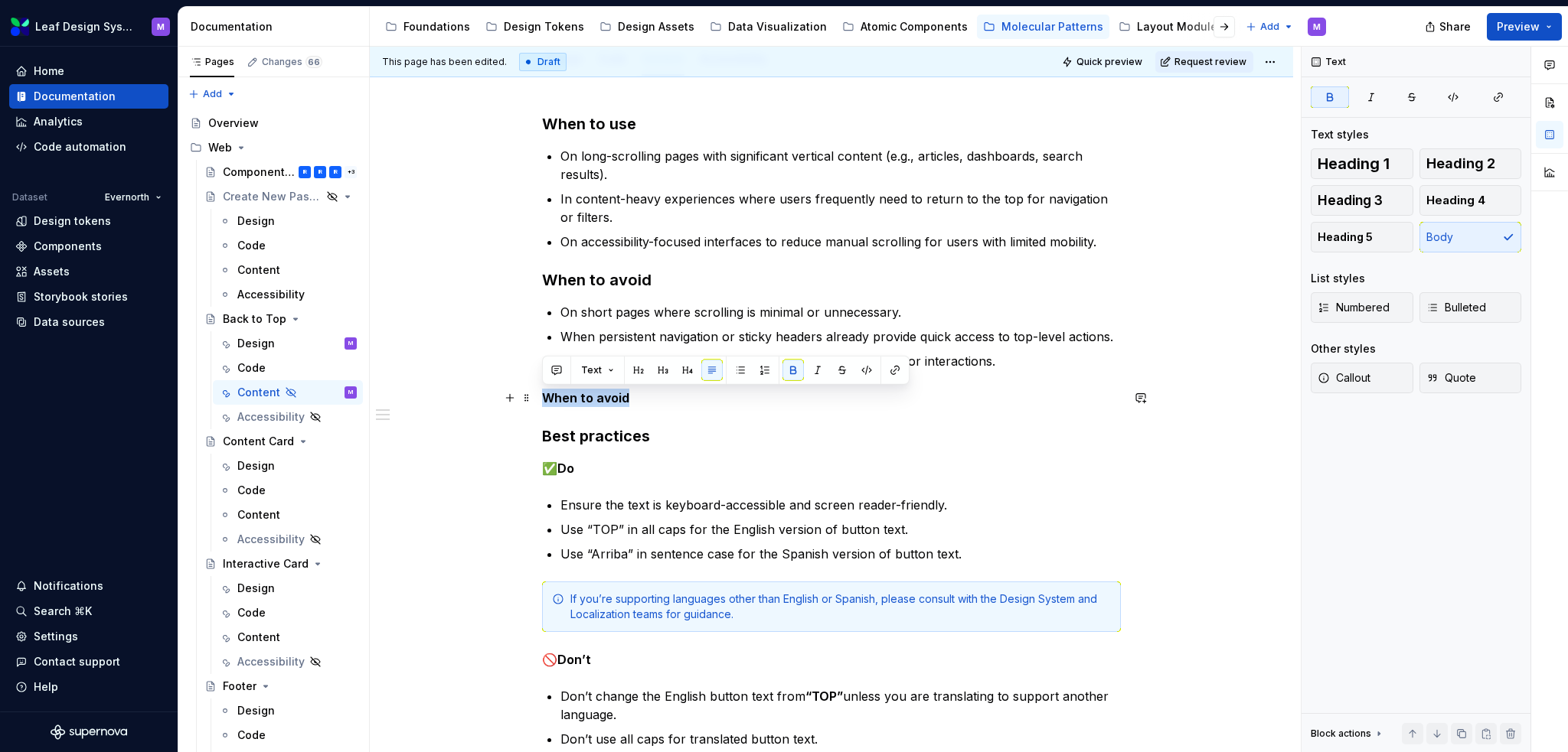
drag, startPoint x: 629, startPoint y: 395, endPoint x: 535, endPoint y: 396, distance: 94.0
click at [535, 396] on div "When to use On long-scrolling pages with significant vertical content (e.g., ar…" at bounding box center [831, 534] width 924 height 916
click at [545, 425] on h3 "Best practices" at bounding box center [832, 436] width 579 height 22
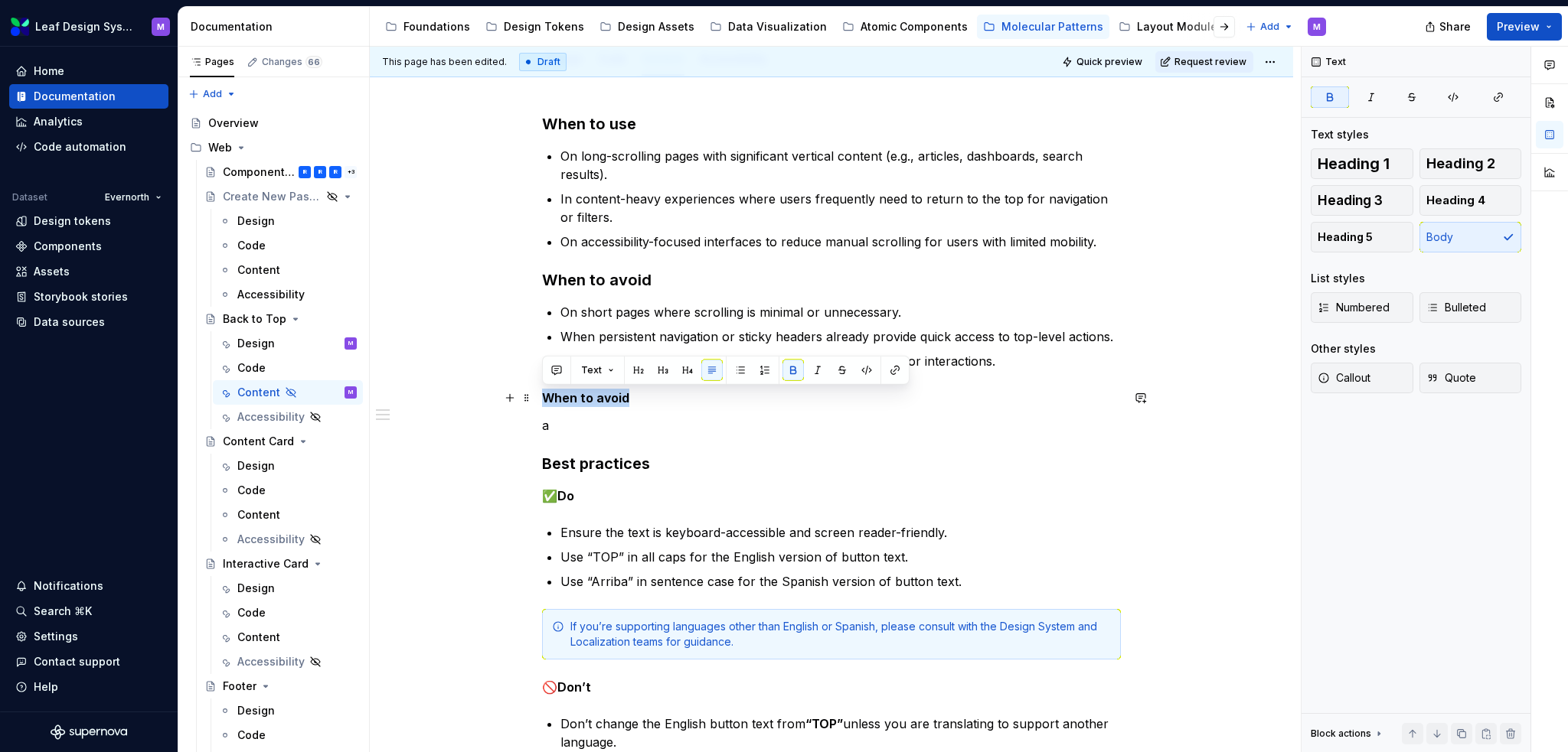
drag, startPoint x: 644, startPoint y: 397, endPoint x: 545, endPoint y: 397, distance: 99.0
click at [545, 397] on p "When to avoid" at bounding box center [832, 398] width 579 height 19
click at [667, 371] on button "button" at bounding box center [663, 371] width 22 height 22
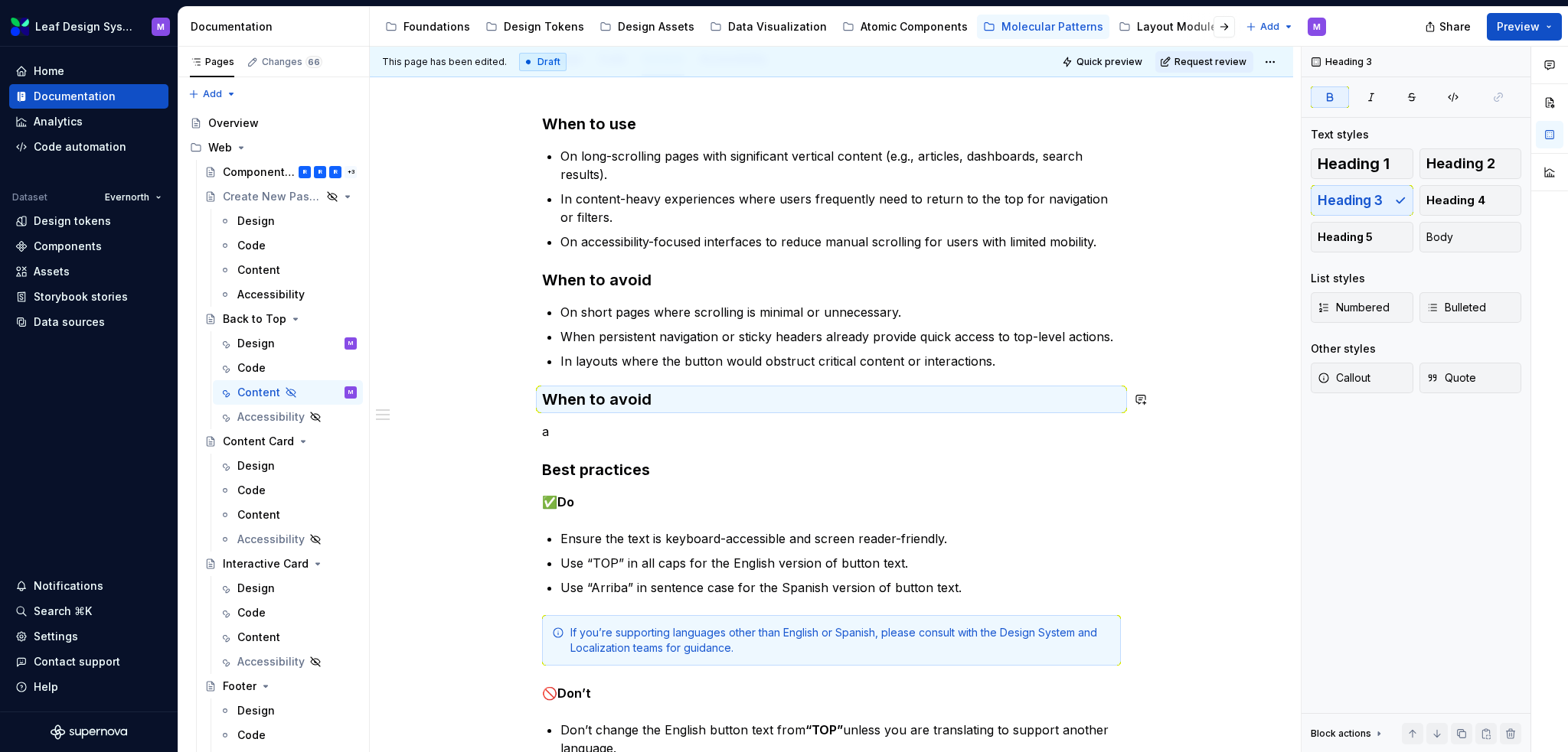
click at [610, 418] on div "When to use On long-scrolling pages with significant vertical content (e.g., ar…" at bounding box center [832, 448] width 579 height 669
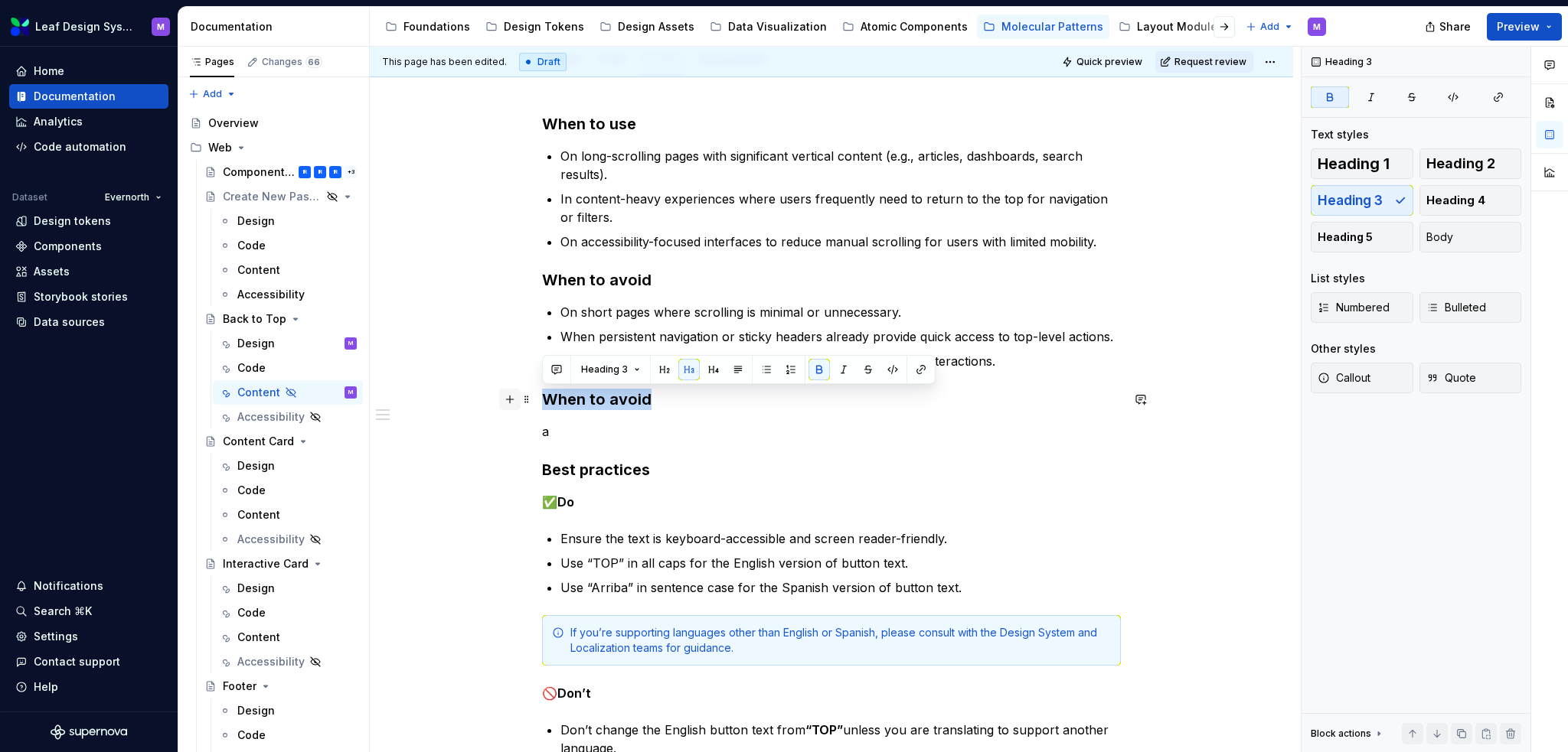
drag, startPoint x: 657, startPoint y: 399, endPoint x: 510, endPoint y: 400, distance: 147.0
click at [542, 400] on div "When to use On long-scrolling pages with significant vertical content (e.g., ar…" at bounding box center [832, 457] width 579 height 687
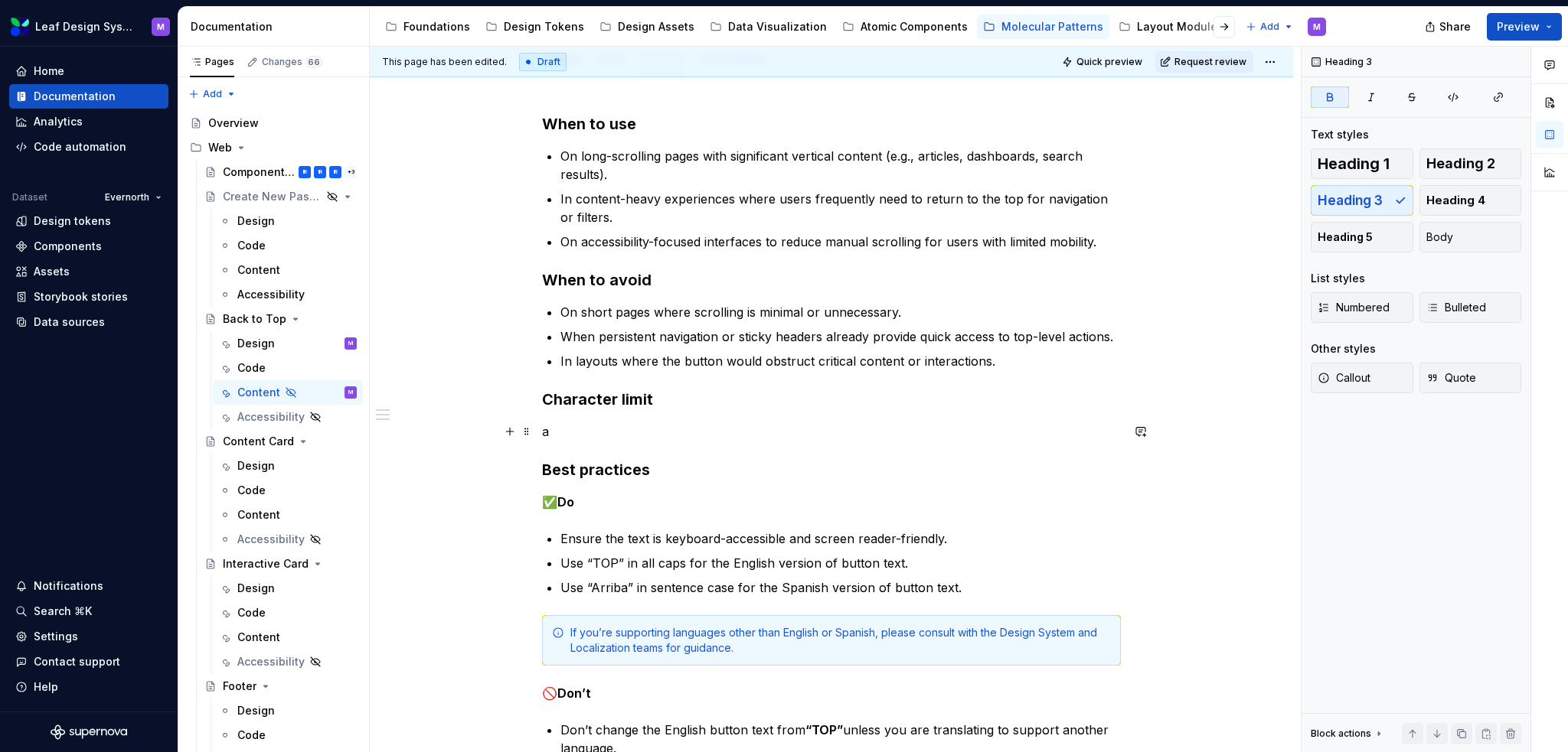
click at [580, 432] on p "a" at bounding box center [832, 432] width 579 height 19
click at [840, 425] on p "Button text: Default is three characters - “TOP”" at bounding box center [832, 432] width 579 height 19
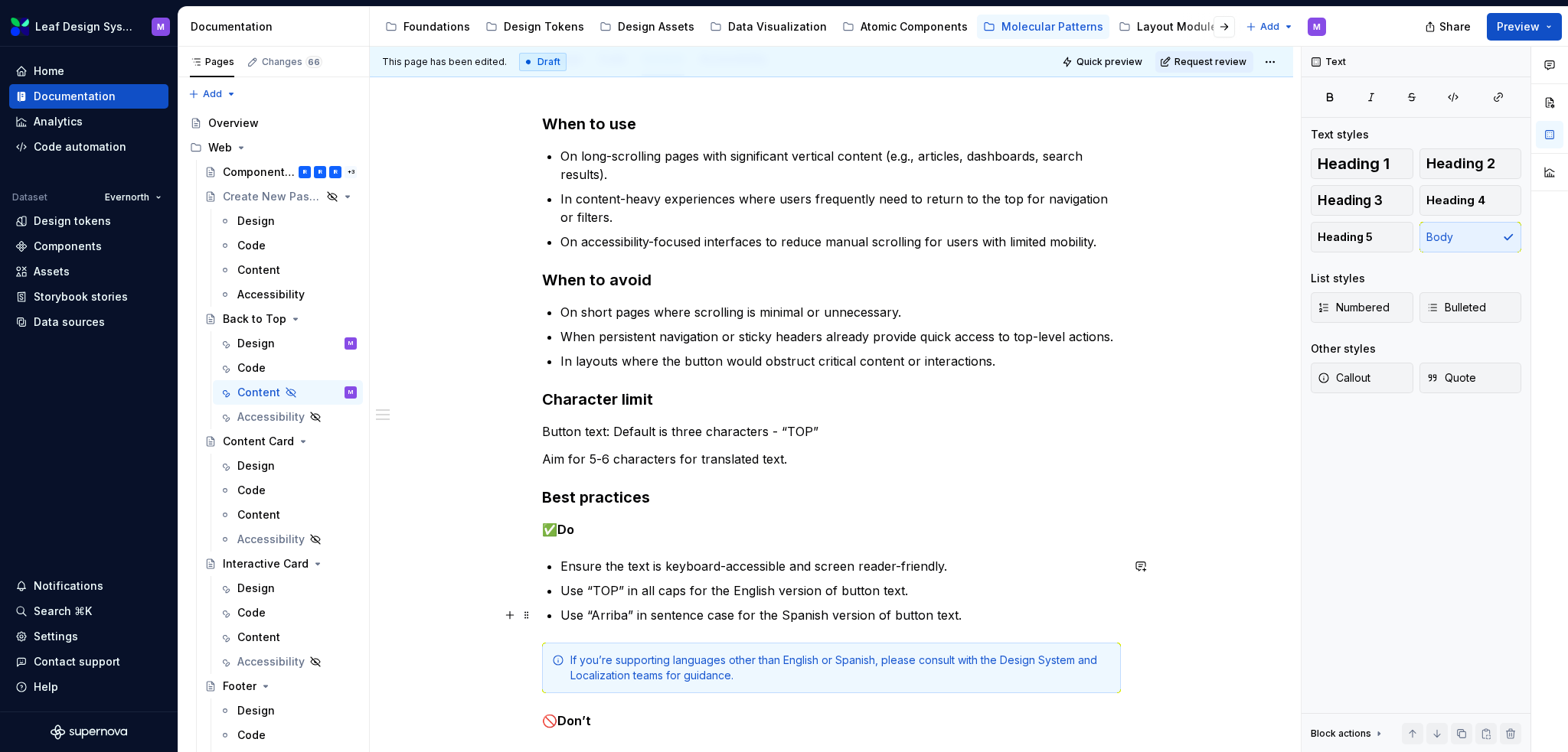
click at [976, 516] on p "Use “Arriba” in sentence case for the Spanish version of button text." at bounding box center [840, 615] width 560 height 19
click at [827, 463] on p "Aim for 5-6 characters for translated text." at bounding box center [832, 460] width 579 height 19
click at [535, 458] on div "When to use On long-scrolling pages with significant vertical content (e.g., ar…" at bounding box center [831, 565] width 924 height 978
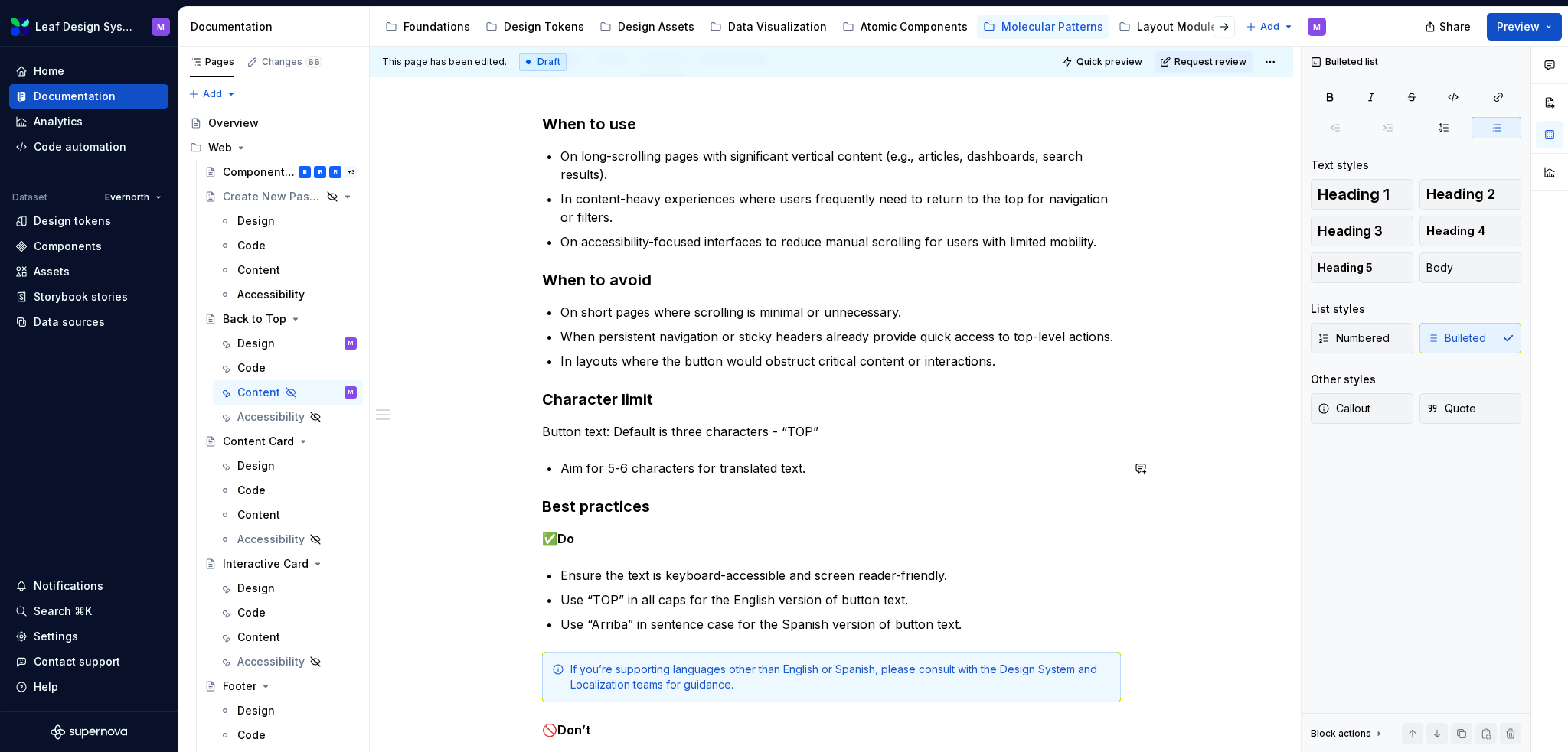
click at [699, 456] on div "When to use On long-scrolling pages with significant vertical content (e.g., ar…" at bounding box center [832, 466] width 579 height 705
click at [702, 449] on div "When to use On long-scrolling pages with significant vertical content (e.g., ar…" at bounding box center [832, 466] width 579 height 705
click at [818, 461] on p "Aim for 5-6 characters for translated text." at bounding box center [840, 468] width 560 height 19
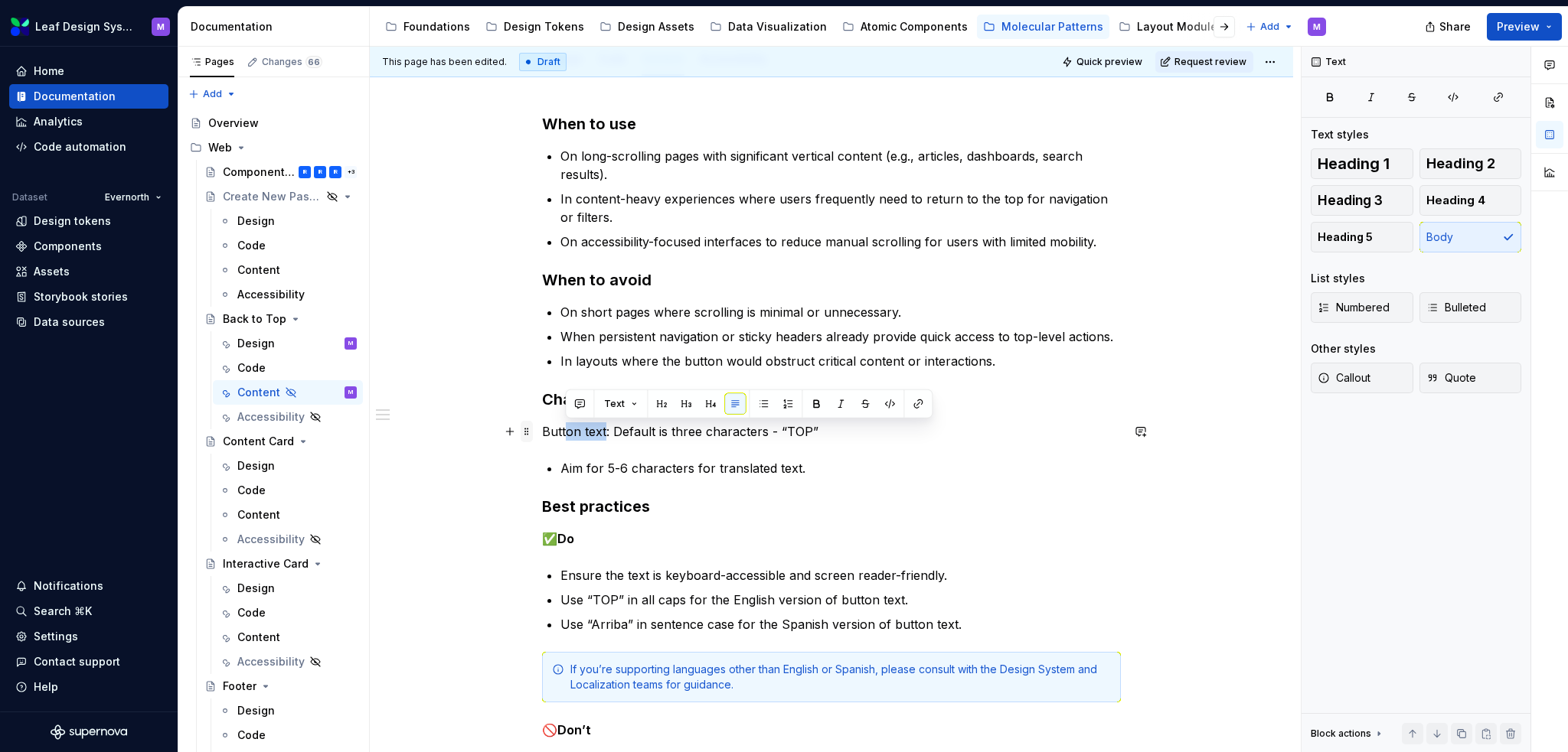
drag, startPoint x: 605, startPoint y: 431, endPoint x: 532, endPoint y: 430, distance: 73.0
click at [542, 430] on div "When to use On long-scrolling pages with significant vertical content (e.g., ar…" at bounding box center [832, 475] width 579 height 724
click at [579, 432] on p "Button text: Default is three characters - “TOP”" at bounding box center [832, 432] width 579 height 19
drag, startPoint x: 605, startPoint y: 432, endPoint x: 535, endPoint y: 433, distance: 70.0
click at [535, 433] on div "When to use On long-scrolling pages with significant vertical content (e.g., ar…" at bounding box center [831, 569] width 924 height 986
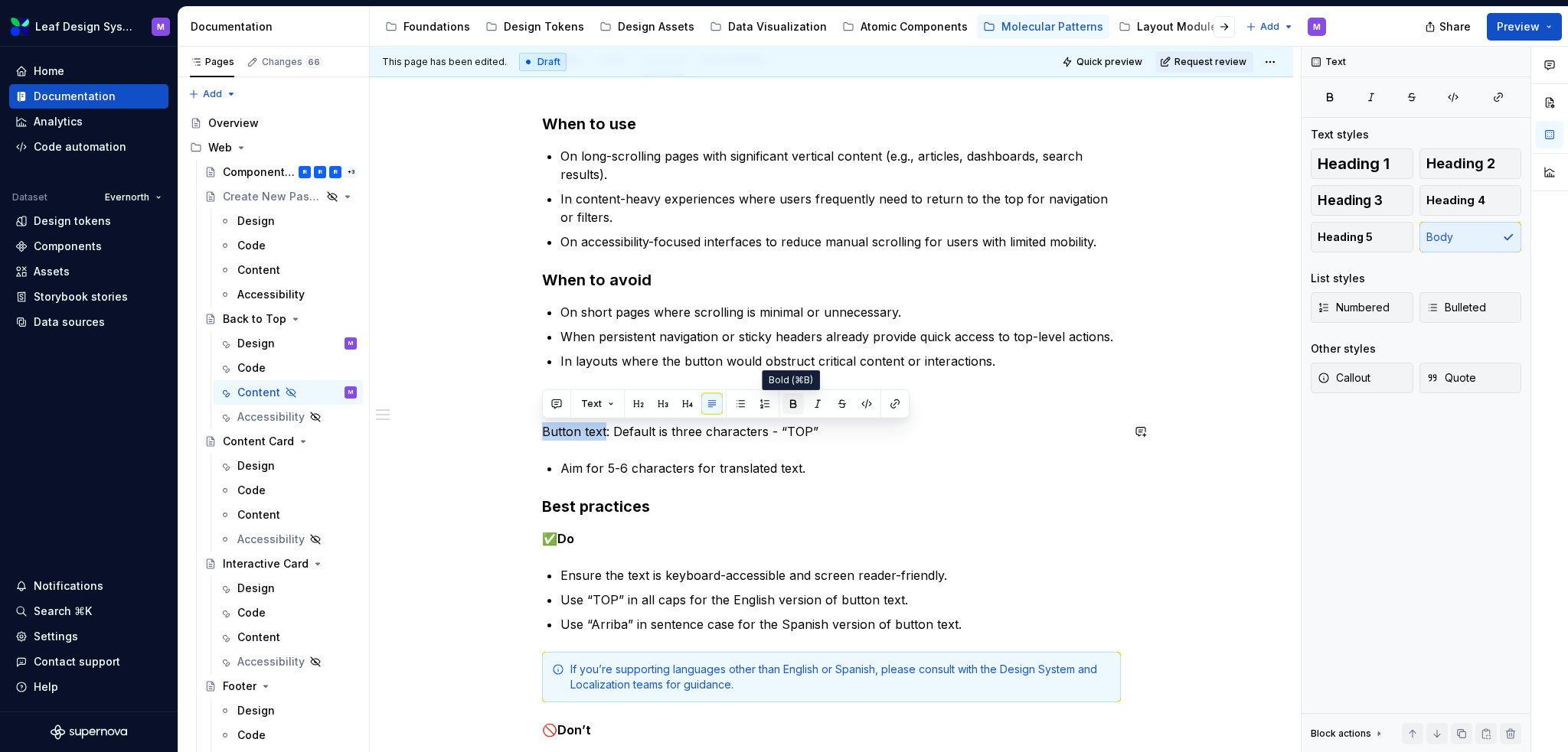
click at [787, 407] on button "button" at bounding box center [794, 404] width 22 height 22
click at [781, 440] on div "When to use On long-scrolling pages with significant vertical content (e.g., ar…" at bounding box center [832, 466] width 579 height 705
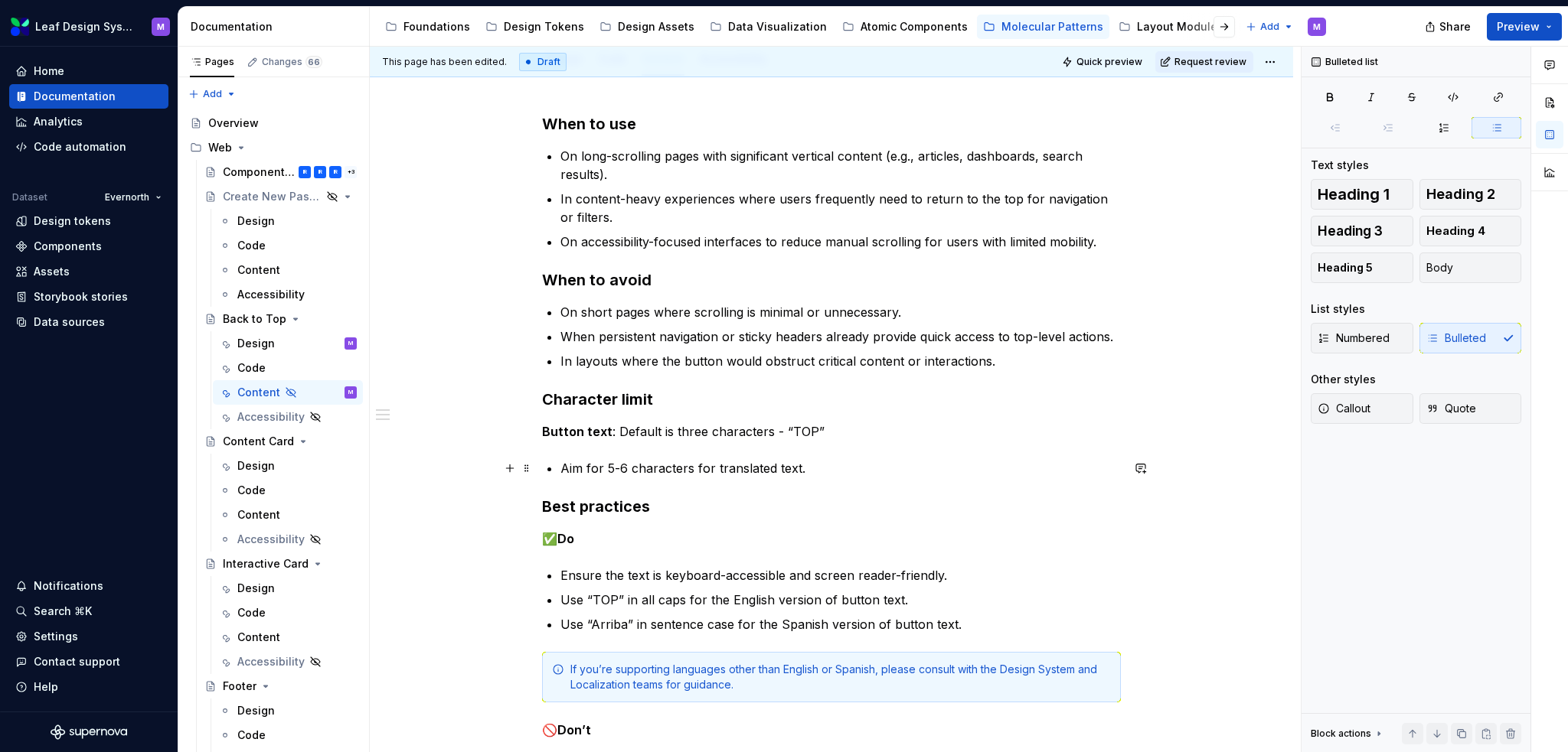
click at [810, 467] on p "Aim for 5-6 characters for translated text." at bounding box center [840, 468] width 560 height 19
click at [823, 467] on p "Aim for 5-6 characters for translated text." at bounding box center [840, 468] width 560 height 19
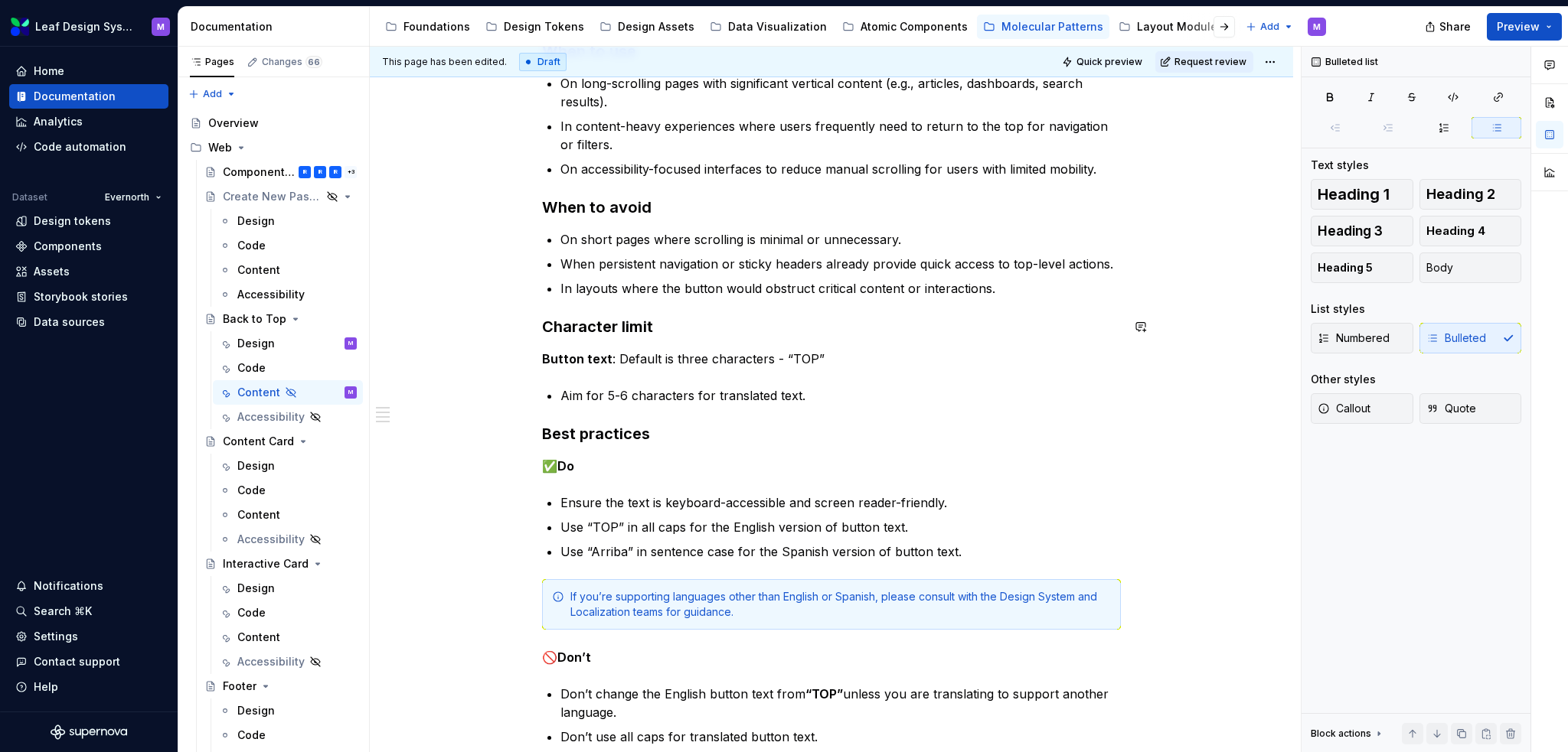
scroll to position [306, 0]
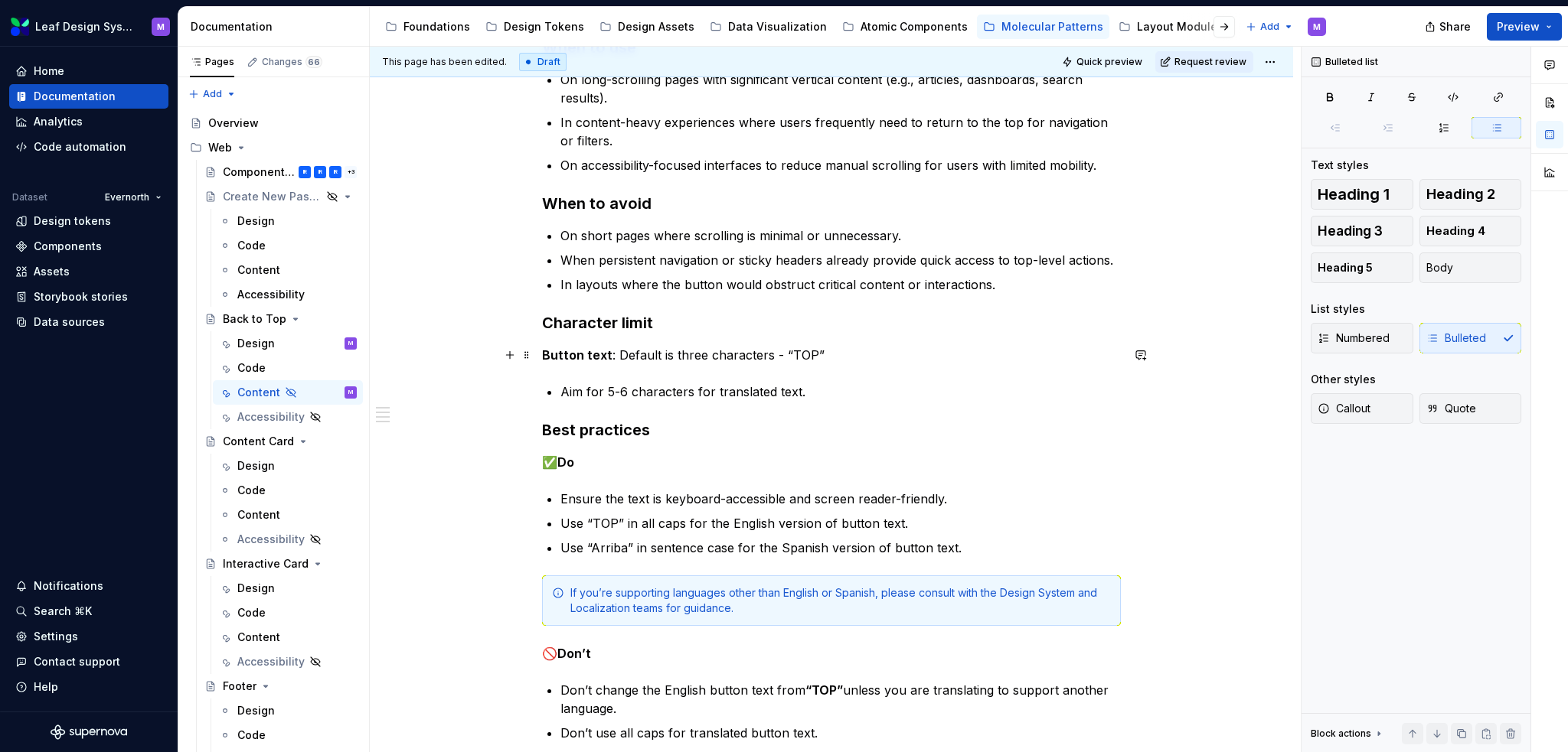
click at [819, 358] on p "Button text : Default is three characters - “TOP”" at bounding box center [832, 355] width 579 height 19
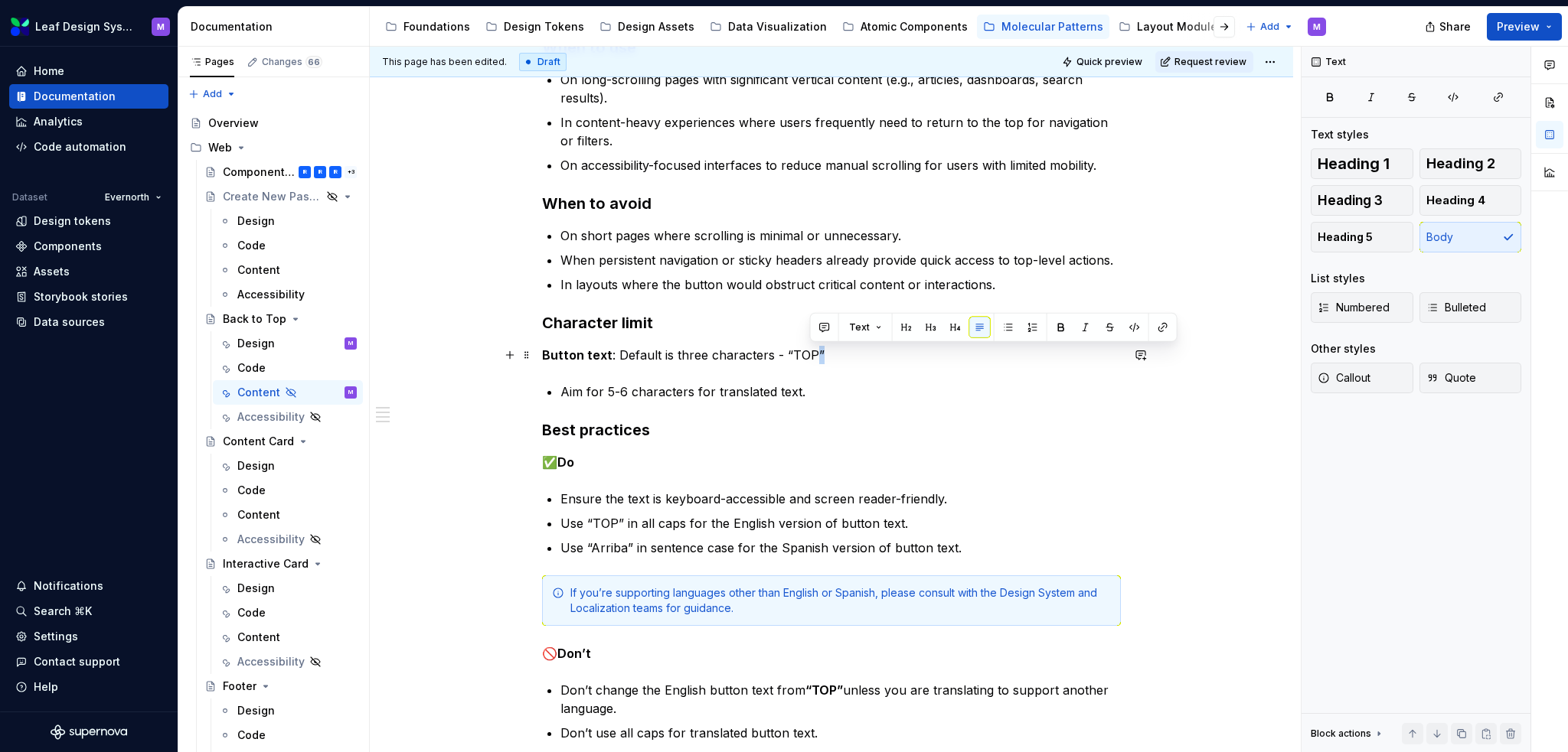
drag, startPoint x: 826, startPoint y: 354, endPoint x: 809, endPoint y: 355, distance: 17.0
click at [809, 355] on p "Button text : Default is three characters - “TOP”" at bounding box center [832, 355] width 579 height 19
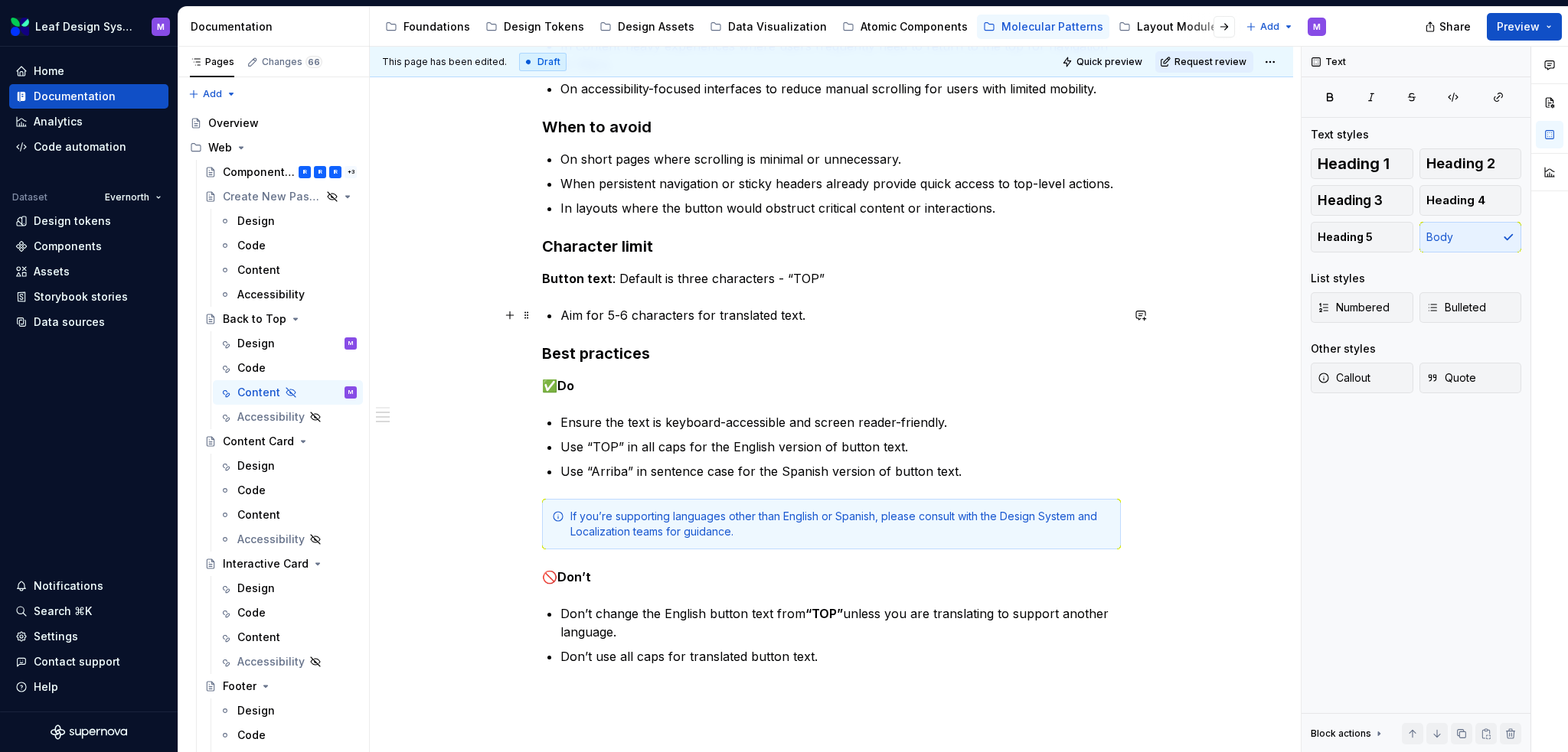
click at [821, 316] on p "Aim for 5-6 characters for translated text." at bounding box center [840, 316] width 560 height 19
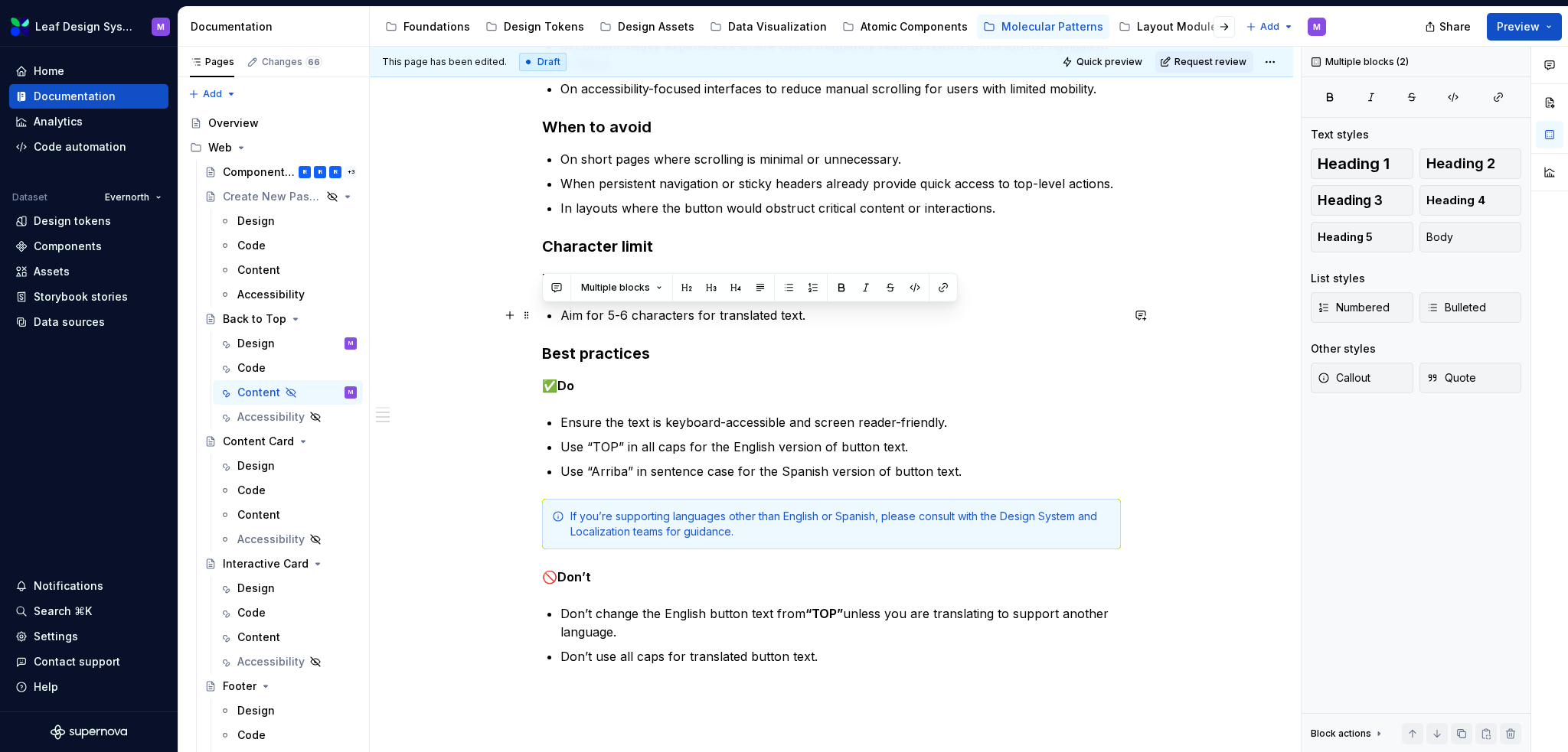
click at [821, 316] on p "Aim for 5-6 characters for translated text." at bounding box center [840, 316] width 560 height 19
click at [825, 345] on h3 "Best practices" at bounding box center [832, 354] width 579 height 22
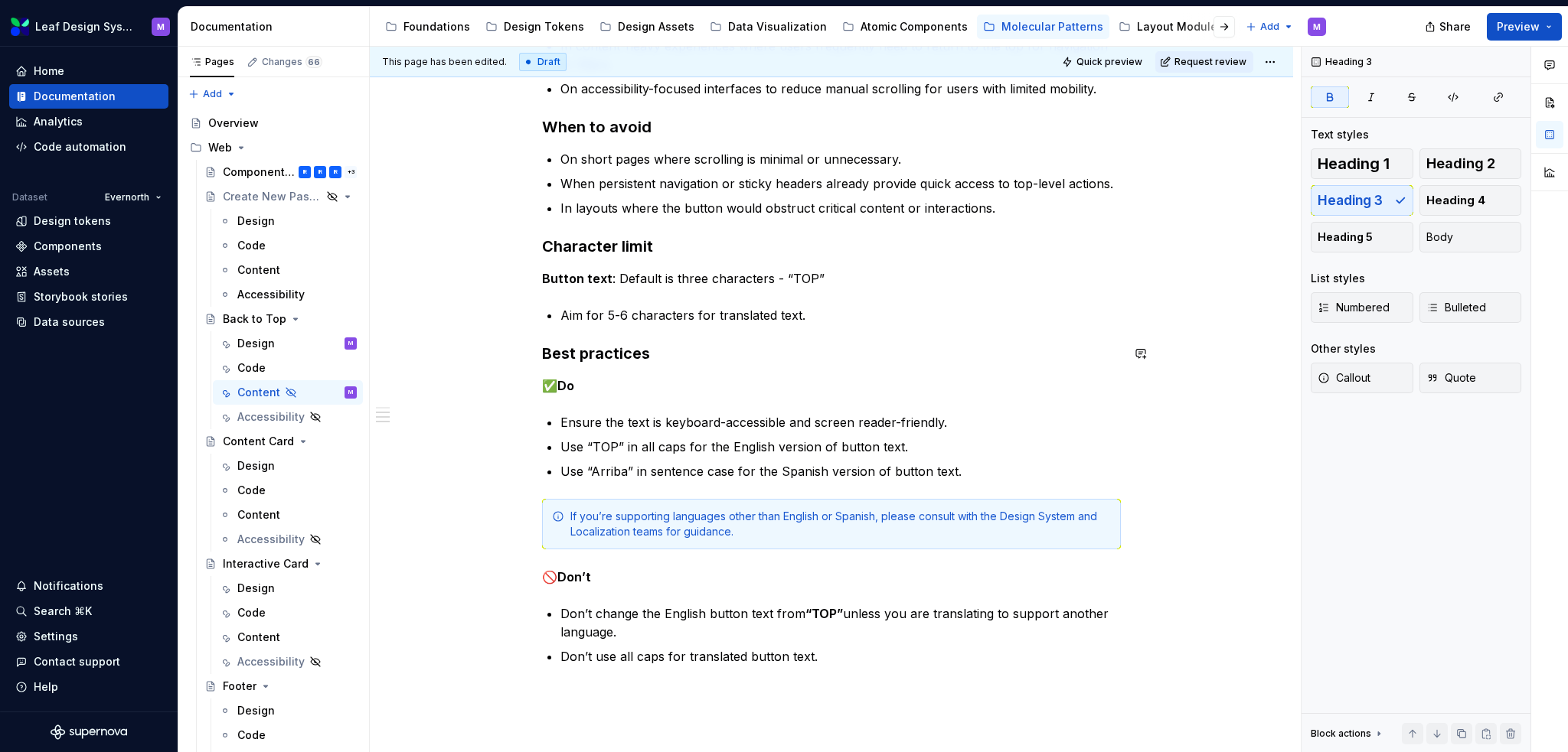
click at [821, 326] on div "When to use On long-scrolling pages with significant vertical content (e.g., ar…" at bounding box center [832, 313] width 579 height 705
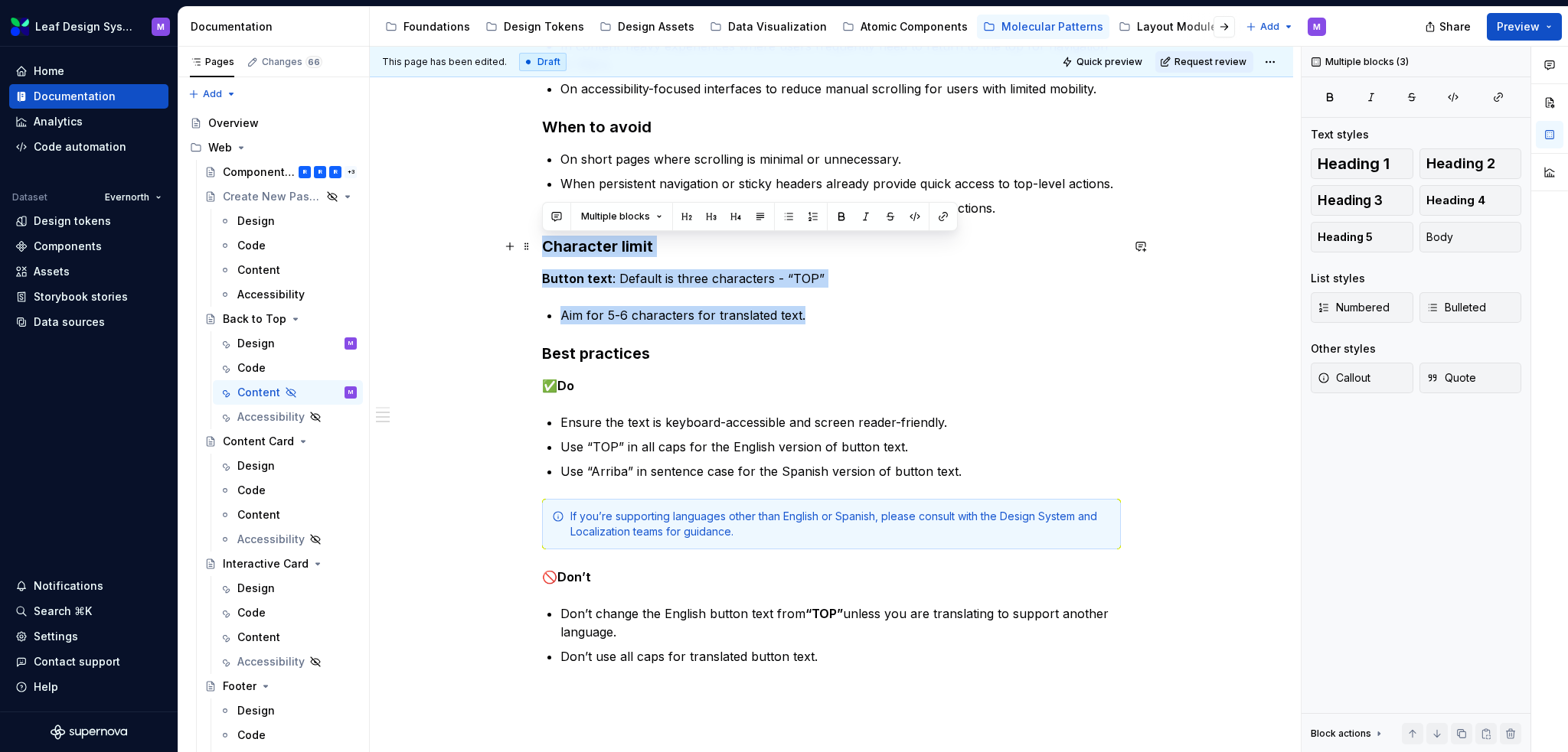
drag, startPoint x: 821, startPoint y: 319, endPoint x: 535, endPoint y: 248, distance: 294.7
click at [535, 248] on div "When to use On long-scrolling pages with significant vertical content (e.g., ar…" at bounding box center [831, 417] width 924 height 986
click at [652, 284] on p "Button text : Default is three characters - “TOP”" at bounding box center [832, 278] width 579 height 19
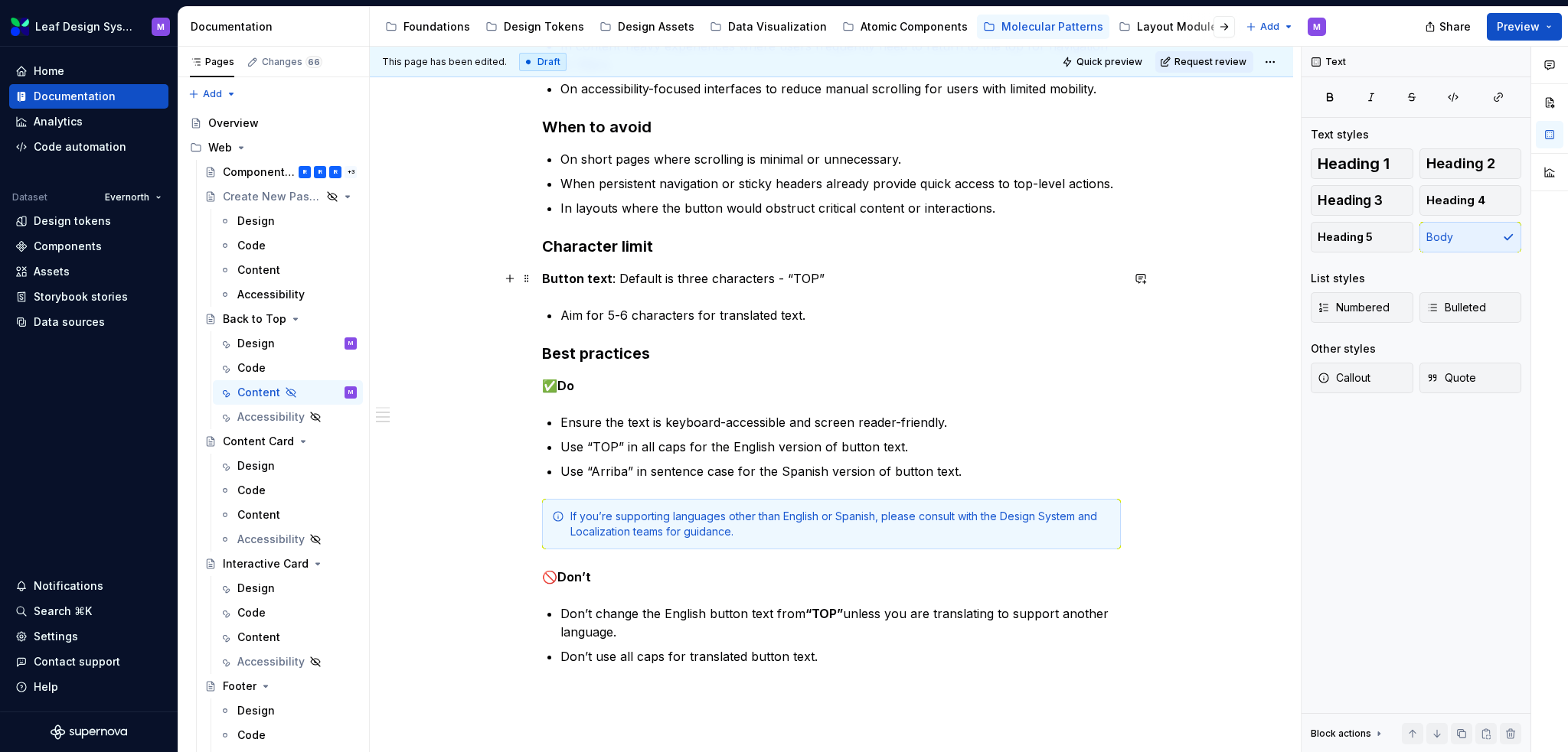
click at [614, 278] on p "Button text : Default is three characters - “TOP”" at bounding box center [832, 278] width 579 height 19
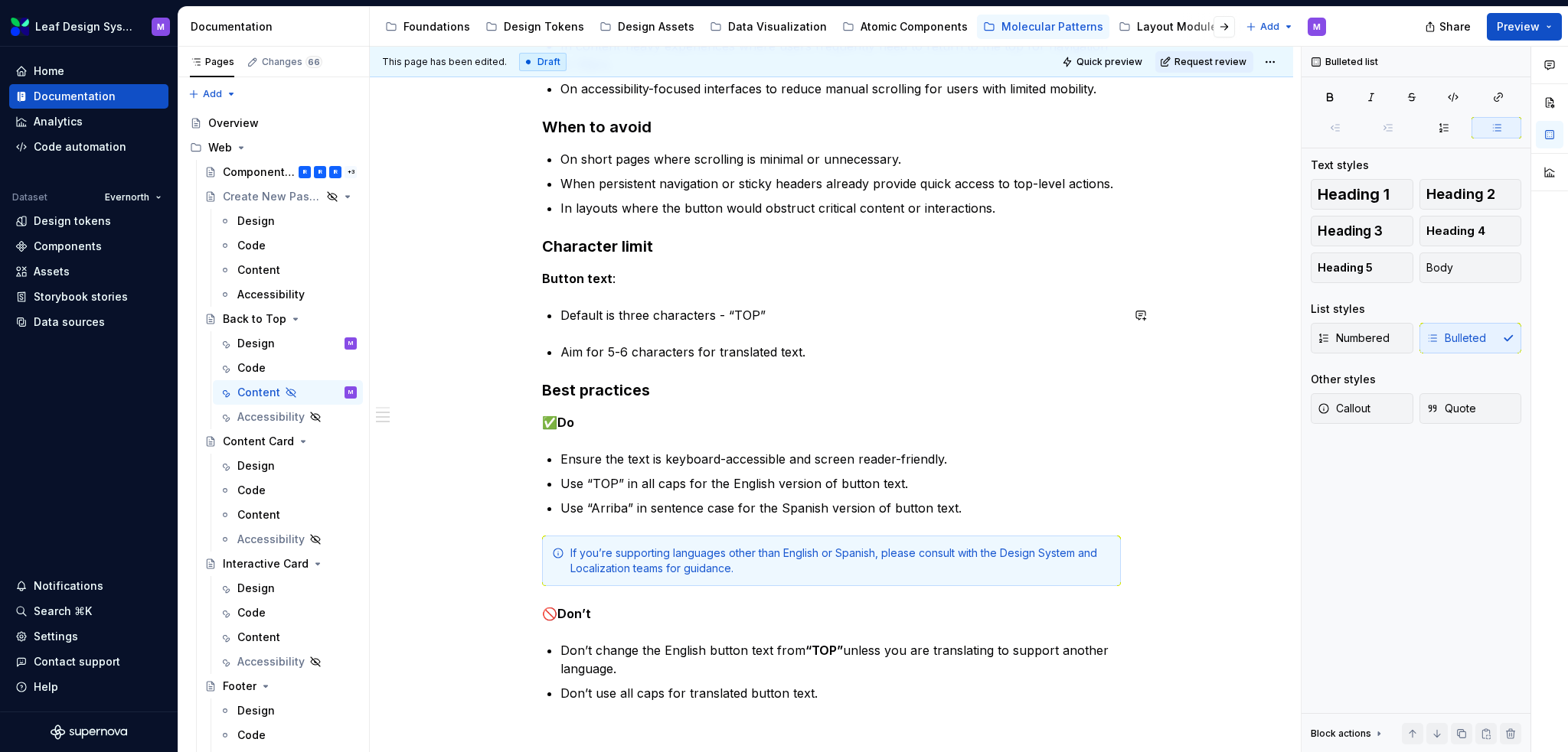
click at [616, 336] on div "When to use On long-scrolling pages with significant vertical content (e.g., ar…" at bounding box center [832, 331] width 579 height 743
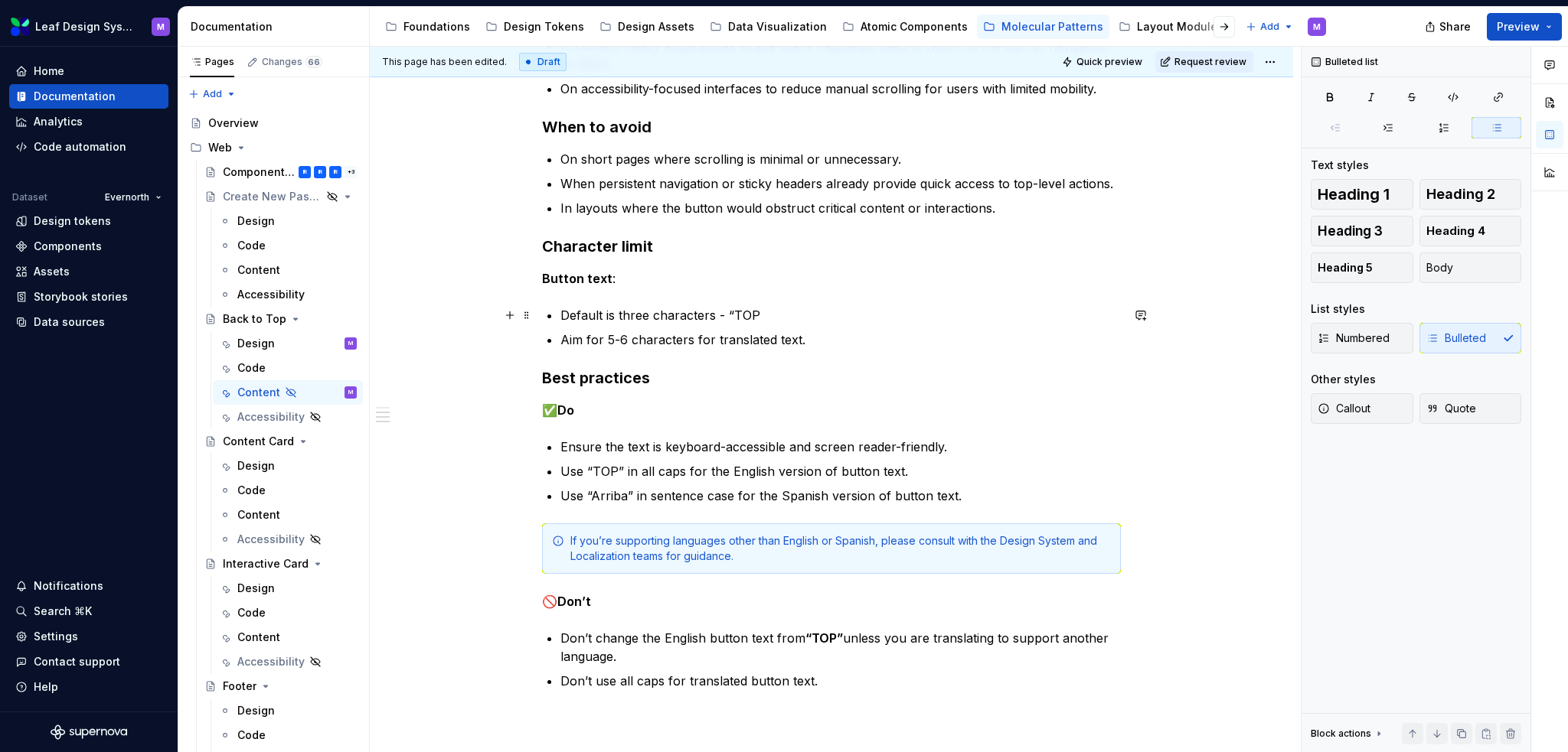
click at [724, 312] on p "Default is three characters - “TOP" at bounding box center [840, 316] width 560 height 19
click at [629, 281] on p "Button text :" at bounding box center [832, 278] width 579 height 19
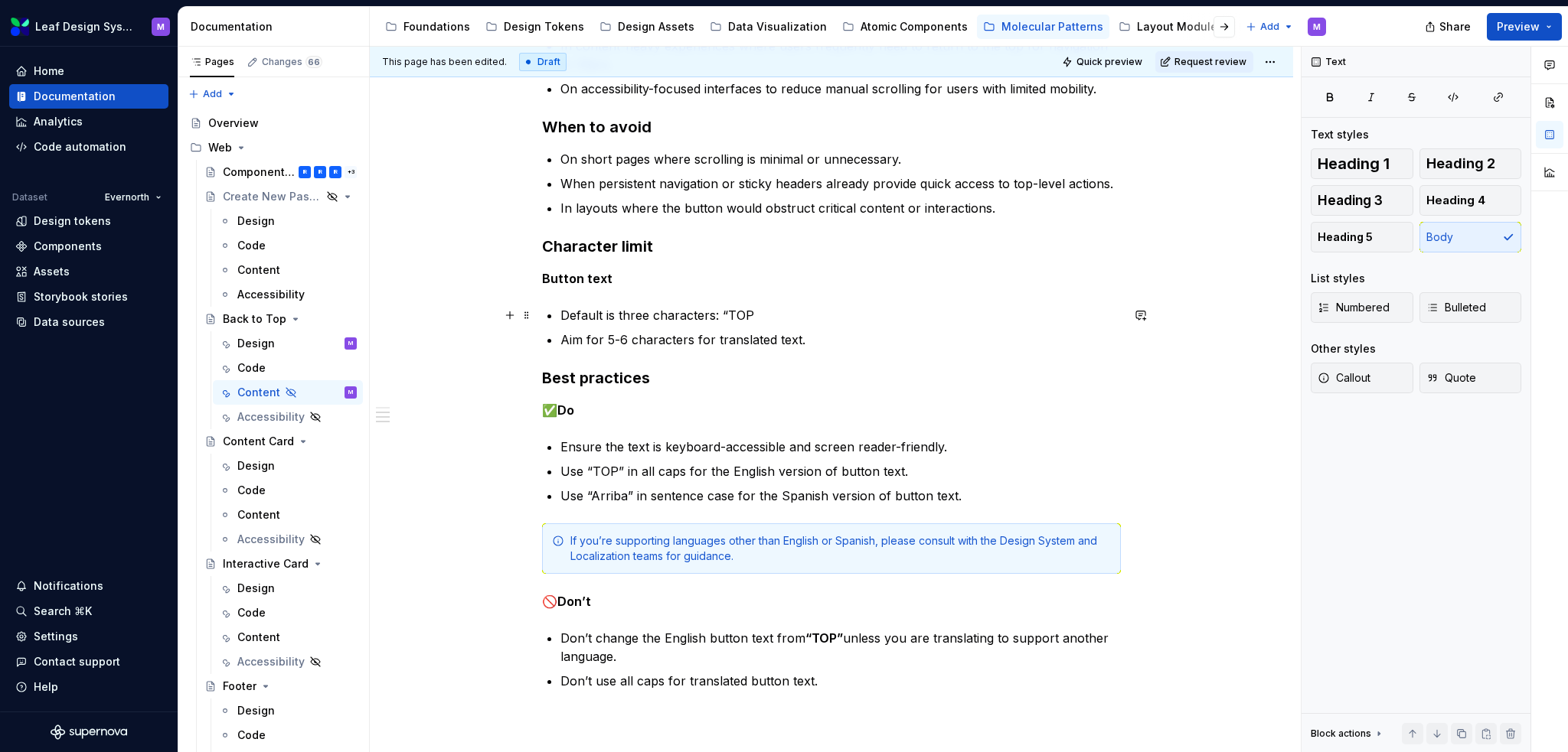
click at [868, 313] on p "Default is three characters: “TOP" at bounding box center [840, 316] width 560 height 19
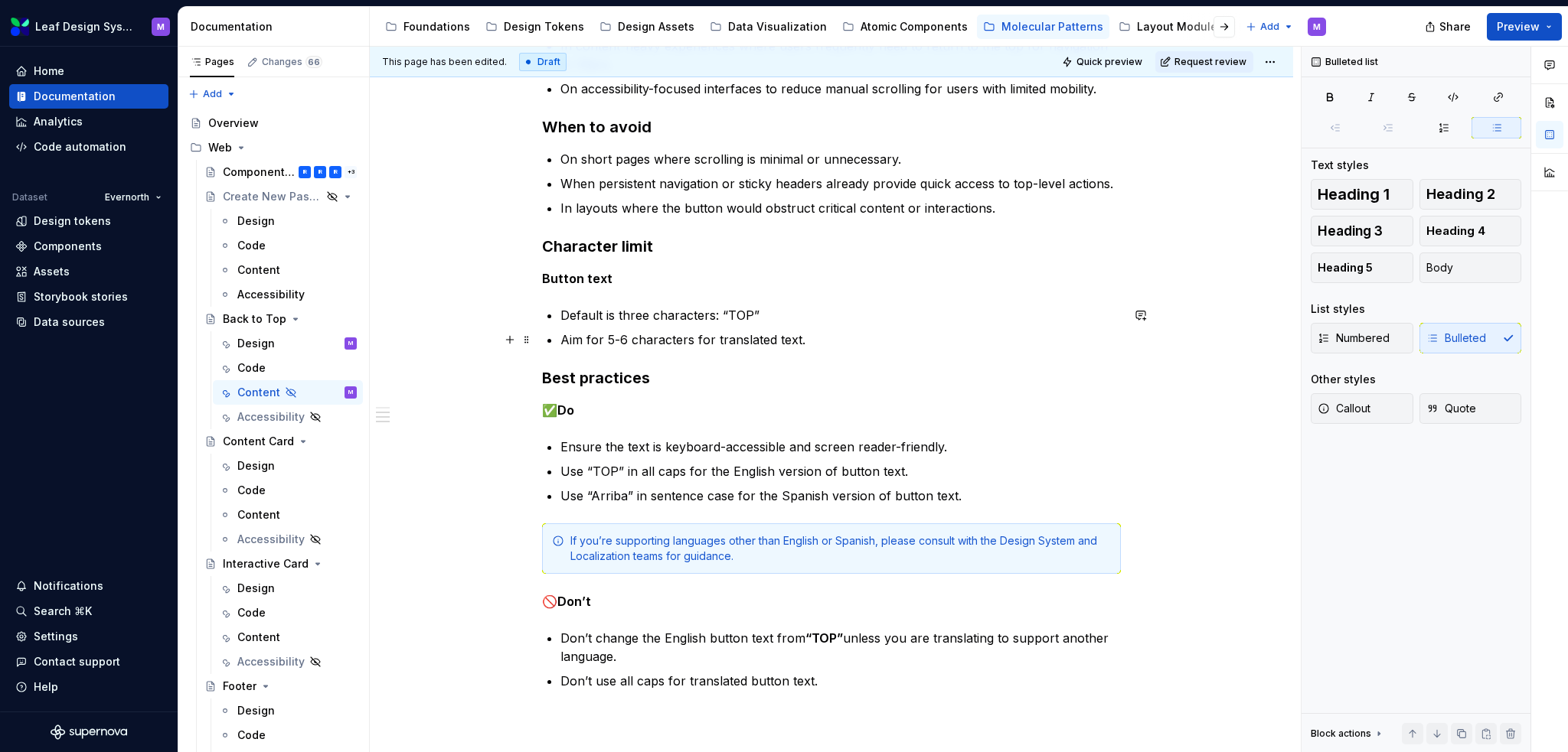
click at [818, 338] on p "Aim for 5-6 characters for translated text." at bounding box center [840, 340] width 560 height 19
click at [603, 338] on p "Aim for 5-6 characters for translated text." at bounding box center [840, 340] width 560 height 19
click at [556, 339] on div "When to use On long-scrolling pages with significant vertical content (e.g., ar…" at bounding box center [832, 325] width 579 height 730
drag, startPoint x: 893, startPoint y: 340, endPoint x: 835, endPoint y: 342, distance: 58.0
click at [835, 342] on p "Translated text: Aim for 5-6 characters for translated text." at bounding box center [840, 340] width 560 height 19
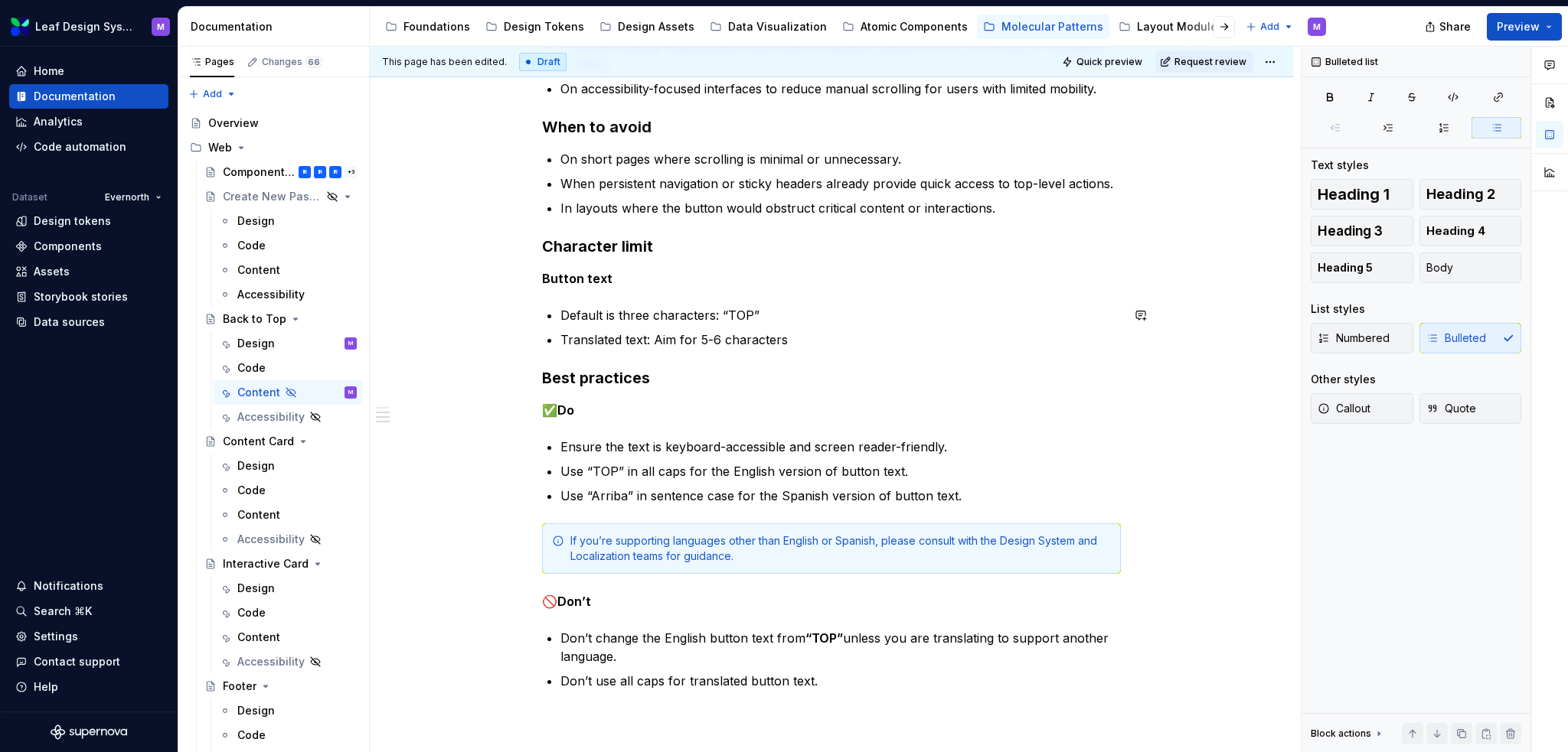
click at [835, 342] on p "Translated text: Aim for 5-6 characters" at bounding box center [840, 340] width 560 height 19
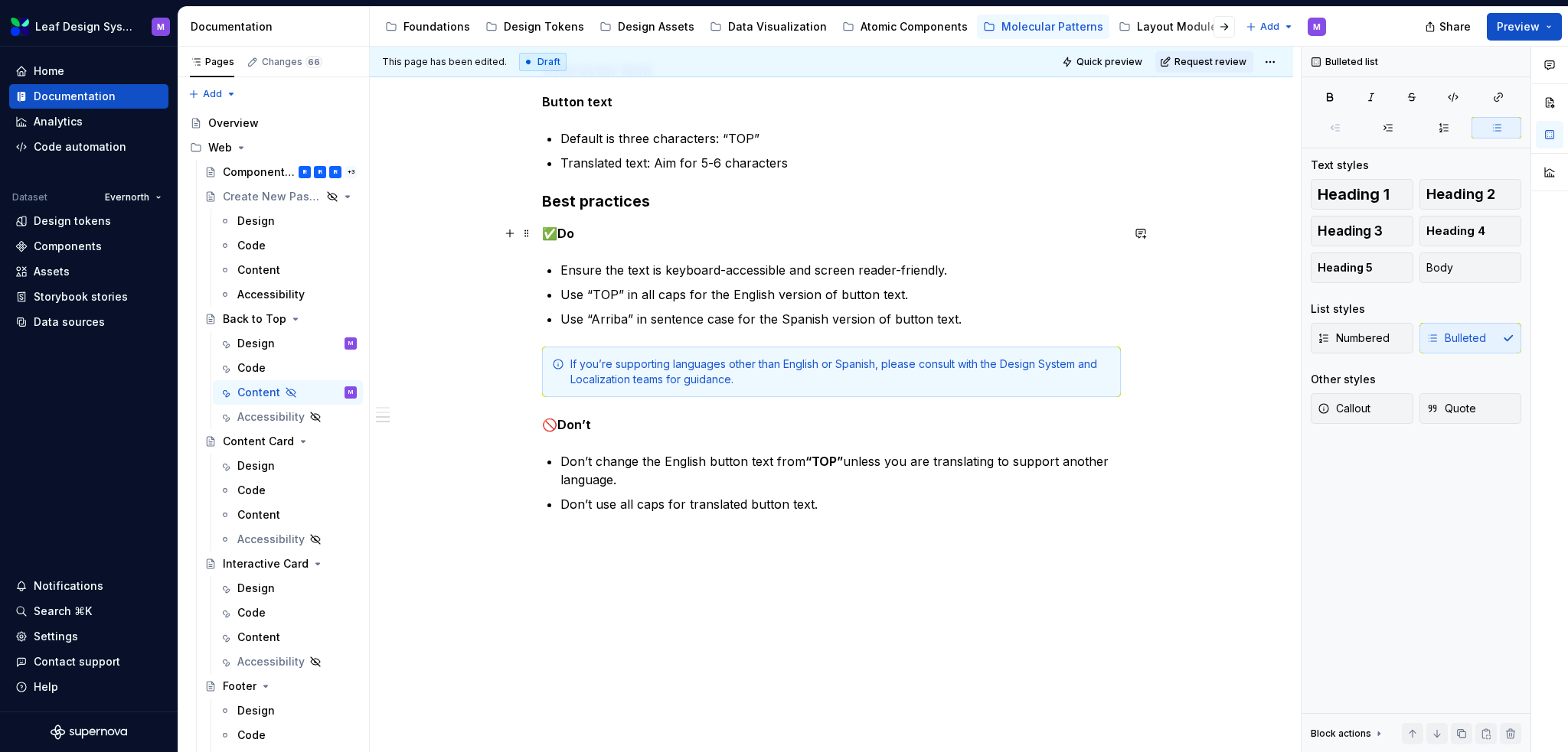
scroll to position [563, 0]
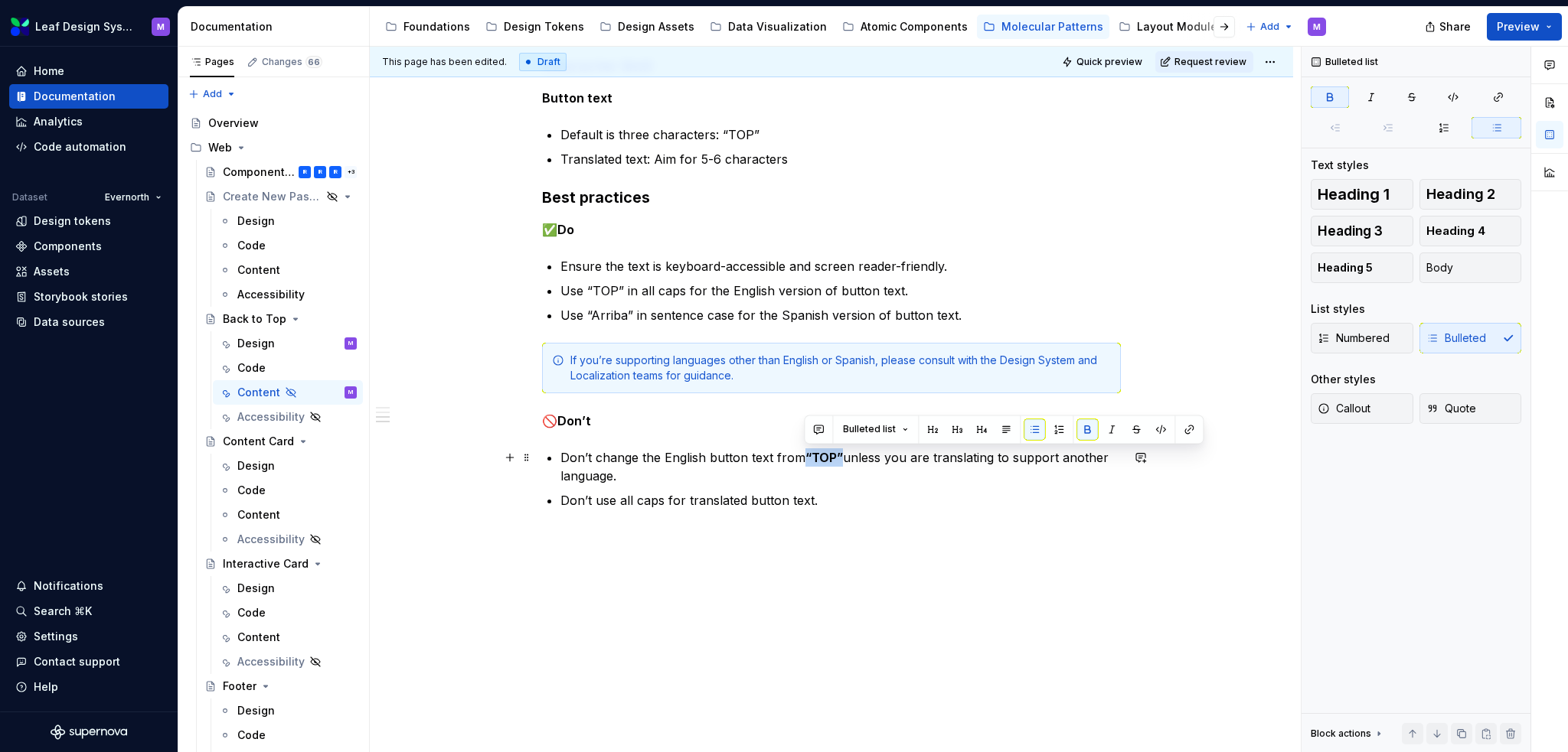
drag, startPoint x: 840, startPoint y: 456, endPoint x: 804, endPoint y: 452, distance: 36.2
click at [805, 452] on strong "“TOP”" at bounding box center [824, 458] width 37 height 16
click at [1076, 428] on button "button" at bounding box center [1088, 429] width 22 height 22
click at [1061, 512] on div "When to use On long-scrolling pages with significant vertical content (e.g., ar…" at bounding box center [832, 154] width 579 height 748
click at [781, 379] on div "If you’re supporting languages other than English or Spanish, please consult wi…" at bounding box center [840, 368] width 541 height 30
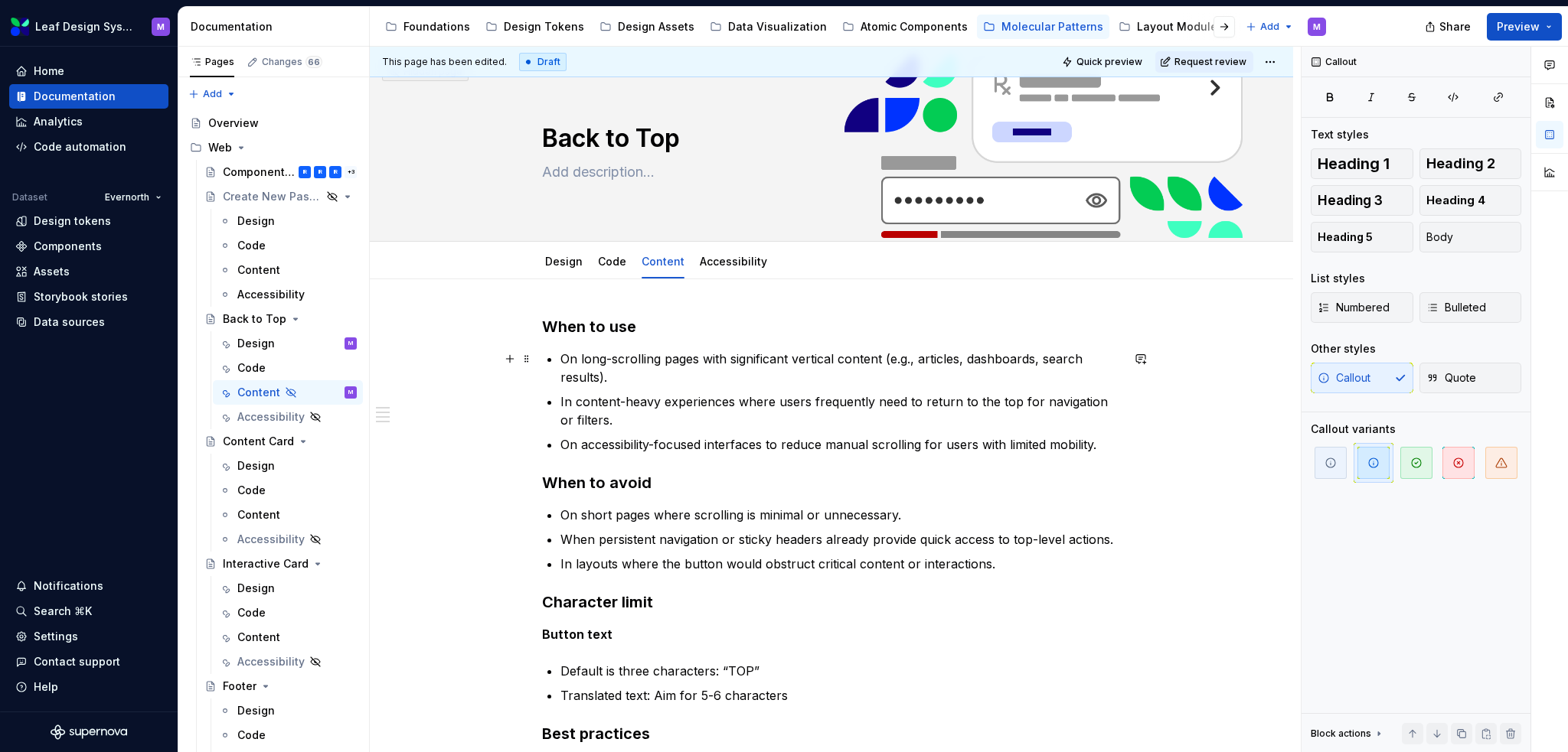
scroll to position [0, 0]
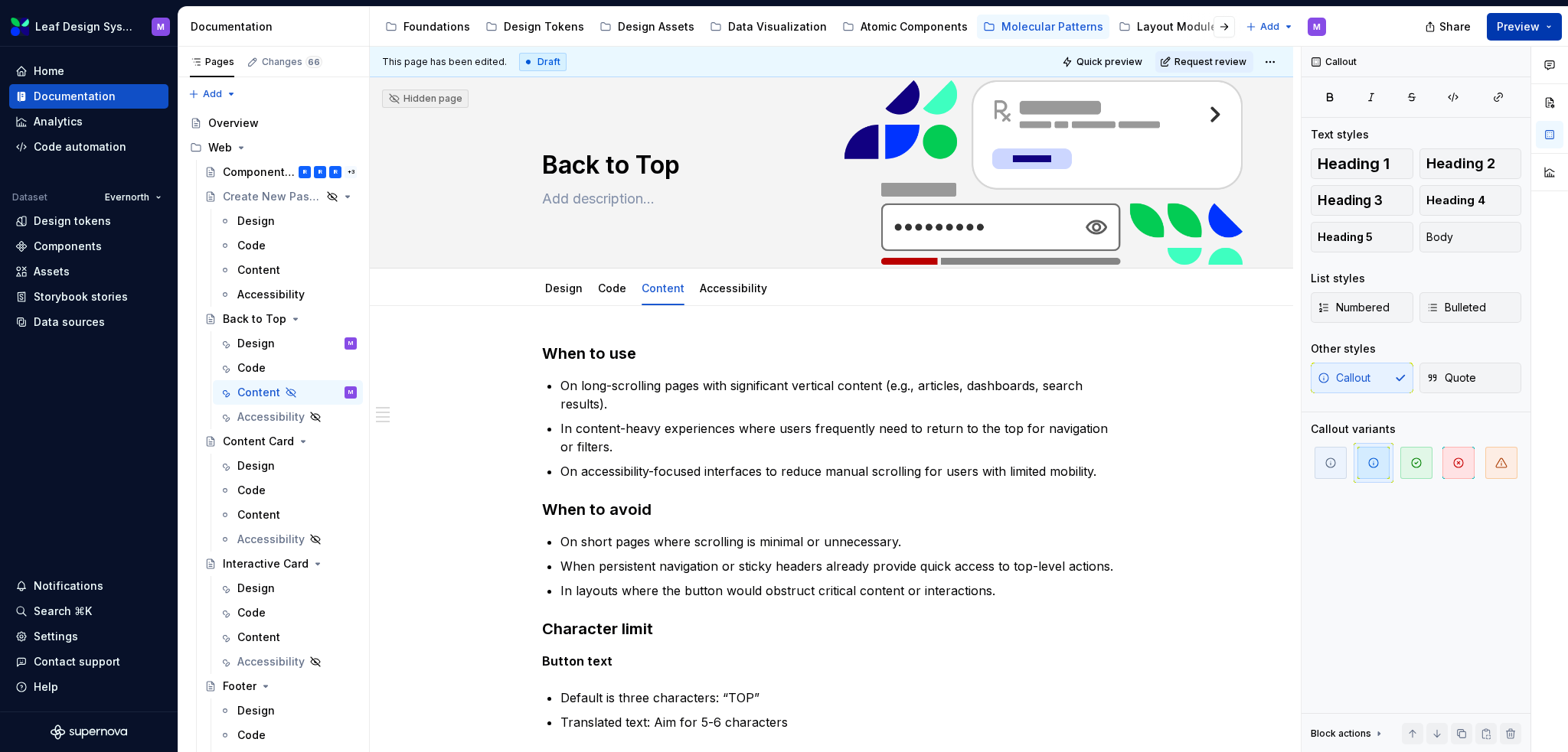
drag, startPoint x: 1552, startPoint y: 23, endPoint x: 1544, endPoint y: 30, distance: 10.6
click at [1076, 24] on button "Preview" at bounding box center [1524, 26] width 75 height 27
click at [762, 63] on div "This page has been edited. Draft Quick preview Request review" at bounding box center [831, 61] width 924 height 30
click at [1076, 56] on span "Request review" at bounding box center [1211, 62] width 72 height 12
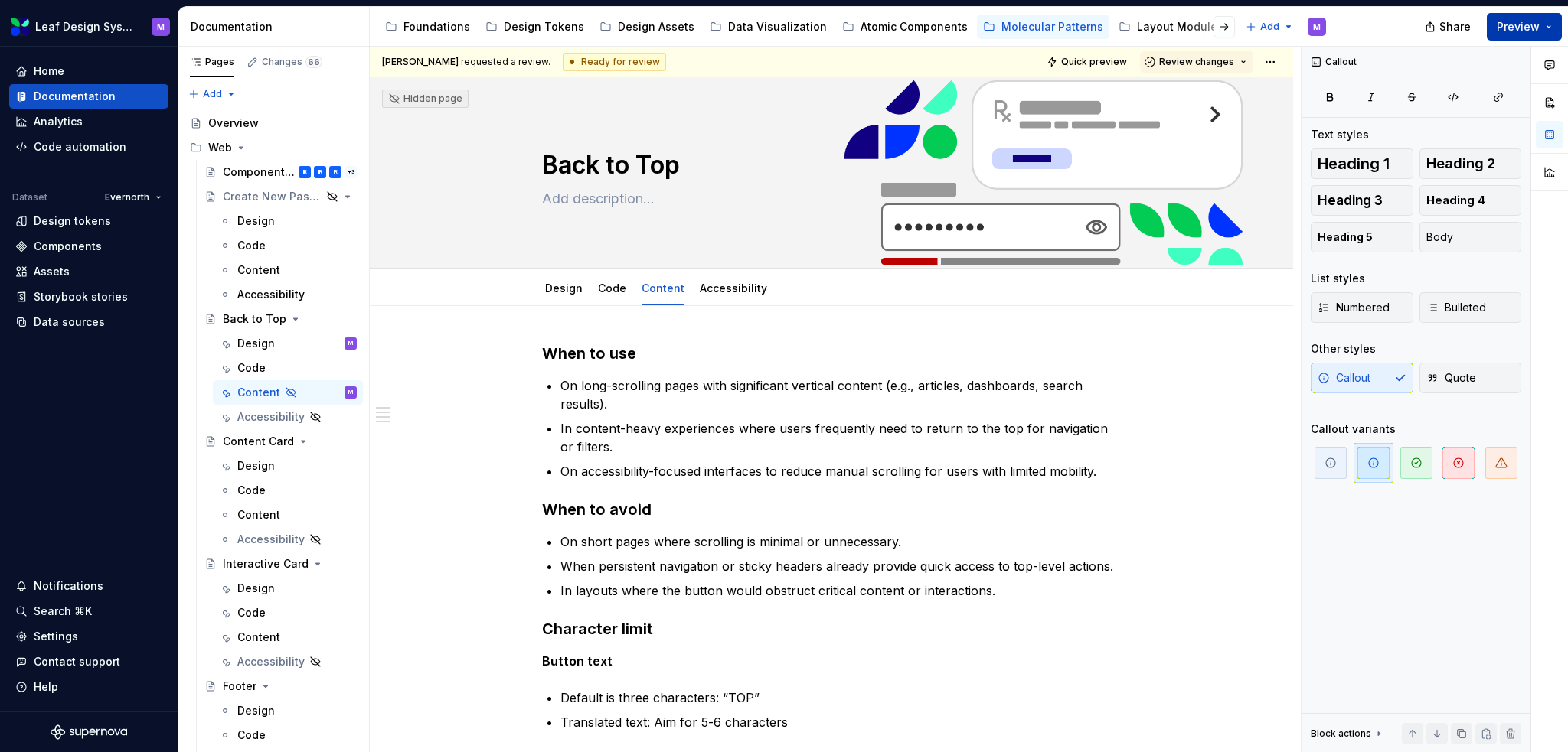
click at [1076, 19] on button "Preview" at bounding box center [1524, 26] width 75 height 27
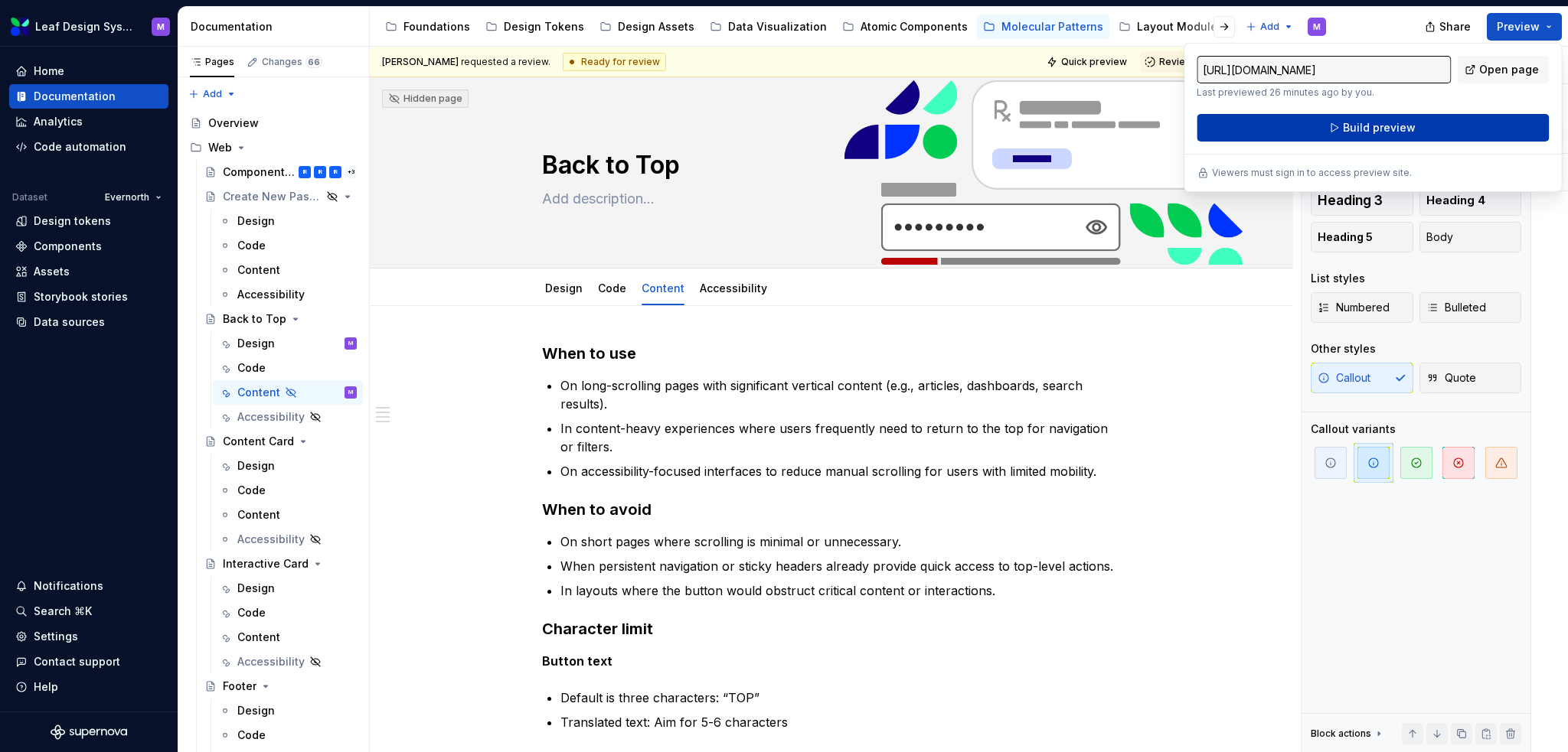
click at [1076, 125] on span "Build preview" at bounding box center [1379, 128] width 72 height 16
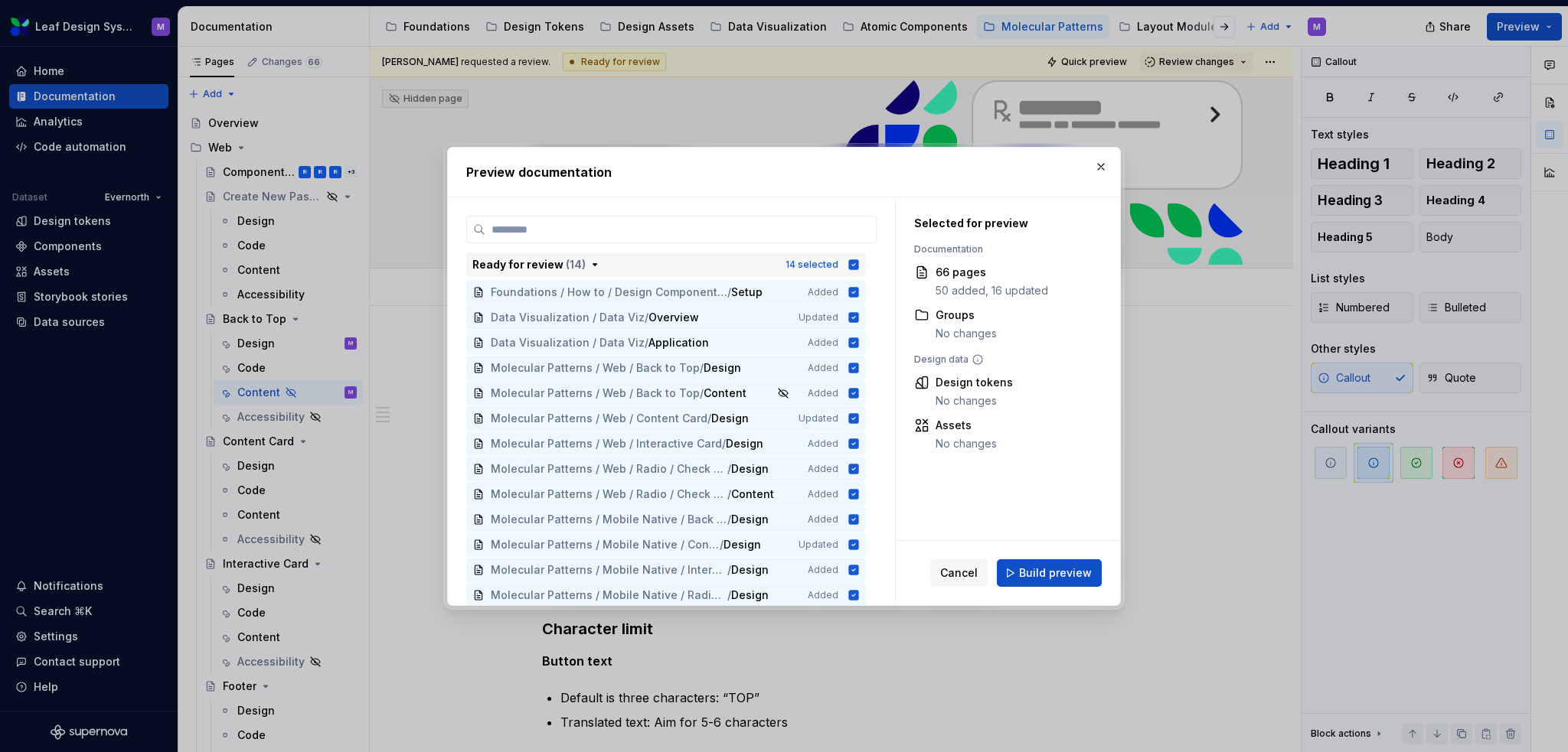
click at [842, 264] on div "14 selected" at bounding box center [823, 265] width 74 height 16
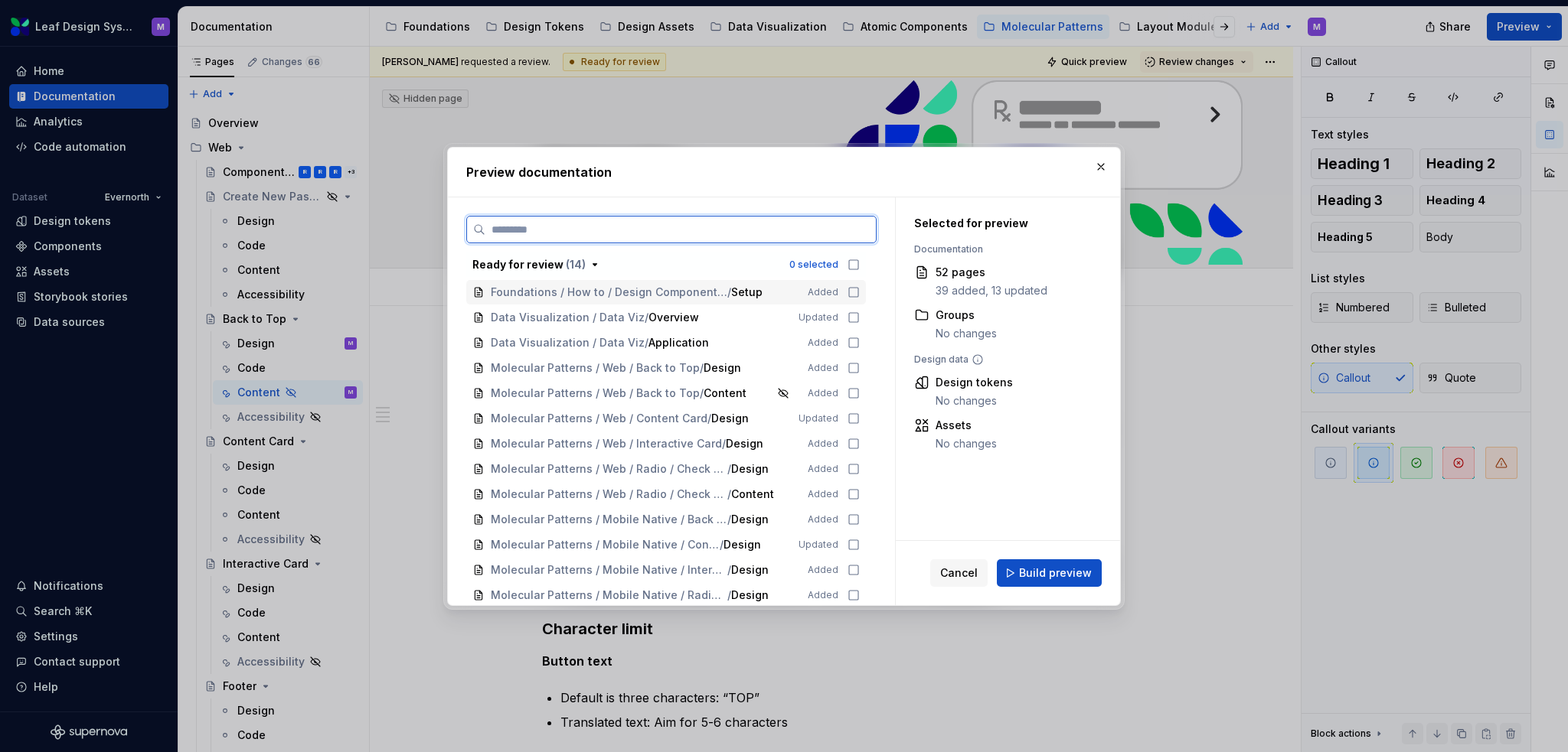
scroll to position [383, 0]
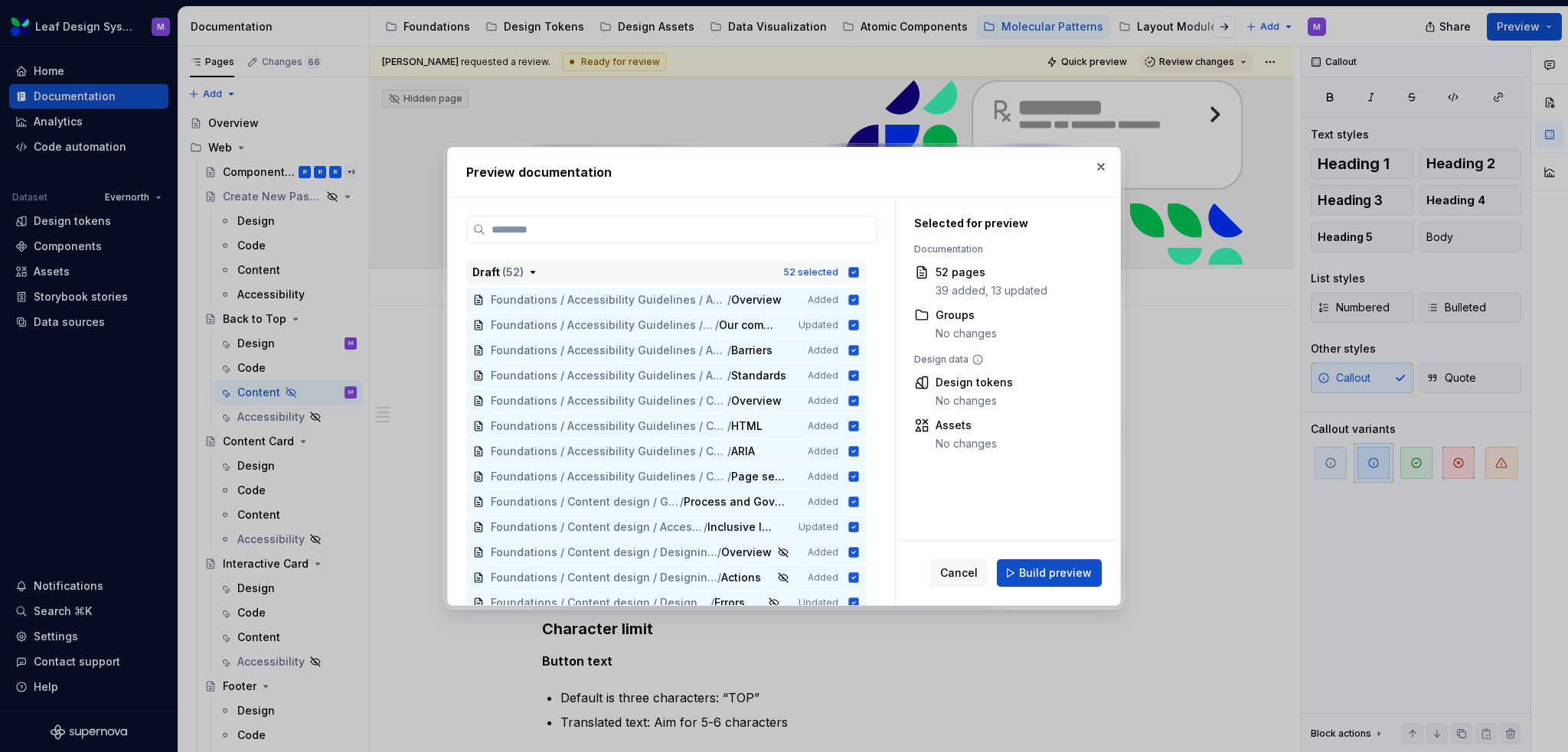
click at [852, 274] on icon "button" at bounding box center [854, 271] width 10 height 10
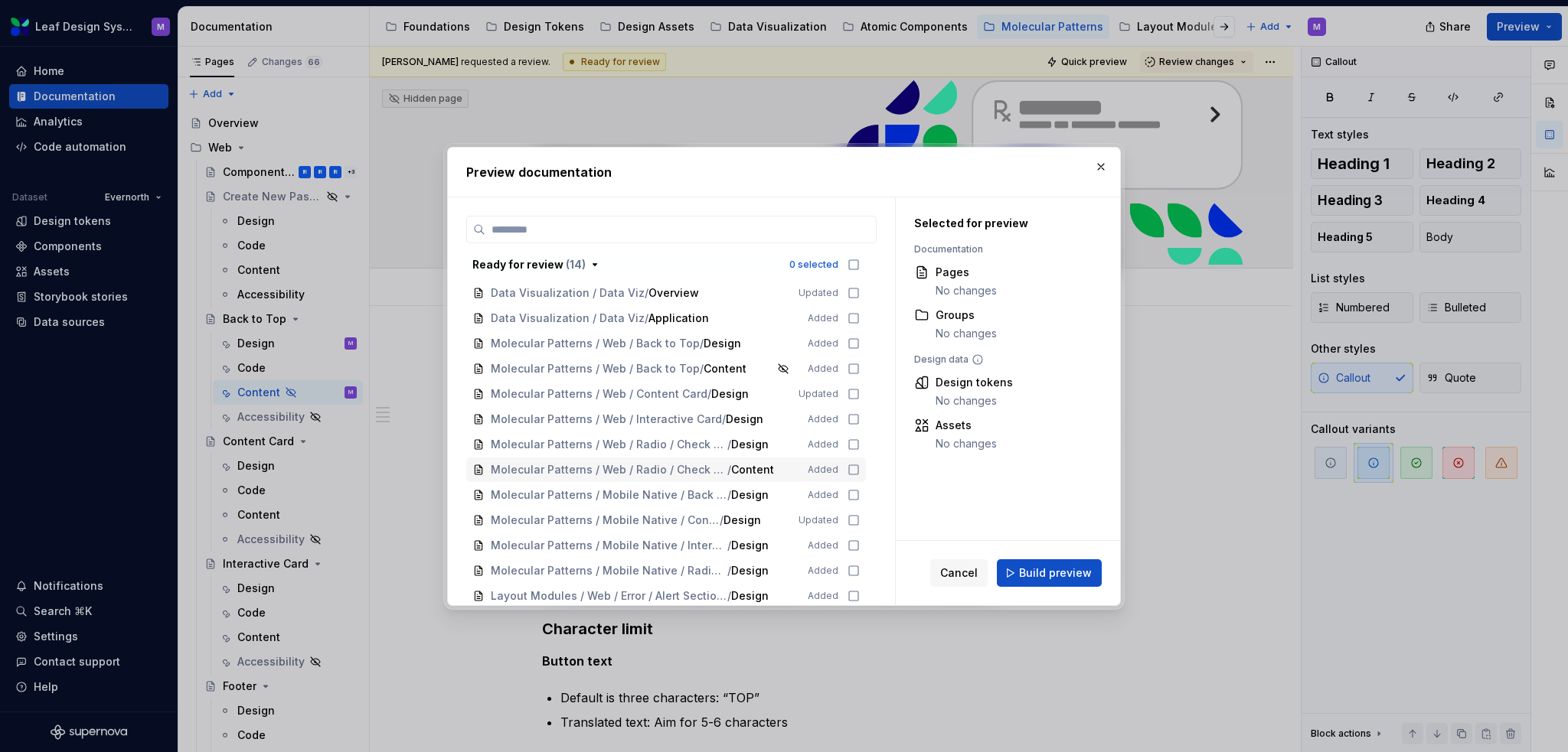
scroll to position [0, 0]
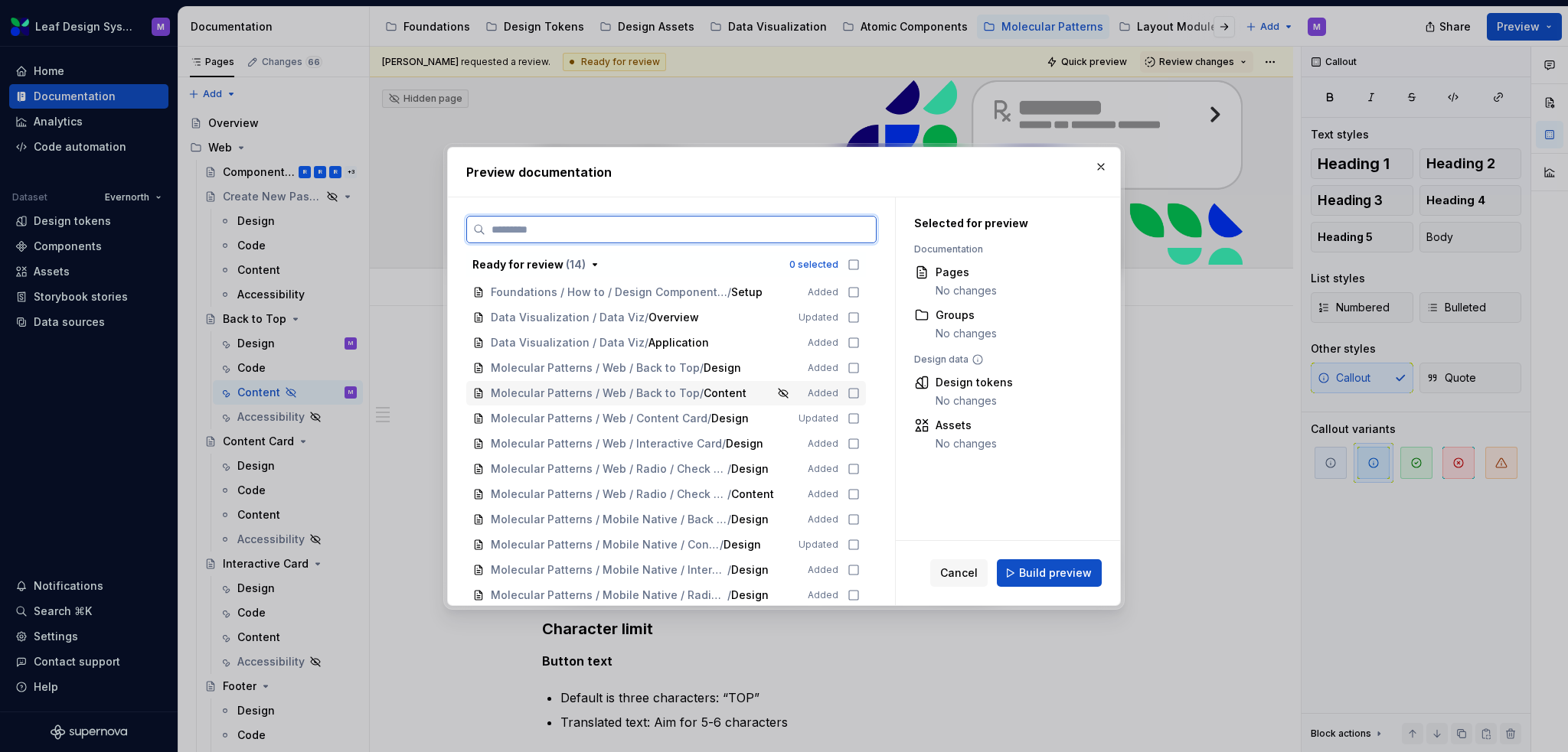
click at [854, 393] on icon at bounding box center [854, 393] width 12 height 12
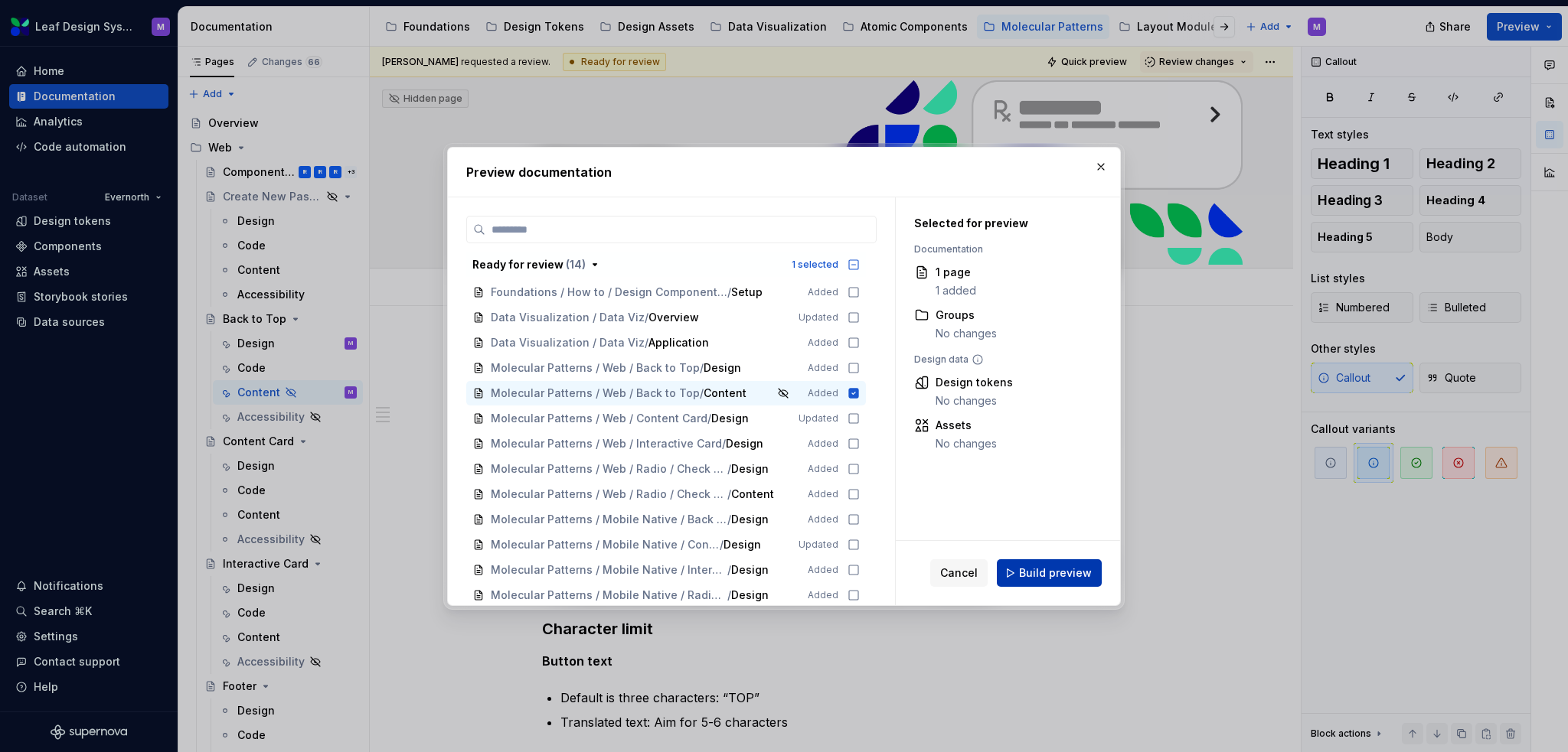
click at [1030, 516] on span "Build preview" at bounding box center [1055, 573] width 72 height 16
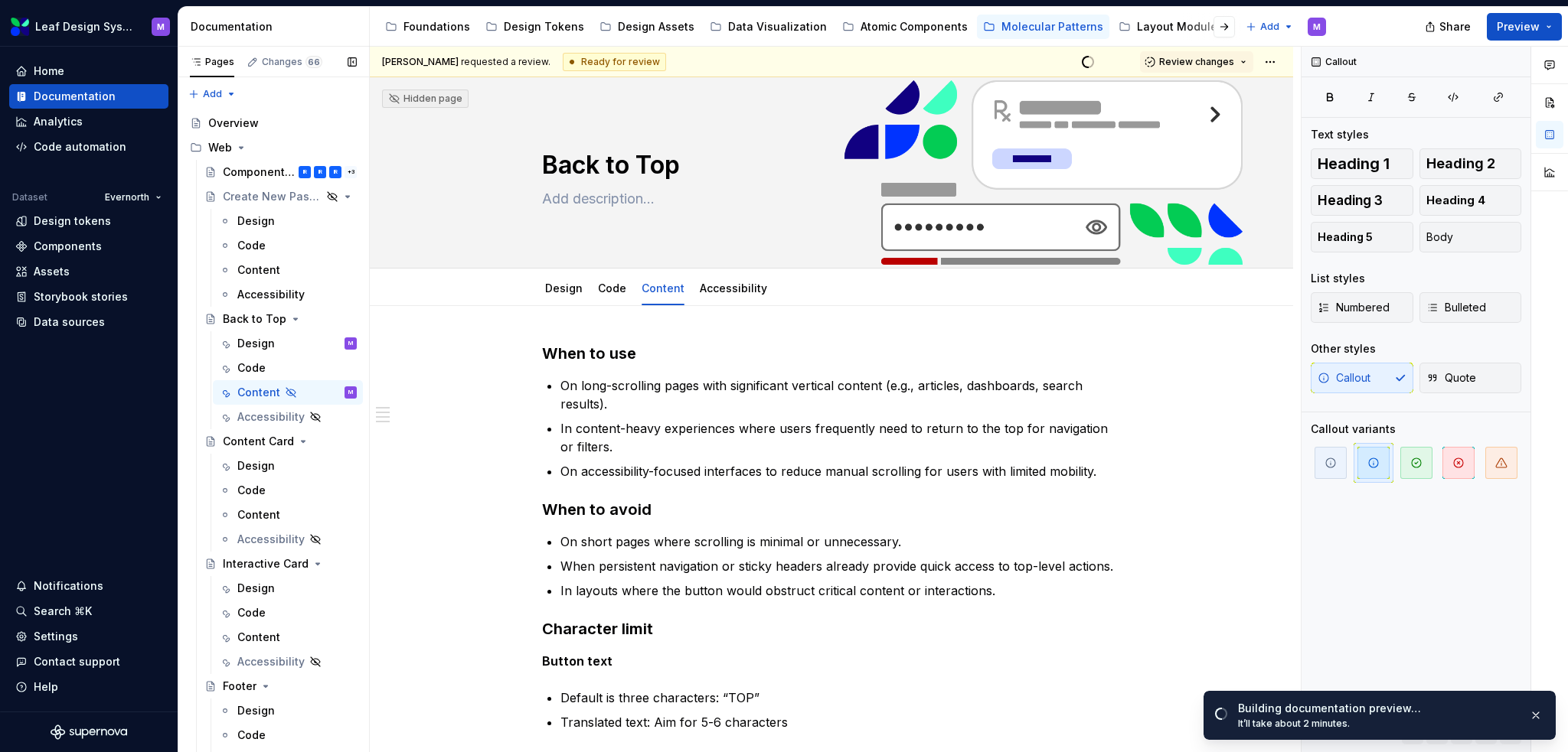
click at [0, 0] on button "Page tree" at bounding box center [0, 0] width 0 height 0
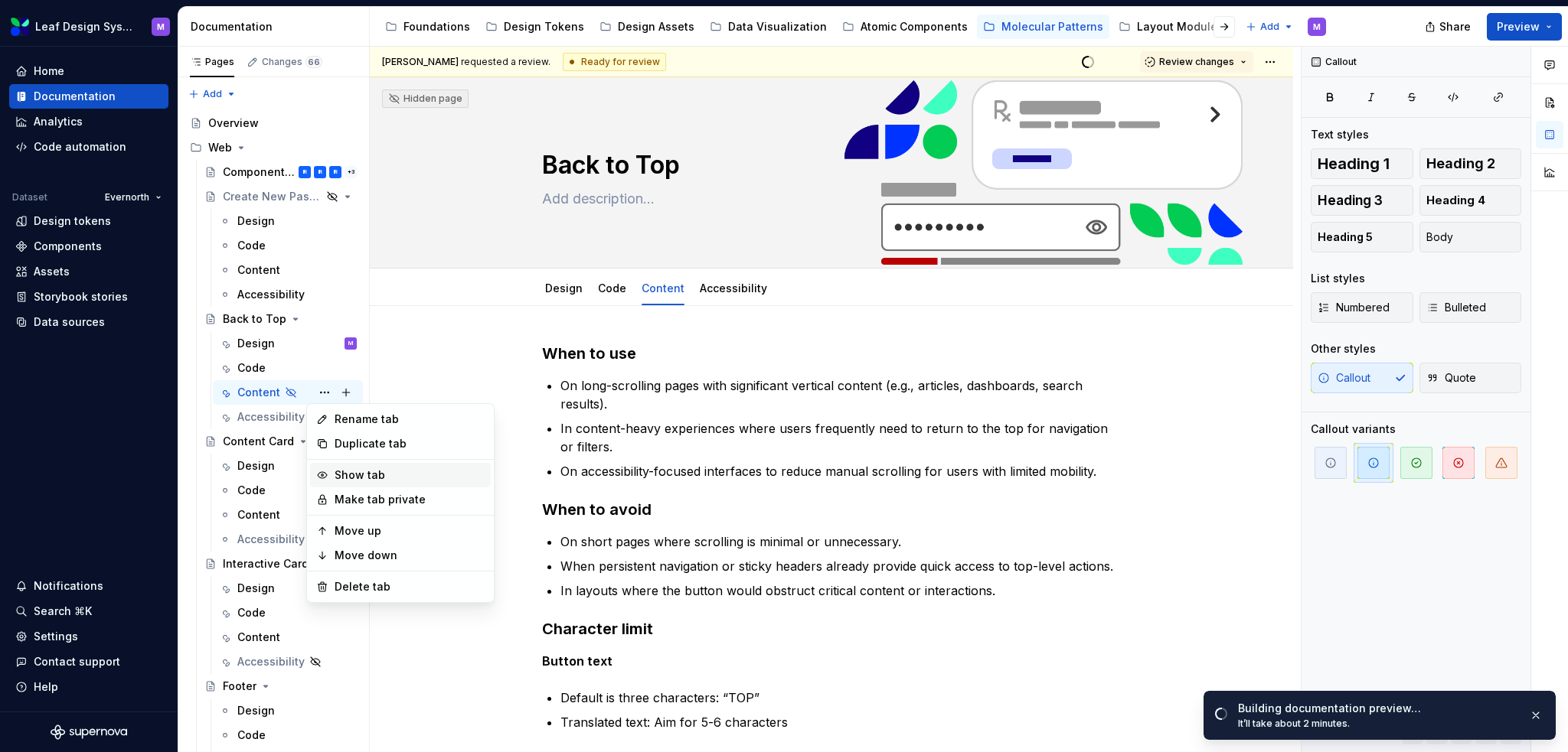
click at [361, 475] on div "Show tab" at bounding box center [409, 475] width 150 height 16
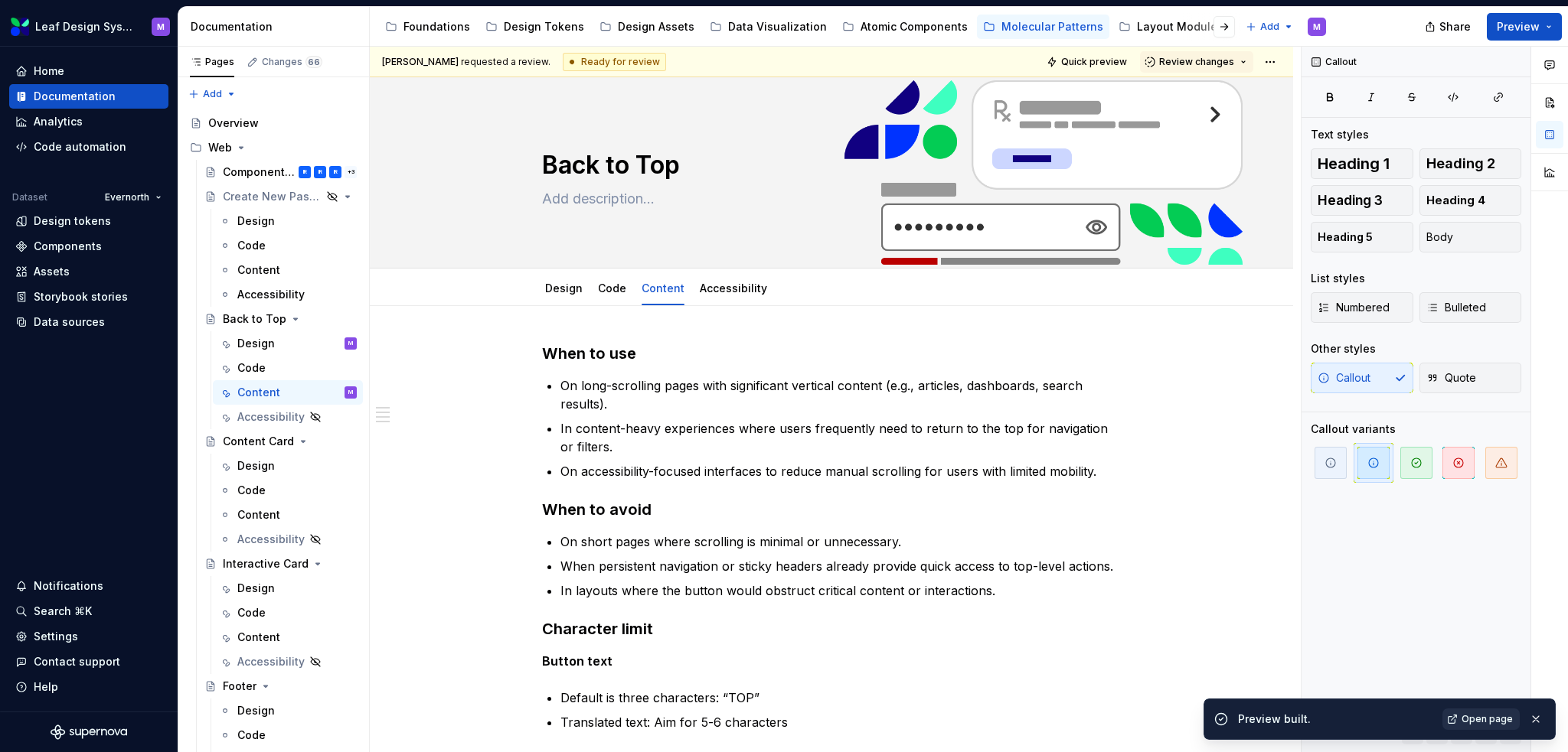
click at [1076, 516] on link "Open page" at bounding box center [1481, 719] width 77 height 22
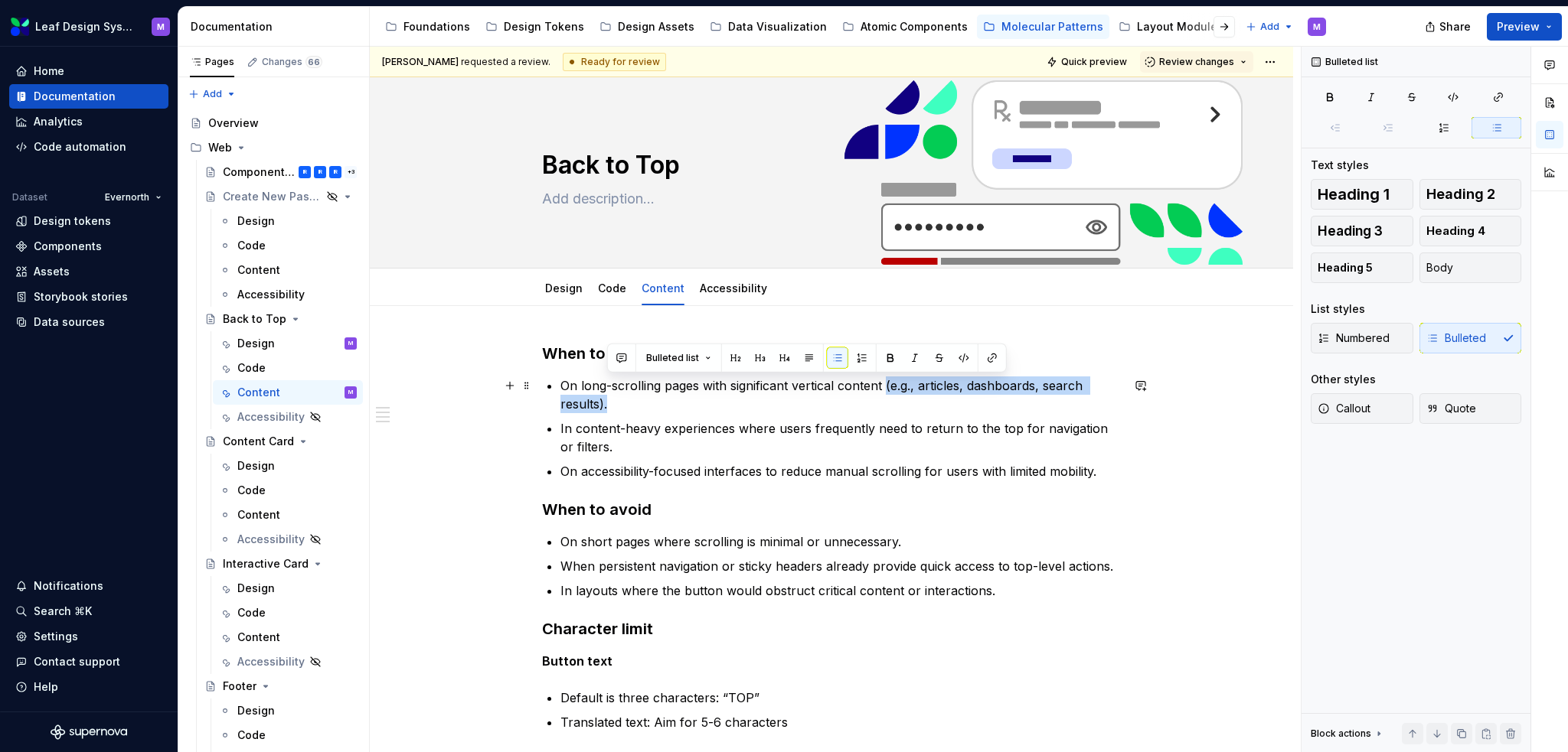
drag, startPoint x: 627, startPoint y: 407, endPoint x: 889, endPoint y: 381, distance: 263.3
click at [889, 381] on p "On long-scrolling pages with significant vertical content (e.g., articles, dash…" at bounding box center [840, 394] width 560 height 37
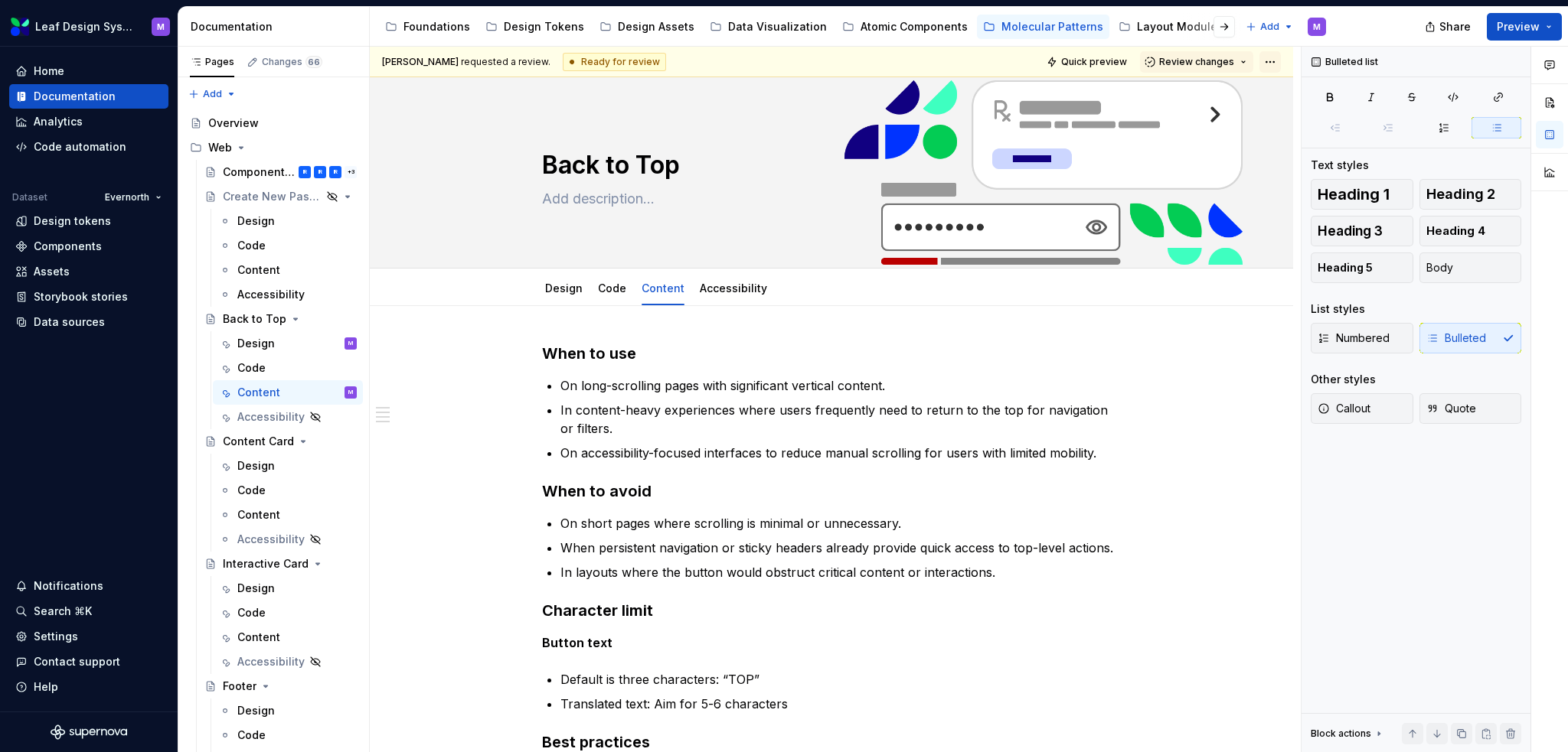
click at [1076, 66] on html "Leaf Design System M Home Documentation Analytics Code automation Dataset Evern…" at bounding box center [784, 376] width 1568 height 752
click at [1076, 23] on html "Leaf Design System M Home Documentation Analytics Code automation Dataset Evern…" at bounding box center [784, 376] width 1568 height 752
click at [1076, 24] on button "Preview" at bounding box center [1524, 26] width 75 height 27
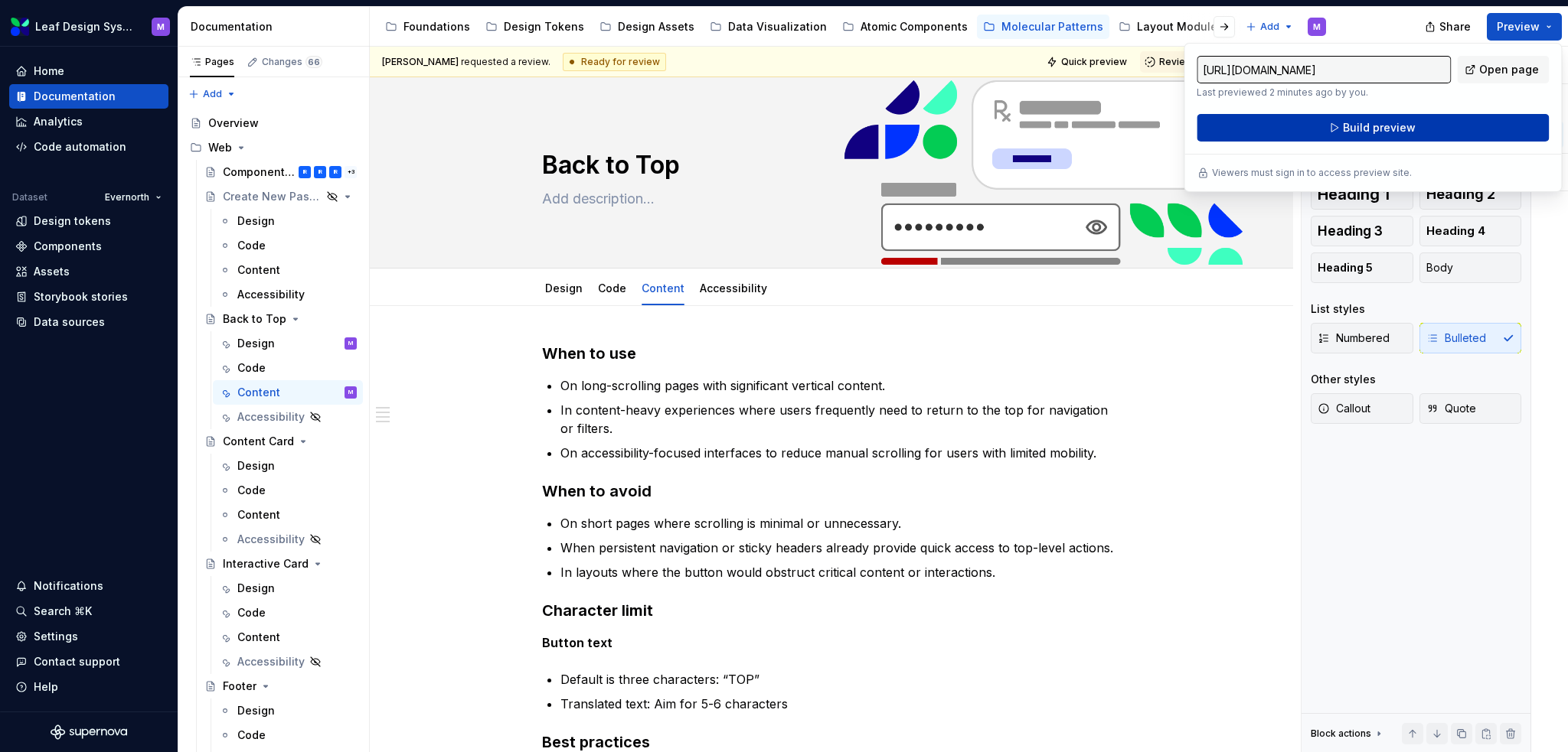
click at [1076, 127] on span "Build preview" at bounding box center [1379, 128] width 72 height 16
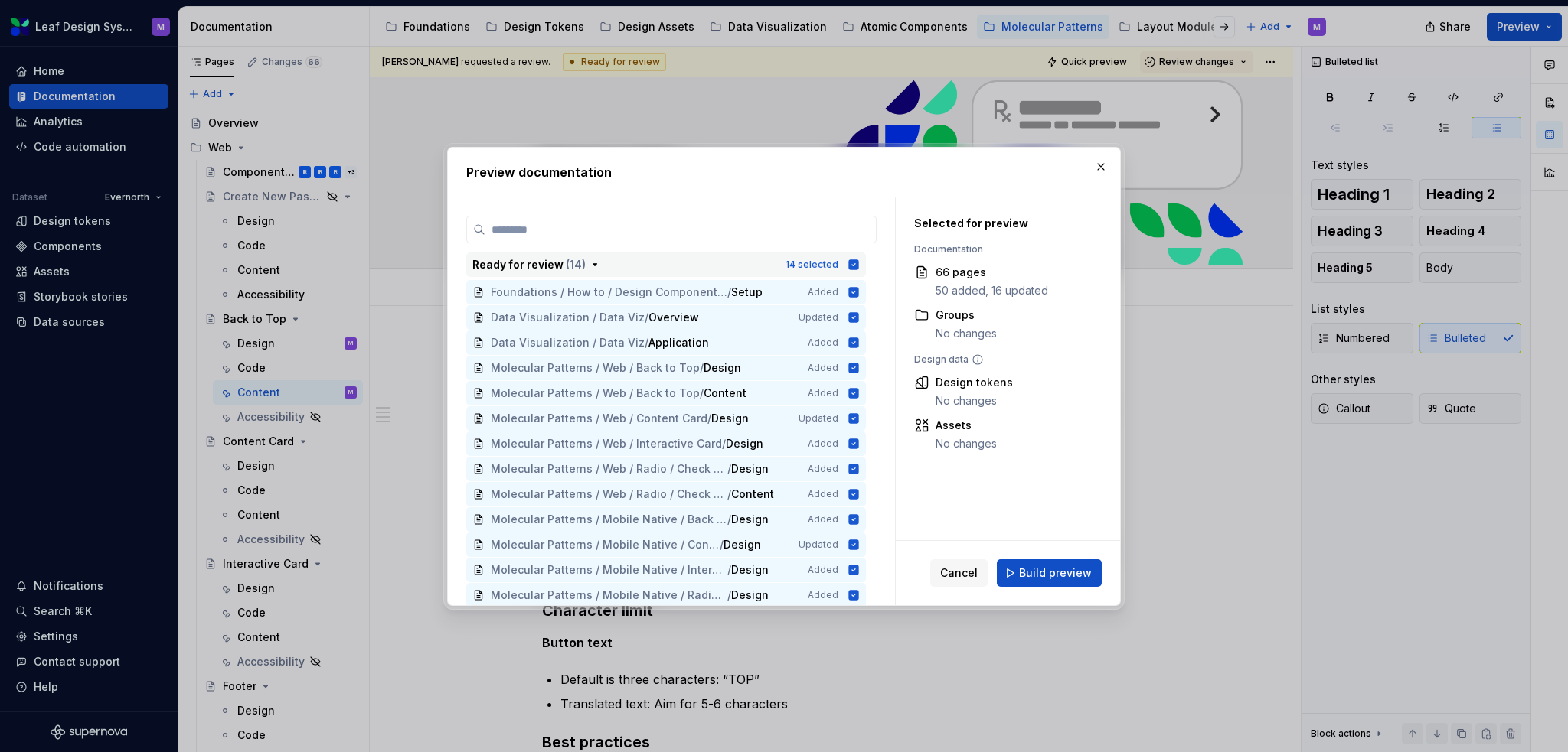
click at [857, 265] on icon "button" at bounding box center [854, 264] width 10 height 10
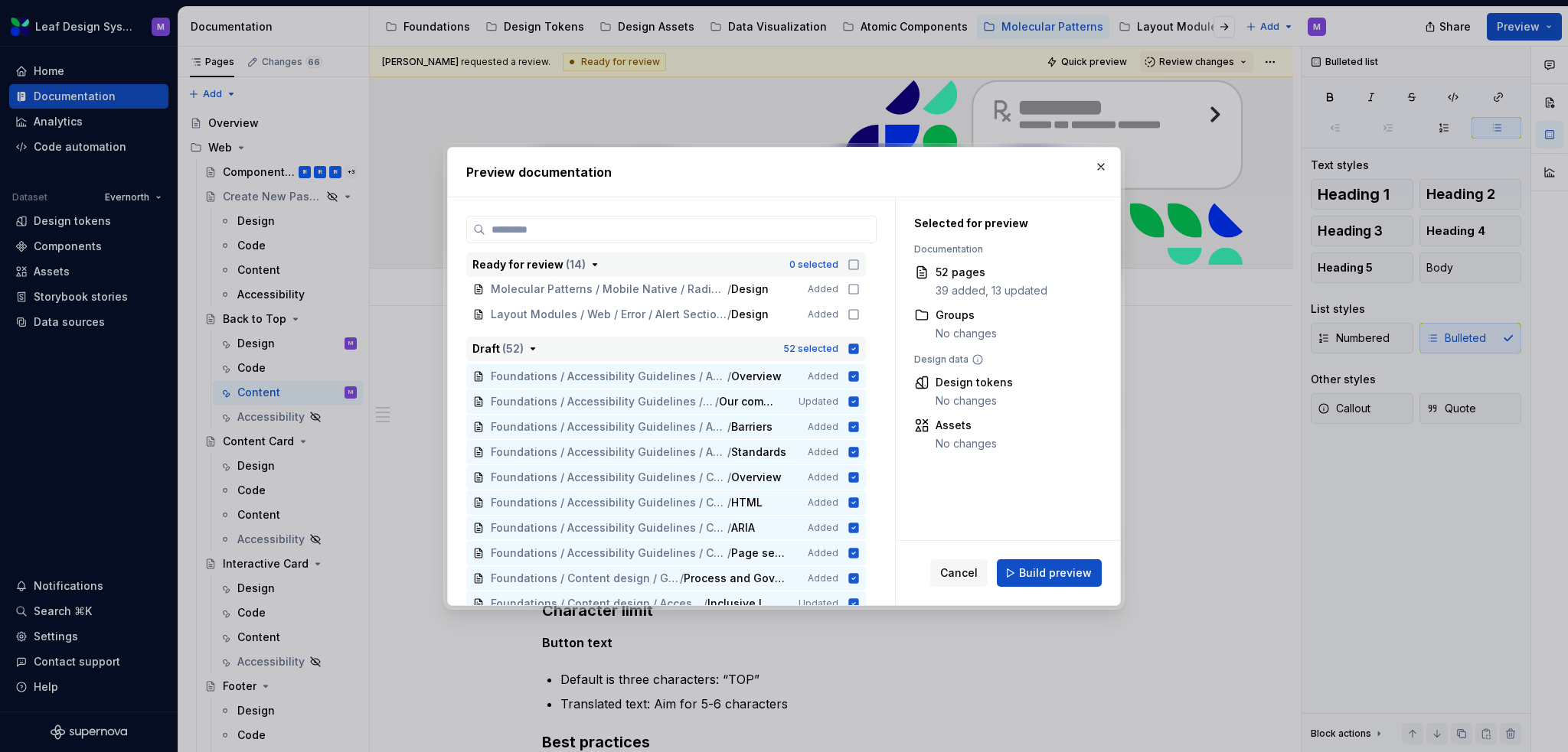
click at [846, 339] on button "Draft ( 52 ) 52 selected" at bounding box center [666, 348] width 400 height 24
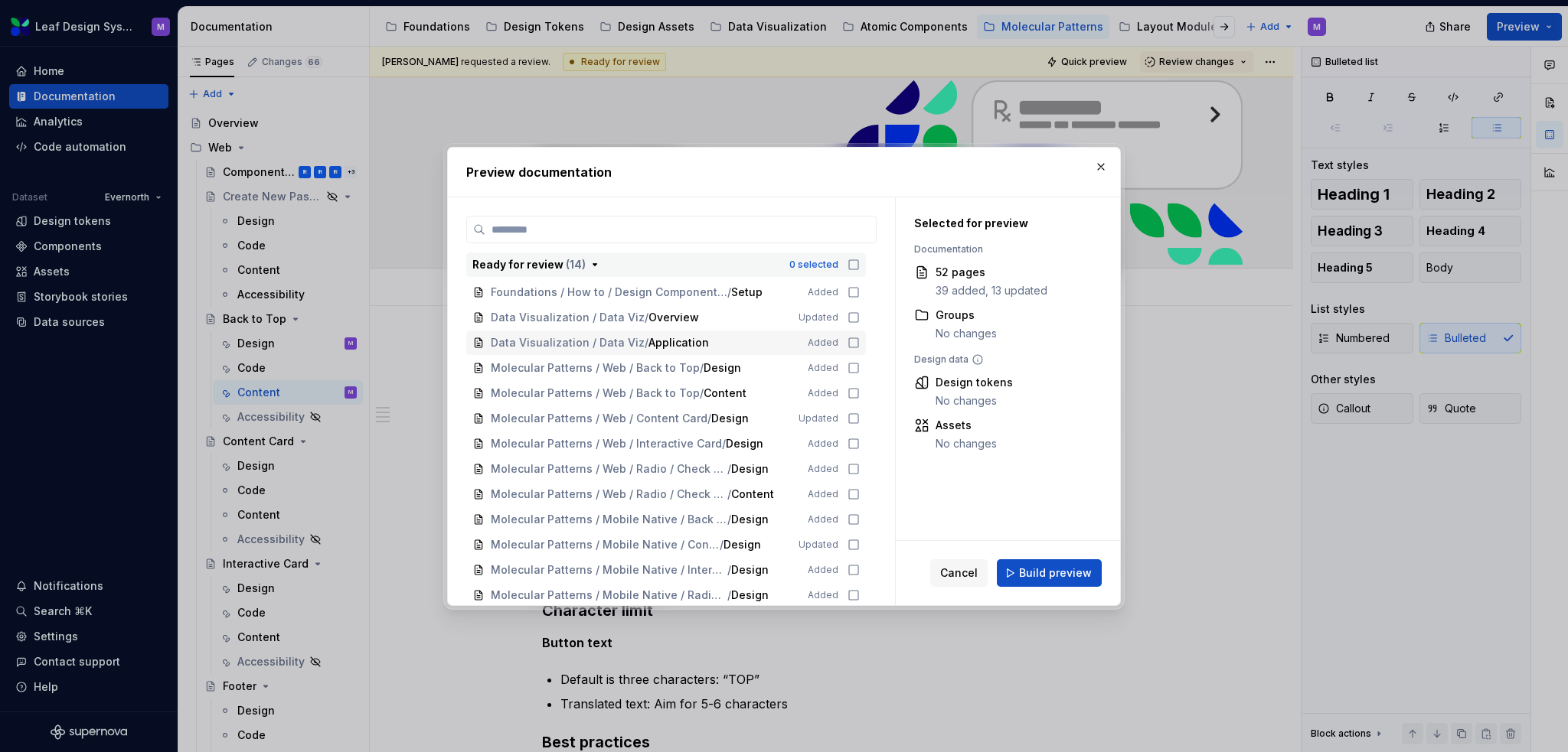
scroll to position [65, 0]
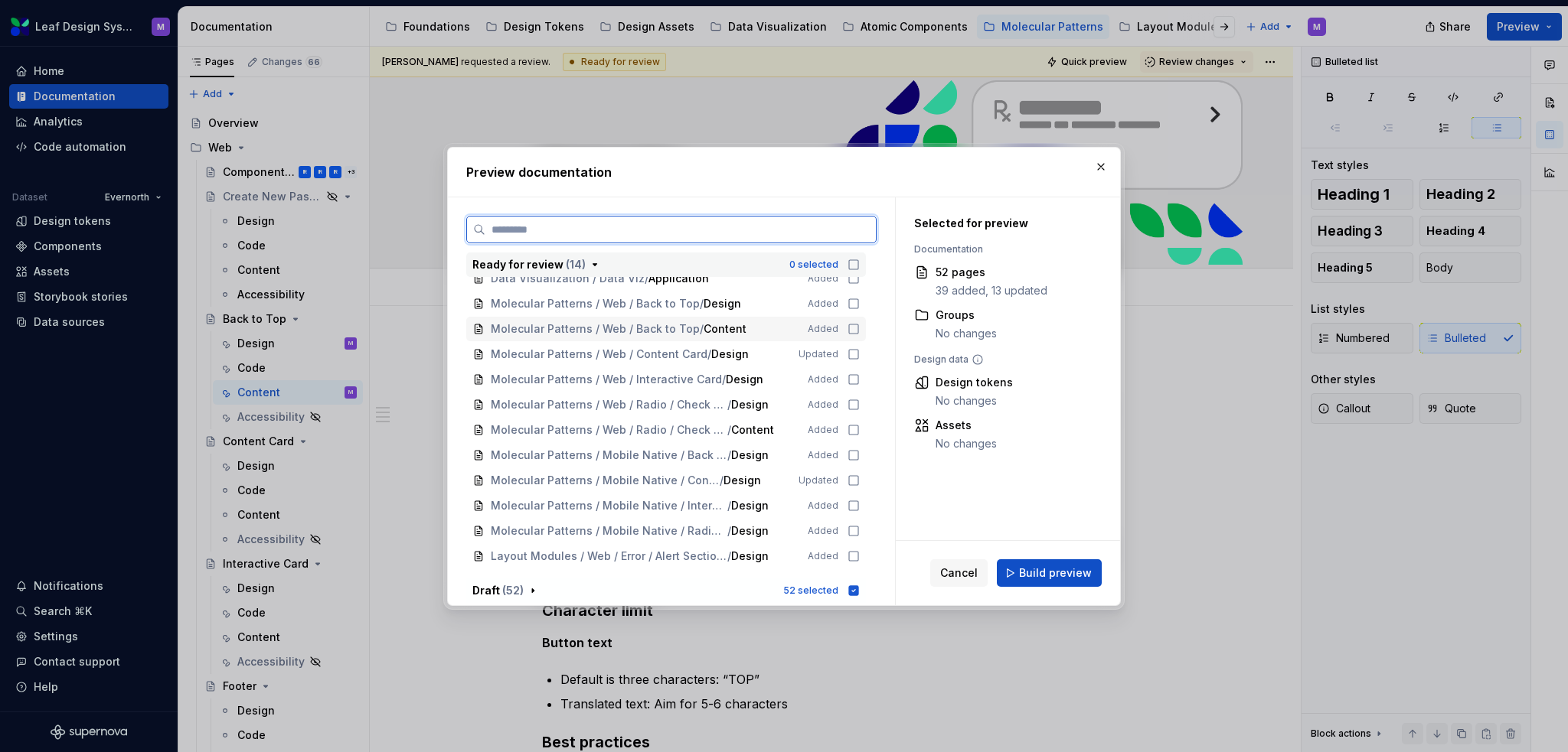
click at [847, 327] on icon at bounding box center [854, 329] width 12 height 12
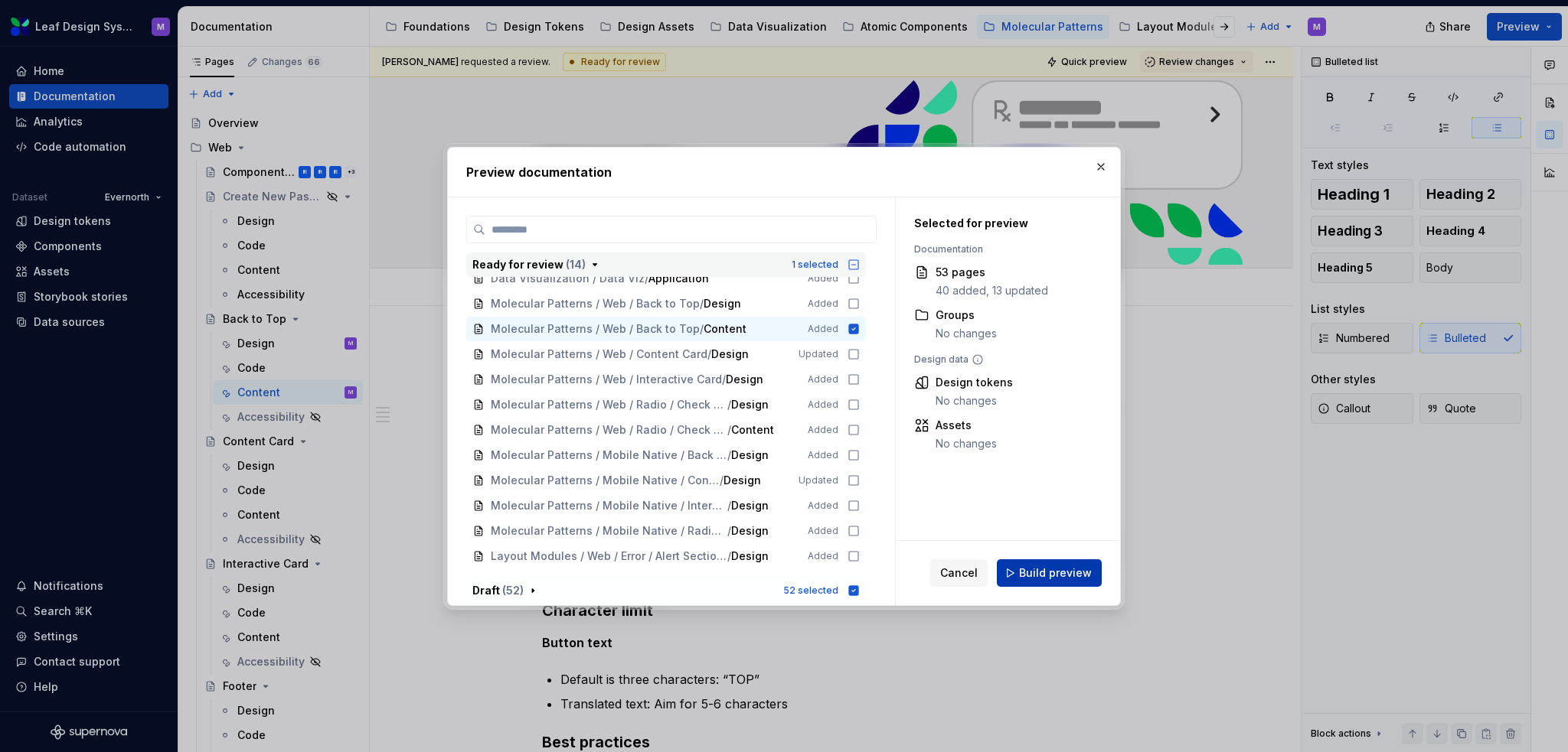
click at [1033, 516] on span "Build preview" at bounding box center [1055, 573] width 72 height 16
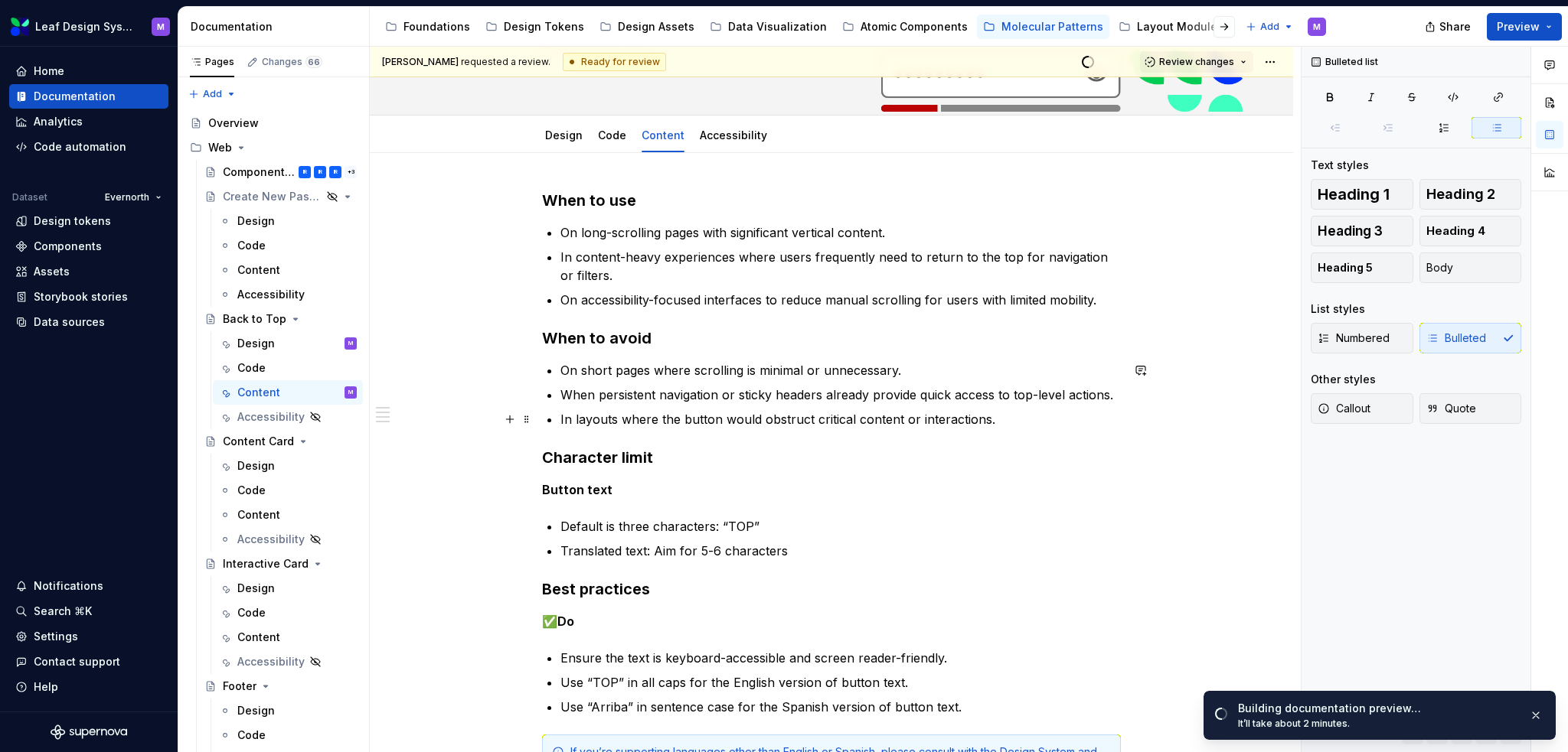
scroll to position [229, 0]
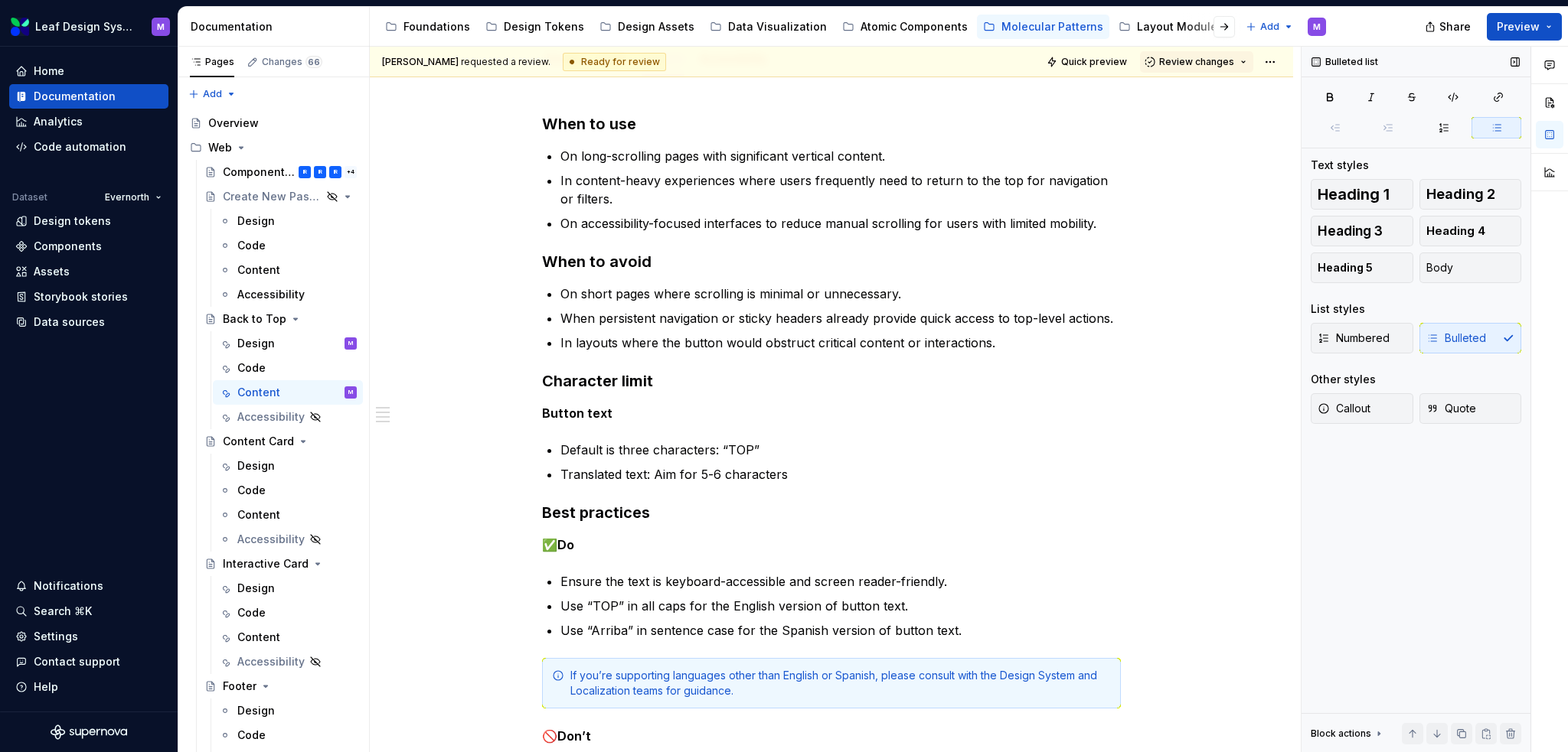
type textarea "*"
click at [1076, 65] on html "Leaf Design System M Home Documentation Analytics Code automation Dataset Evern…" at bounding box center [784, 376] width 1568 height 752
click at [1076, 114] on div "Open preview" at bounding box center [1338, 116] width 100 height 16
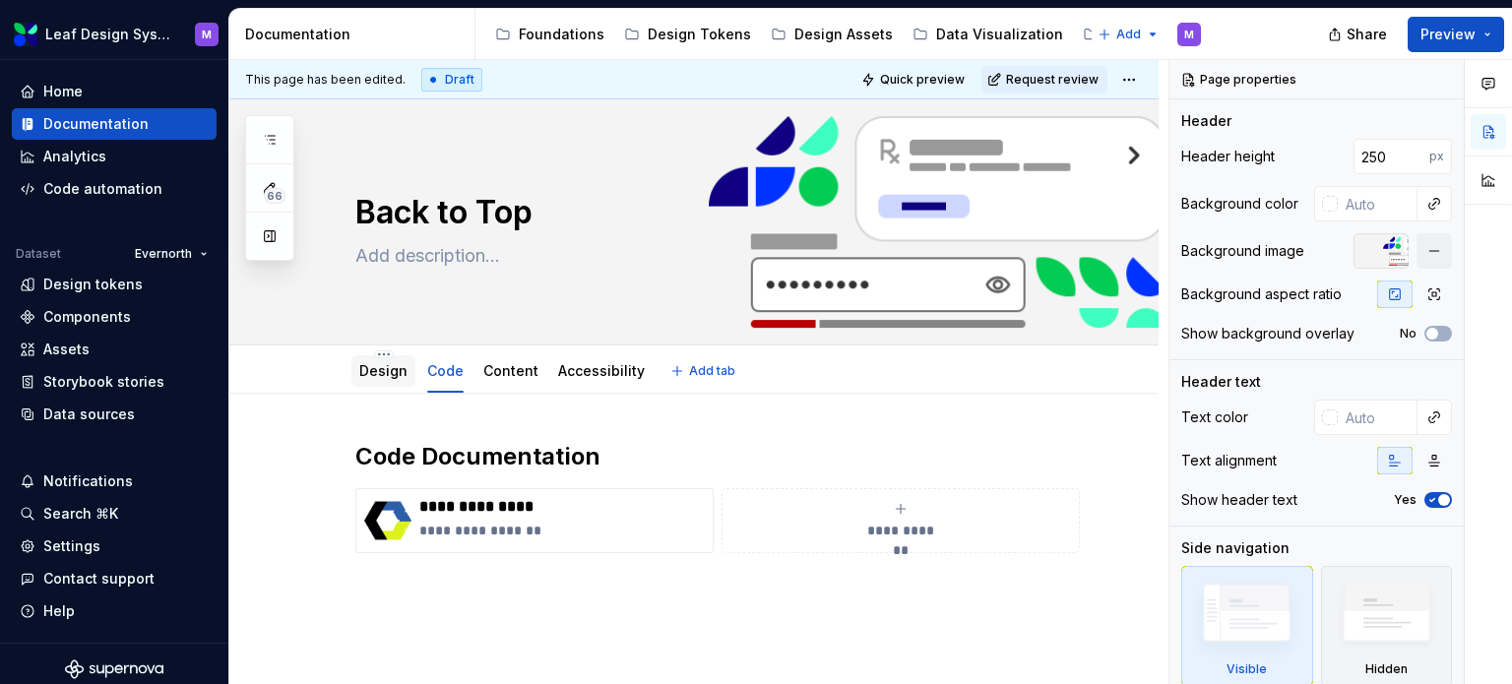
click at [379, 378] on link "Design" at bounding box center [383, 370] width 48 height 17
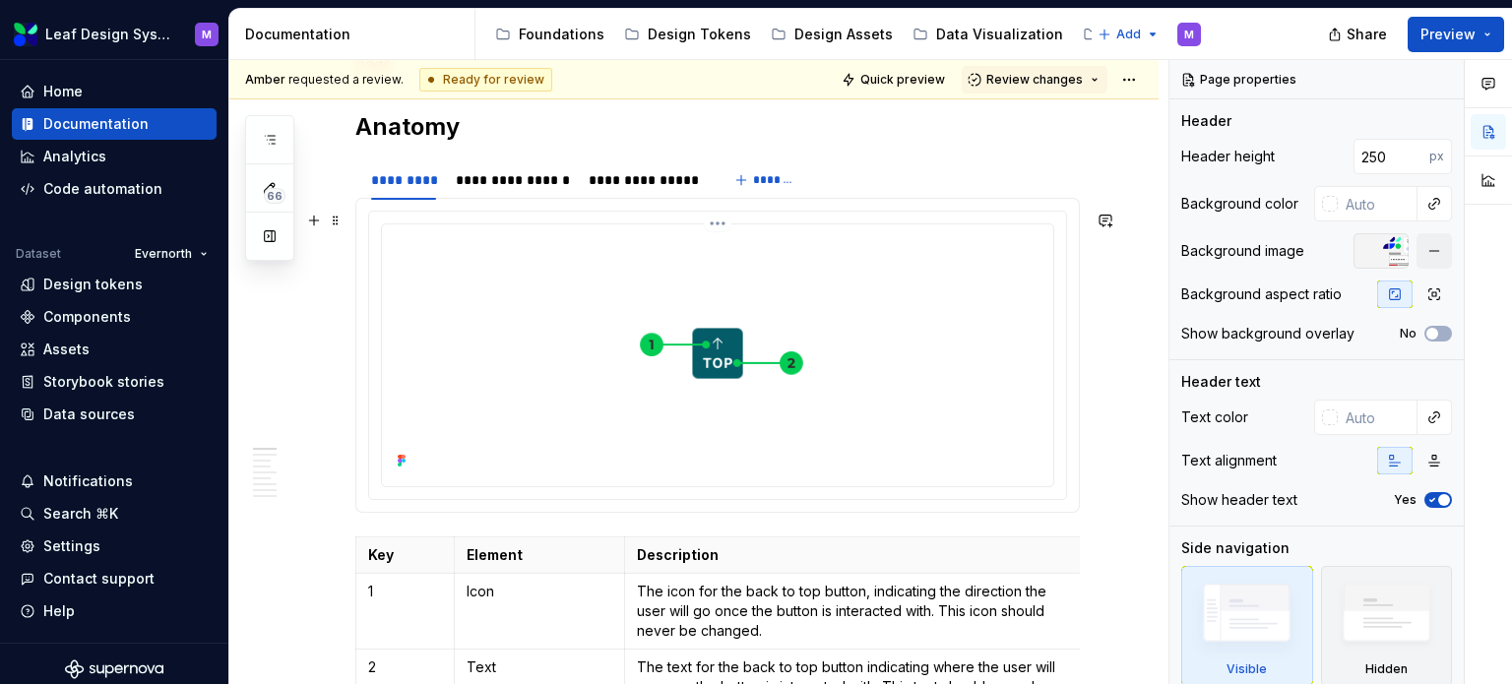
scroll to position [590, 0]
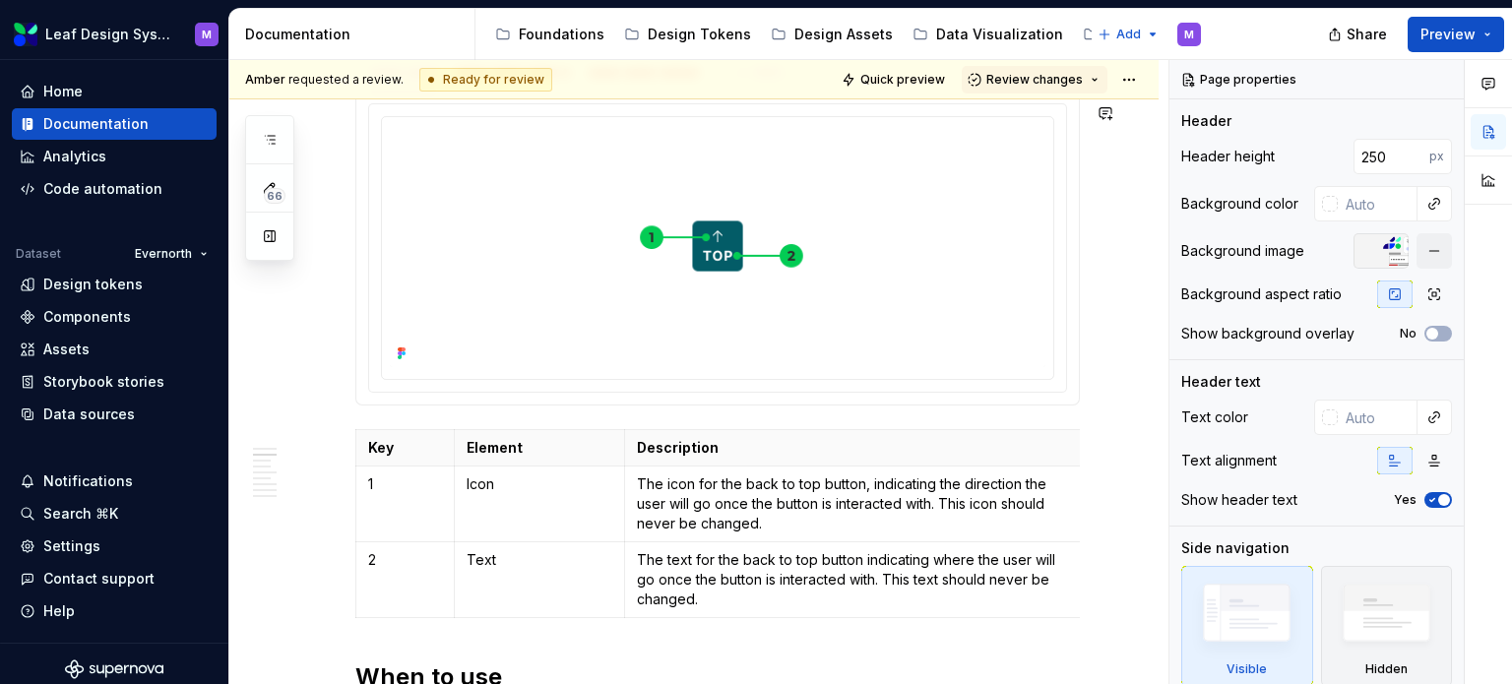
type textarea "*"
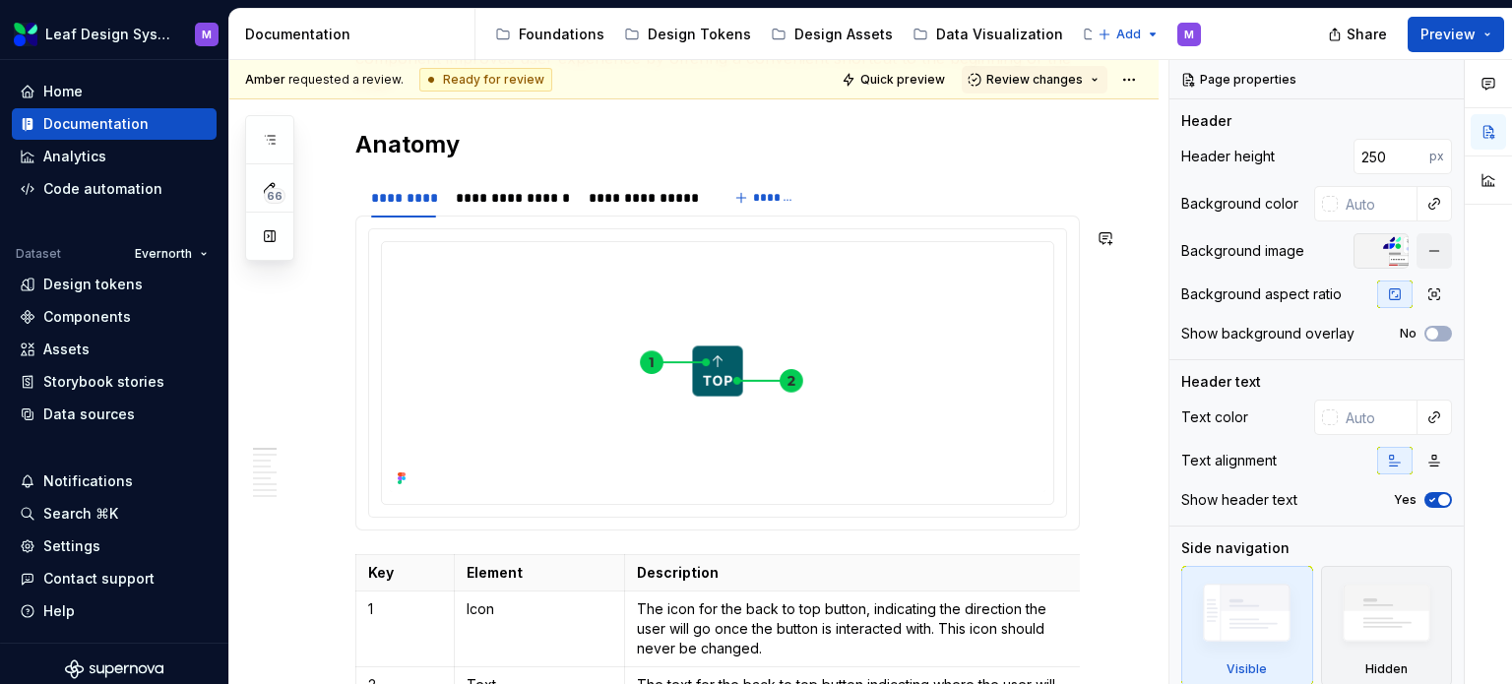
scroll to position [394, 0]
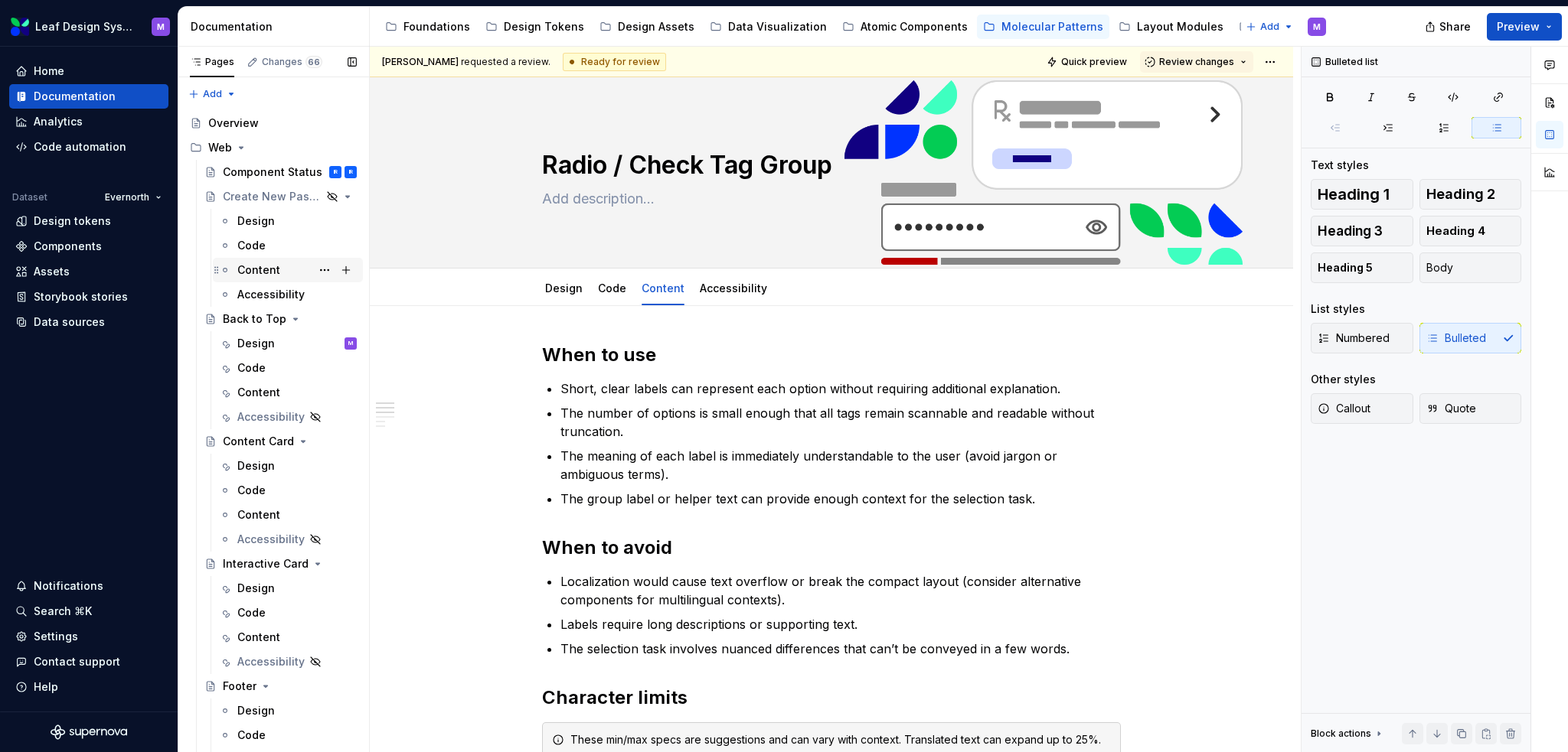
click at [261, 266] on div "Content" at bounding box center [258, 271] width 43 height 16
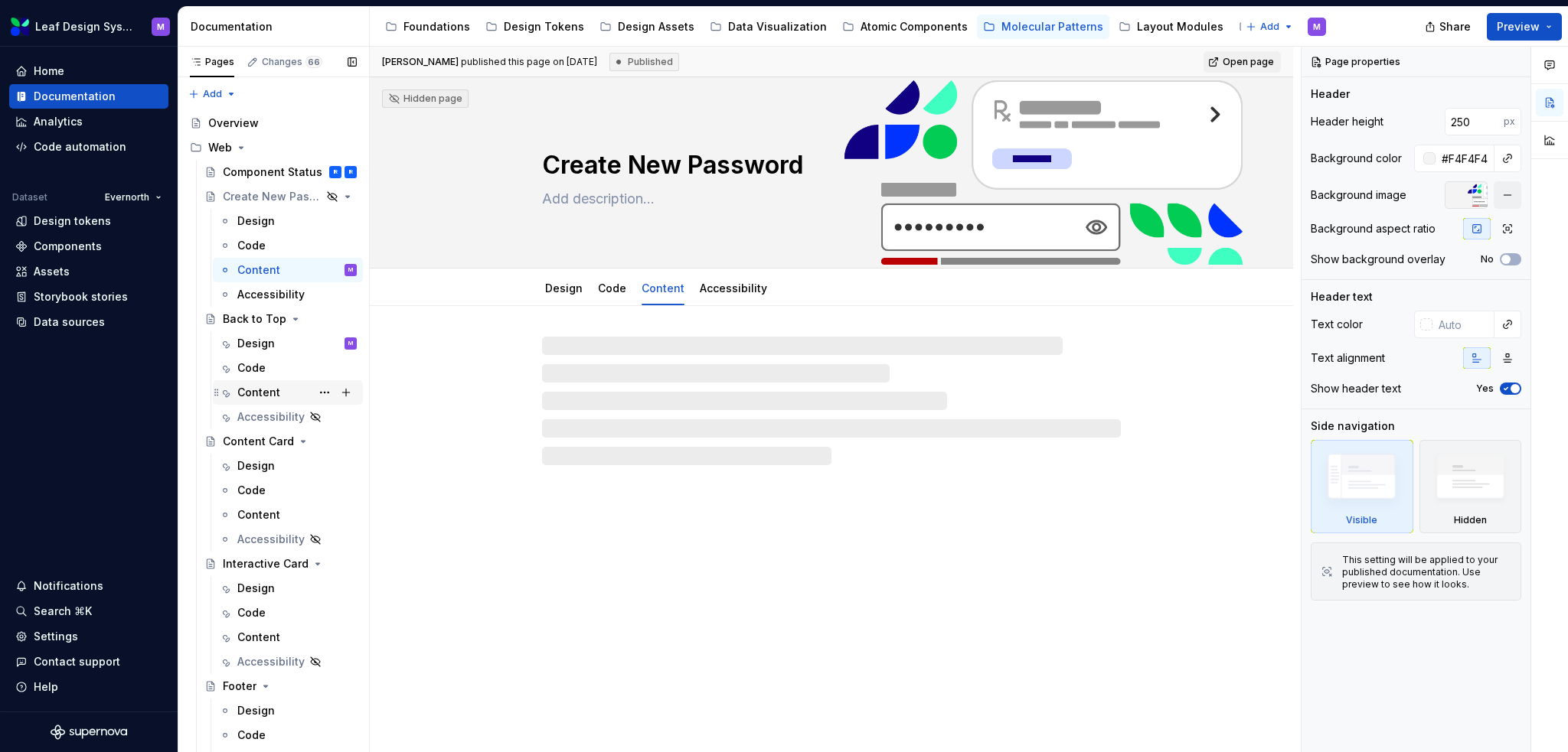
click at [259, 389] on div "Content" at bounding box center [258, 393] width 43 height 16
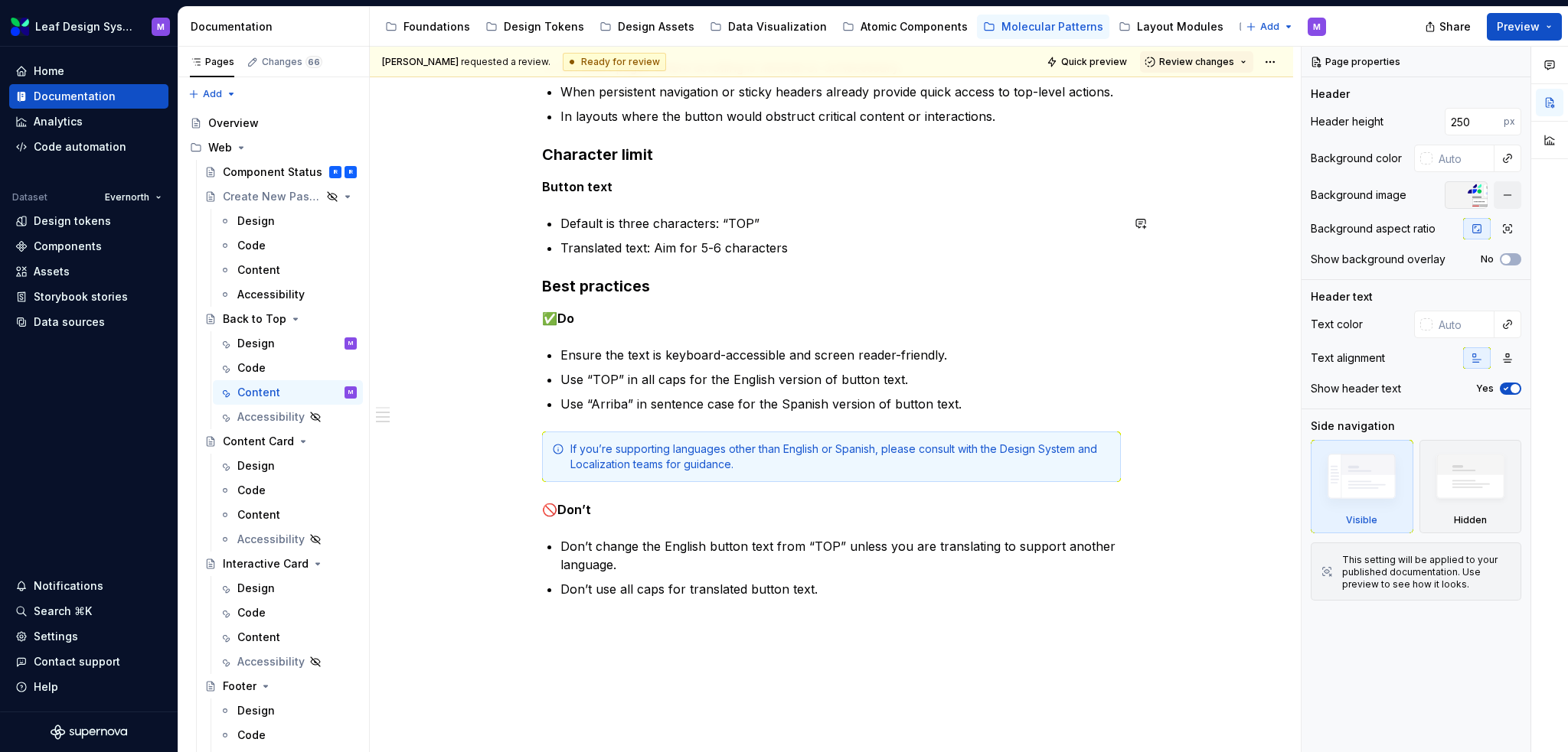
scroll to position [459, 0]
click at [726, 352] on p "Ensure the text is keyboard-accessible and screen reader-friendly." at bounding box center [840, 352] width 560 height 19
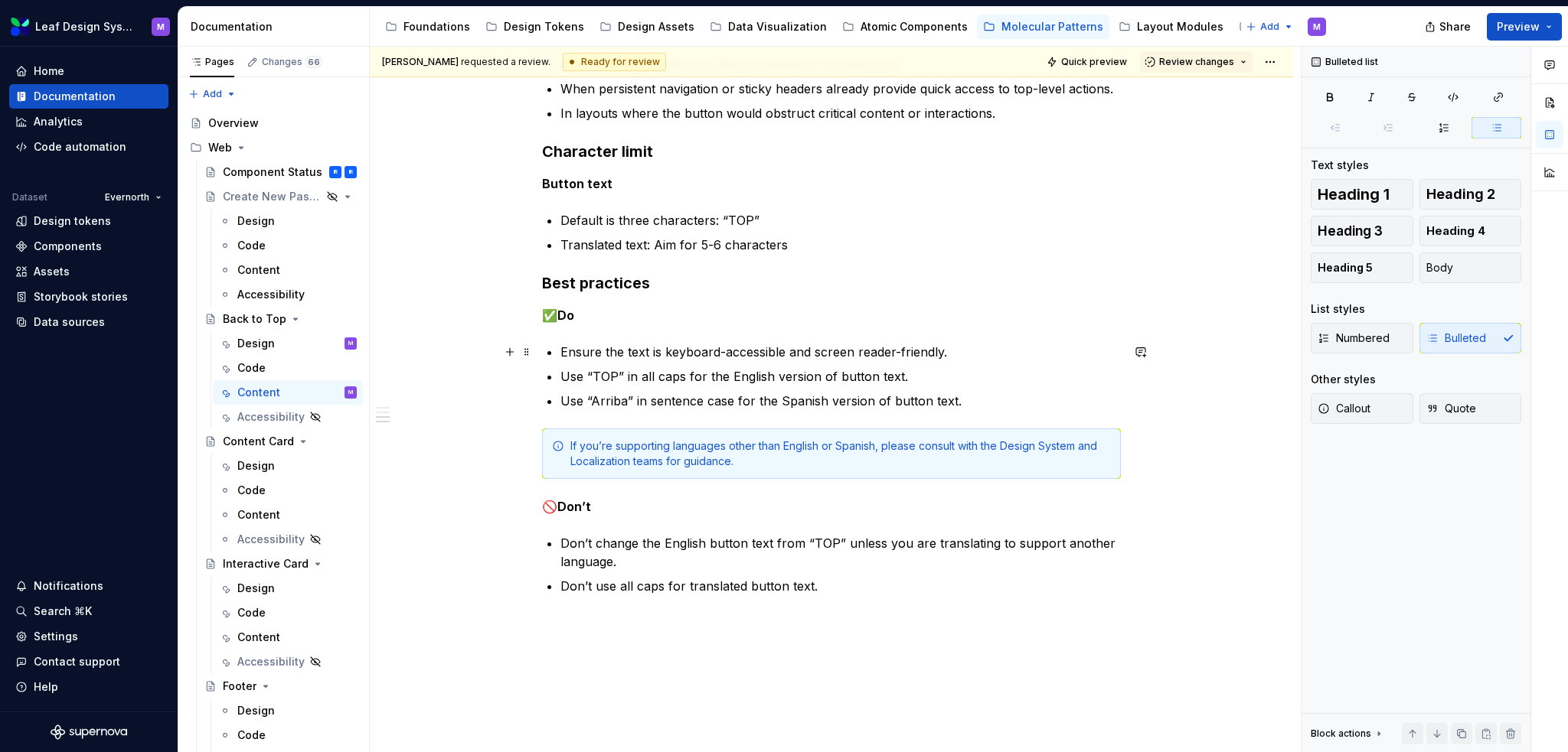
type textarea "*"
click at [897, 347] on p "Ensure the text is keyboard accessible and screen reader-friendly." at bounding box center [840, 352] width 560 height 19
click at [889, 361] on ul "Ensure the text is keyboard accessible and screen reader friendly. Use “TOP” in…" at bounding box center [840, 376] width 560 height 68
click at [1203, 415] on div "When to use On long-scrolling pages with significant vertical content. In conte…" at bounding box center [831, 343] width 924 height 992
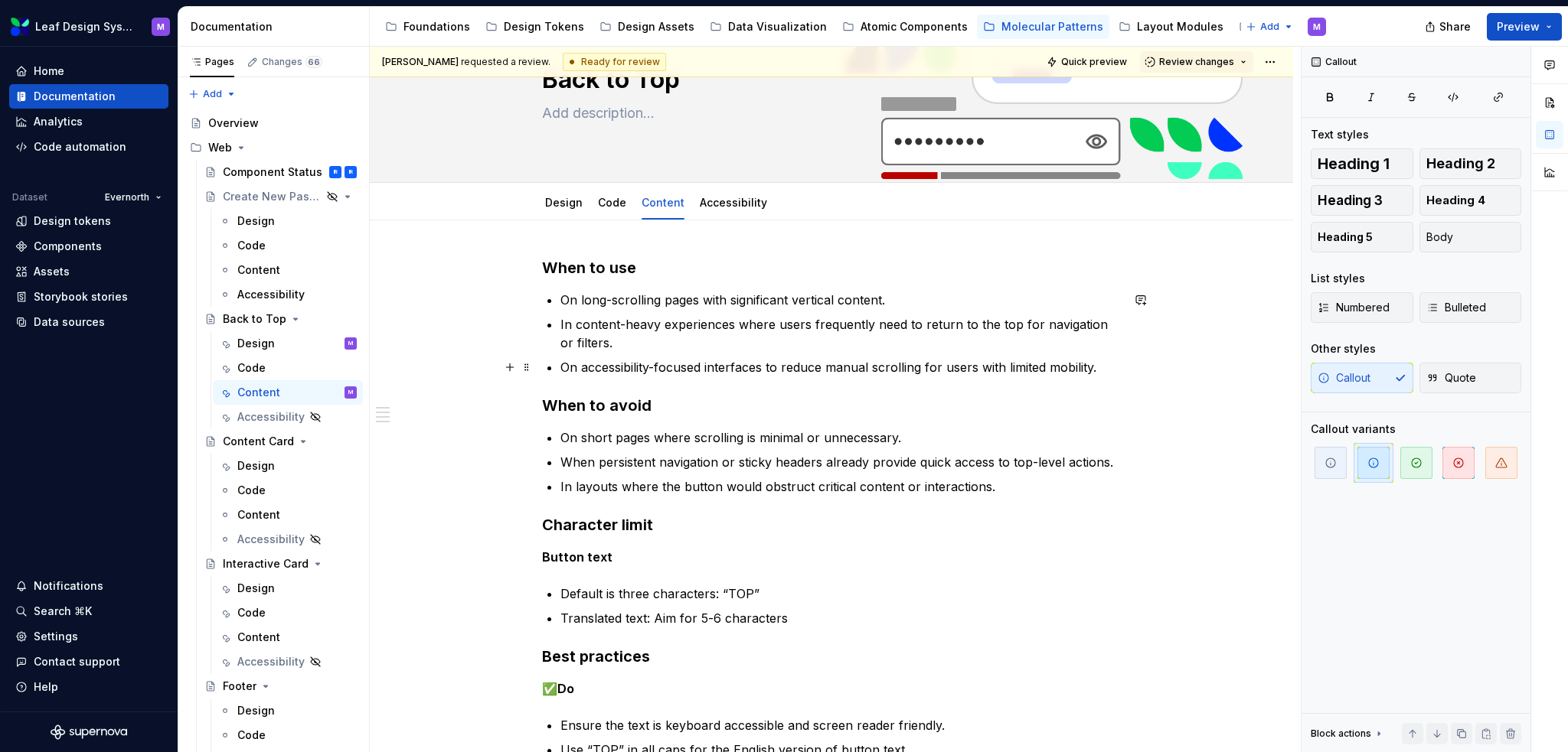
scroll to position [0, 0]
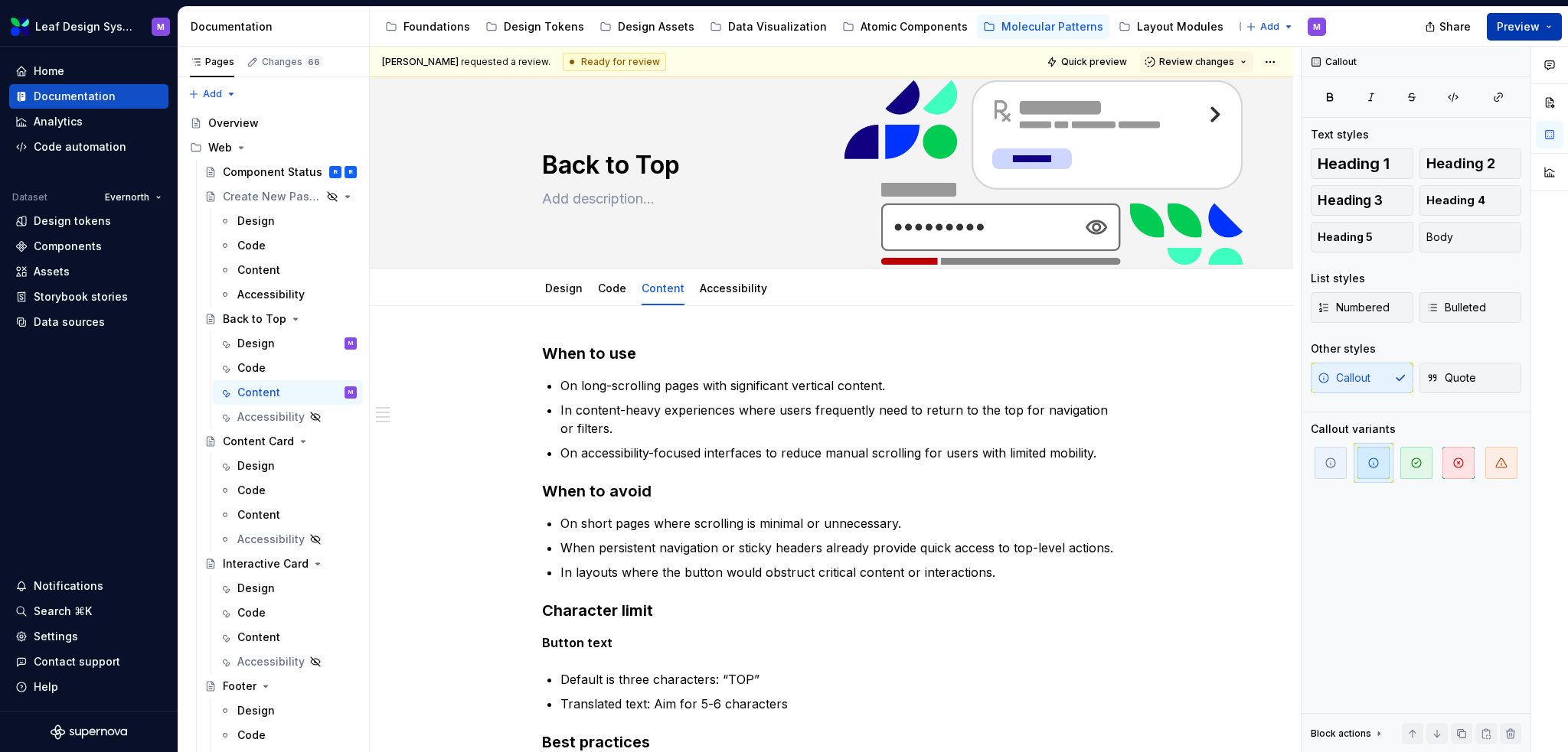
click at [1552, 25] on button "Preview" at bounding box center [1524, 26] width 75 height 27
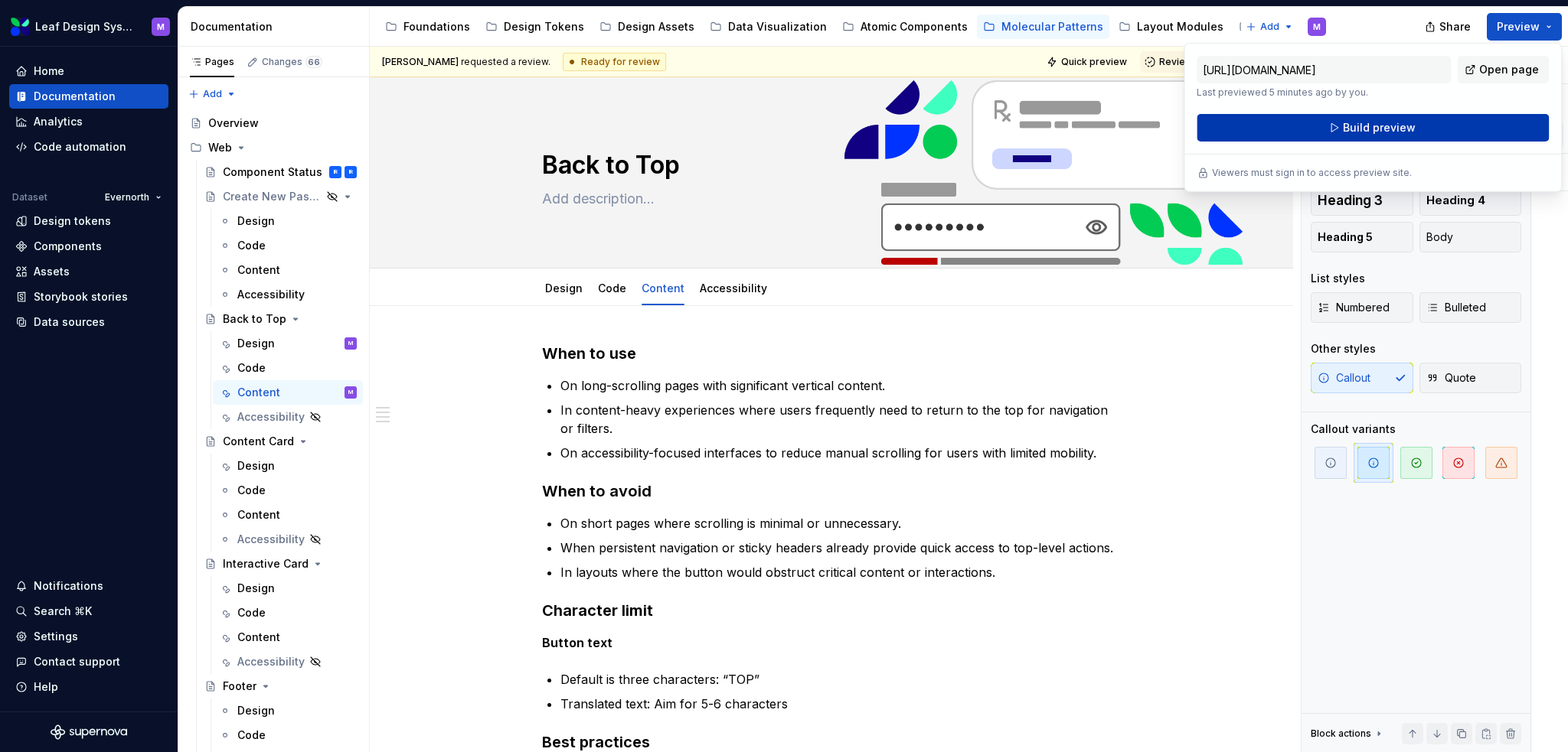
click at [1384, 134] on span "Build preview" at bounding box center [1379, 128] width 72 height 16
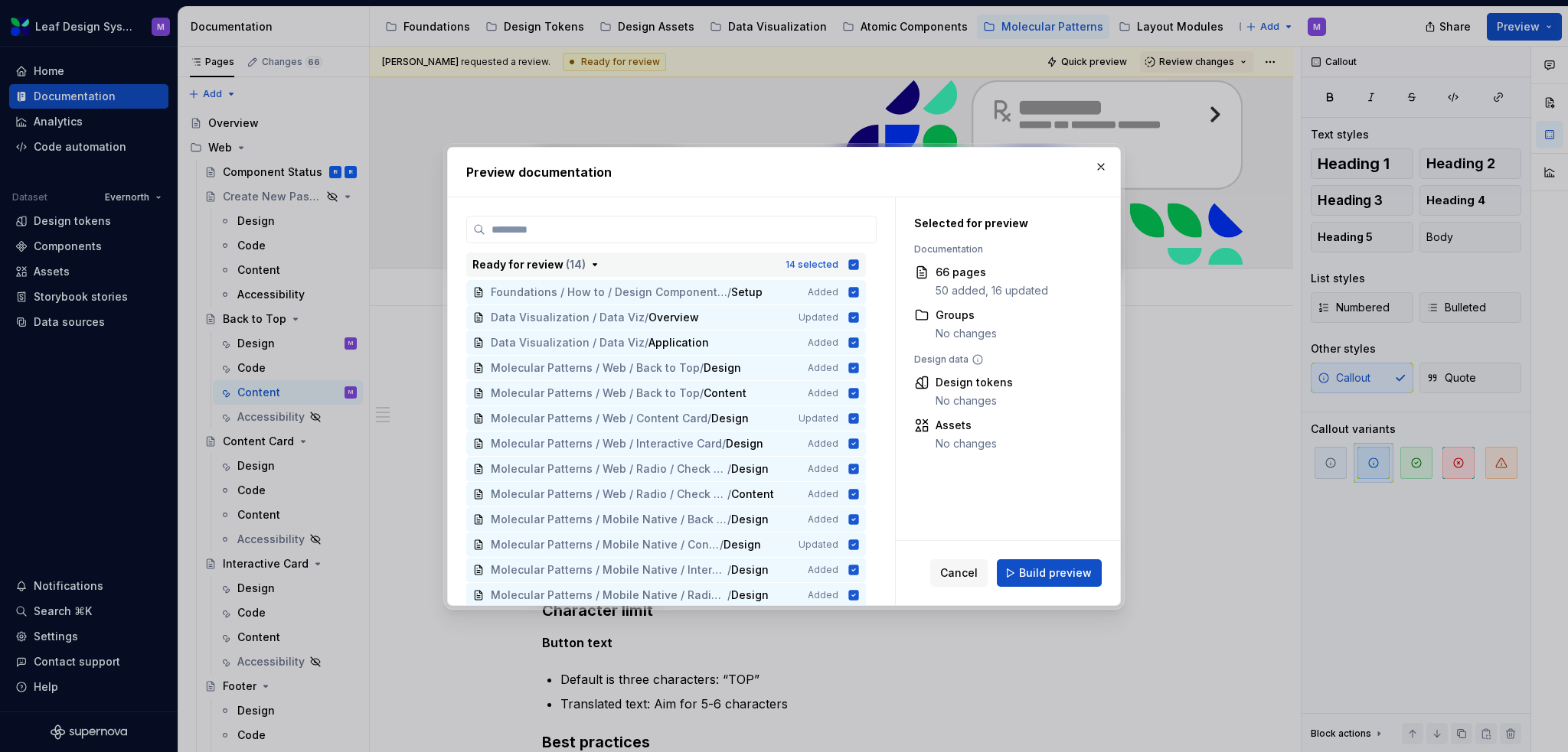
click at [849, 268] on icon "button" at bounding box center [854, 264] width 10 height 10
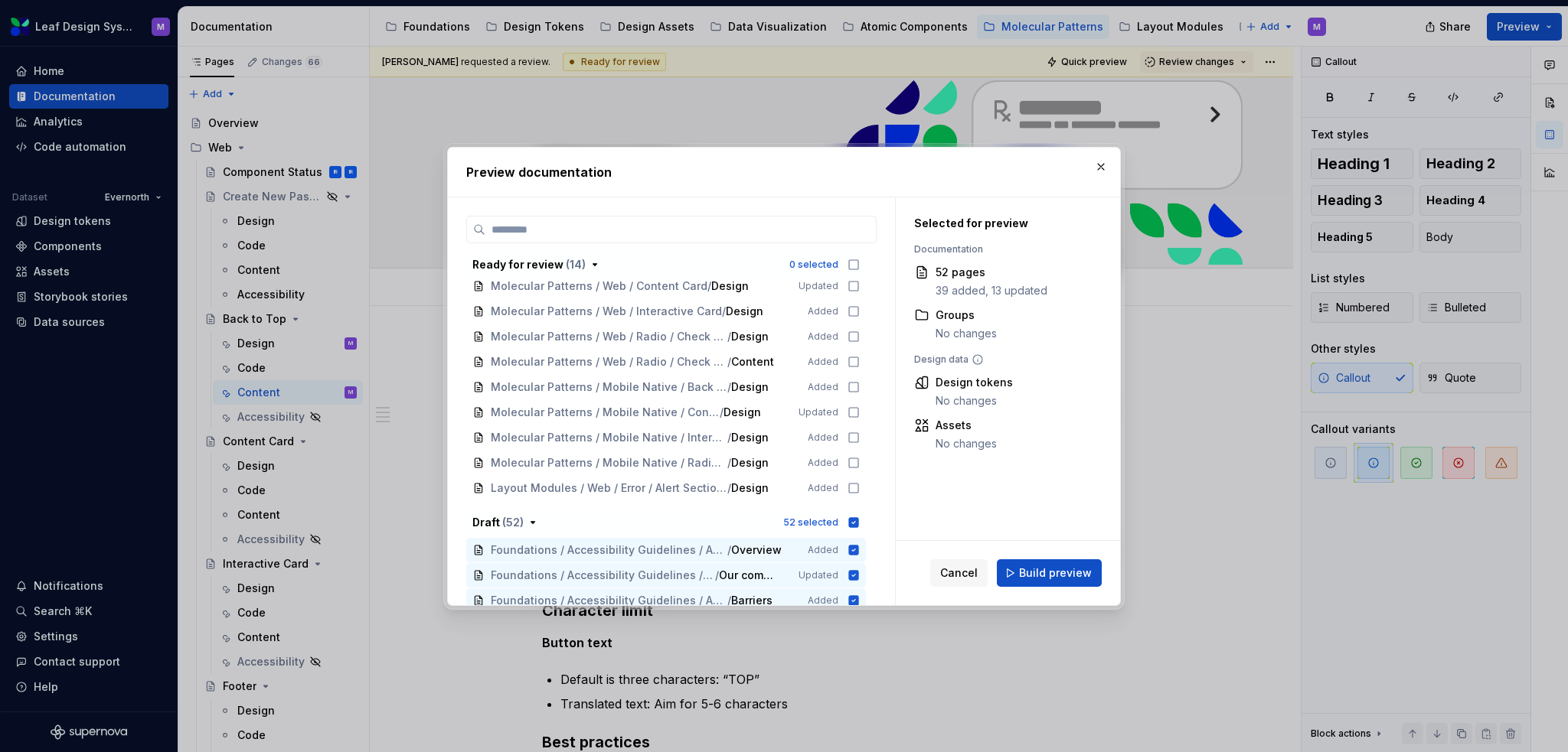
scroll to position [229, 0]
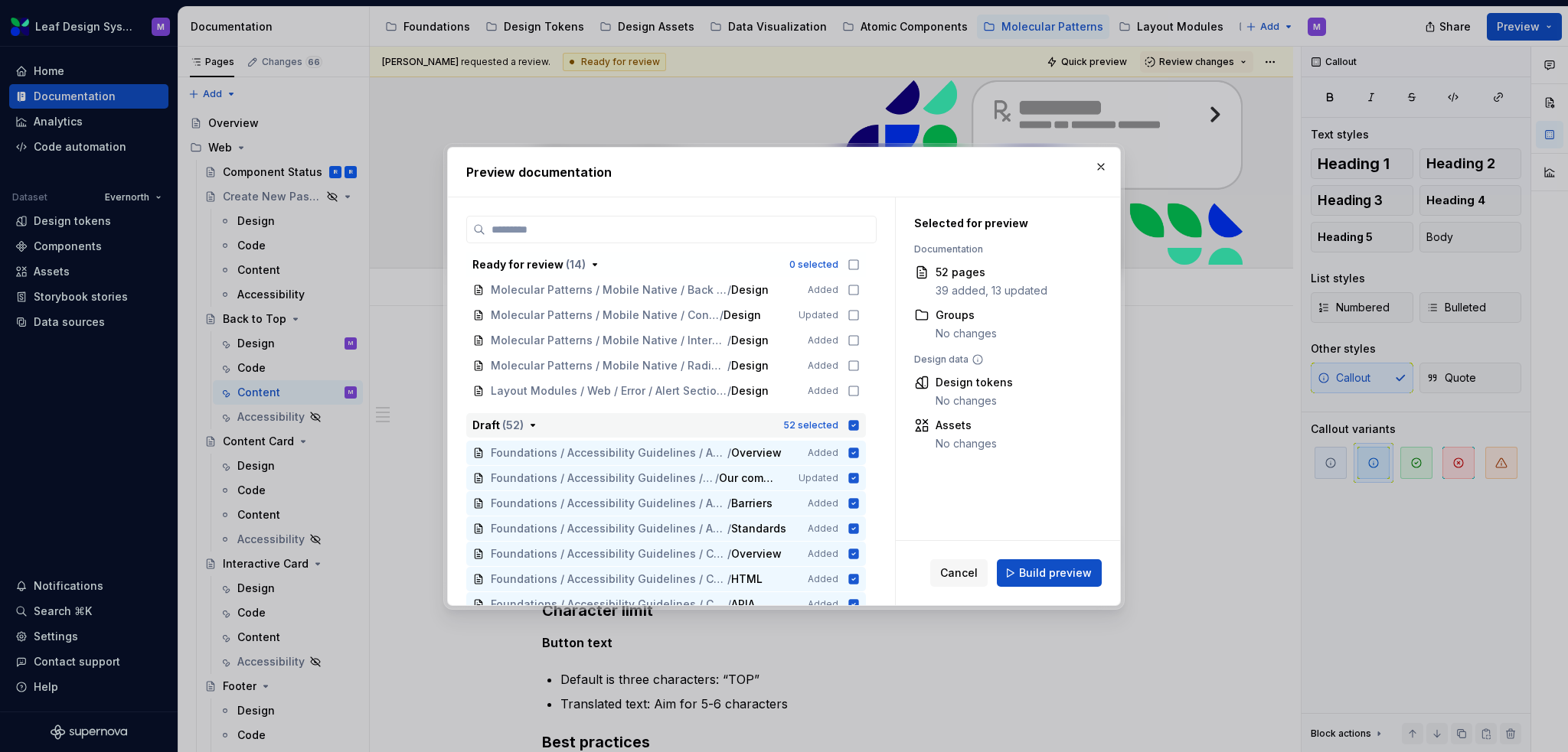
click at [852, 430] on icon "button" at bounding box center [854, 425] width 12 height 12
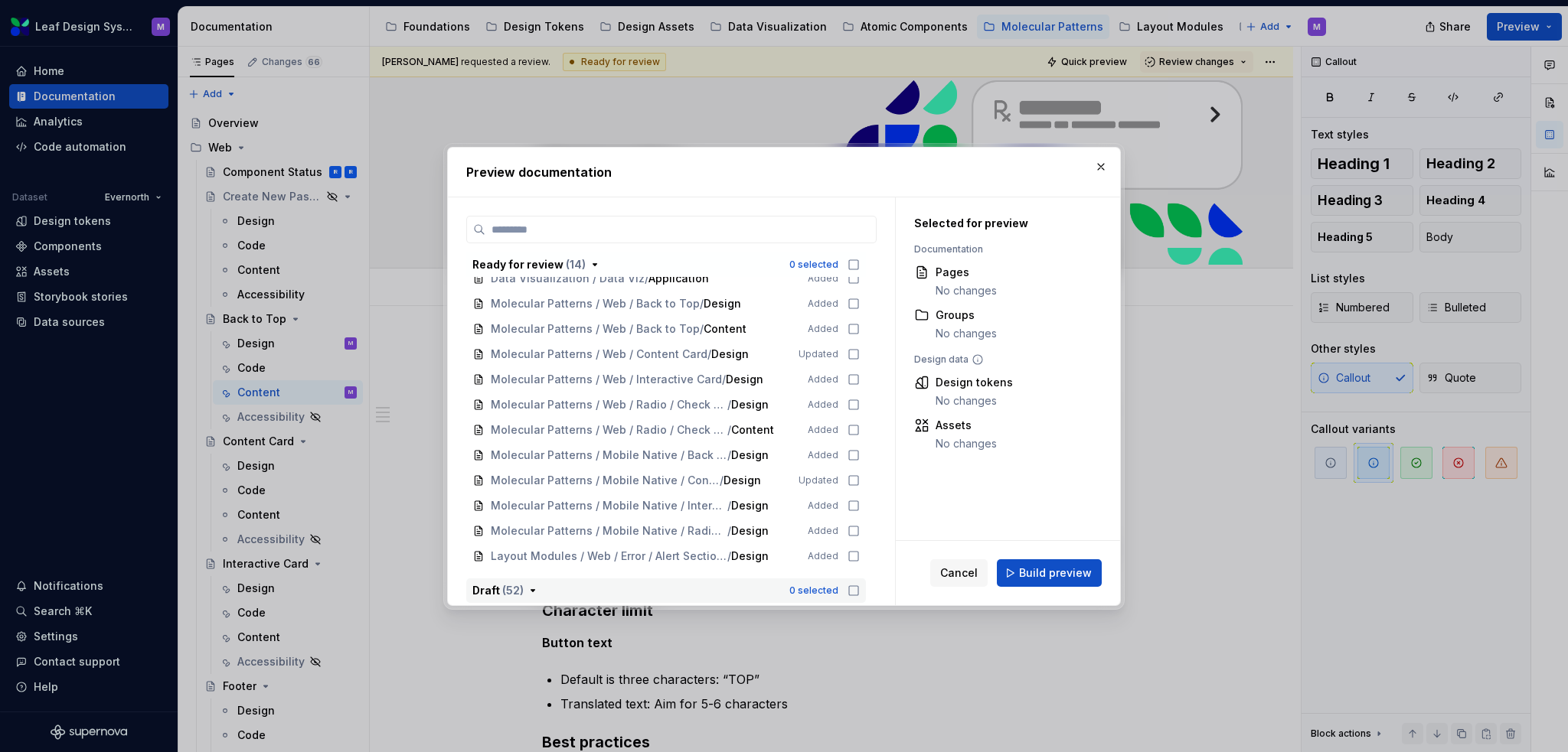
scroll to position [0, 0]
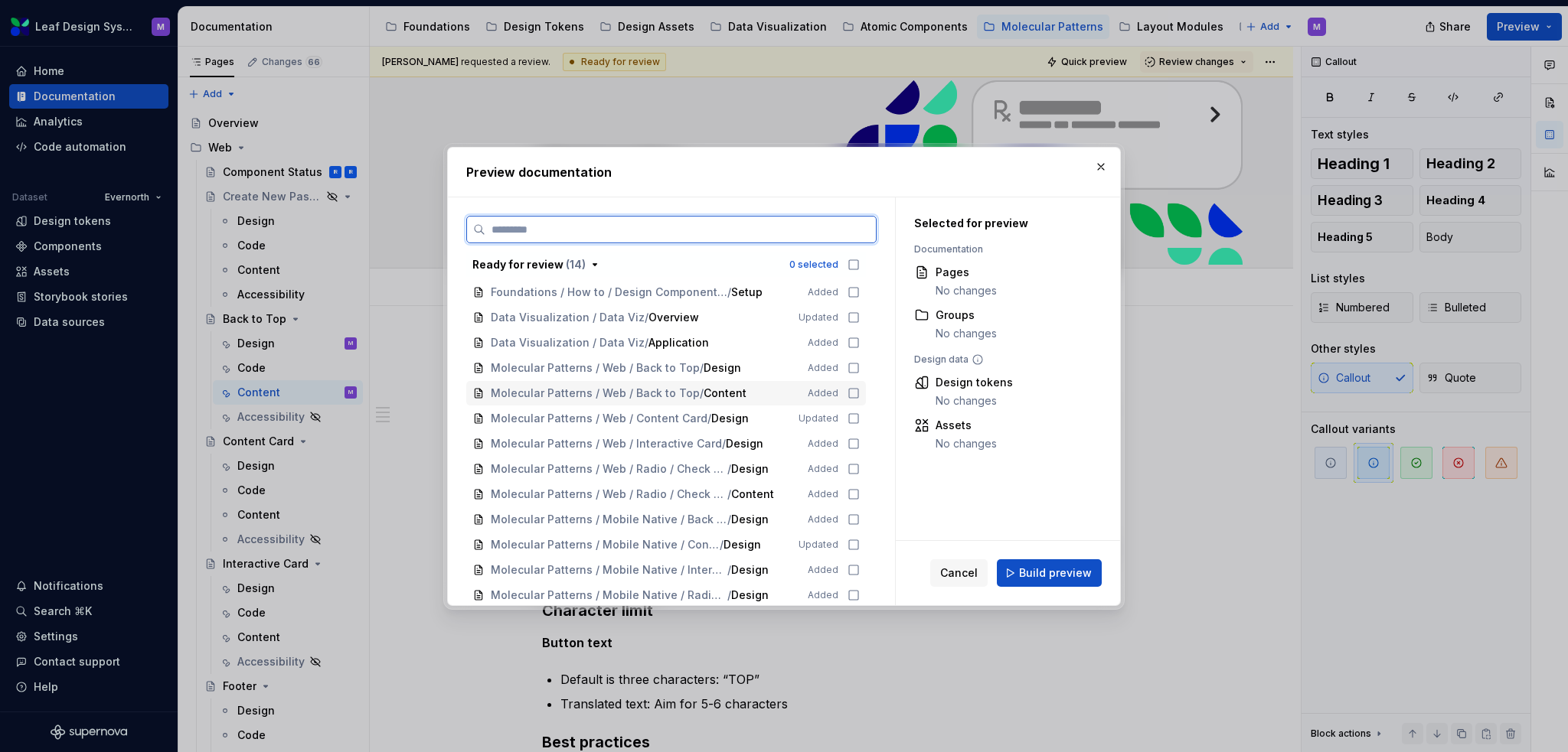
click at [858, 393] on icon at bounding box center [854, 393] width 9 height 9
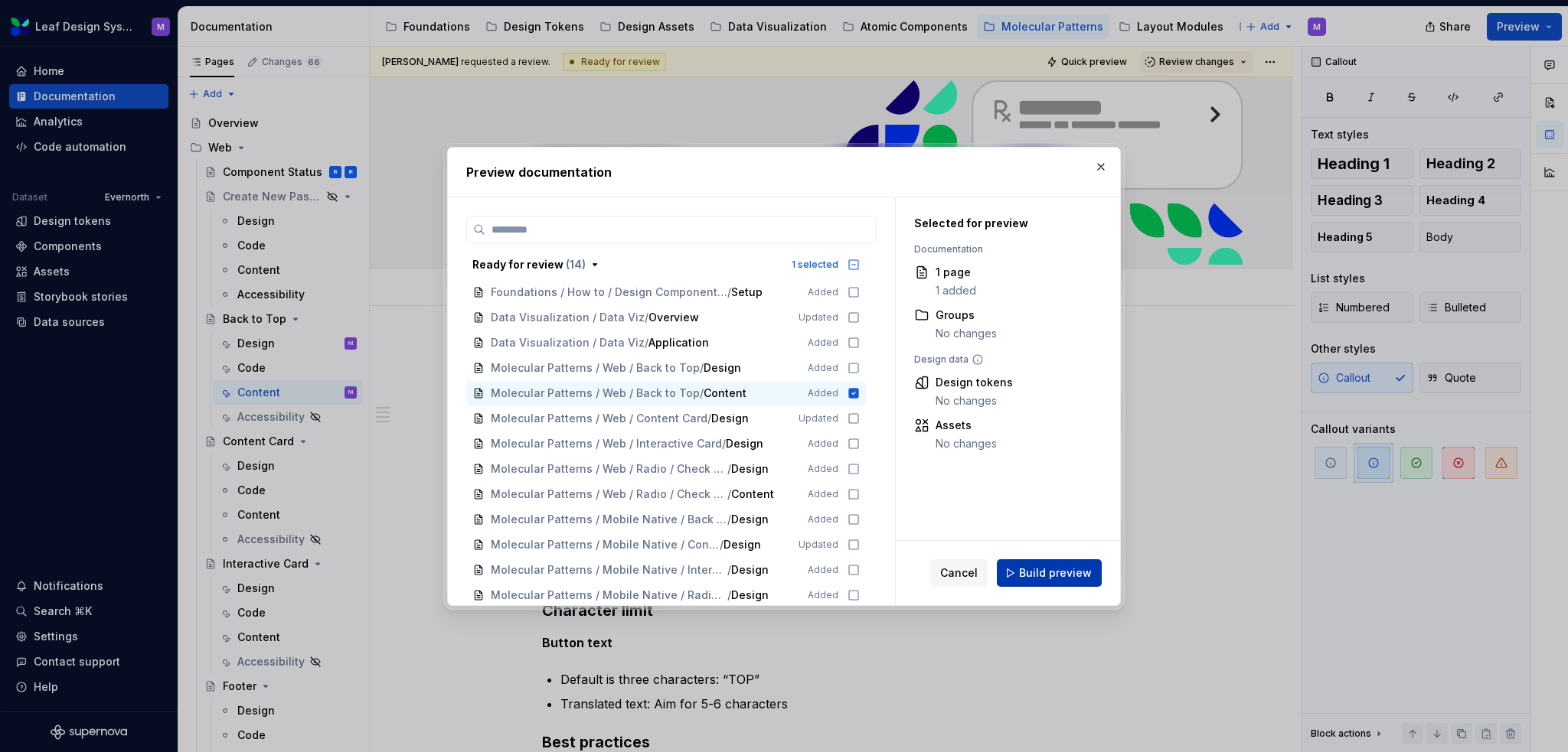
click at [1040, 573] on span "Build preview" at bounding box center [1055, 573] width 72 height 16
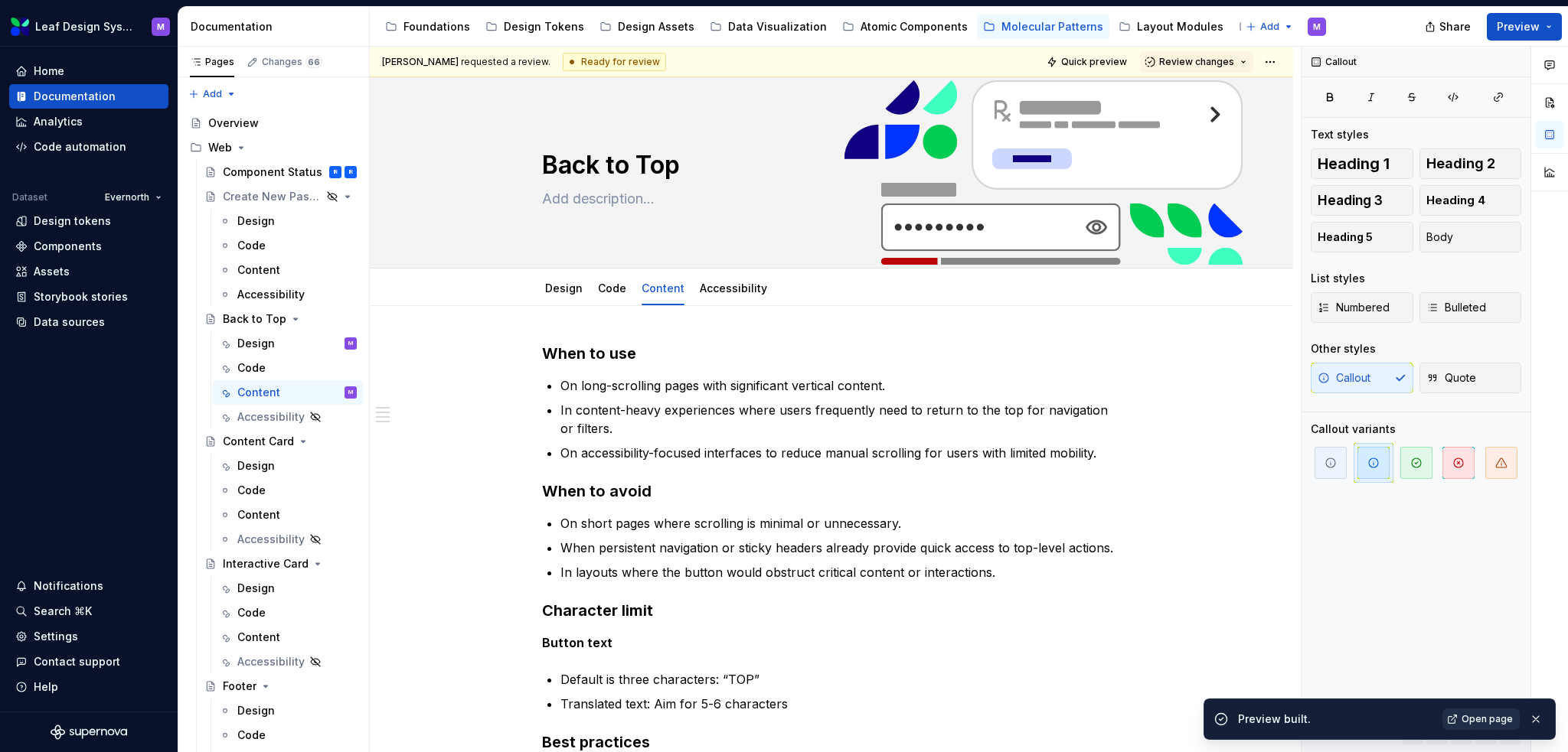
click at [1495, 723] on span "Open page" at bounding box center [1488, 719] width 51 height 12
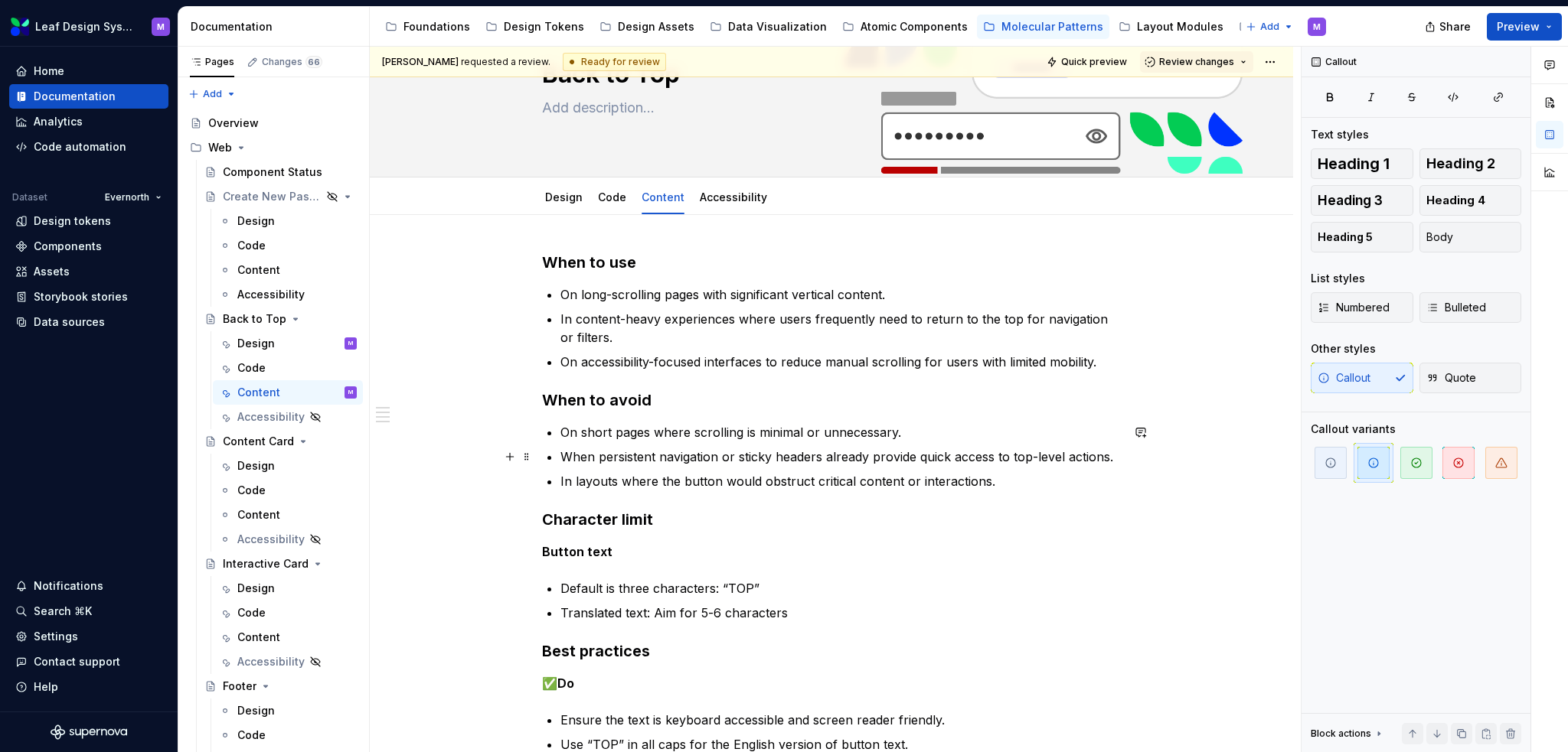
scroll to position [153, 0]
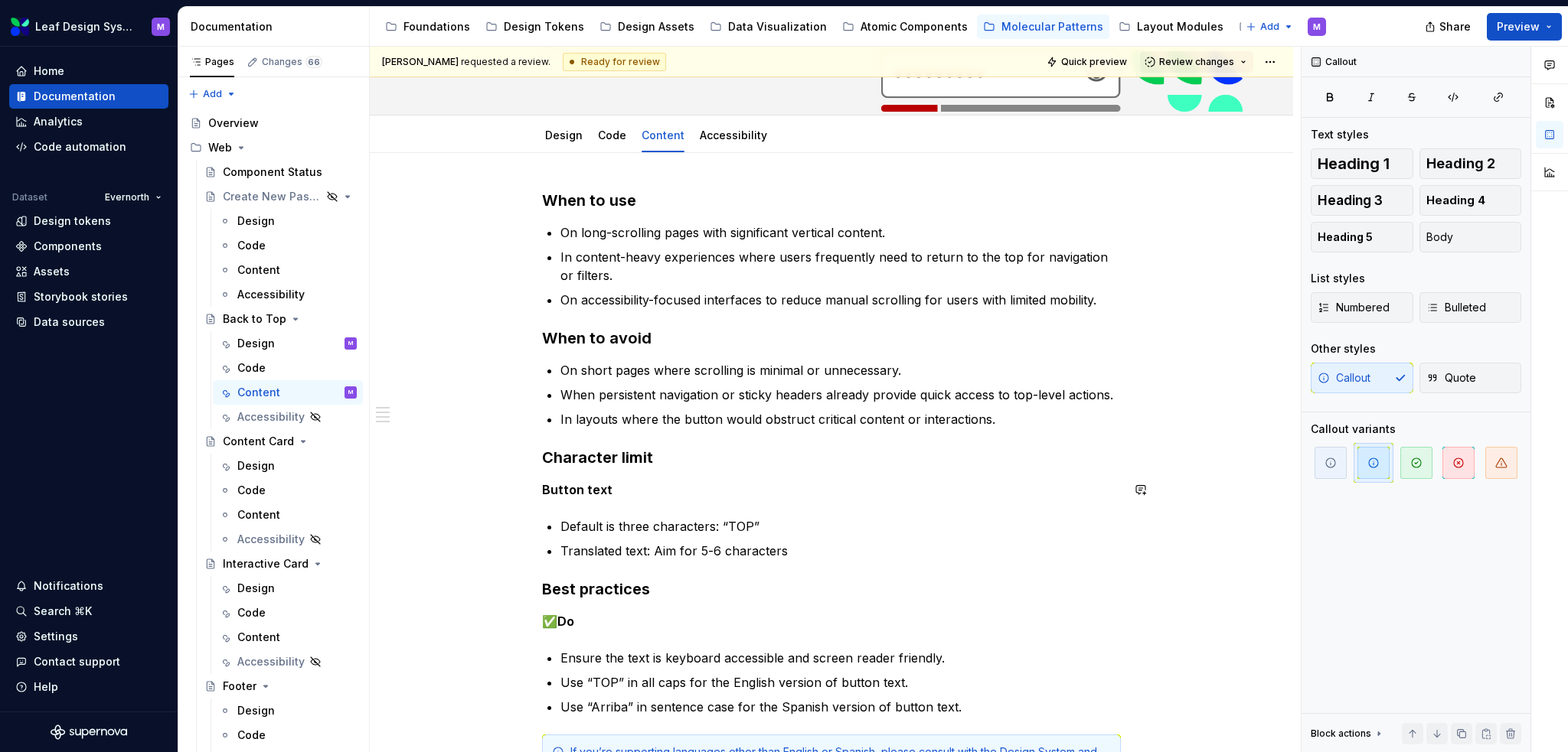
click at [656, 453] on h3 "Character limit" at bounding box center [832, 458] width 579 height 22
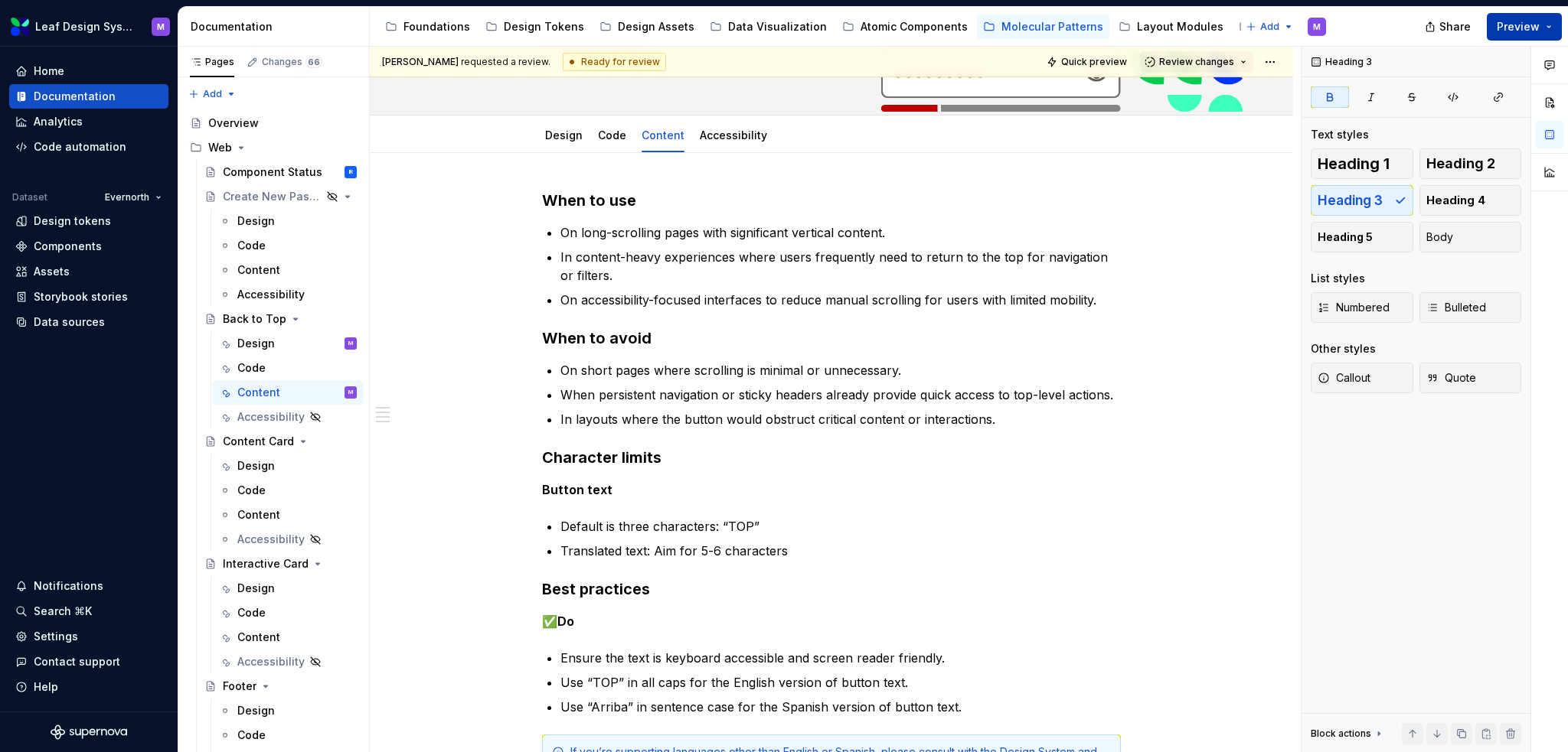
click at [1556, 26] on button "Preview" at bounding box center [1524, 26] width 75 height 27
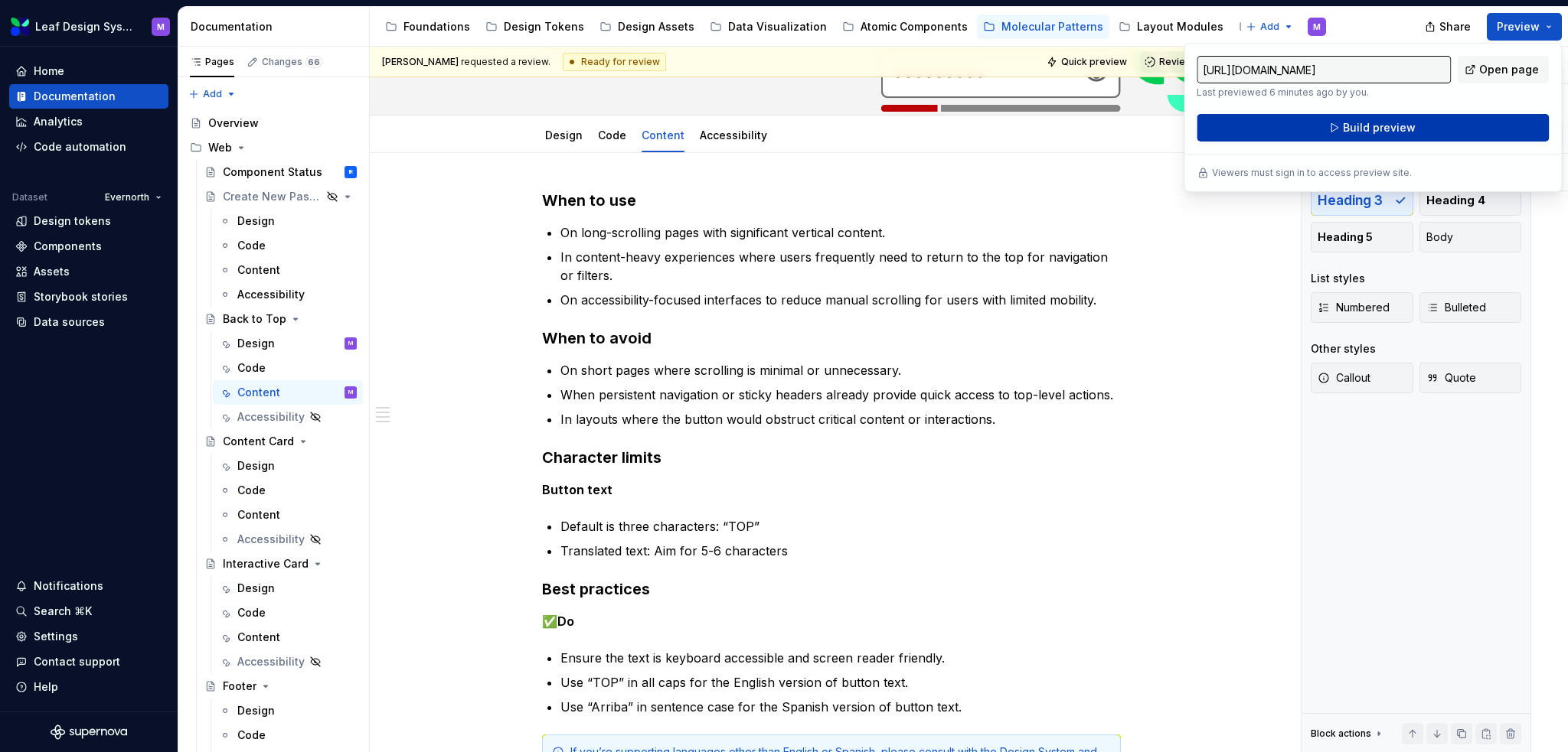
click at [1450, 115] on button "Build preview" at bounding box center [1373, 128] width 353 height 27
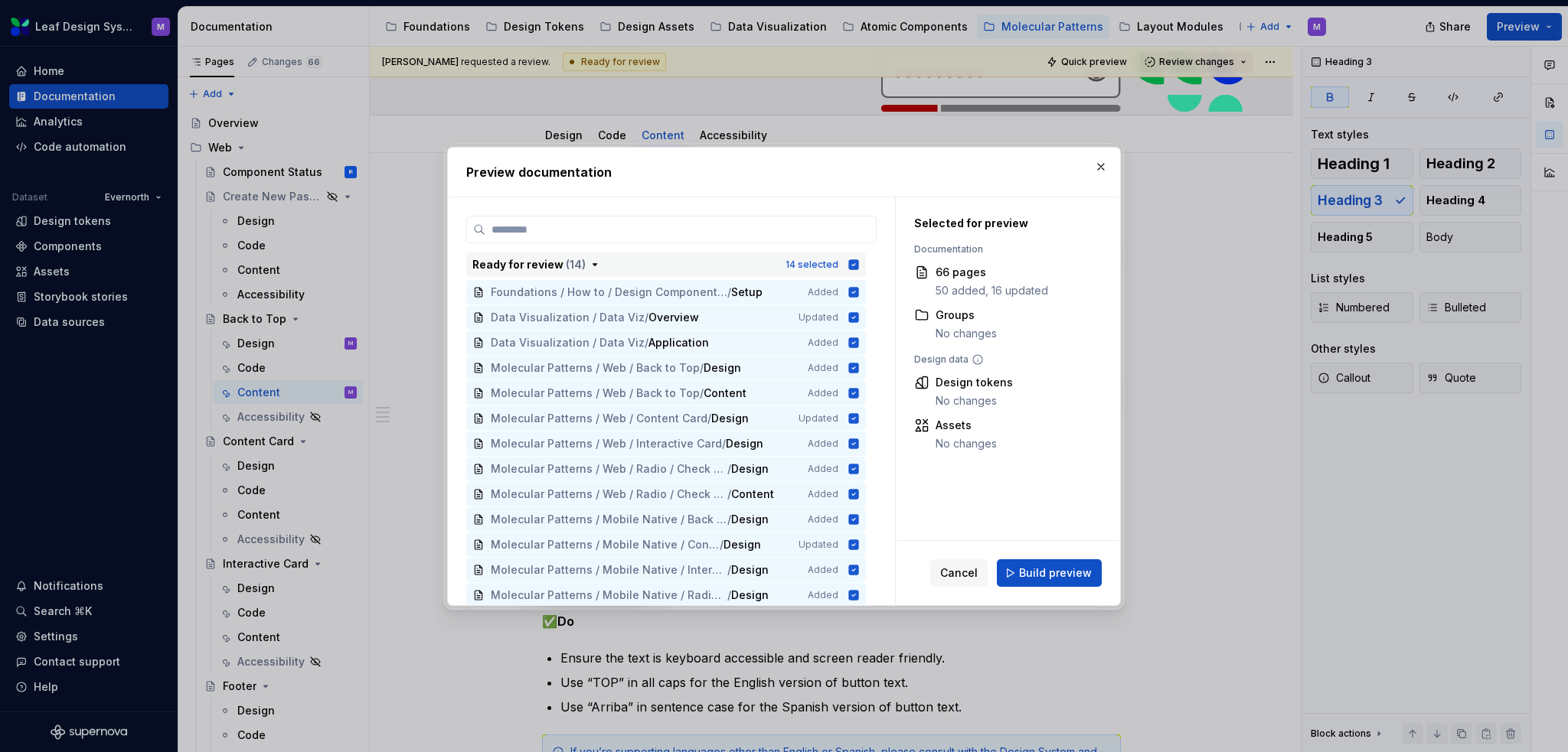
click at [848, 260] on icon "button" at bounding box center [854, 265] width 12 height 12
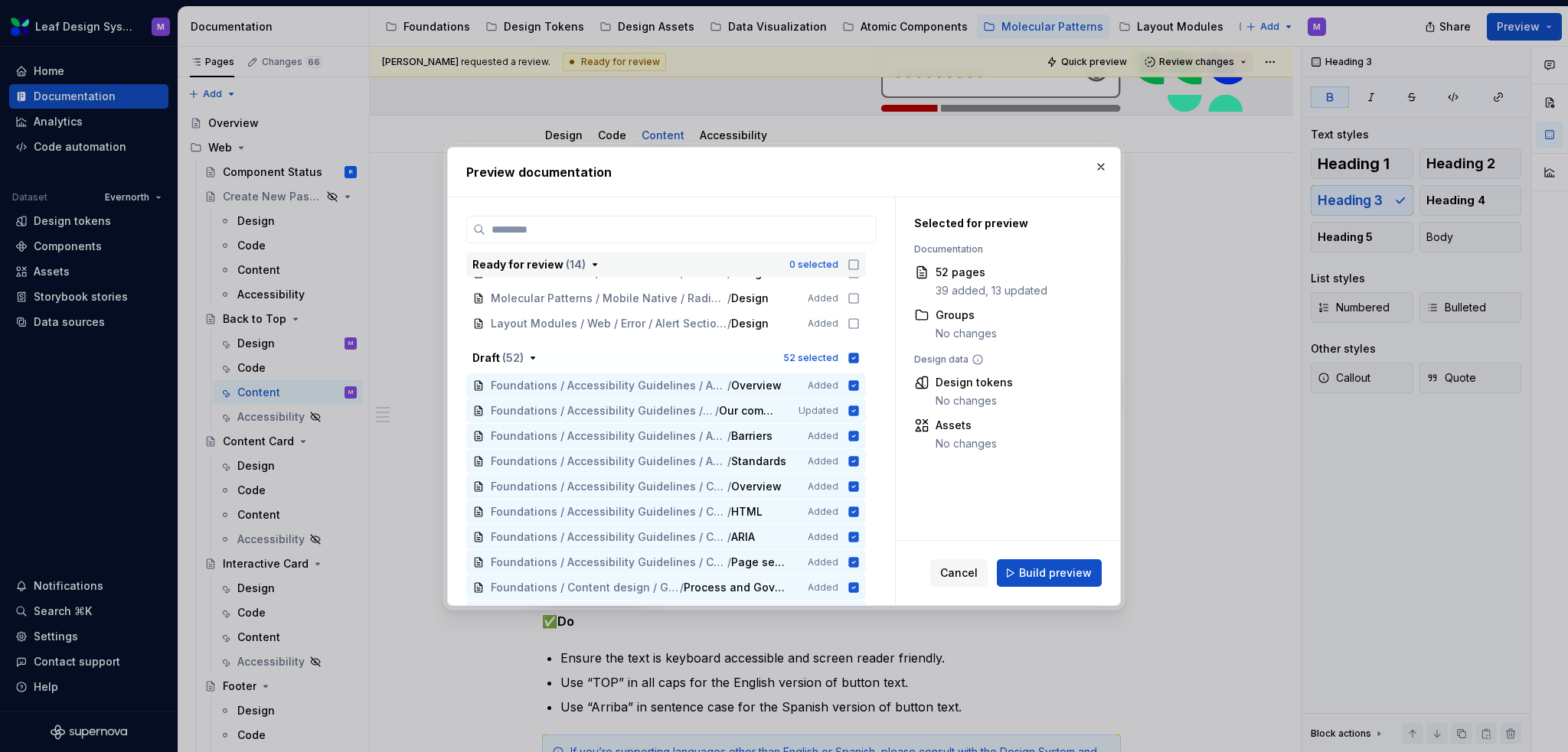
scroll to position [383, 0]
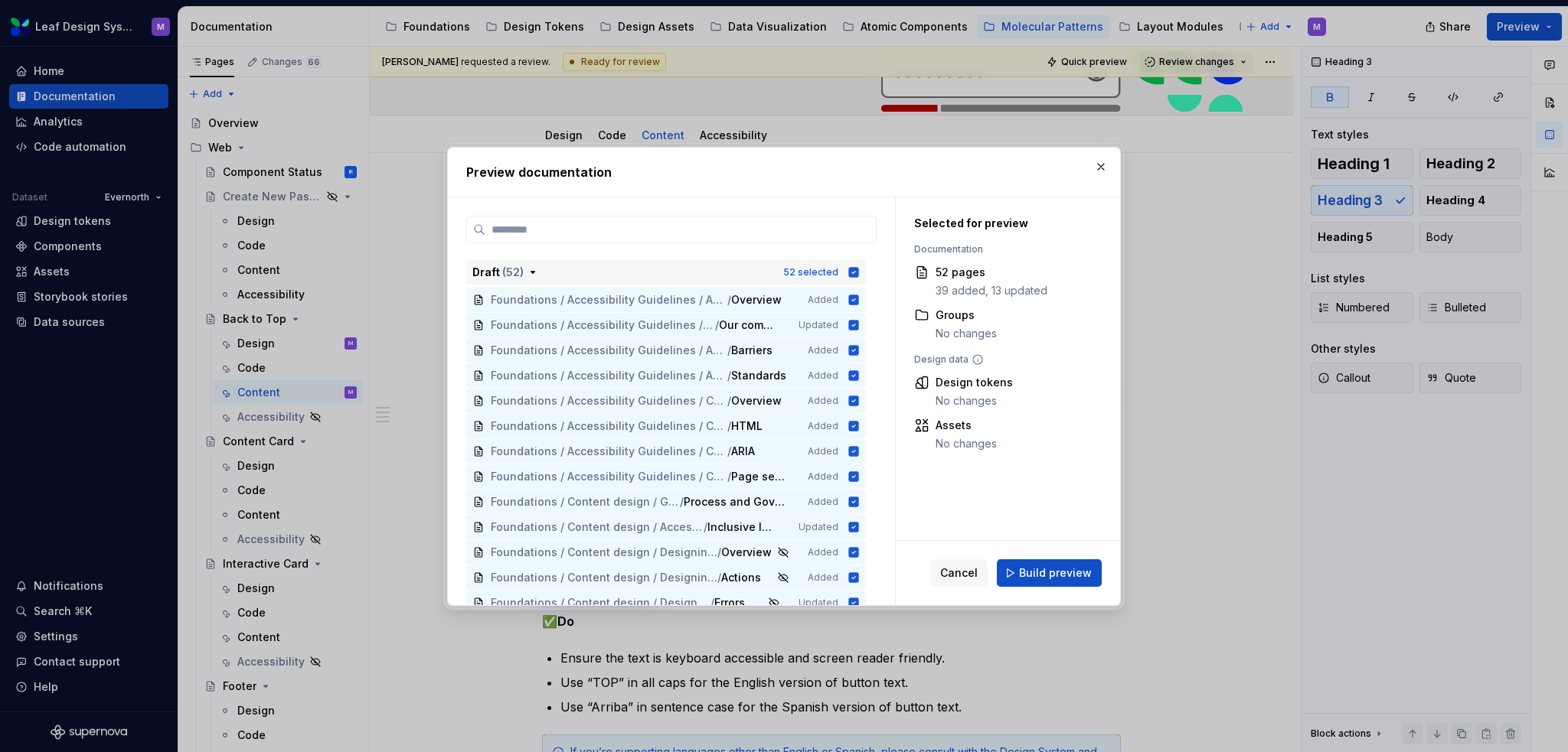
click at [851, 274] on icon "button" at bounding box center [854, 271] width 10 height 10
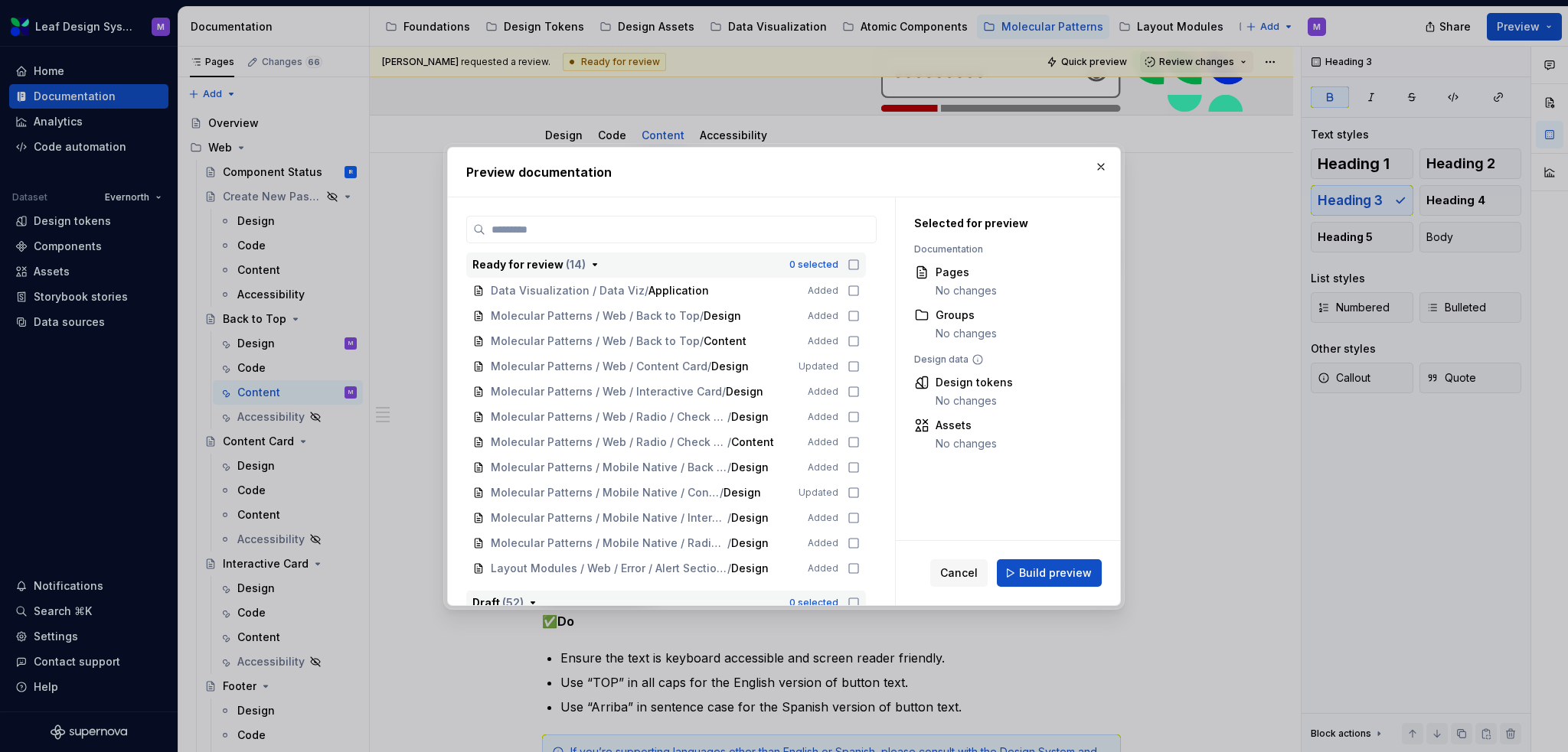
scroll to position [76, 0]
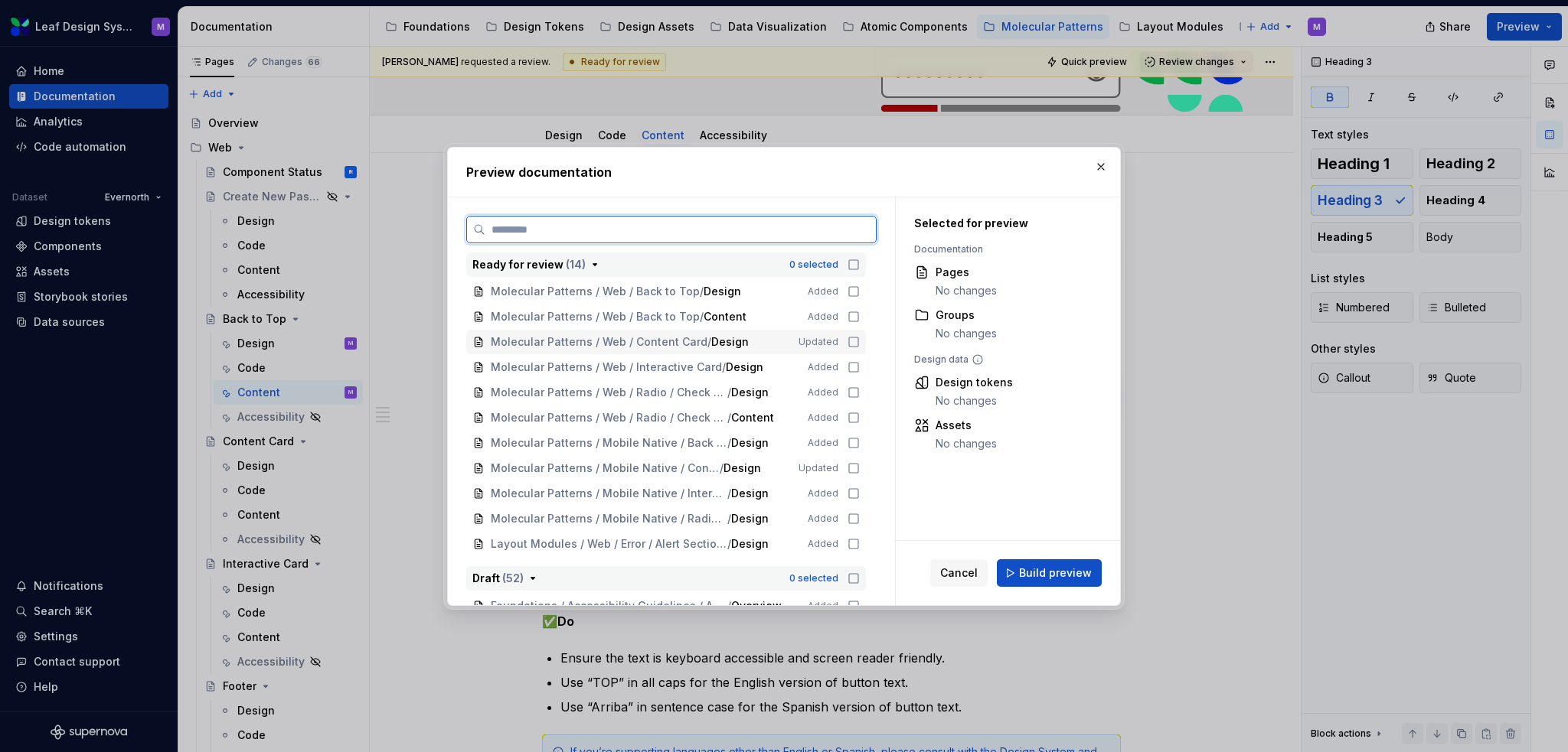
click at [850, 340] on icon at bounding box center [854, 342] width 12 height 12
click at [854, 336] on icon at bounding box center [854, 342] width 12 height 12
click at [851, 317] on icon at bounding box center [854, 317] width 12 height 12
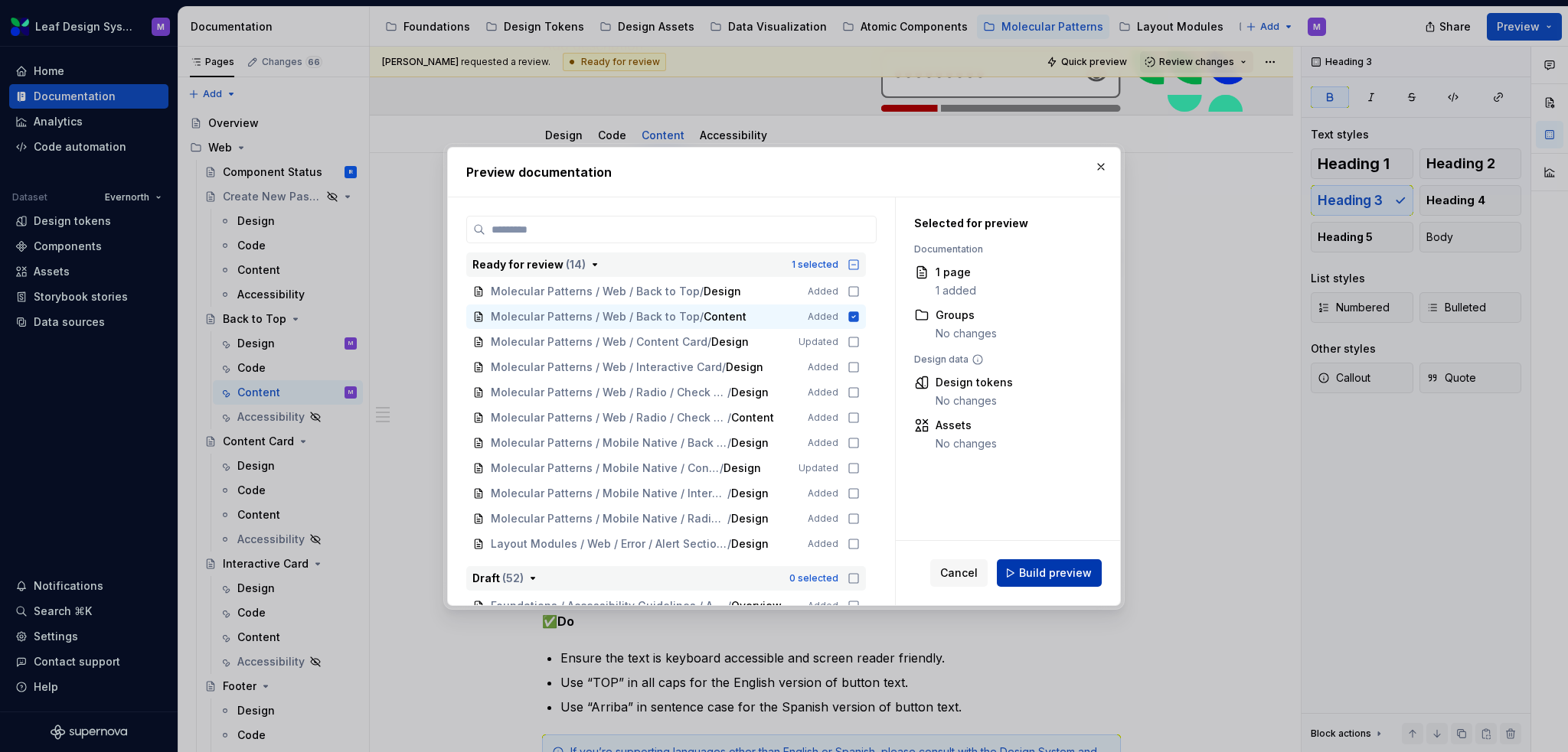
click at [1026, 567] on span "Build preview" at bounding box center [1055, 573] width 72 height 16
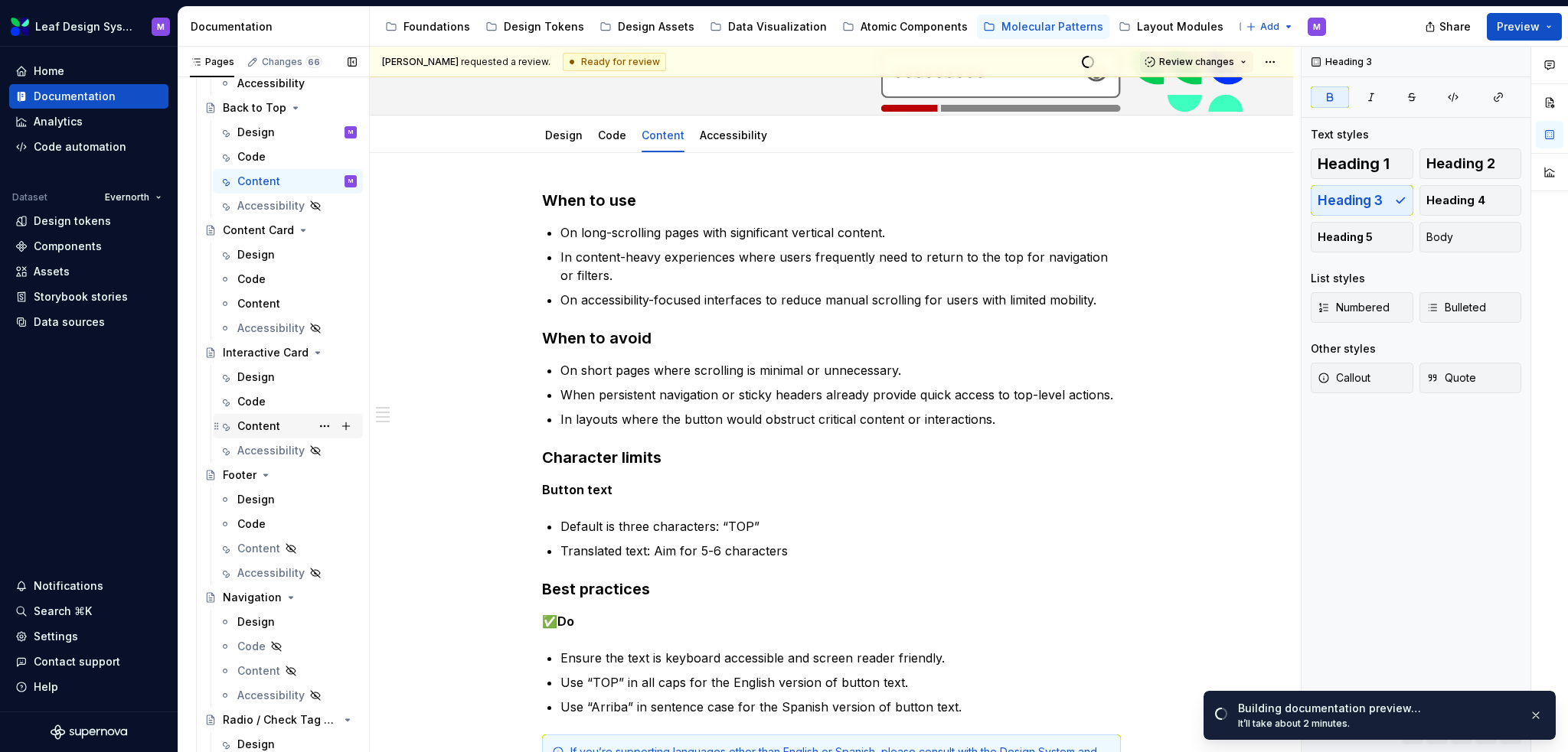
scroll to position [0, 0]
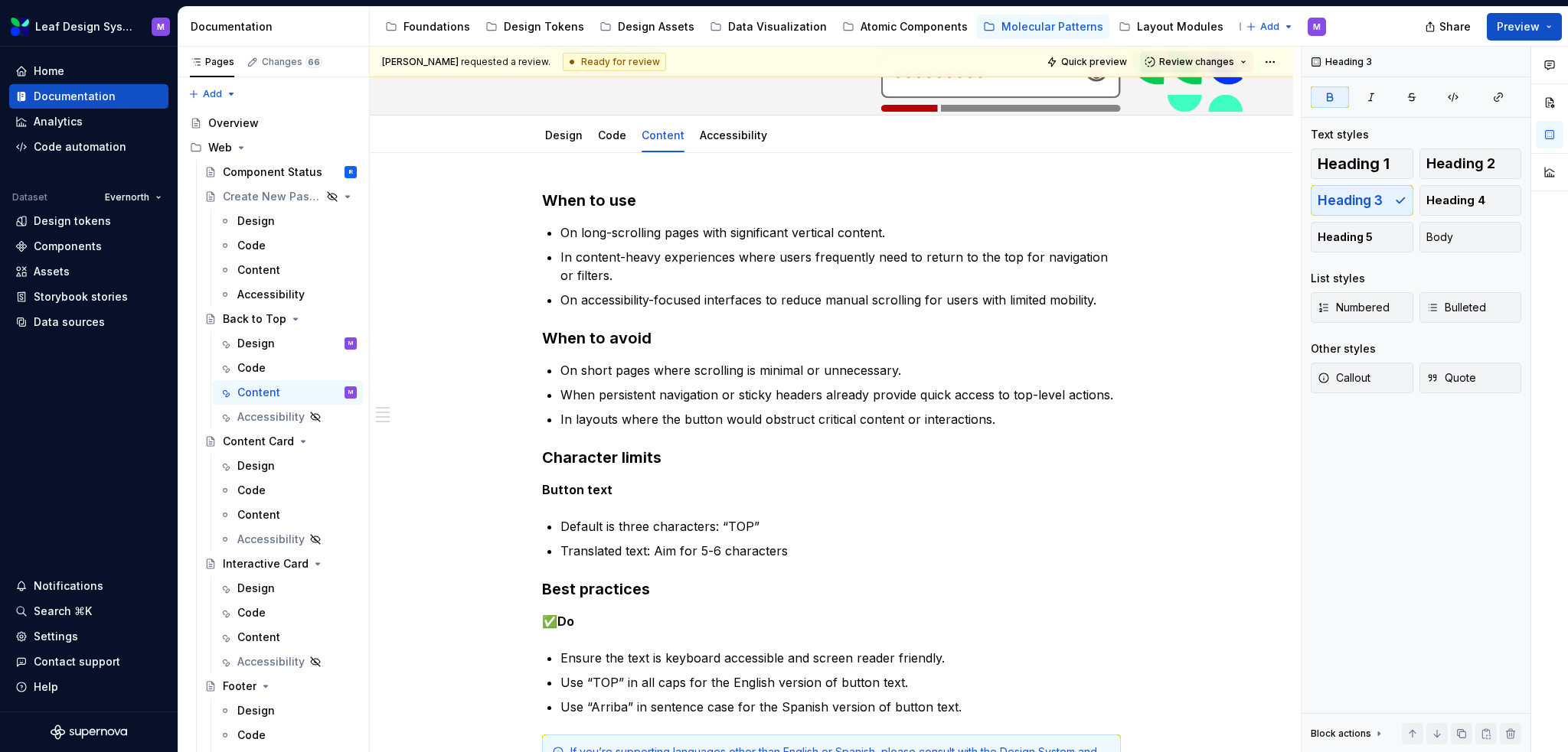
type textarea "*"
